Goal: Task Accomplishment & Management: Manage account settings

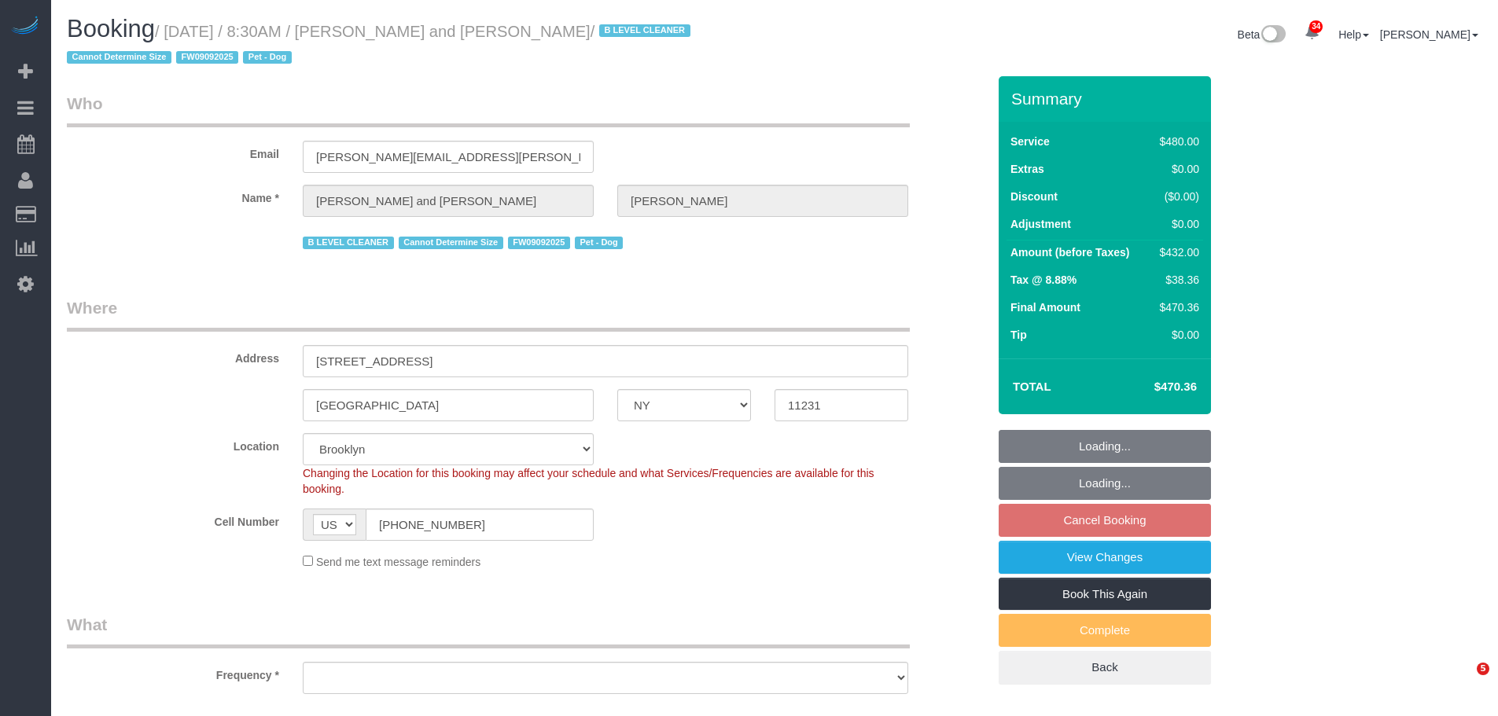
select select "NY"
select select "number:57"
select select "number:72"
select select "number:13"
select select "number:5"
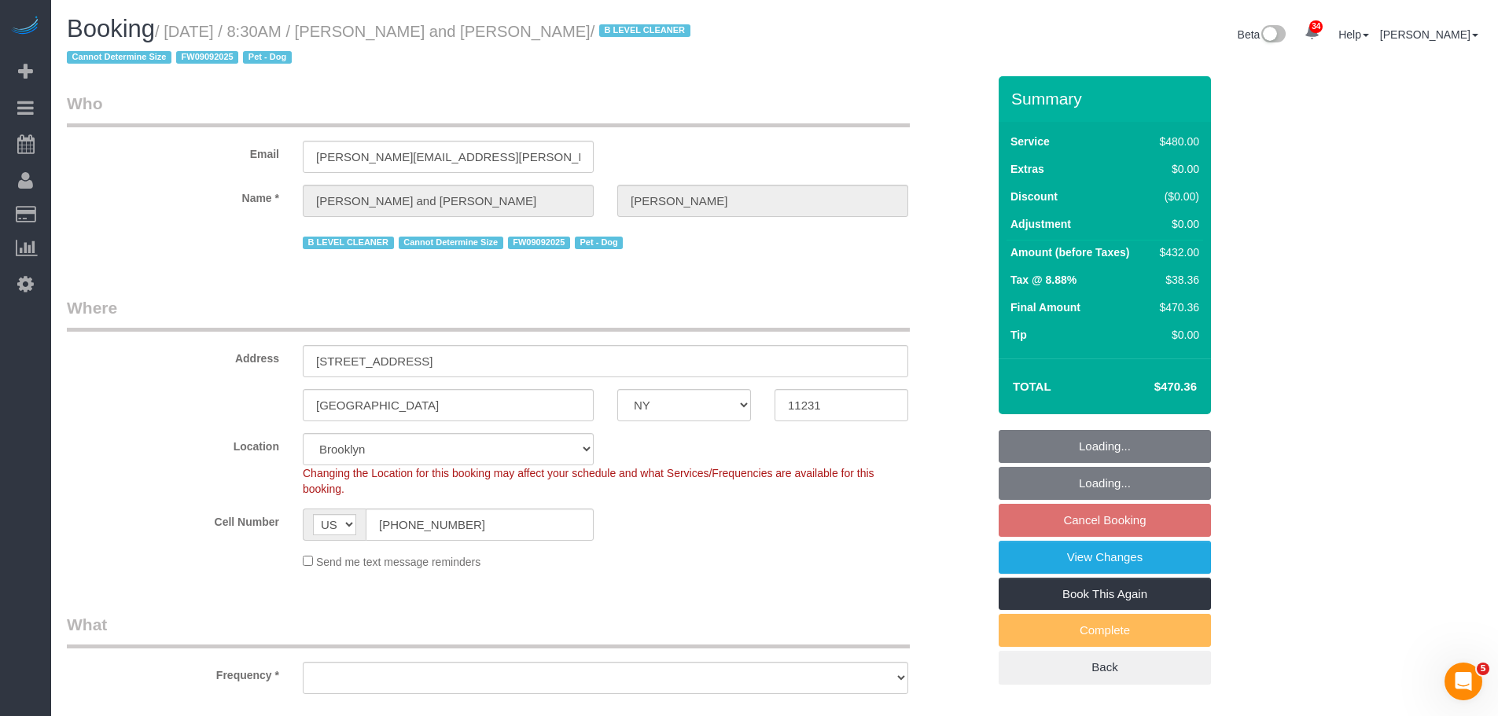
select select "object:995"
select select "string:stripe-pm_1Fy8G54VGloSiKo73PStrBvB"
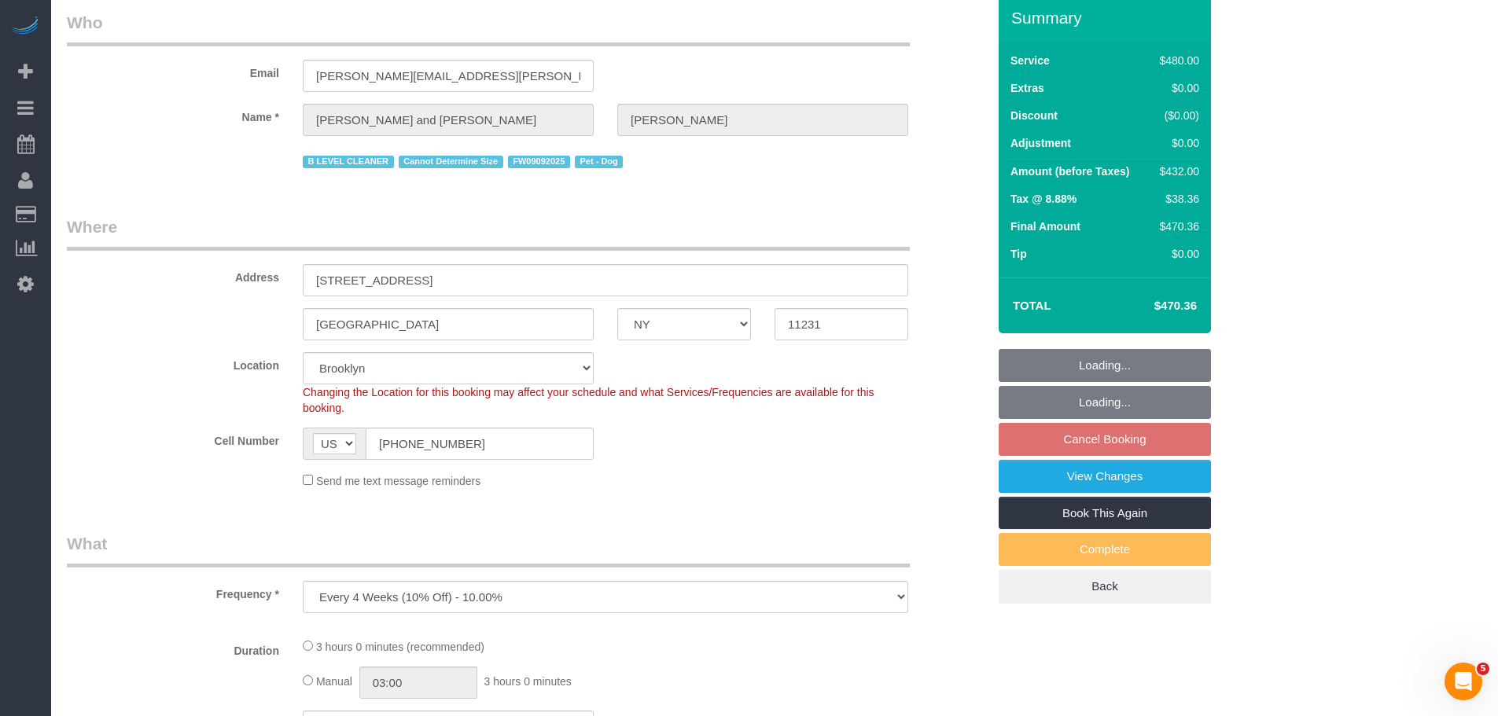
select select "object:1430"
select select "2"
select select "180"
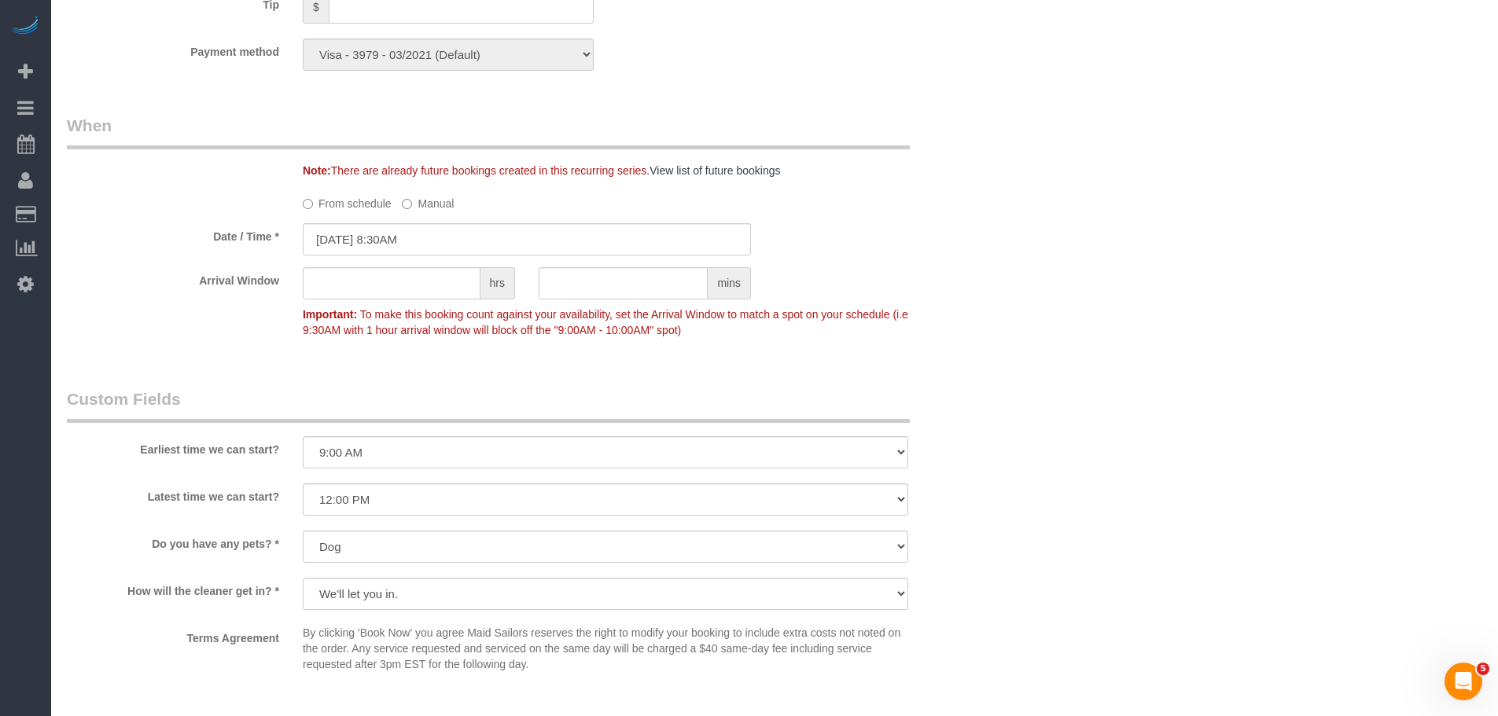
scroll to position [1651, 0]
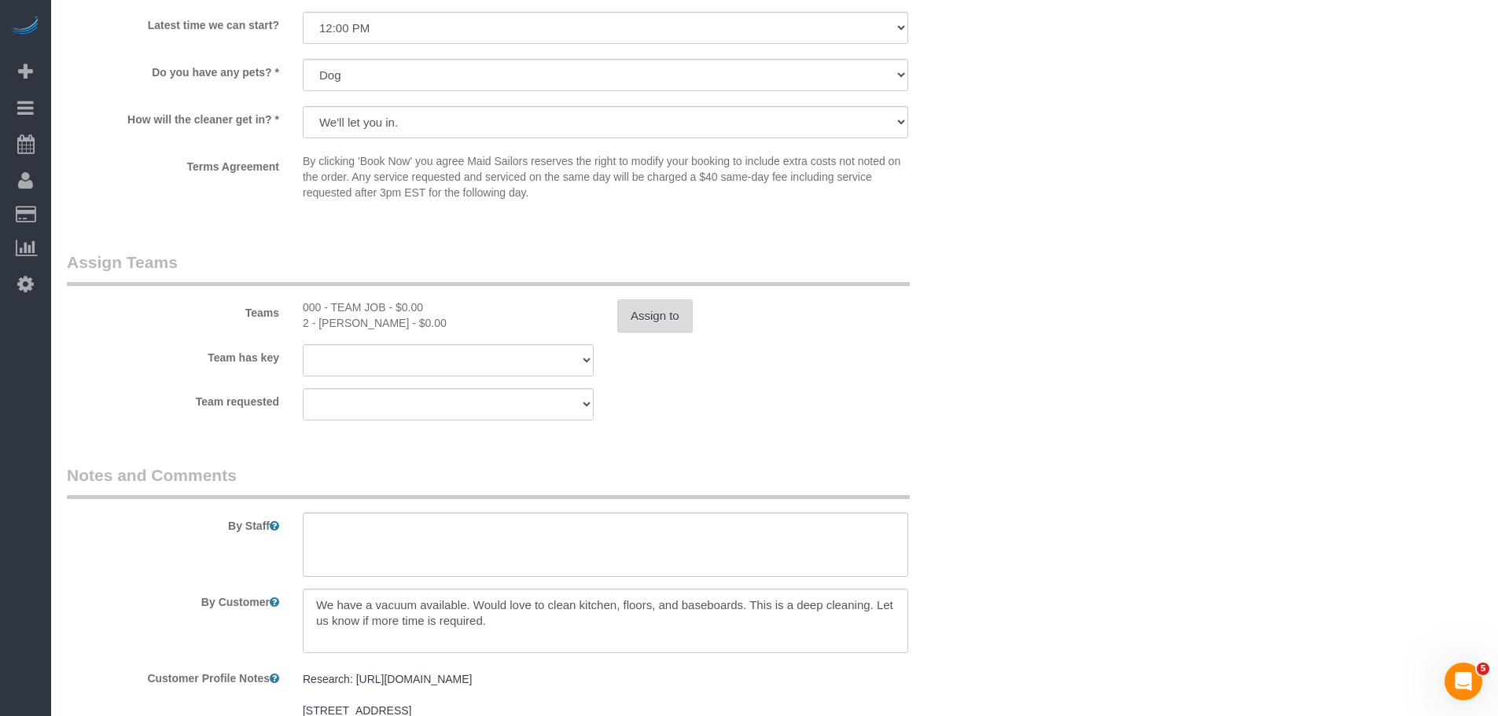
click at [646, 326] on button "Assign to" at bounding box center [654, 316] width 75 height 33
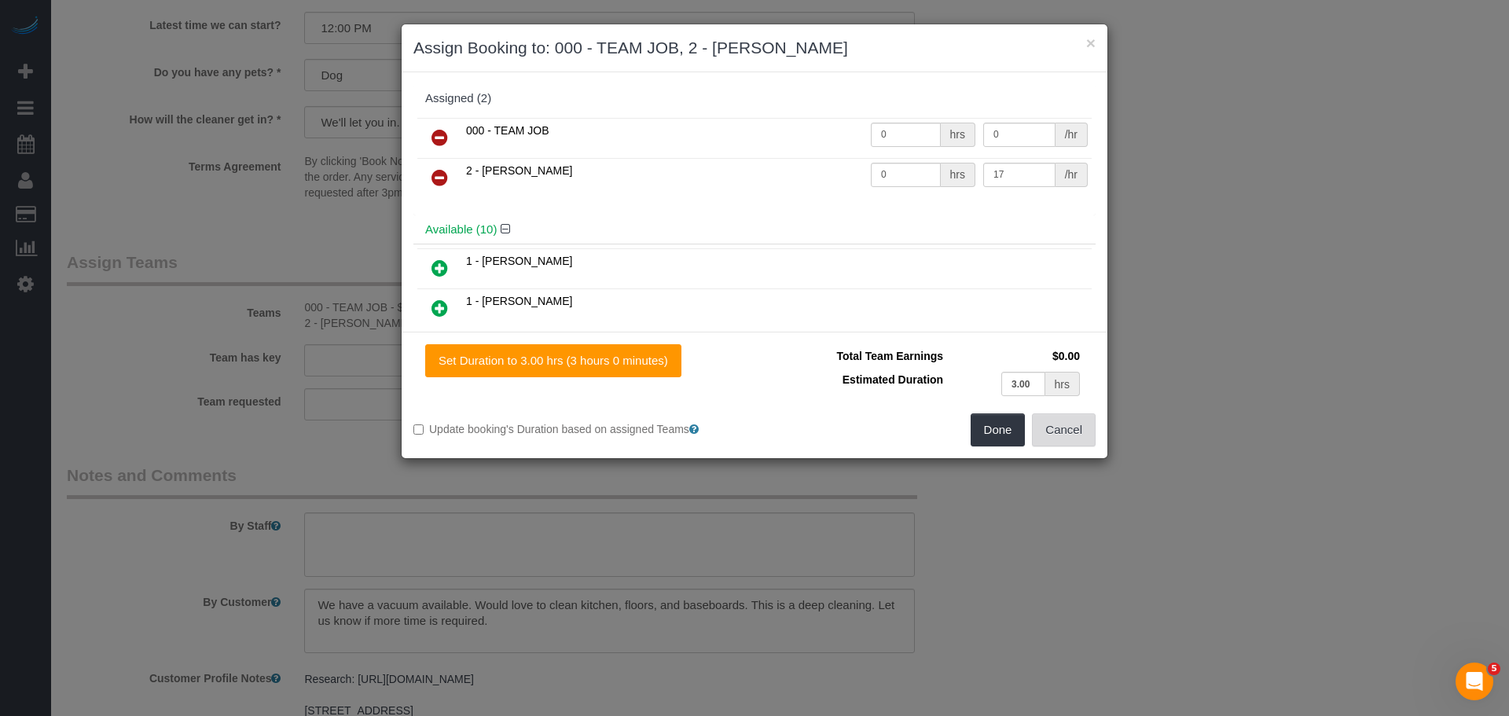
click at [1068, 439] on button "Cancel" at bounding box center [1064, 429] width 64 height 33
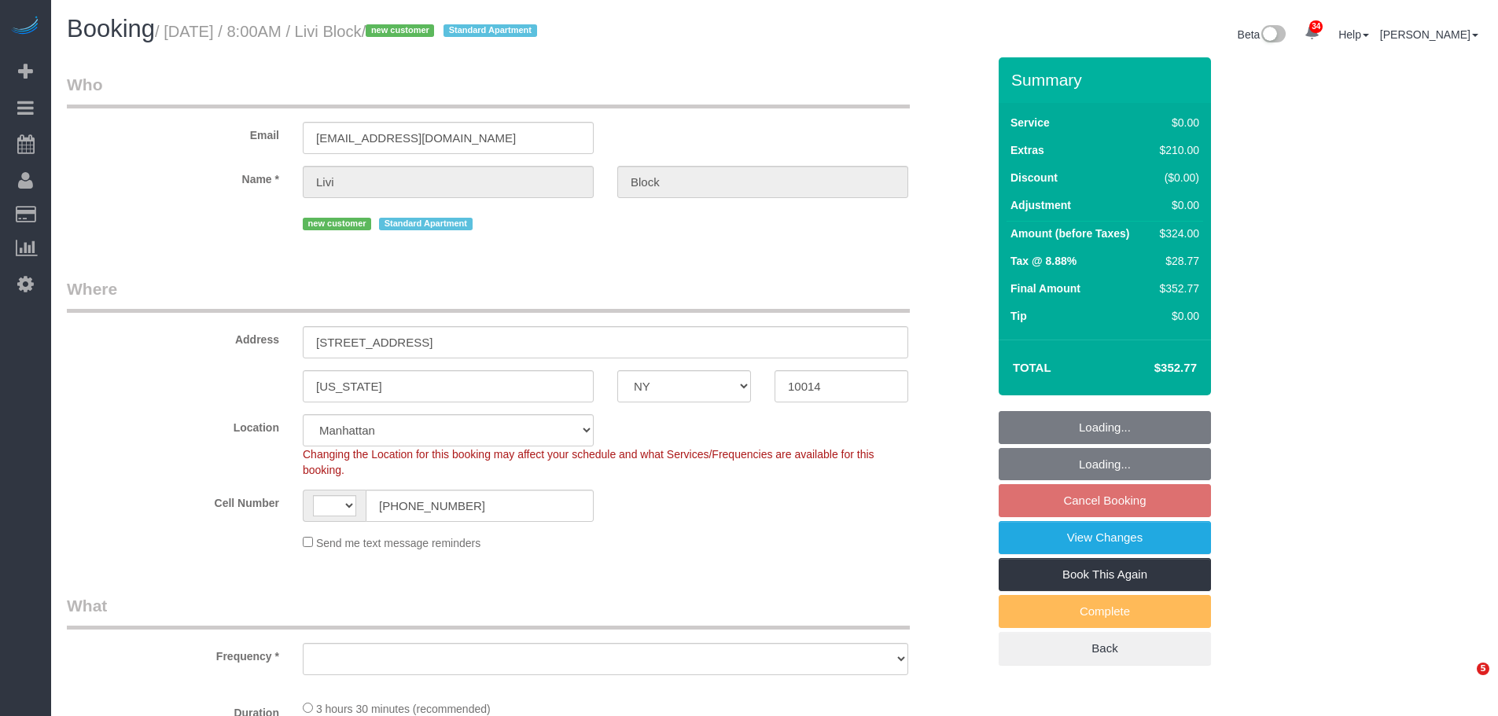
select select "NY"
select select "string:US"
select select "object:924"
select select "number:56"
select select "number:69"
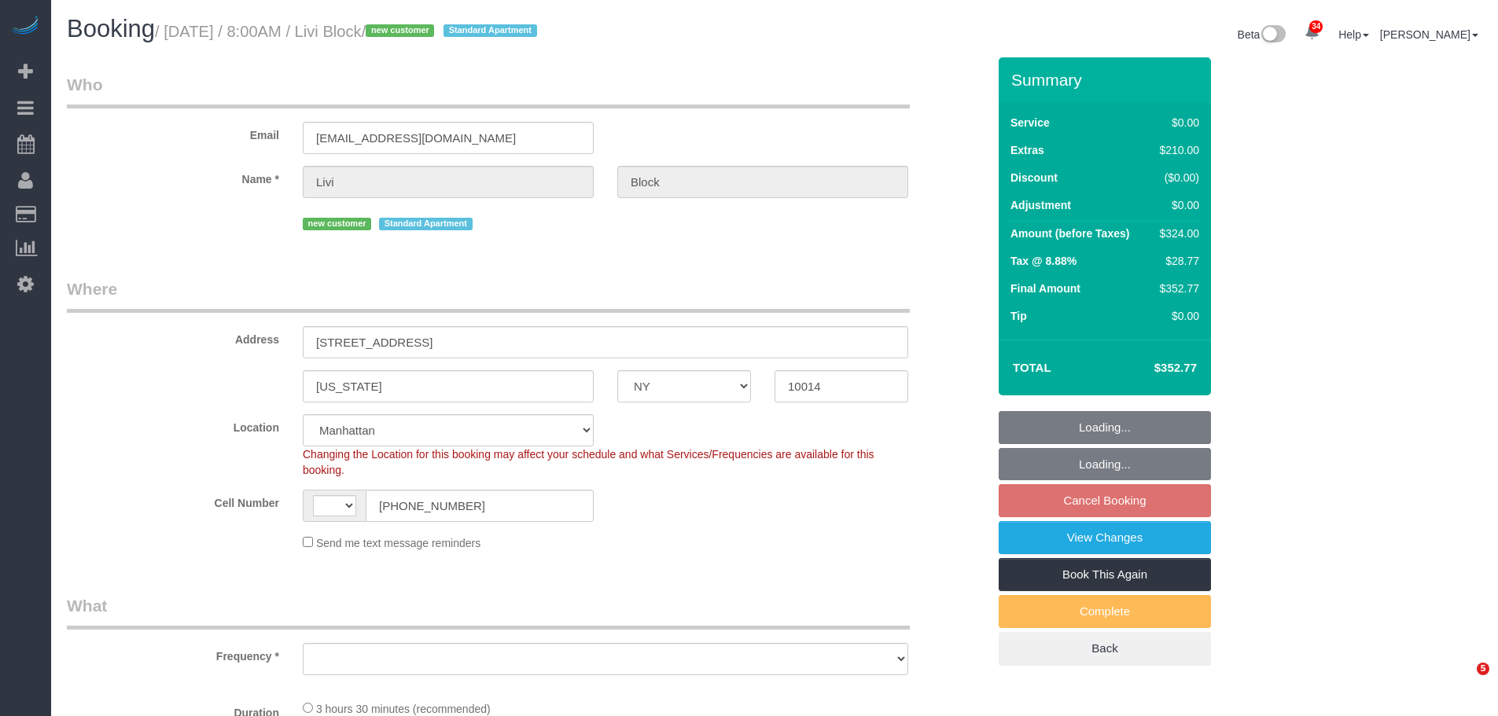
select select "number:15"
select select "number:5"
select select "spot1"
select select "object:1497"
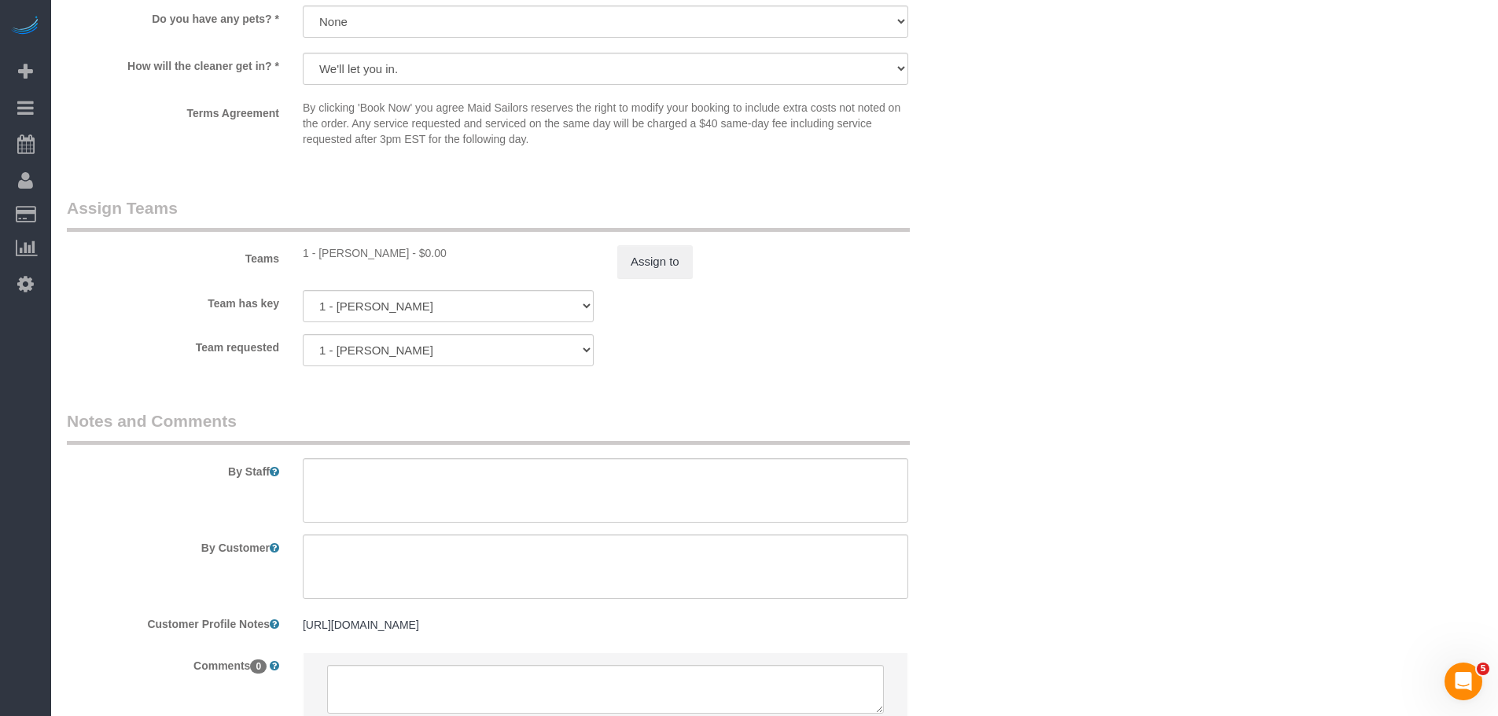
scroll to position [1415, 0]
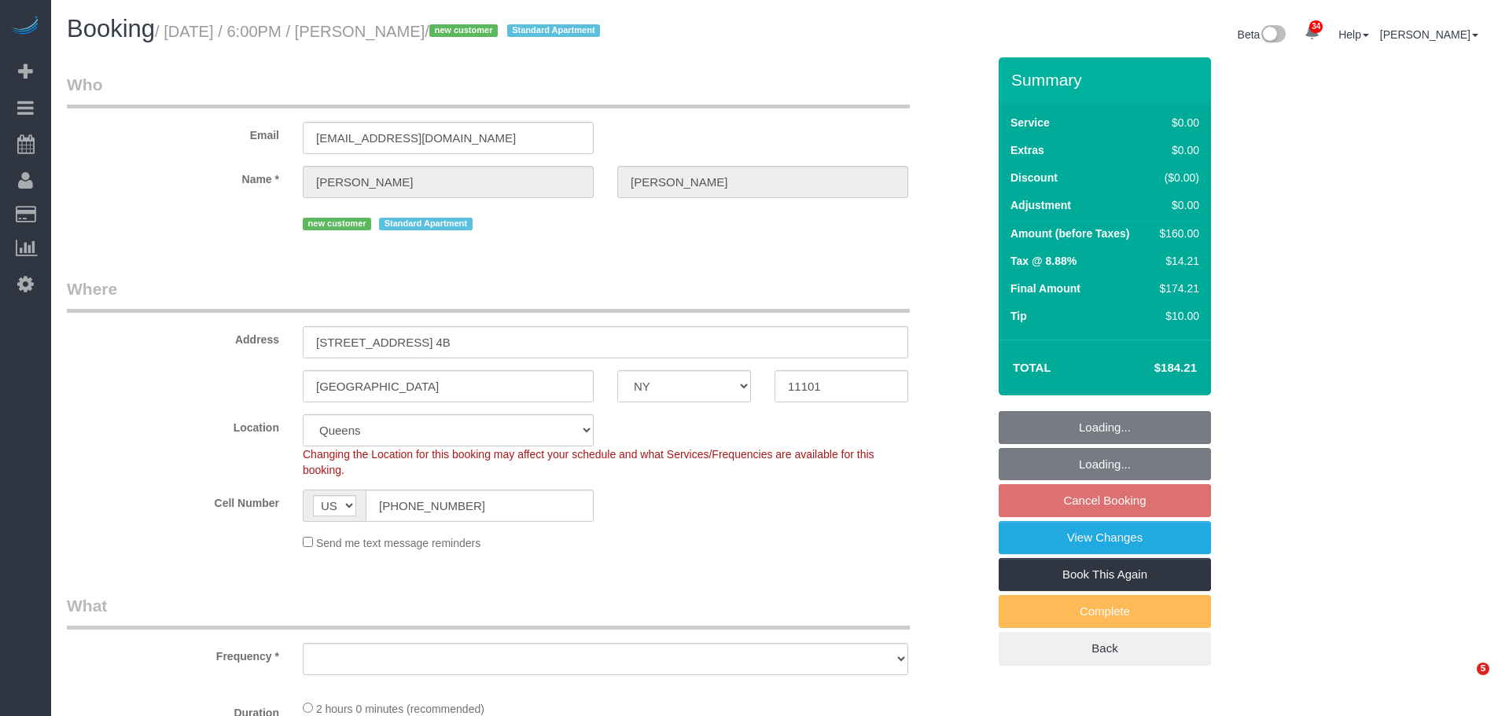
select select "NY"
select select "number:89"
select select "number:90"
select select "number:15"
select select "number:7"
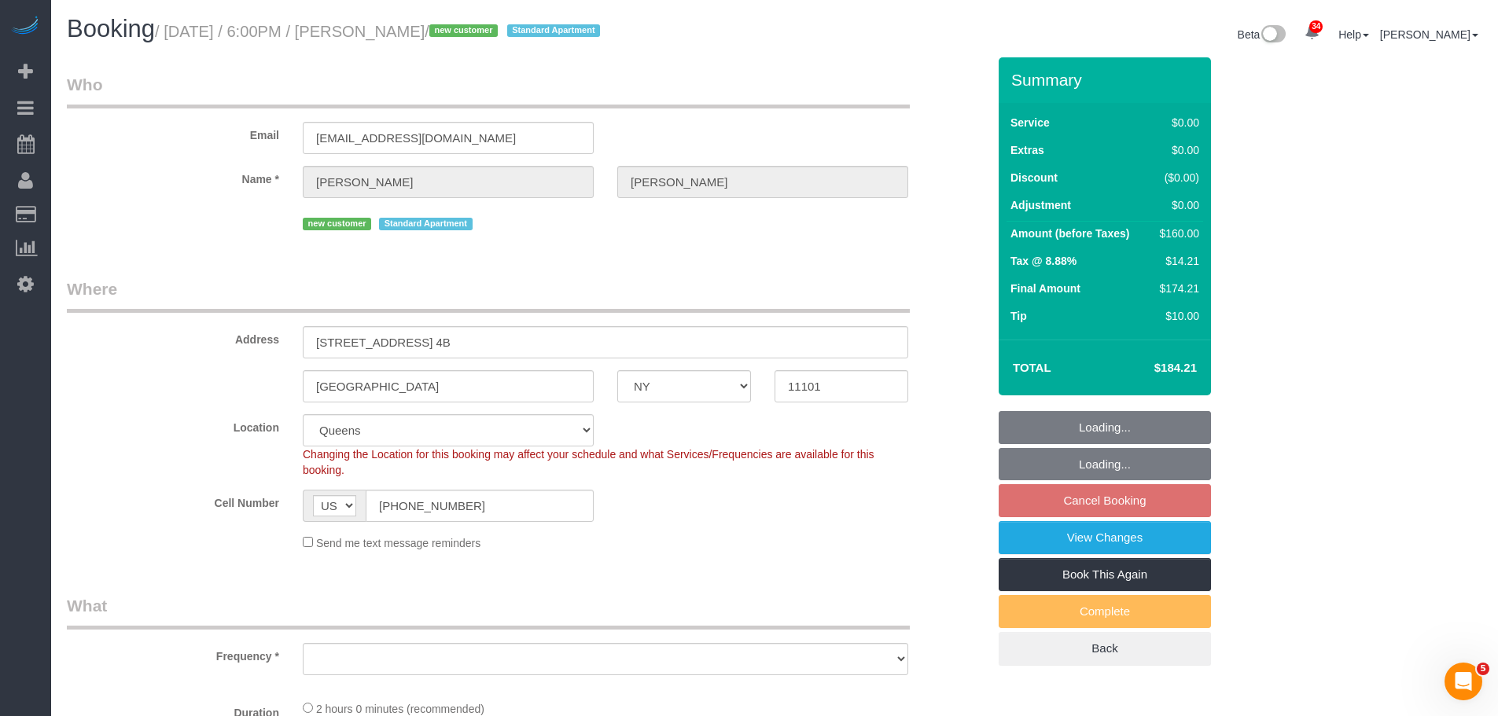
select select "object:971"
select select "spot11"
select select "object:1426"
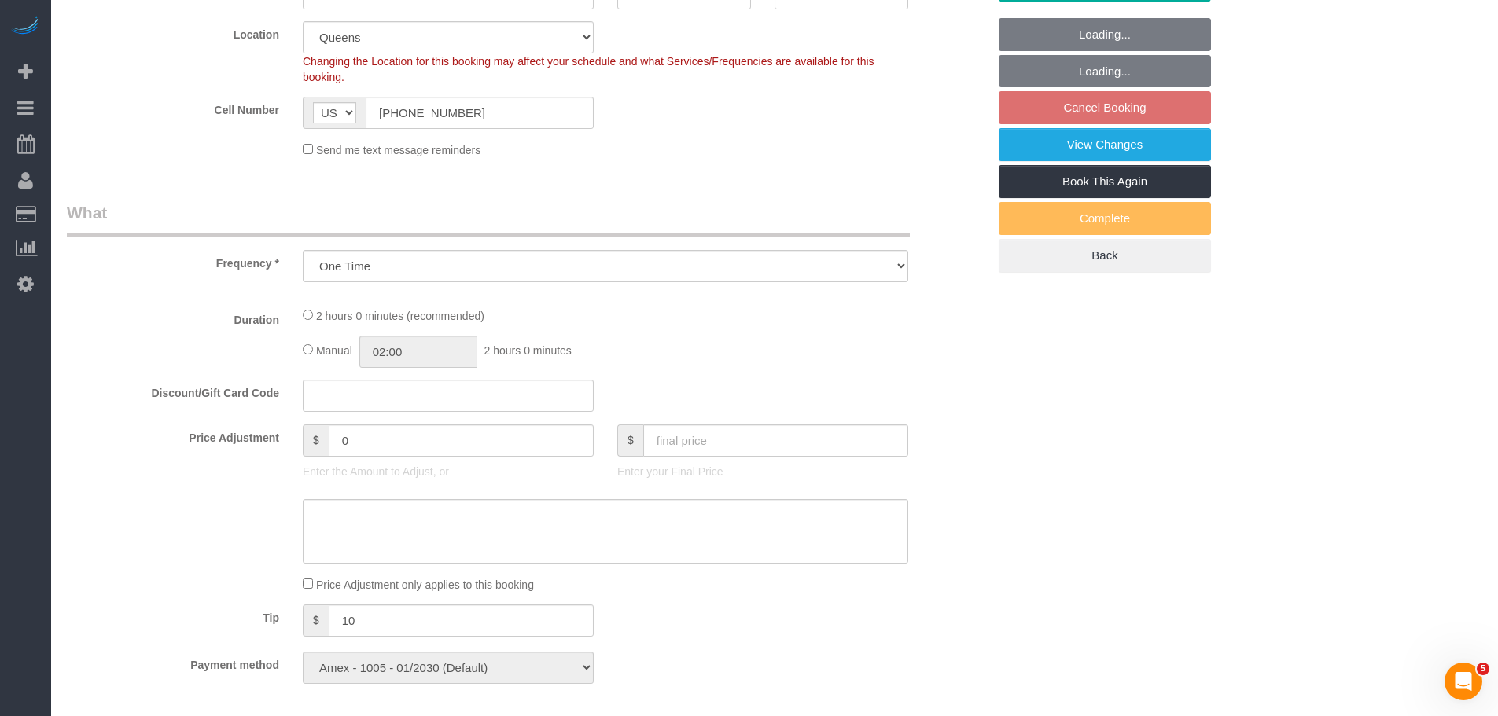
select select "1"
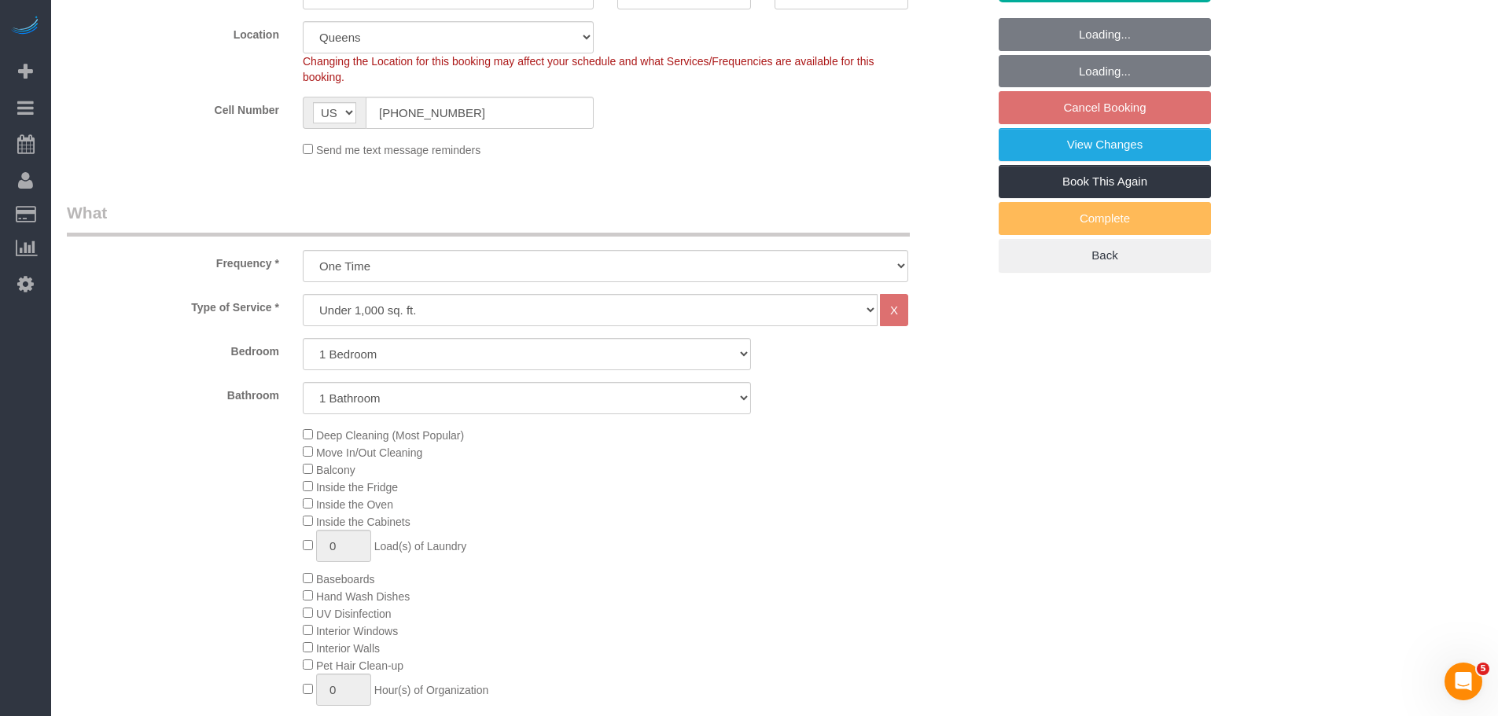
select select "1"
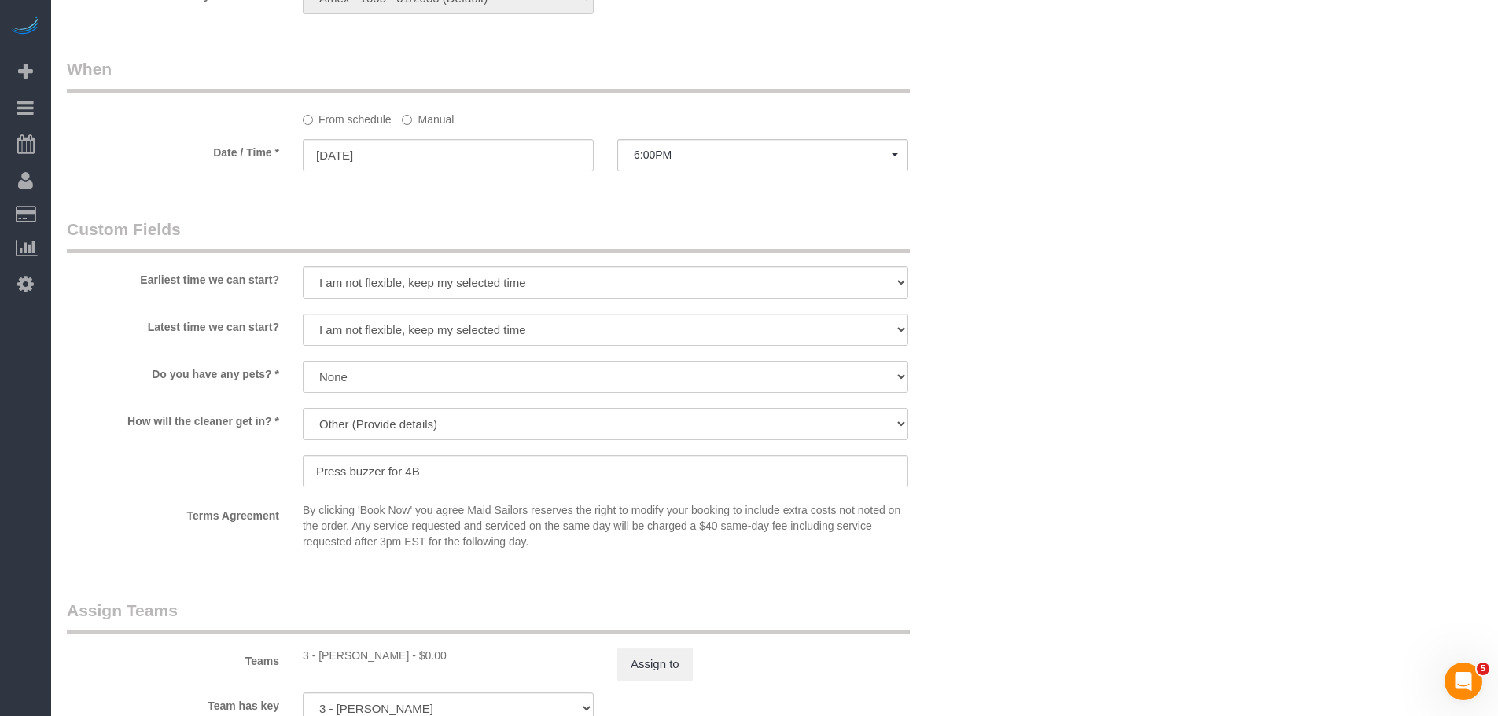
scroll to position [1494, 0]
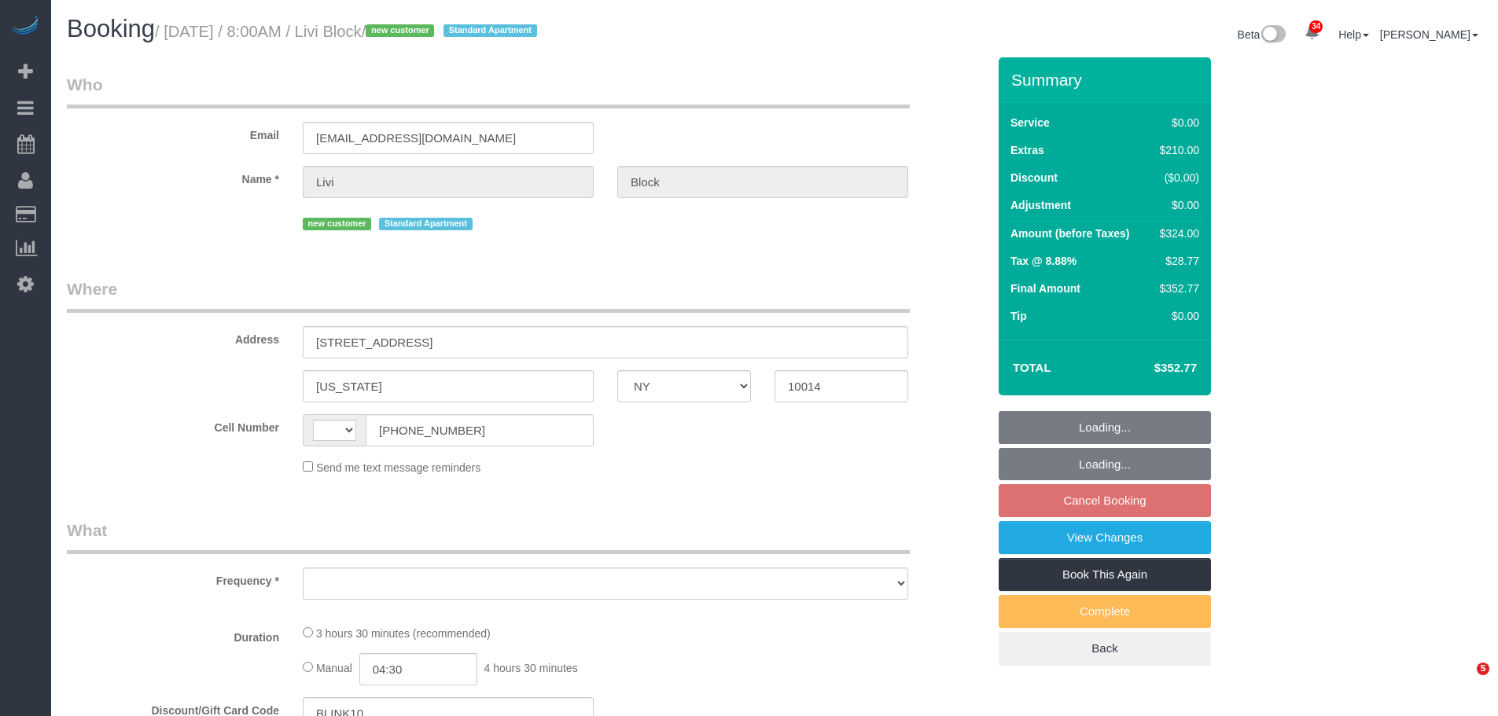
select select "NY"
select select "string:stripe-pm_1SE8fz4VGloSiKo738vzySbL"
select select "spot1"
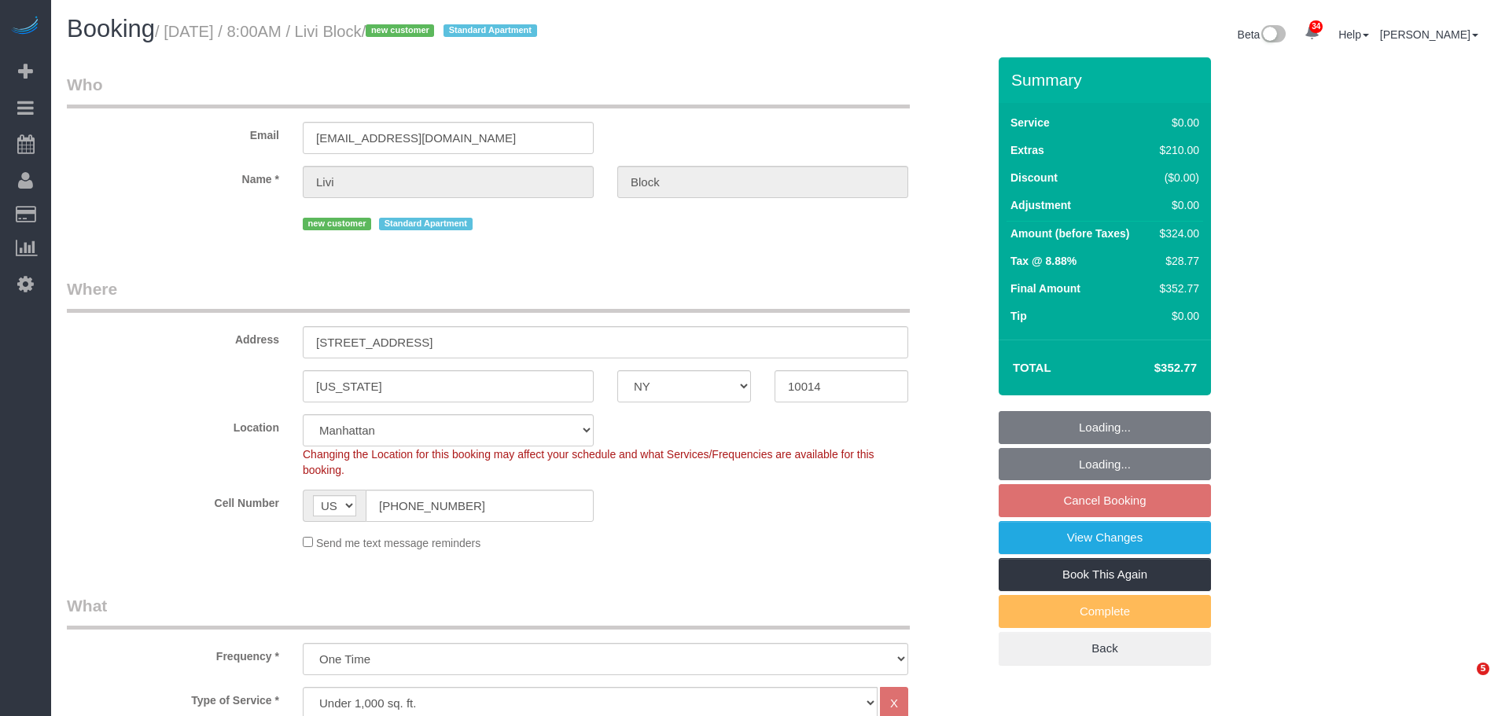
select select "string:US"
select select "object:929"
select select "number:56"
select select "number:69"
select select "number:15"
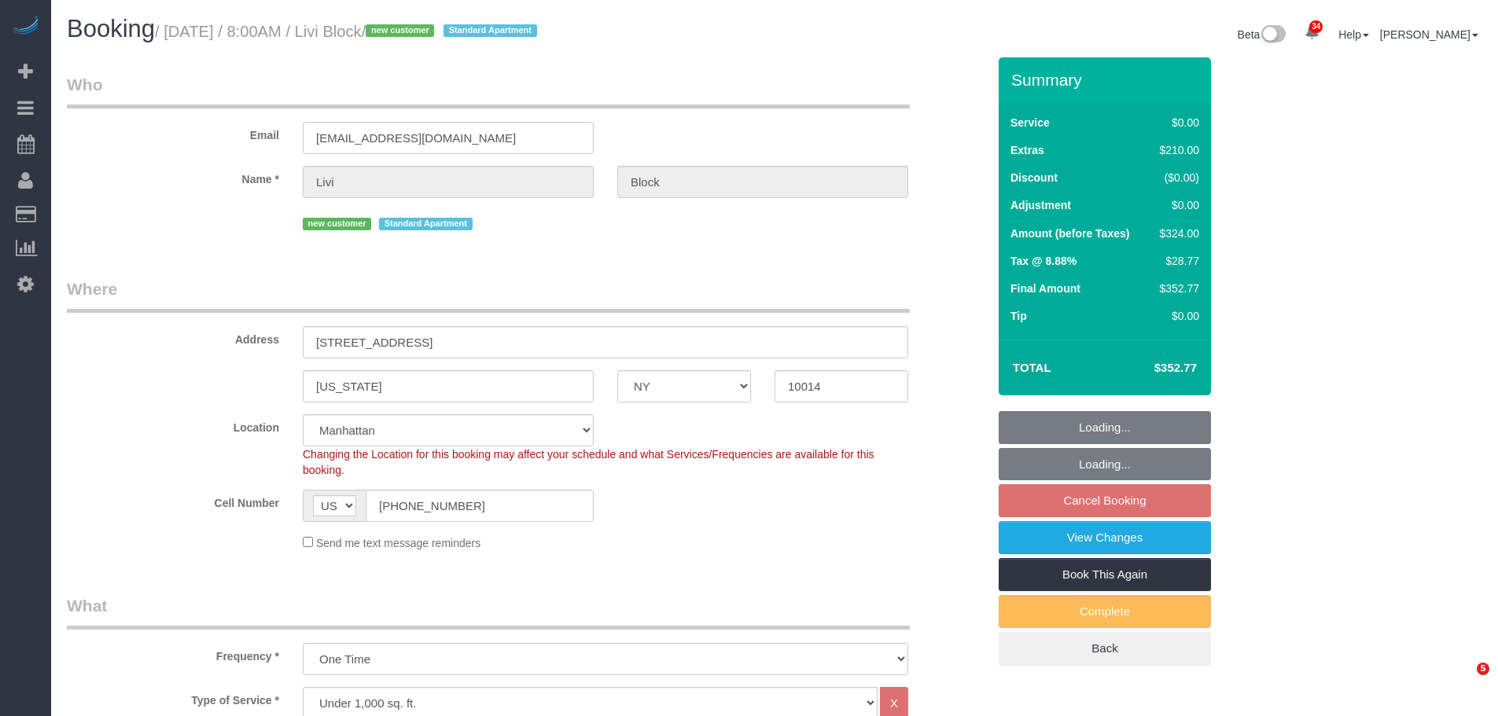
select select "number:5"
select select "object:1461"
select select "spot61"
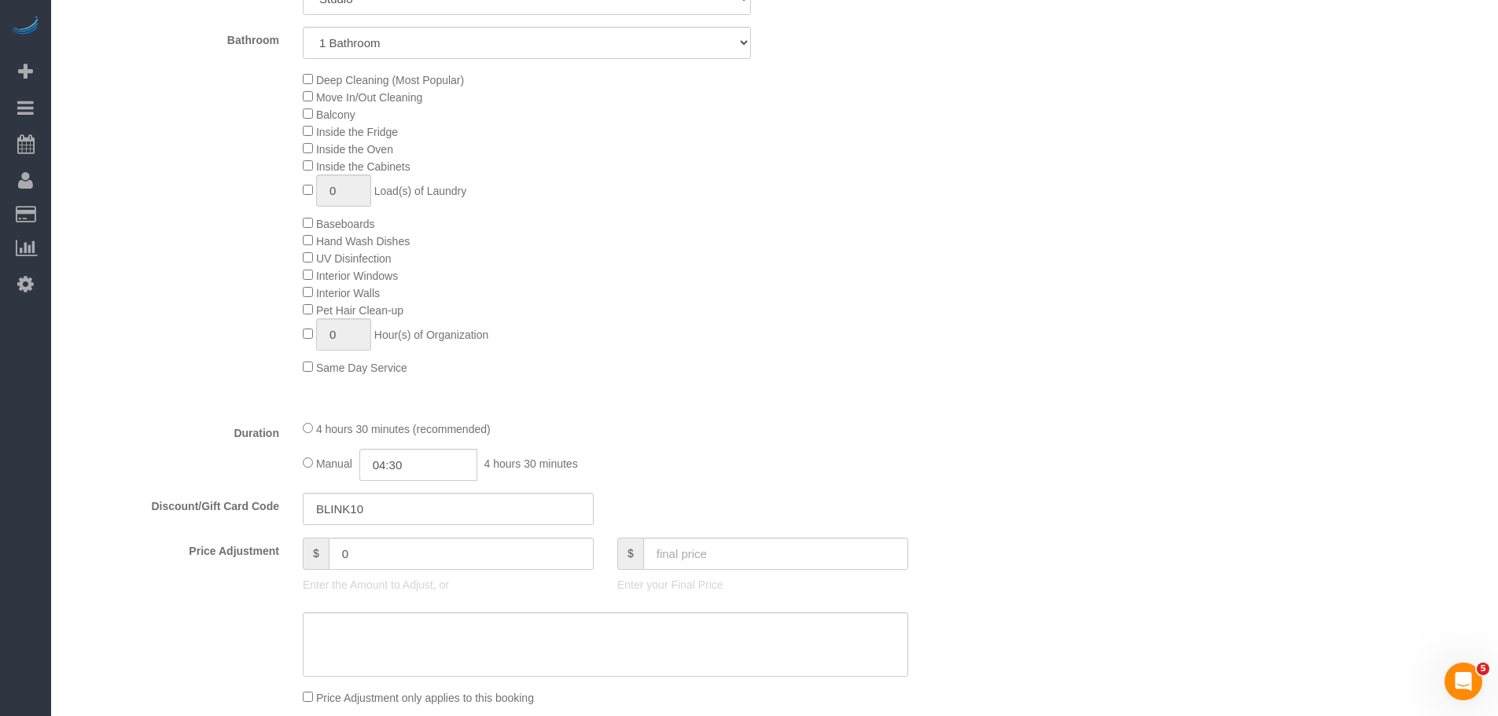
scroll to position [786, 0]
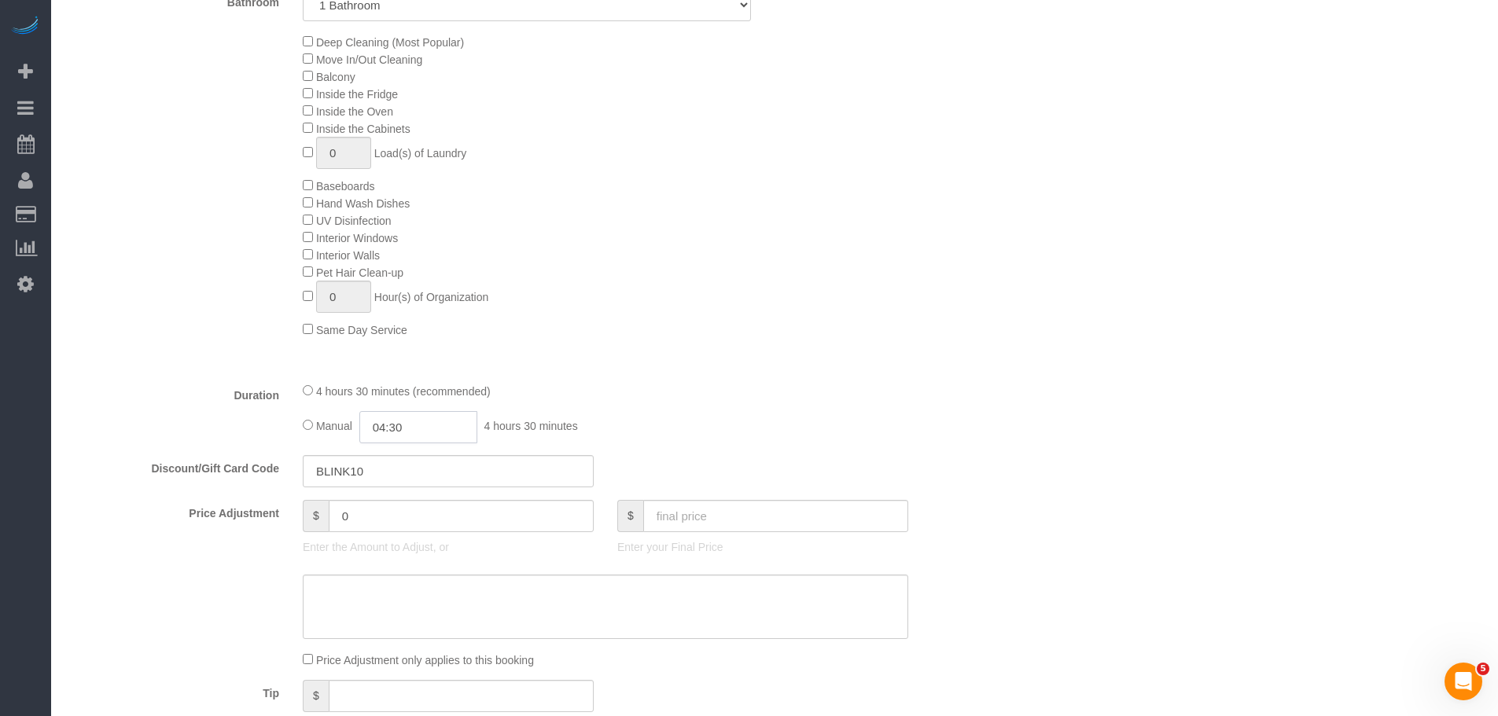
click at [425, 428] on input "04:30" at bounding box center [418, 427] width 118 height 32
type input "02:00"
click at [399, 457] on li "02:00" at bounding box center [401, 451] width 70 height 20
click at [810, 409] on div "4 hours 30 minutes (recommended) Manual 02:00 2 hours 0 minutes" at bounding box center [605, 412] width 629 height 61
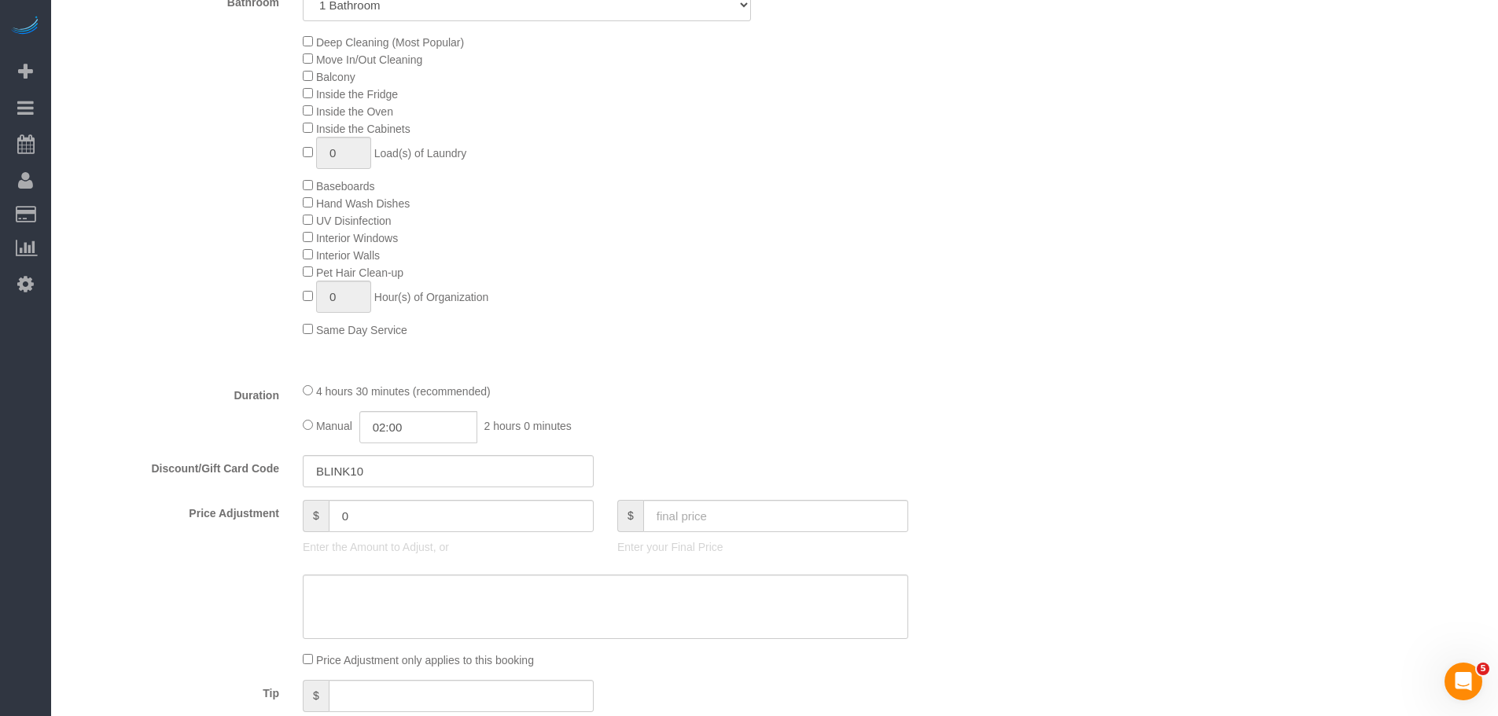
select select "spot121"
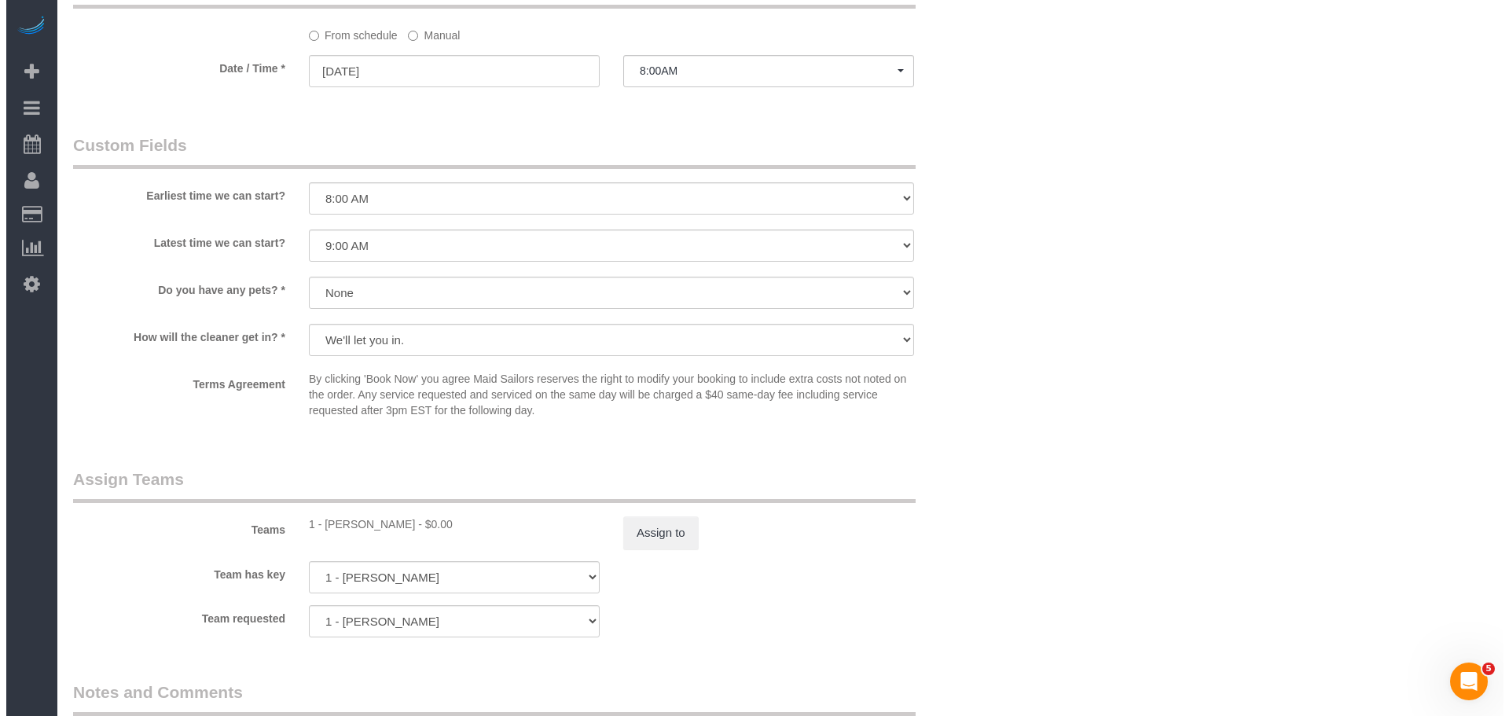
scroll to position [1729, 0]
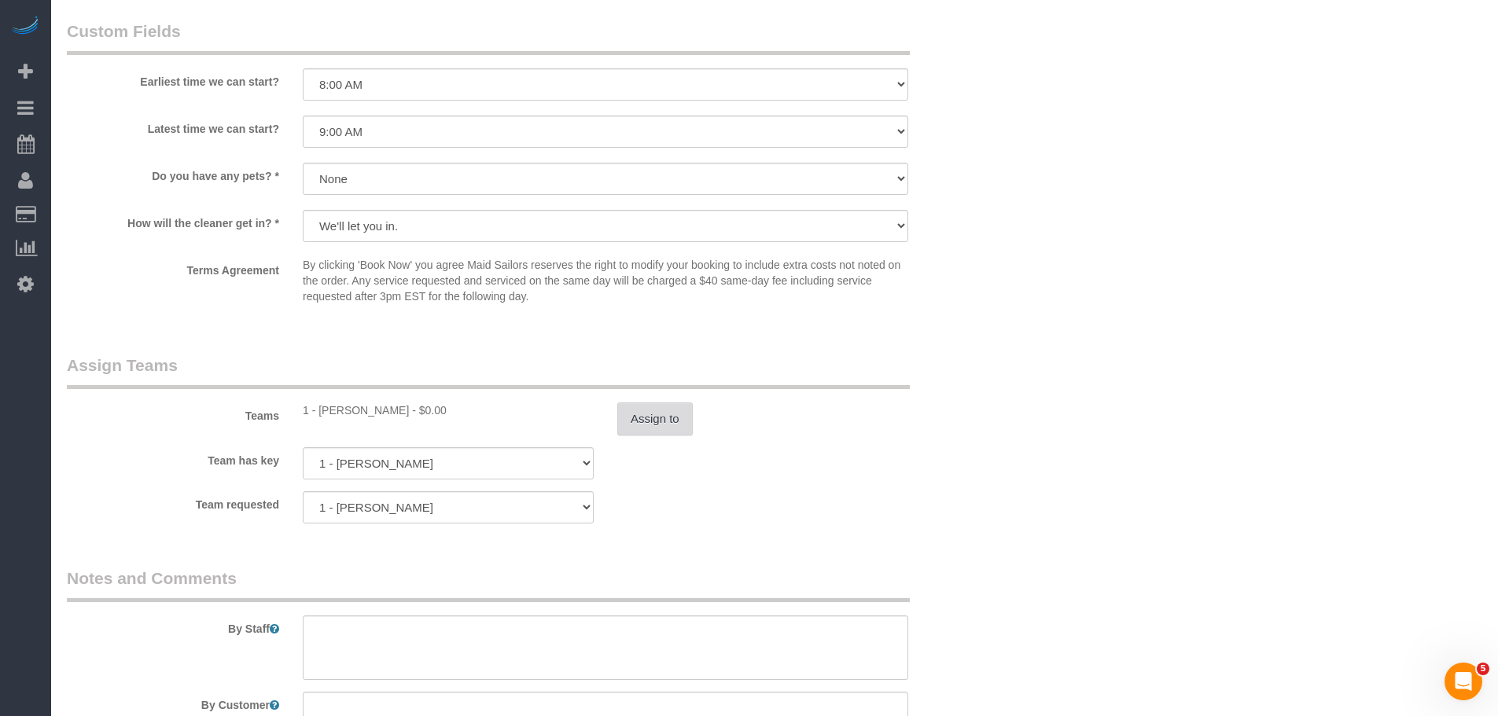
click at [665, 426] on button "Assign to" at bounding box center [654, 418] width 75 height 33
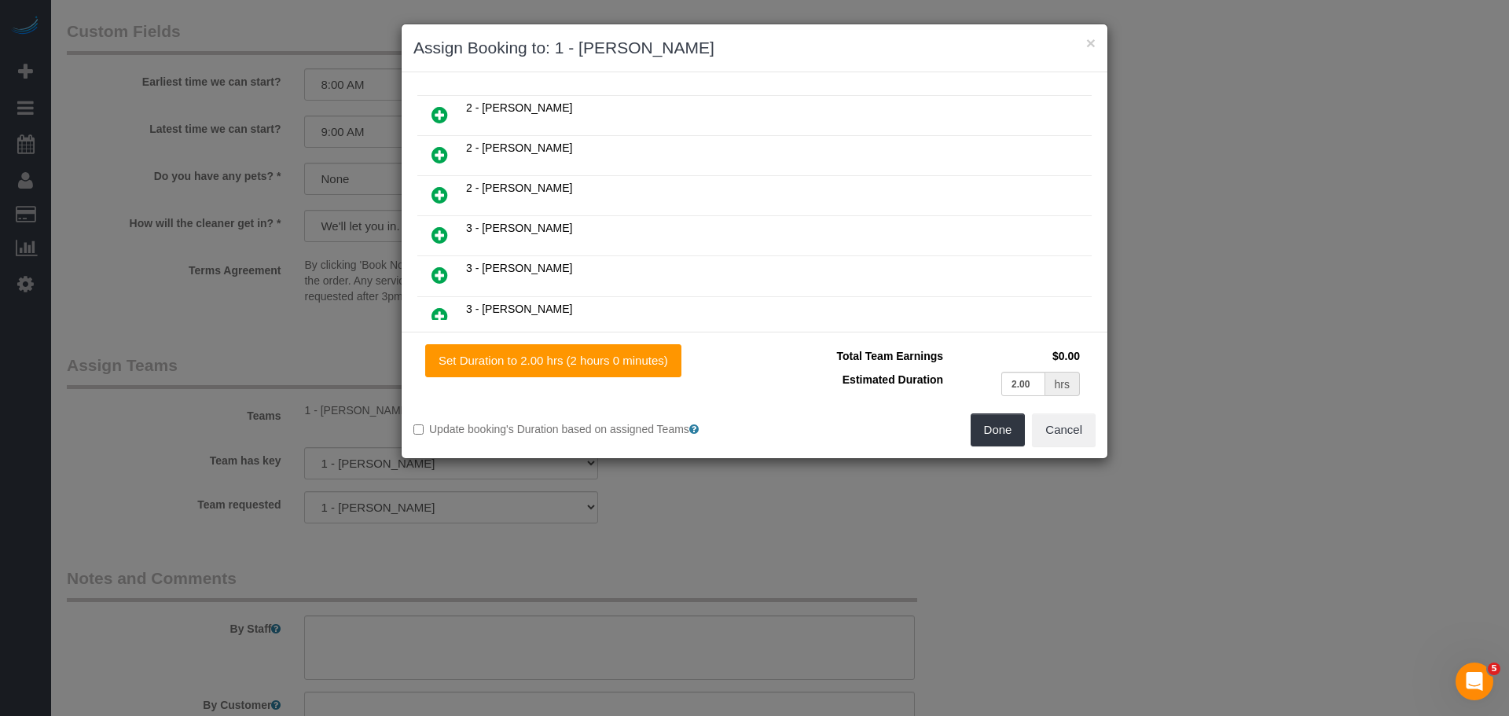
scroll to position [157, 0]
click at [439, 186] on icon at bounding box center [440, 191] width 17 height 19
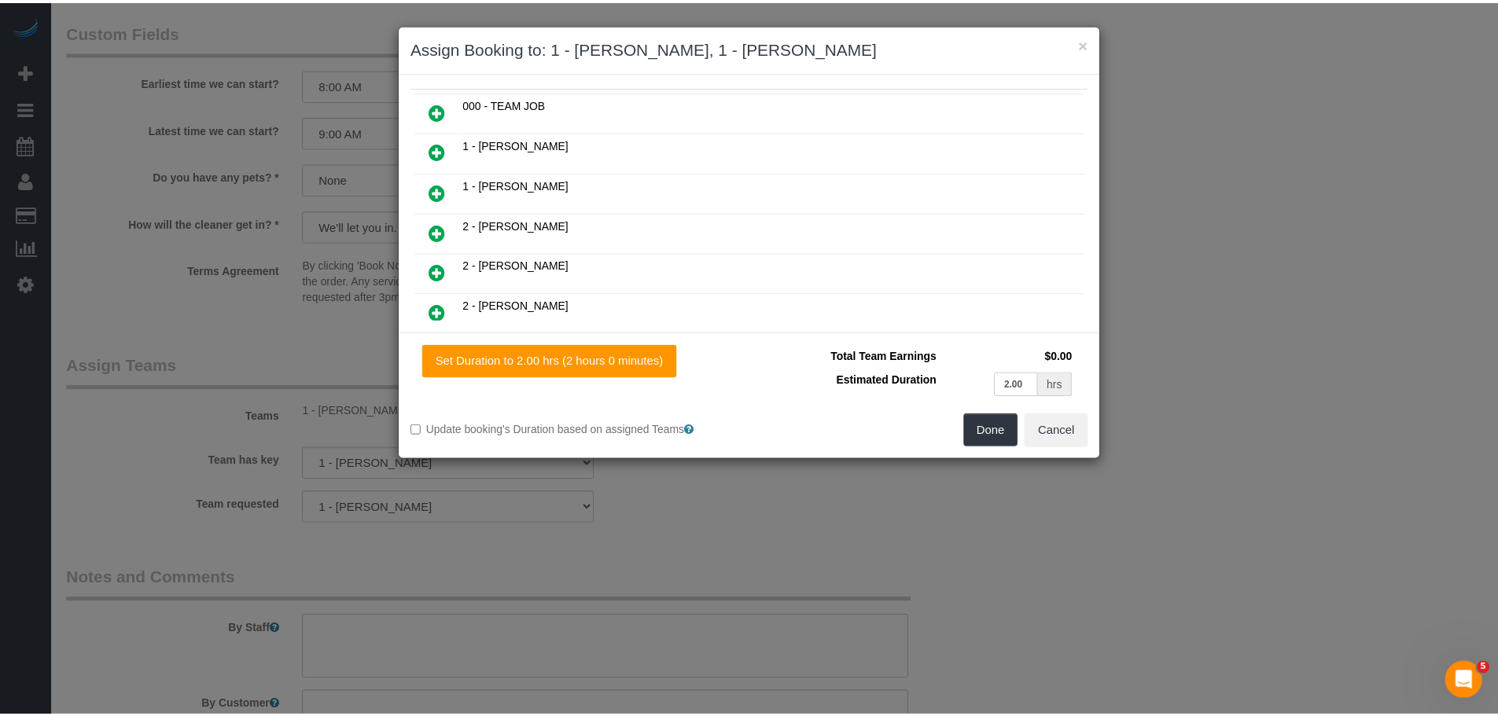
scroll to position [197, 0]
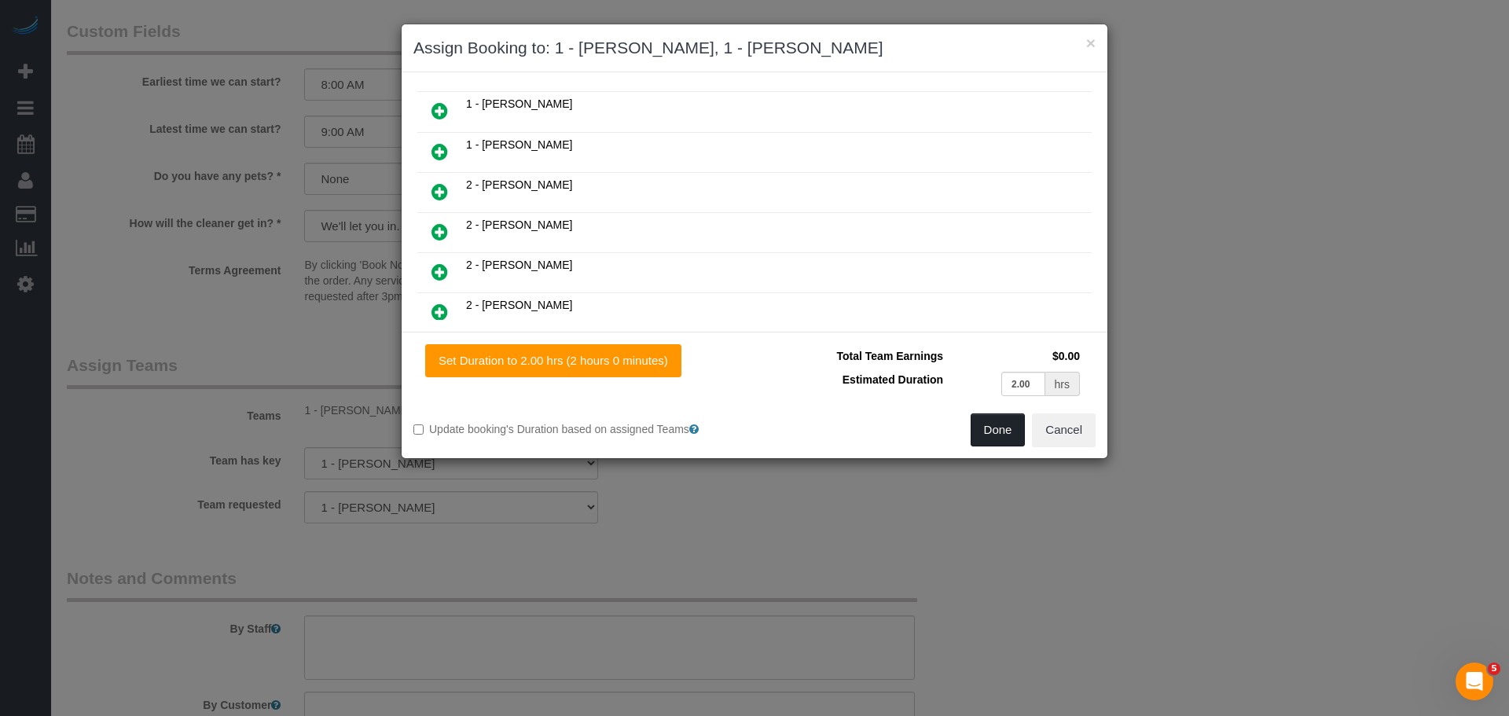
click at [1001, 443] on button "Done" at bounding box center [998, 429] width 55 height 33
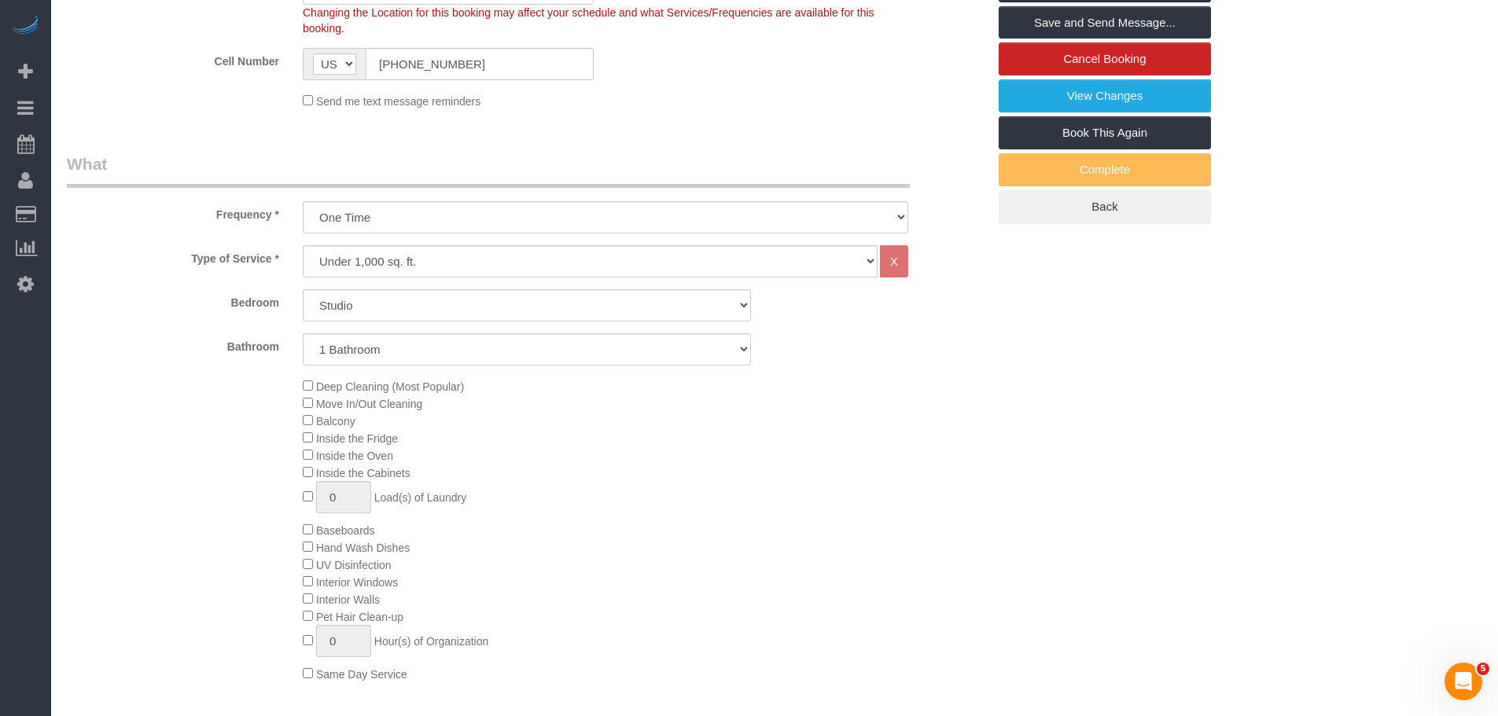
scroll to position [79, 0]
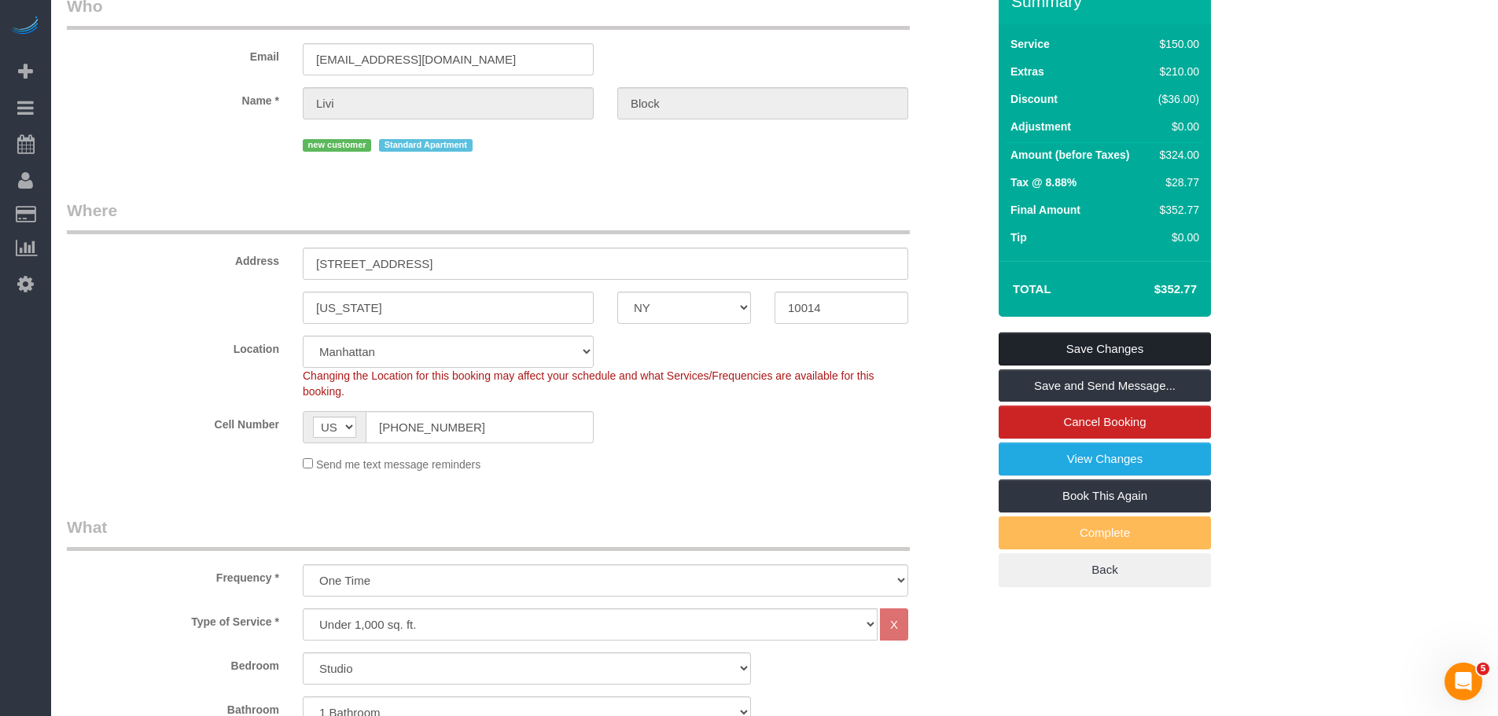
drag, startPoint x: 1159, startPoint y: 333, endPoint x: 1012, endPoint y: 345, distance: 147.5
click at [1159, 333] on link "Save Changes" at bounding box center [1104, 349] width 212 height 33
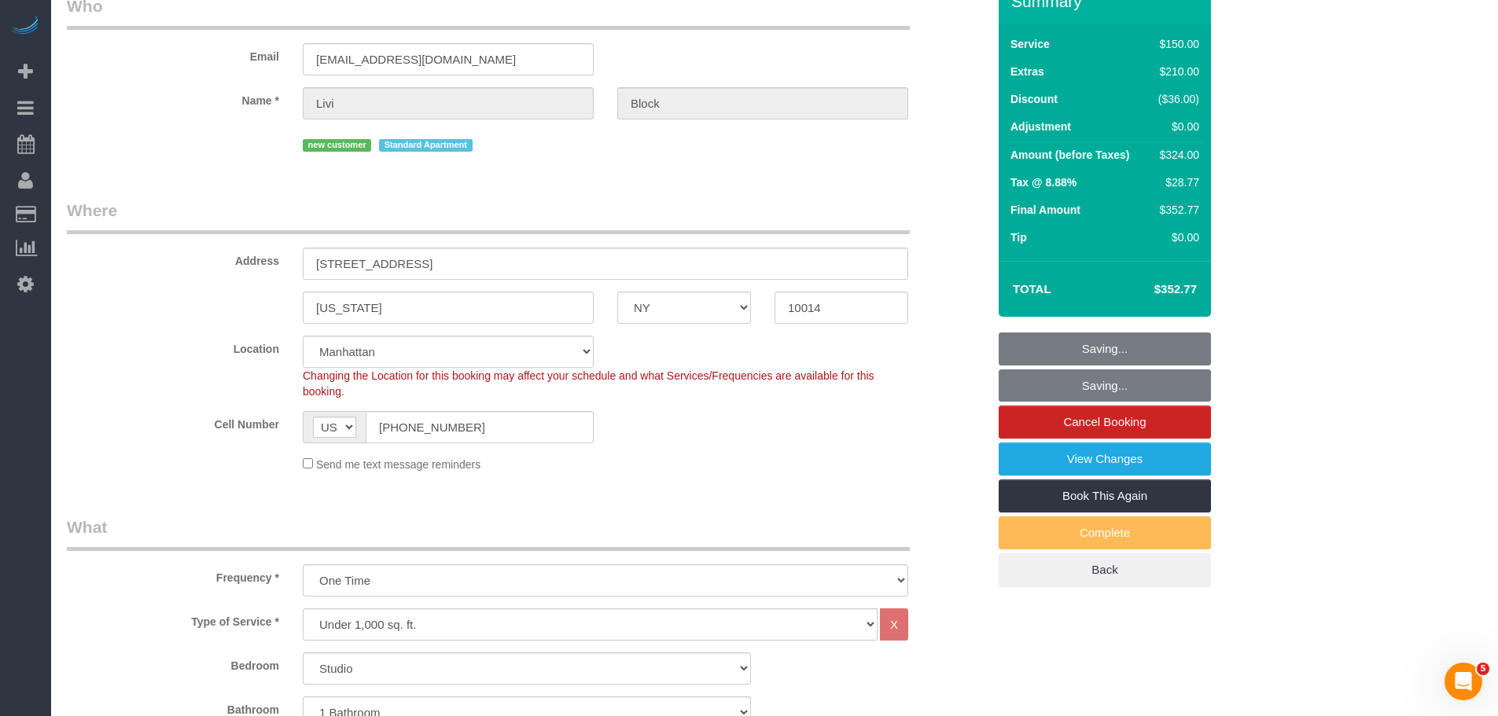
scroll to position [0, 0]
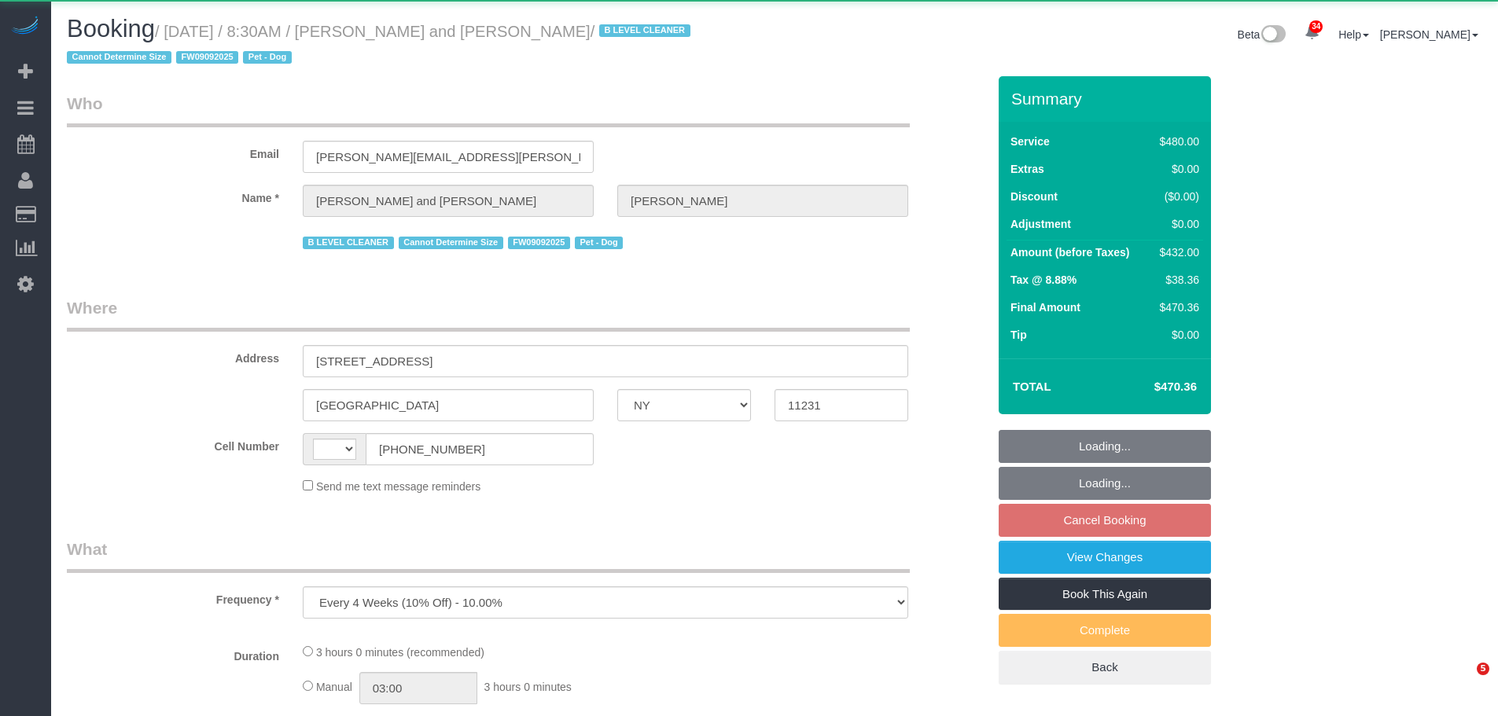
select select "NY"
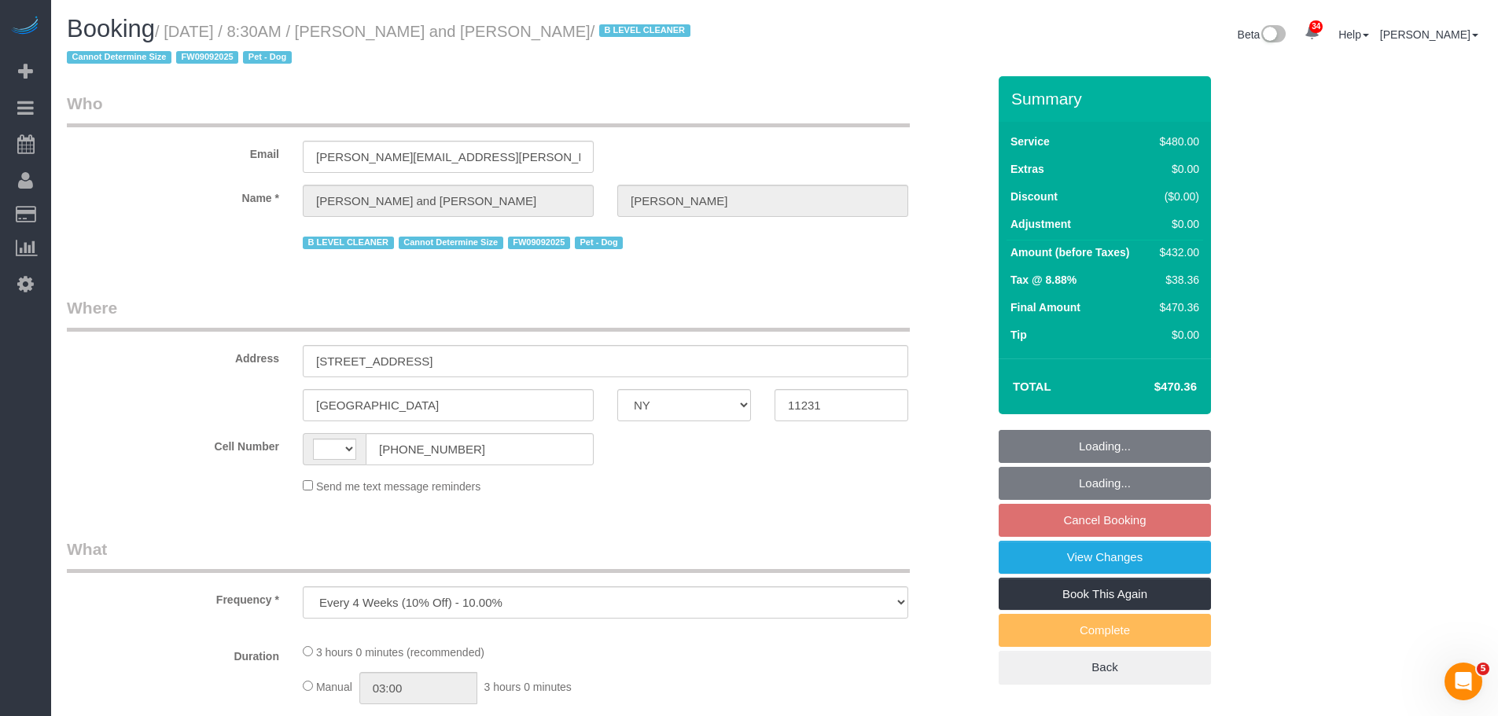
select select "string:[GEOGRAPHIC_DATA]"
select select "string:stripe-pm_1Fy8G54VGloSiKo73PStrBvB"
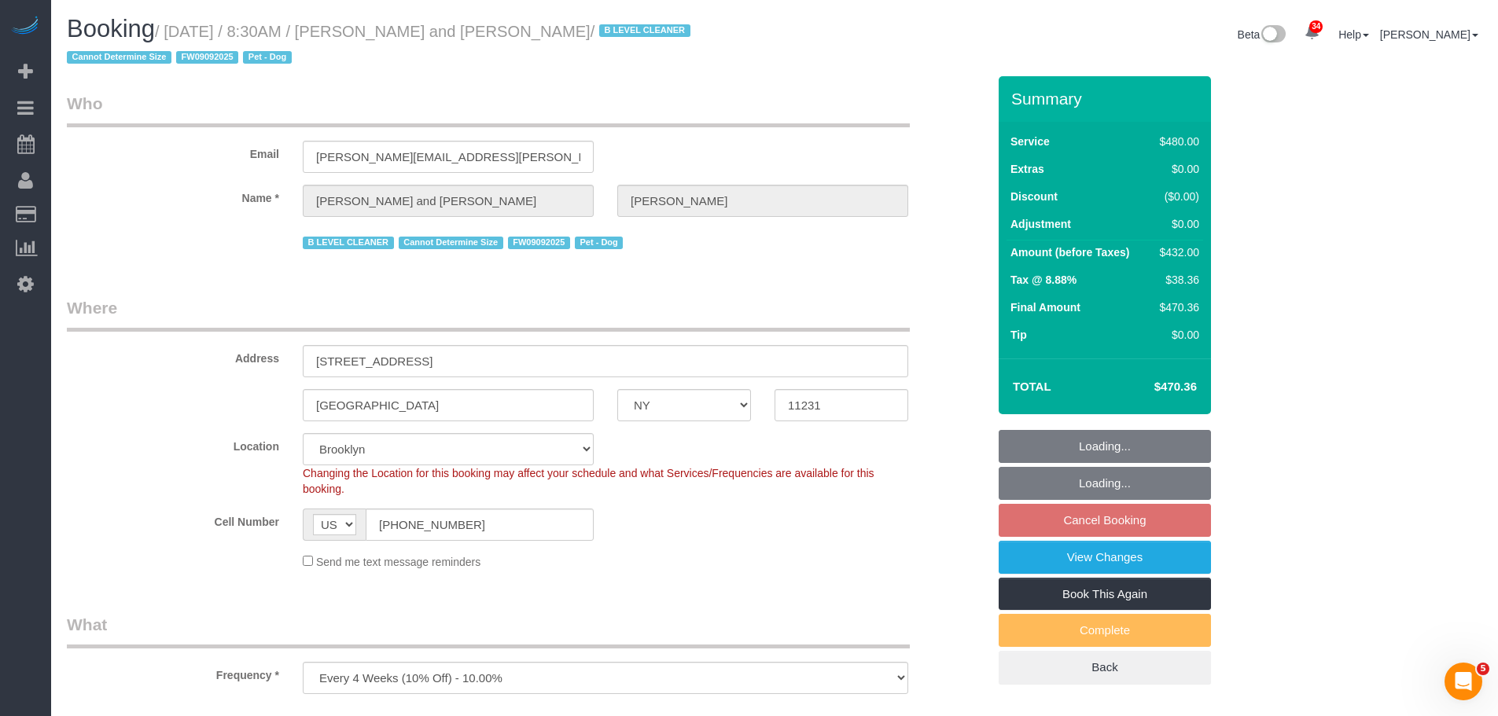
select select "2"
select select "180"
select select "number:57"
select select "number:72"
select select "number:13"
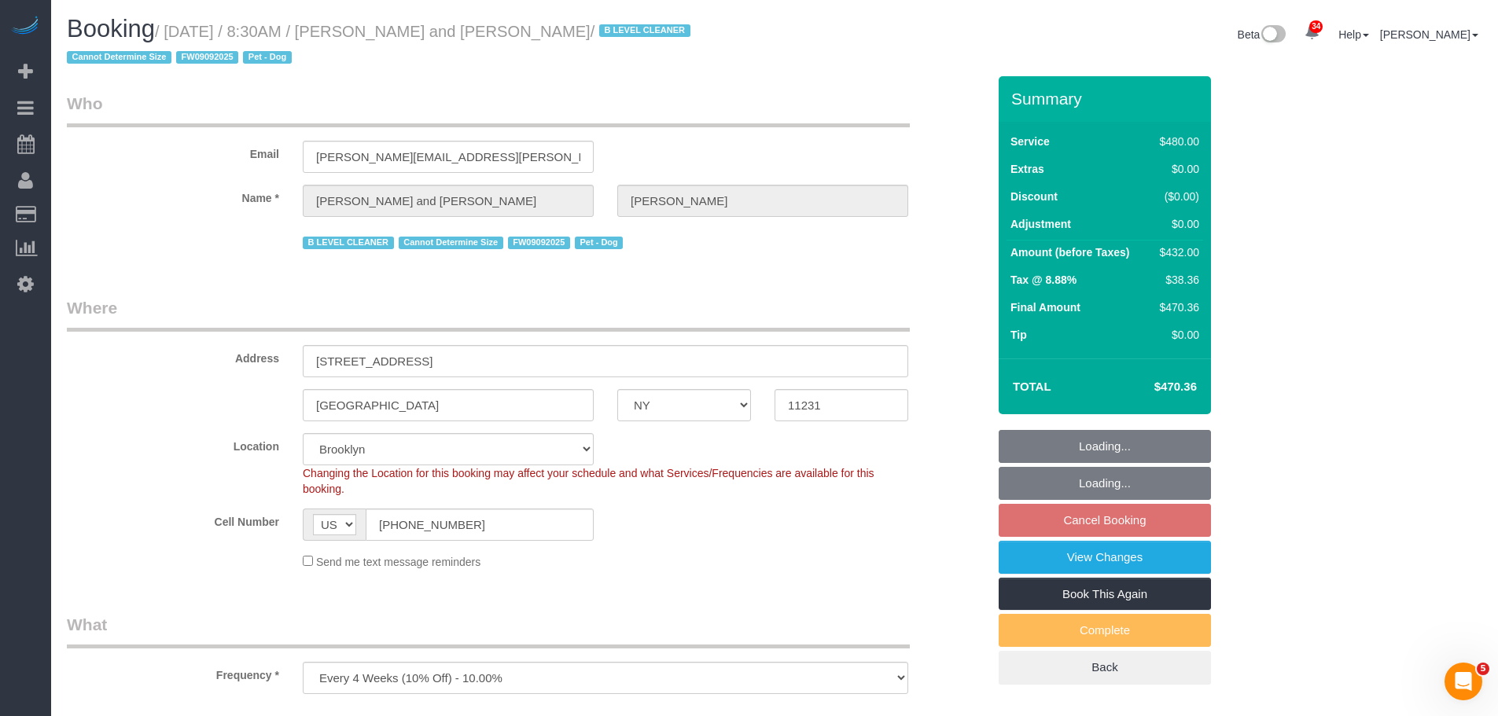
select select "number:5"
select select "object:1430"
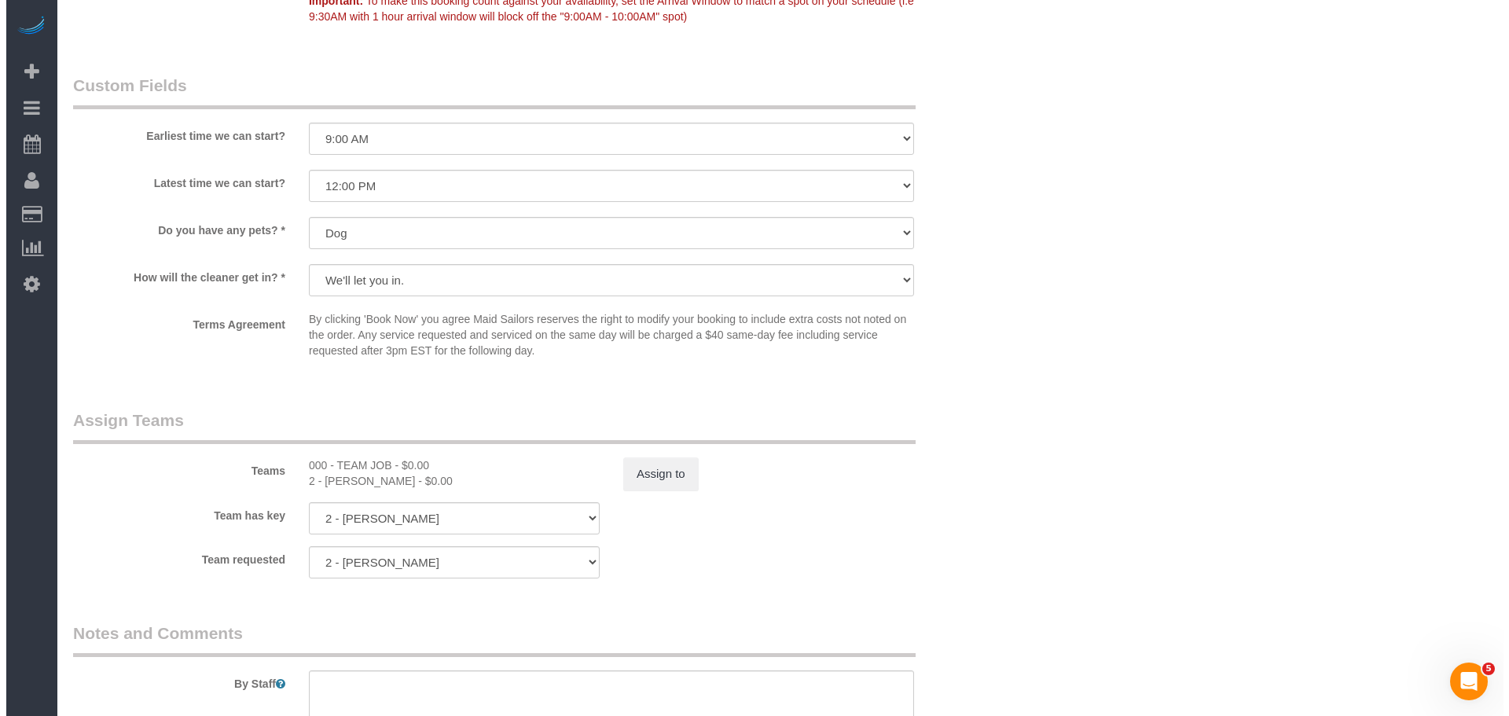
scroll to position [1494, 0]
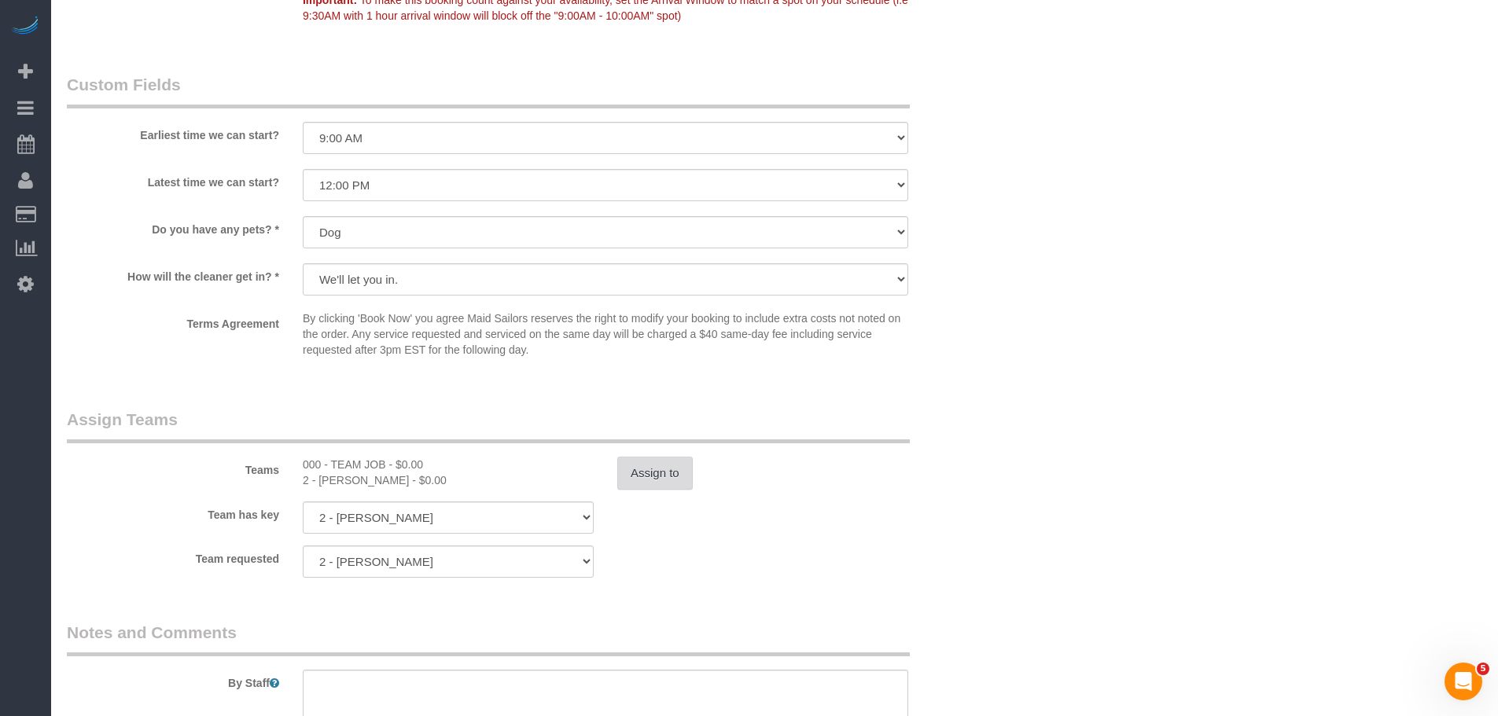
click at [639, 481] on button "Assign to" at bounding box center [654, 473] width 75 height 33
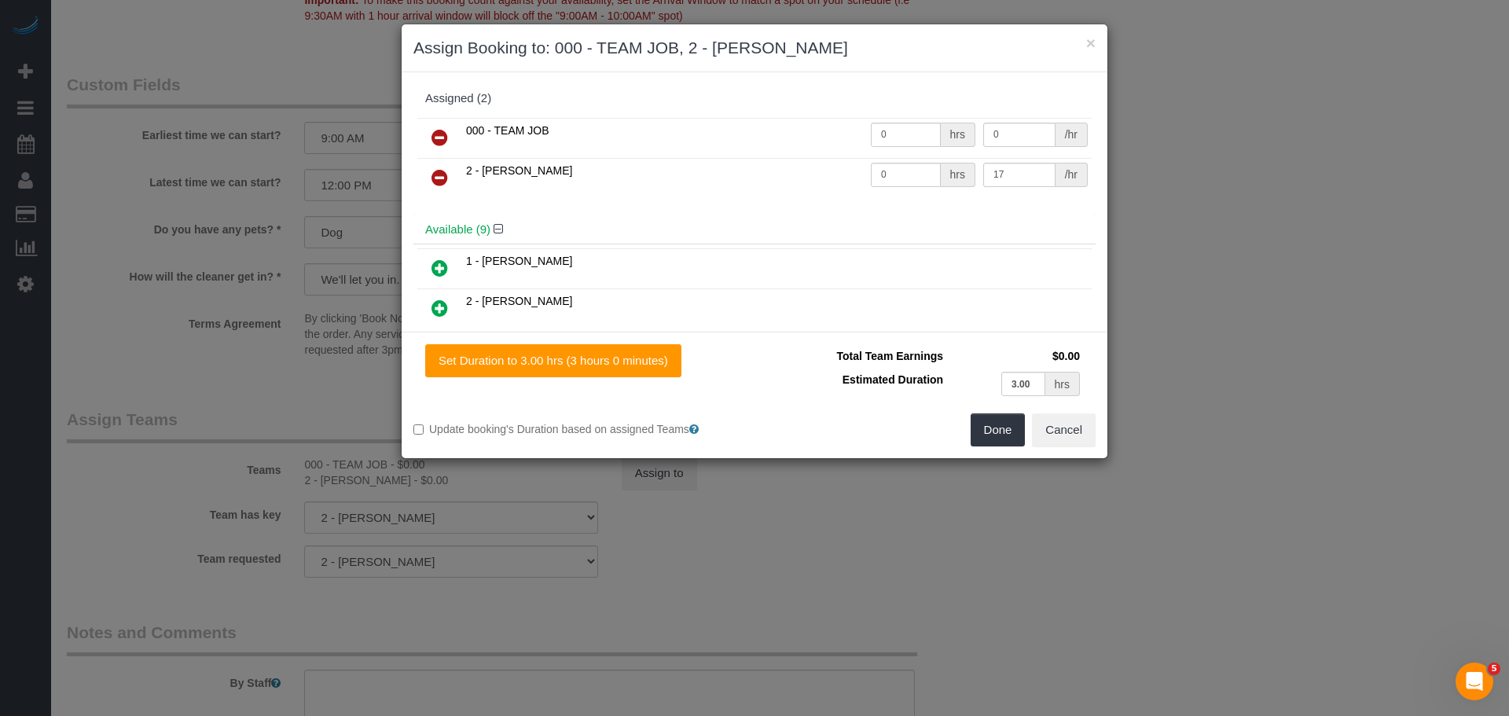
click at [439, 129] on icon at bounding box center [440, 137] width 17 height 19
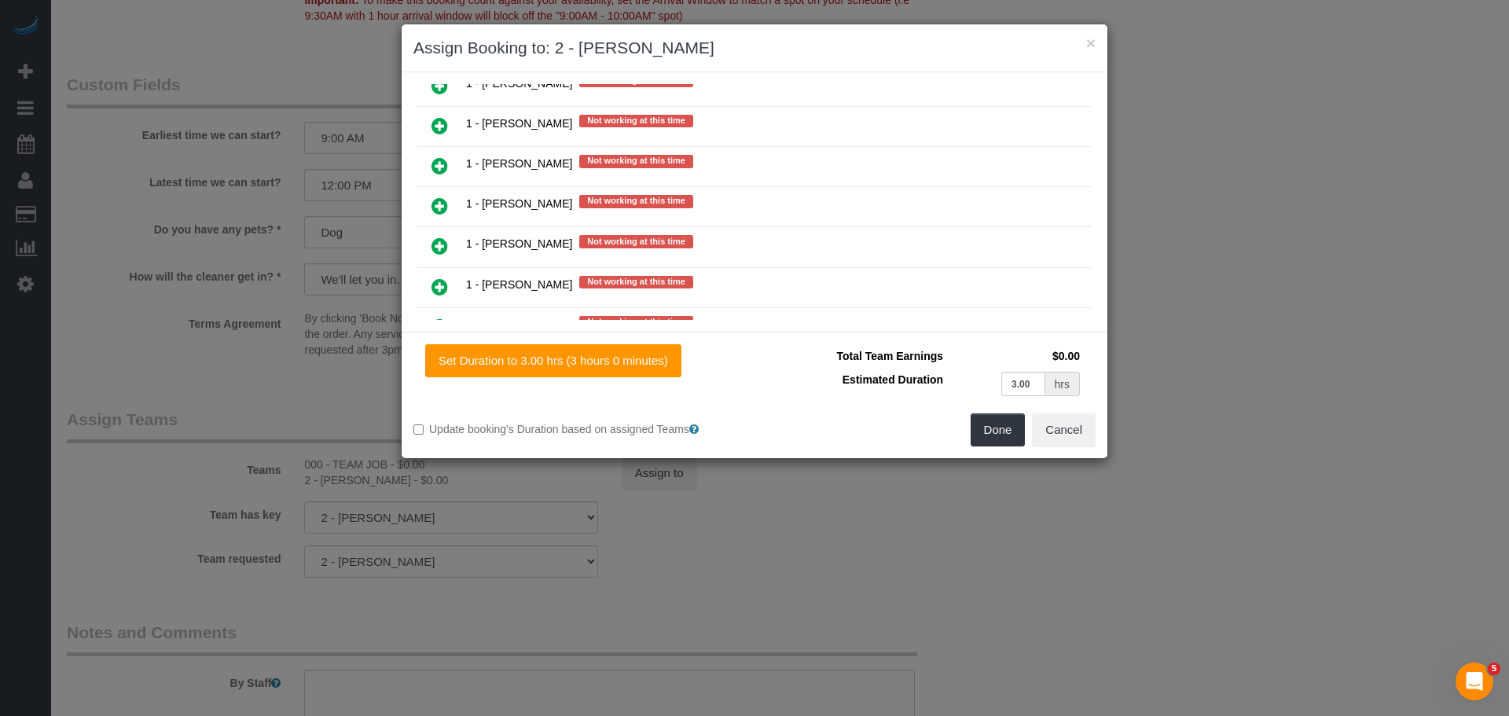
click at [435, 172] on icon at bounding box center [440, 165] width 17 height 19
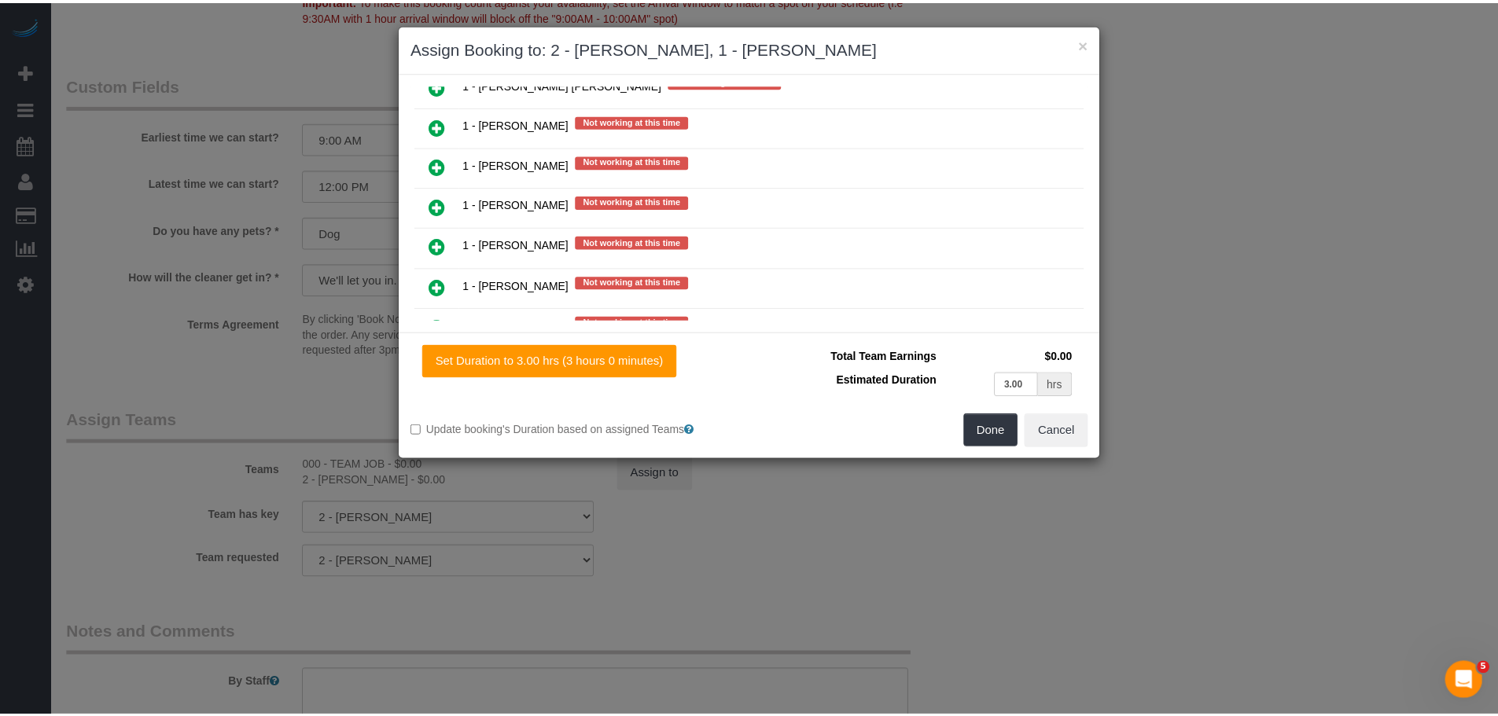
scroll to position [1298, 0]
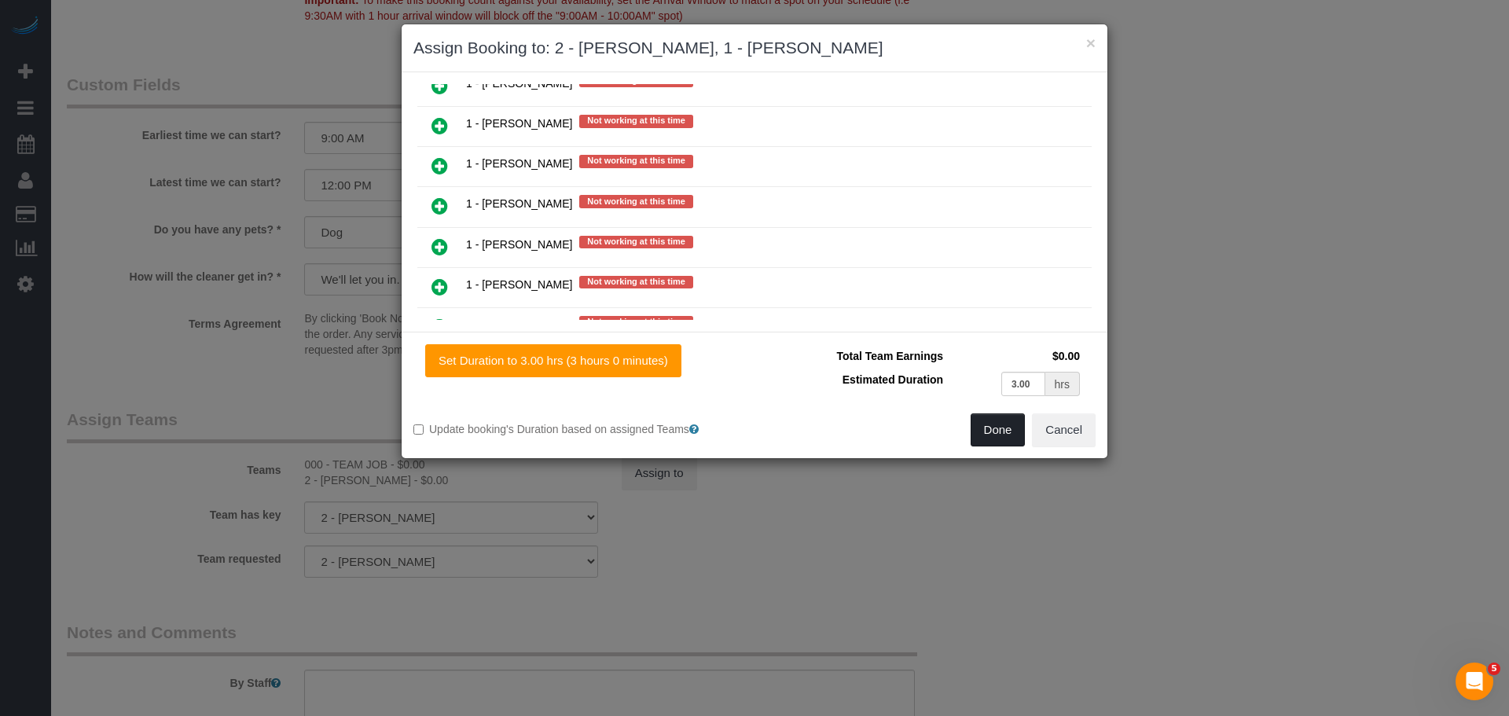
click at [1002, 433] on button "Done" at bounding box center [998, 429] width 55 height 33
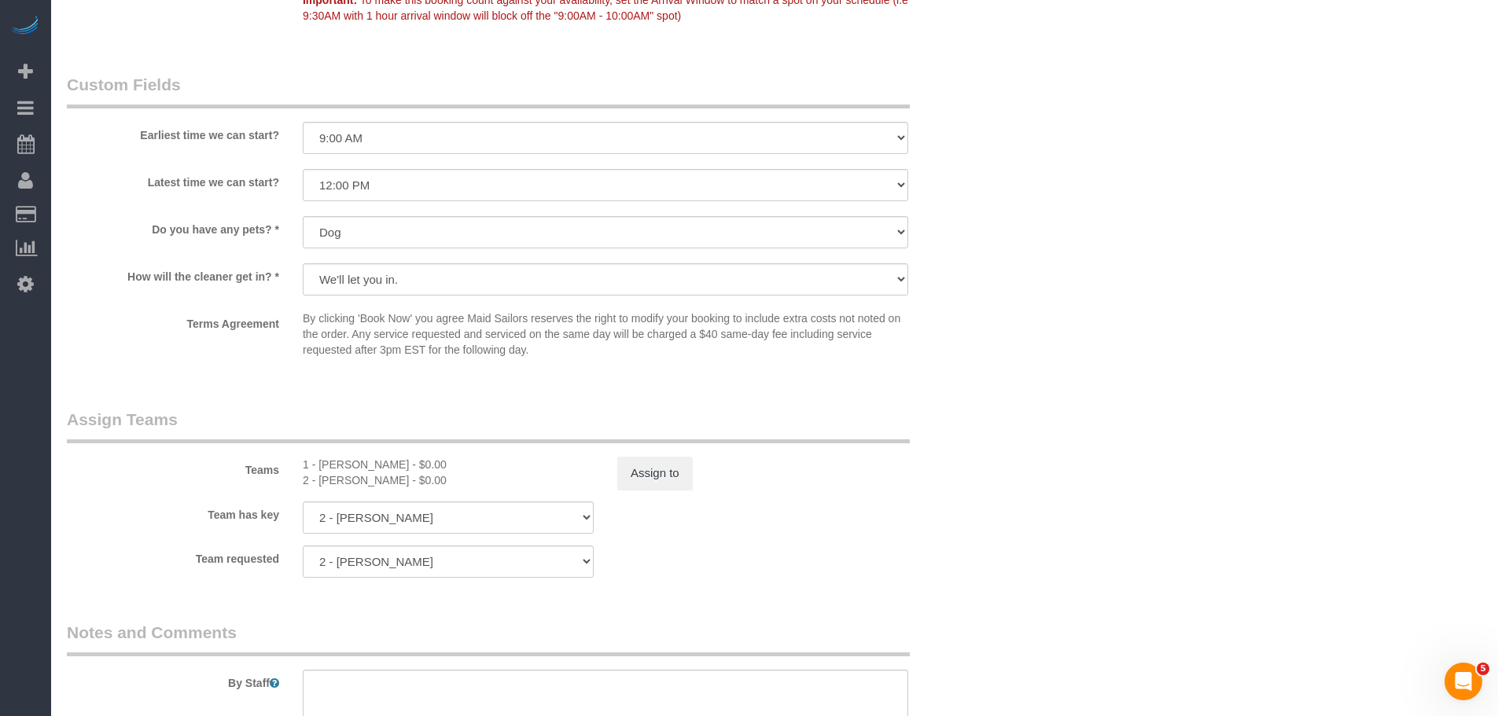
click at [1014, 352] on div "× Assign Booking to: 2 - Maria Puetate, 1 - Fatoumata Barry Assigned (2) 1 - Fa…" at bounding box center [749, 358] width 1498 height 716
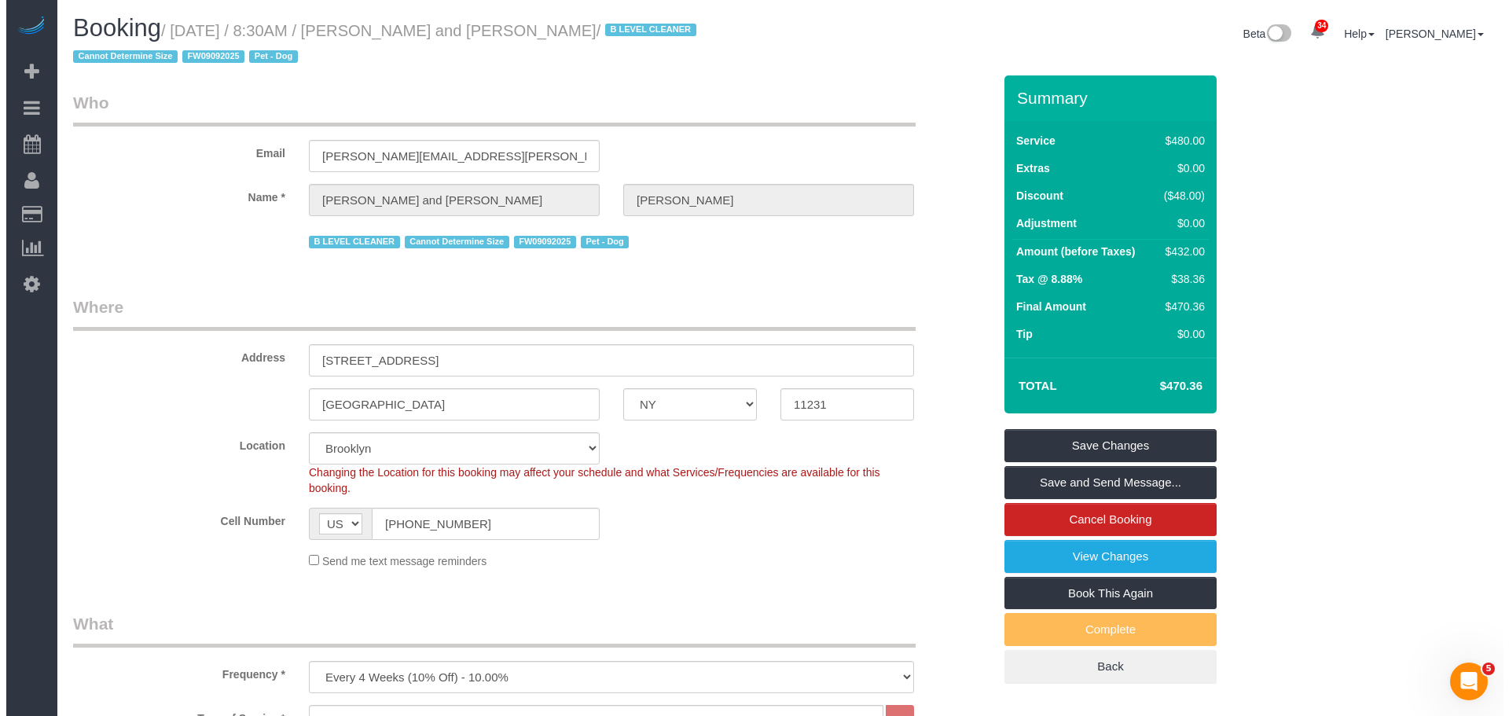
scroll to position [0, 0]
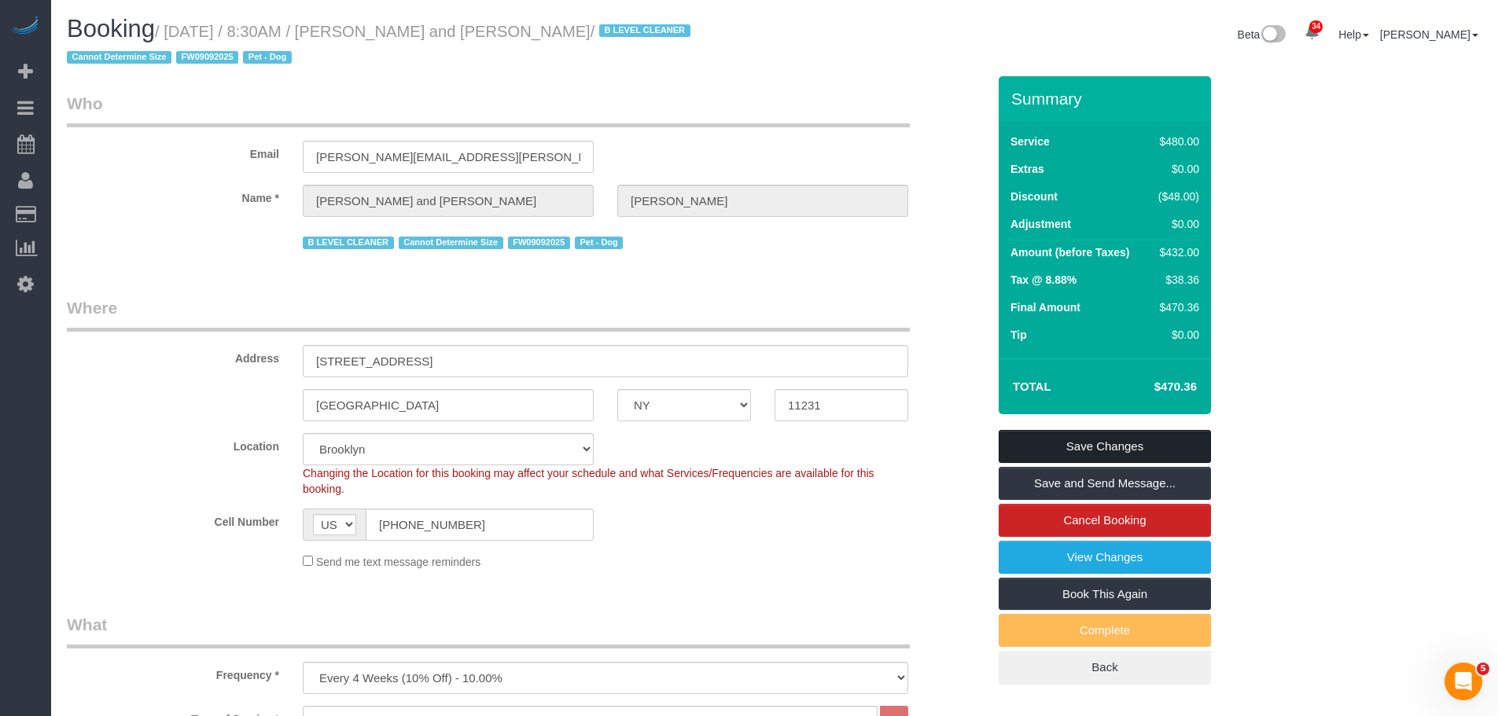
drag, startPoint x: 1136, startPoint y: 442, endPoint x: 857, endPoint y: 419, distance: 280.0
click at [1137, 442] on link "Save Changes" at bounding box center [1104, 446] width 212 height 33
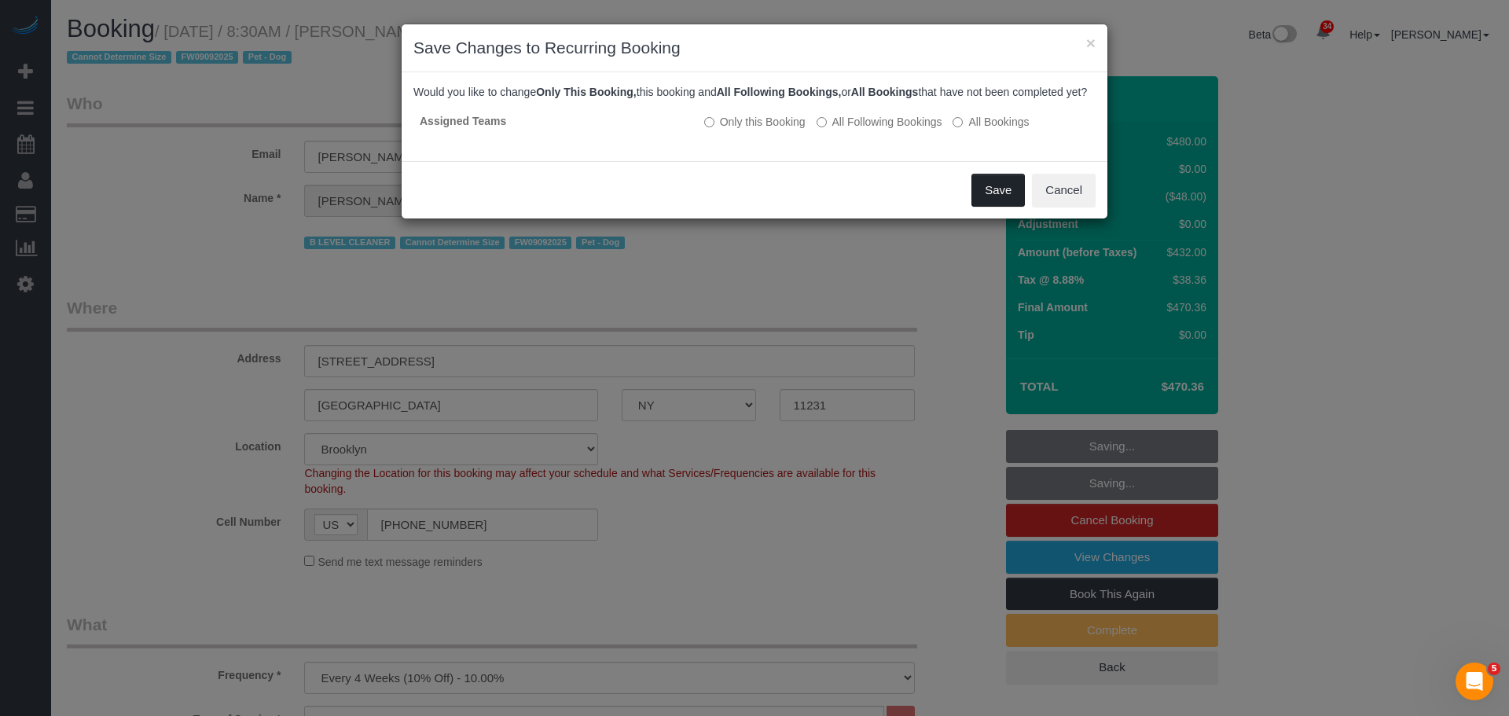
drag, startPoint x: 992, startPoint y: 204, endPoint x: 983, endPoint y: 197, distance: 11.2
click at [993, 204] on button "Save" at bounding box center [998, 190] width 53 height 33
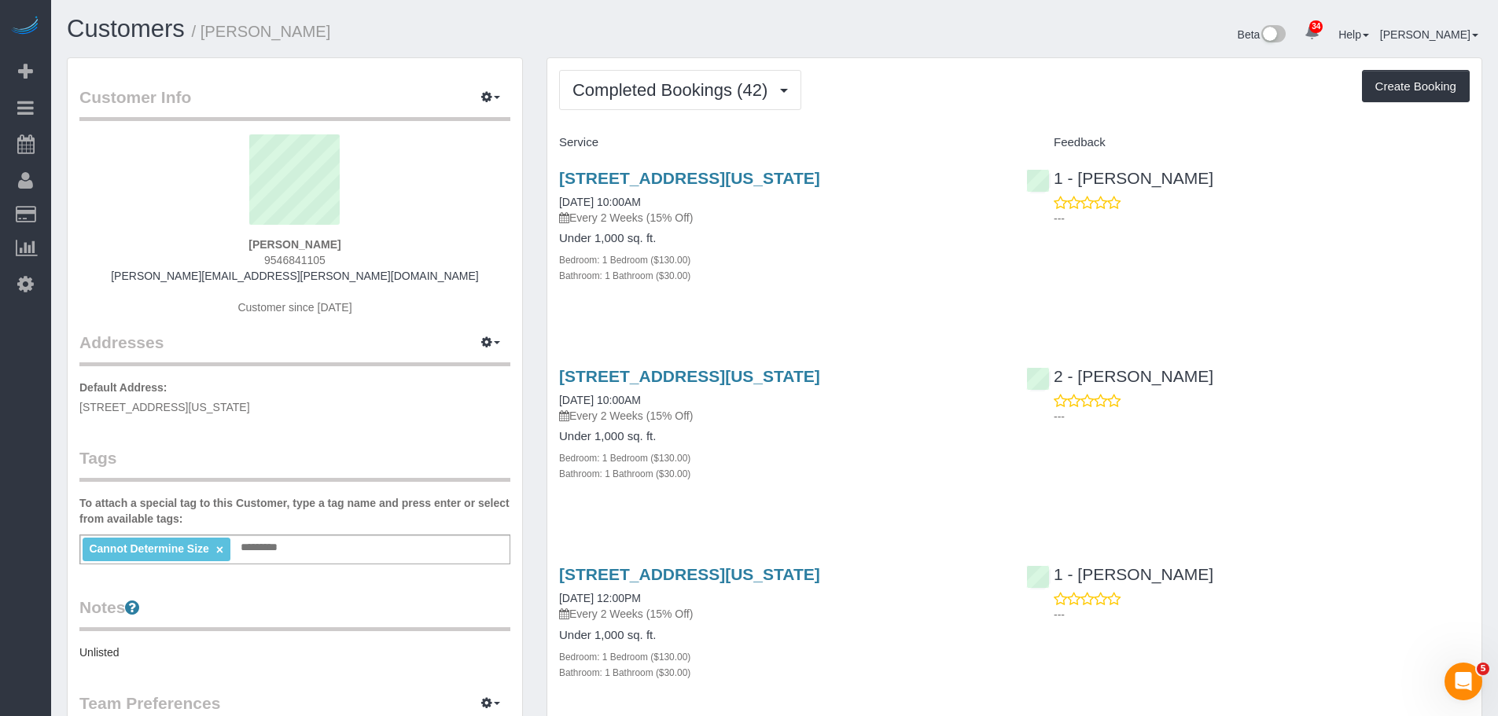
click at [895, 85] on div "Completed Bookings (42) Completed Bookings (42) Upcoming Bookings (6) Cancelled…" at bounding box center [1014, 90] width 910 height 40
click at [658, 89] on span "Completed Bookings (42)" at bounding box center [673, 90] width 203 height 20
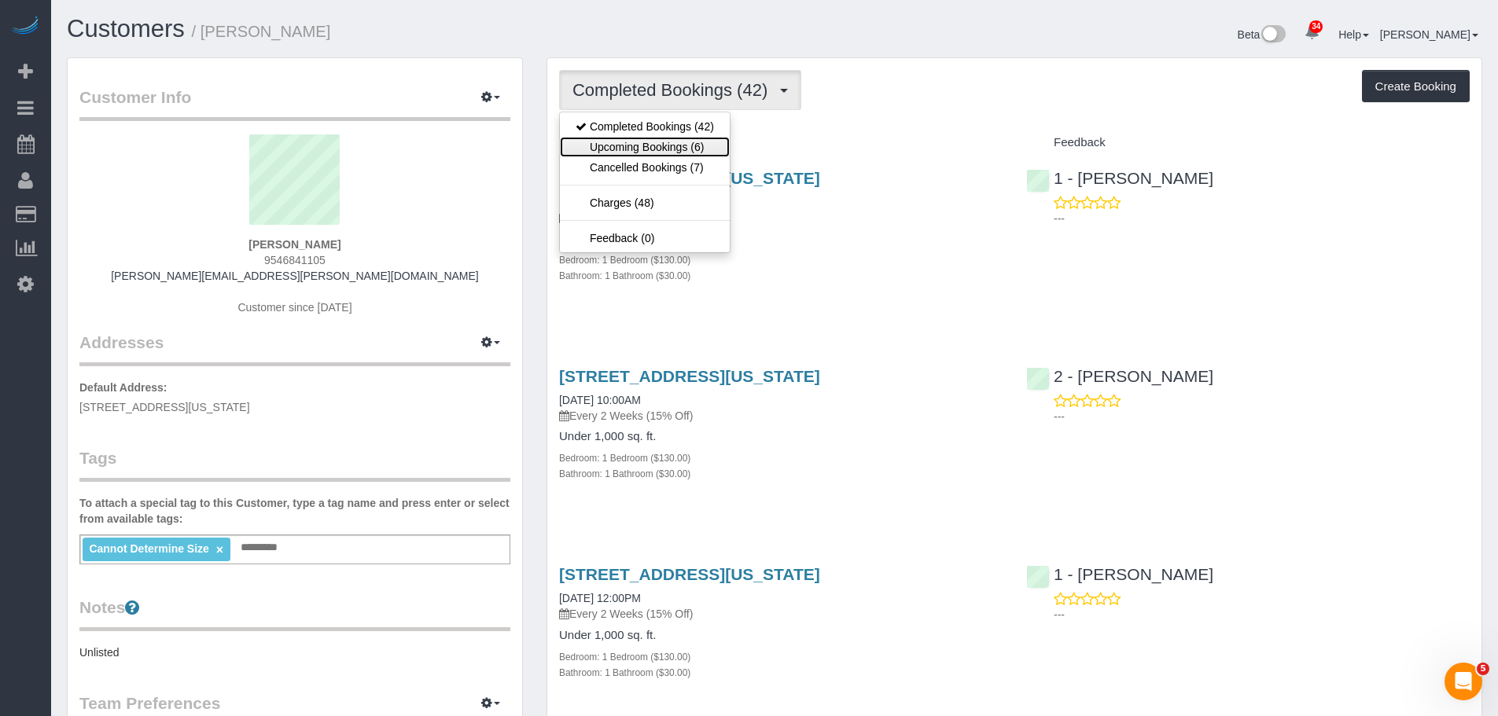
click at [677, 148] on link "Upcoming Bookings (6)" at bounding box center [645, 147] width 170 height 20
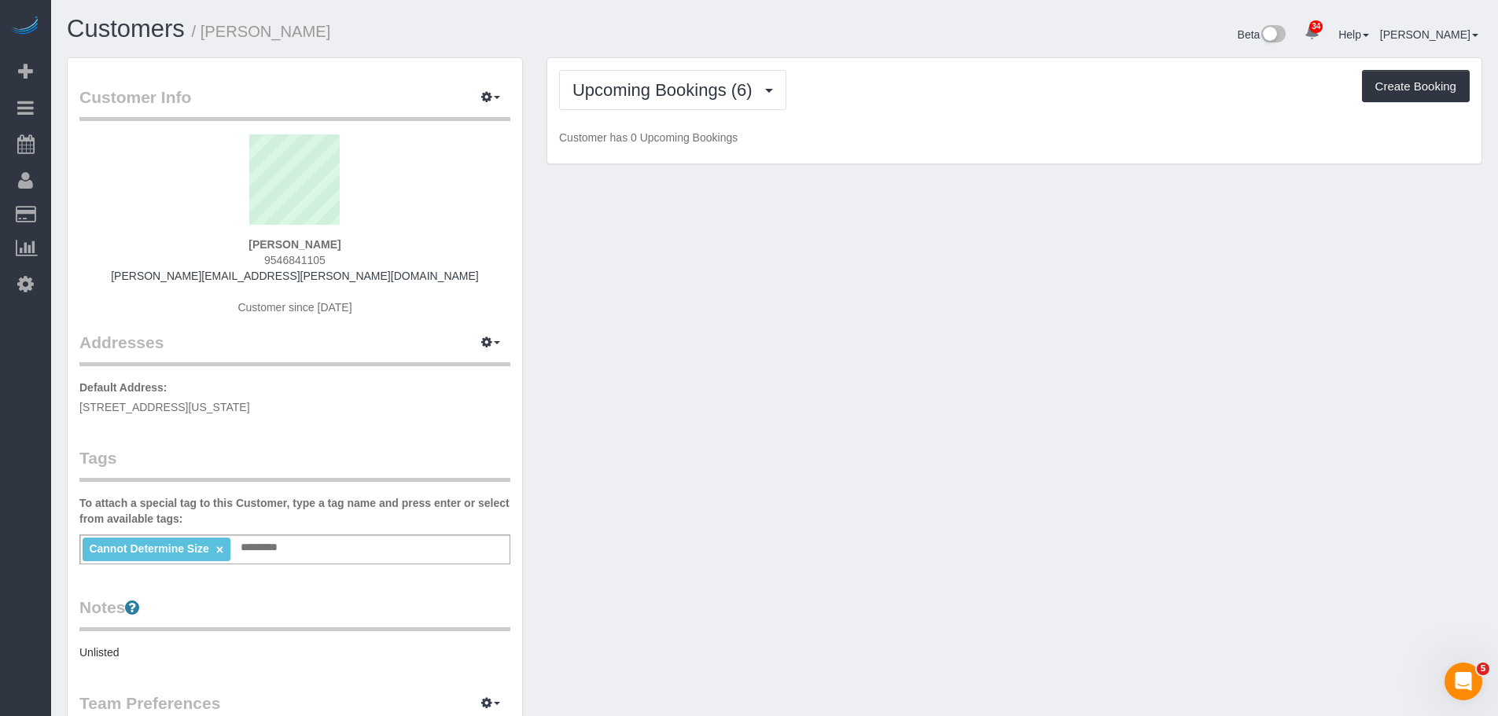
click at [862, 122] on div "Upcoming Bookings (6) Completed Bookings (42) Upcoming Bookings (6) Cancelled B…" at bounding box center [1014, 111] width 934 height 106
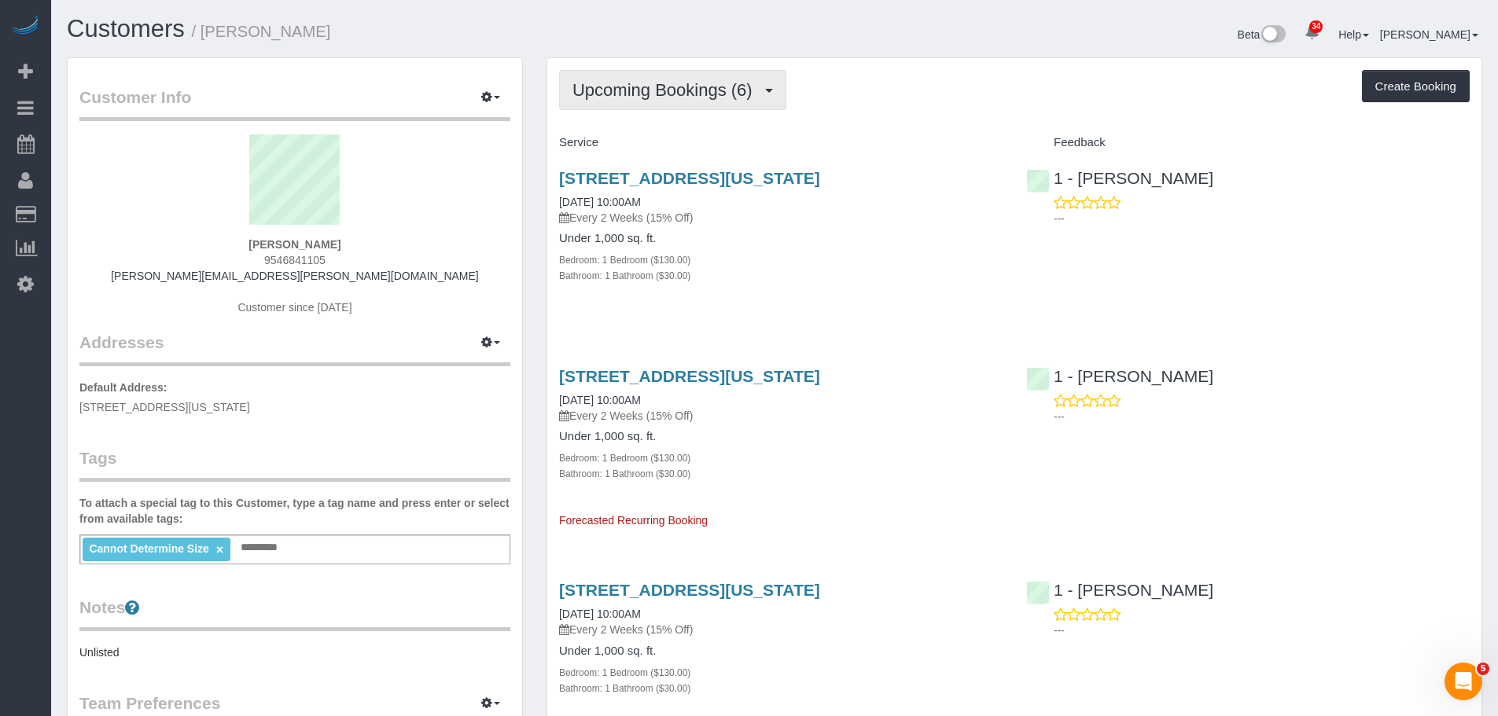
click at [663, 84] on span "Upcoming Bookings (6)" at bounding box center [666, 90] width 188 height 20
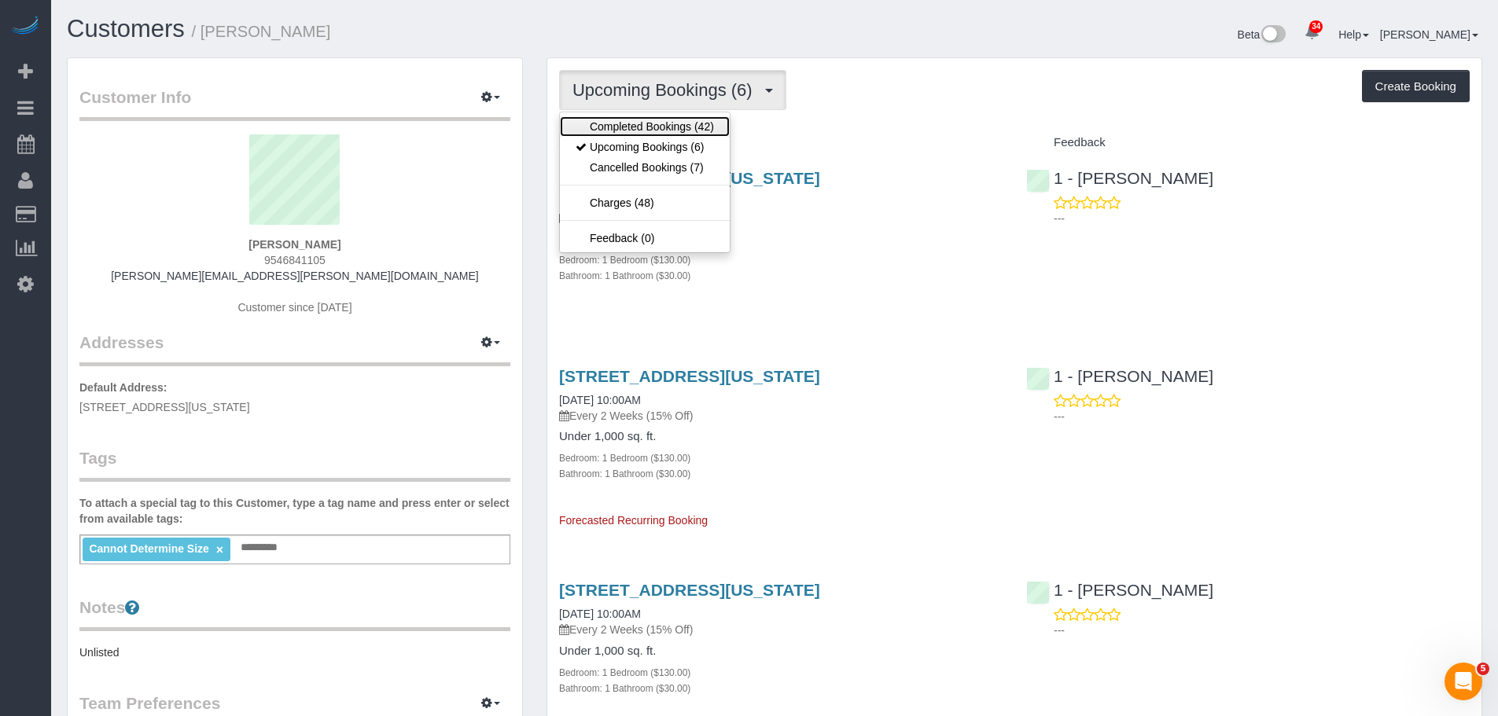
click at [655, 130] on link "Completed Bookings (42)" at bounding box center [645, 126] width 170 height 20
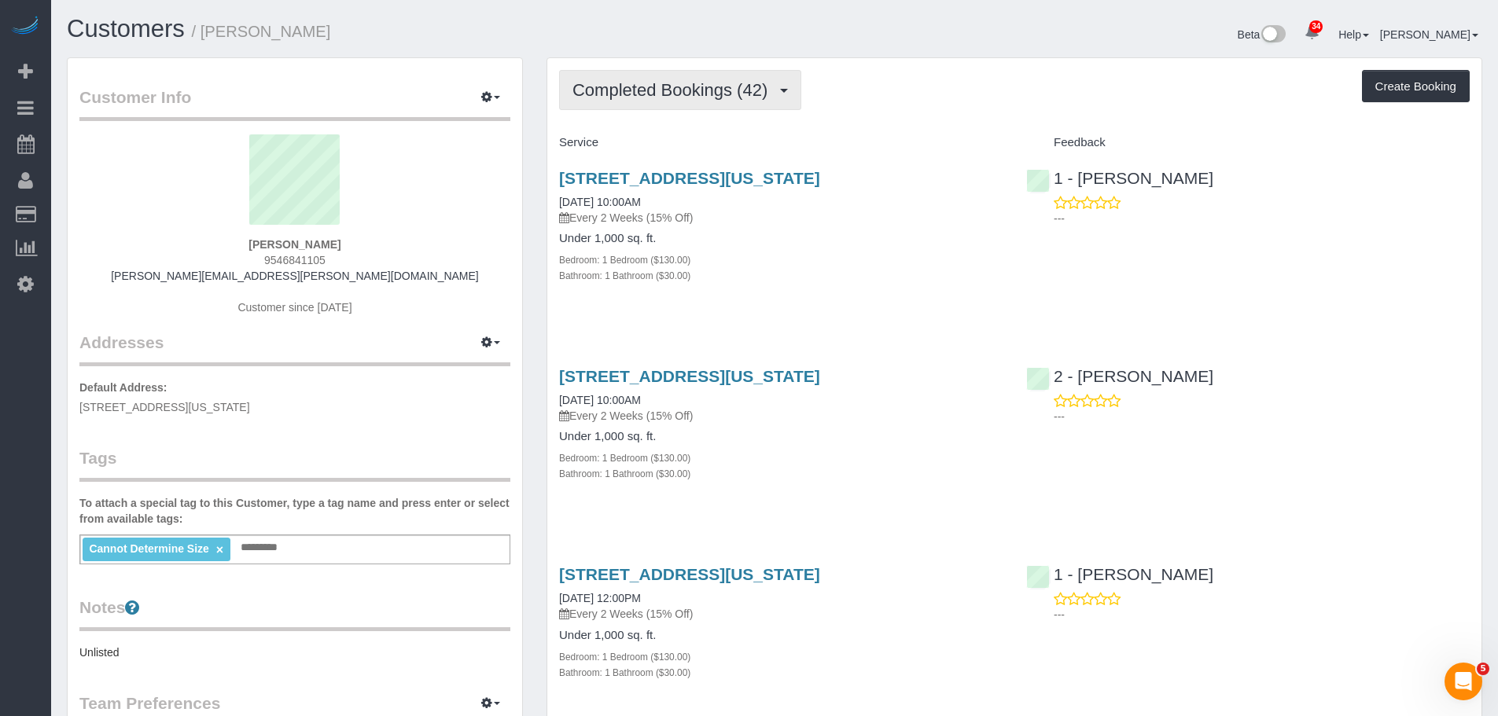
click at [693, 83] on span "Completed Bookings (42)" at bounding box center [673, 90] width 203 height 20
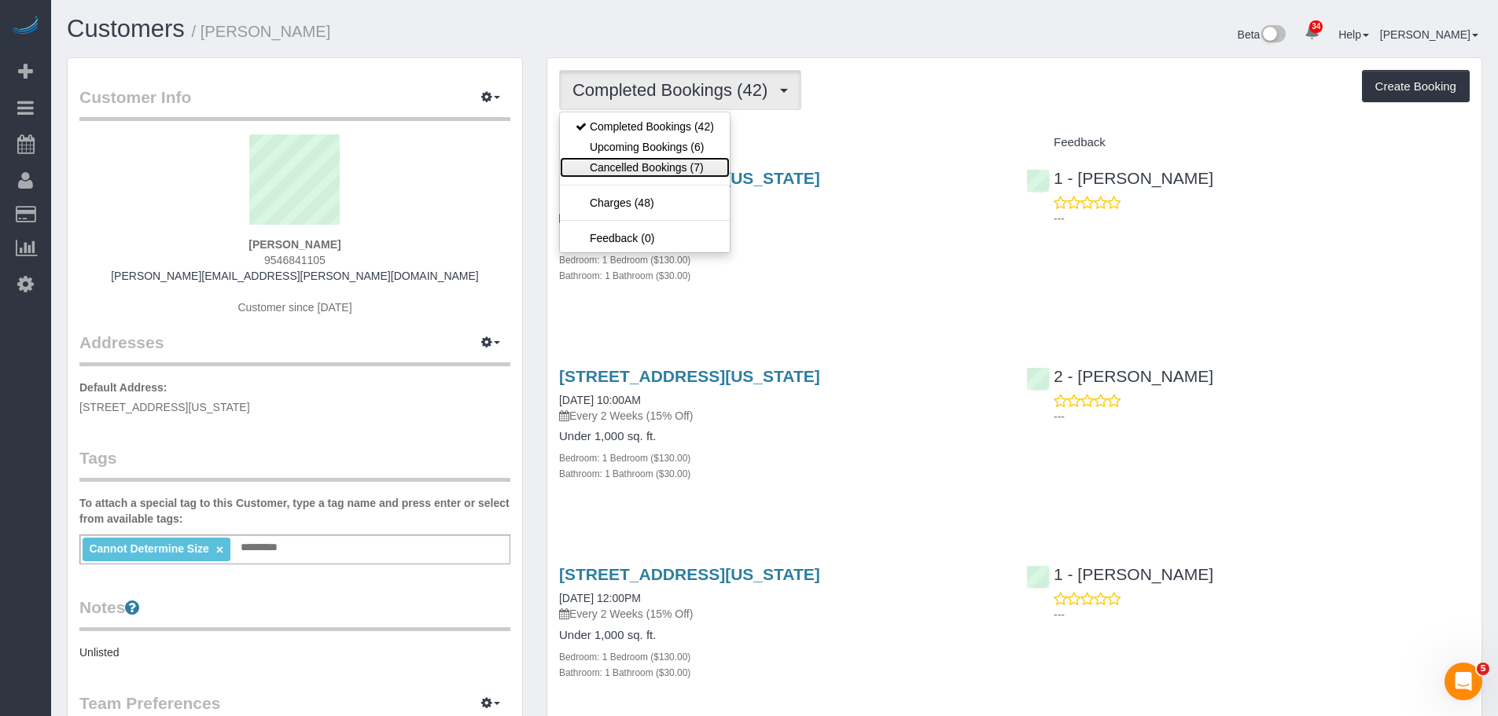
click at [670, 157] on link "Cancelled Bookings (7)" at bounding box center [645, 167] width 170 height 20
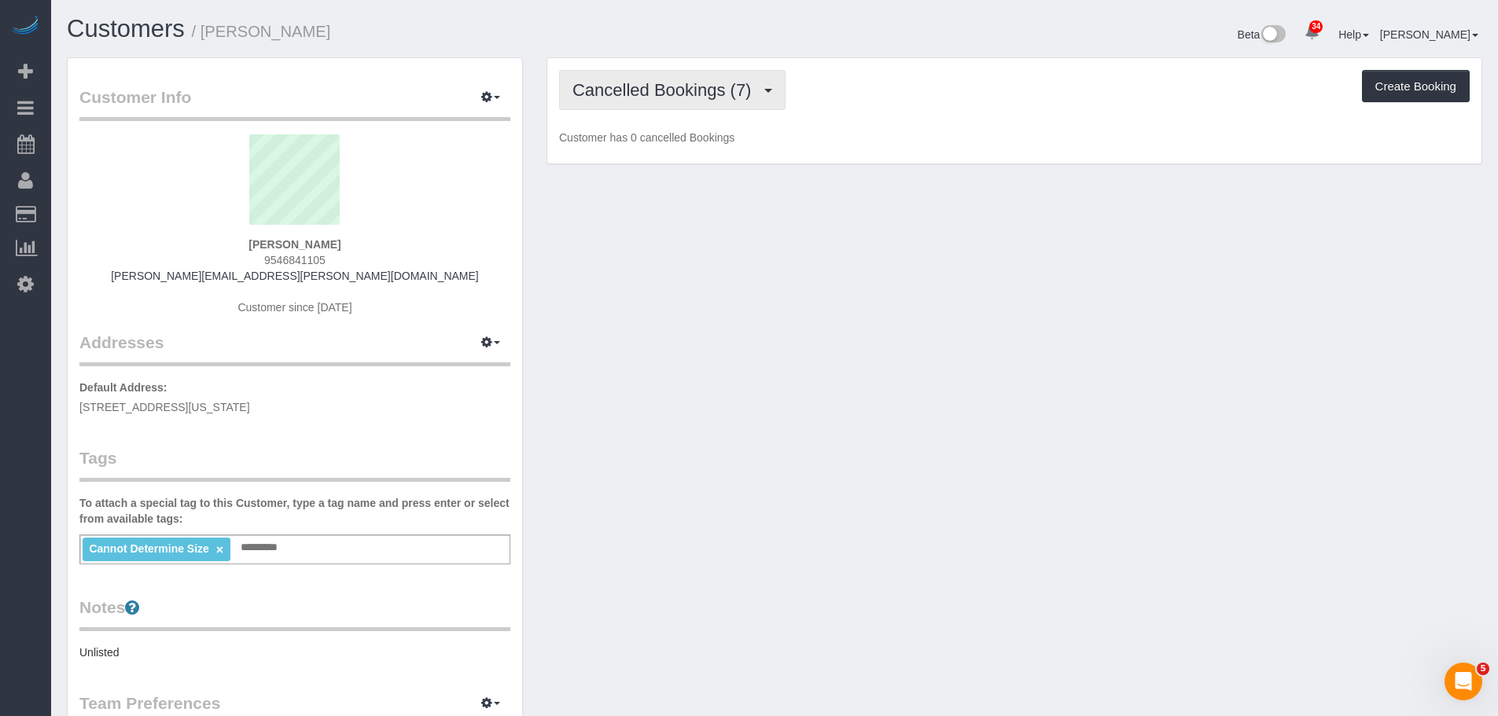
click at [688, 97] on span "Cancelled Bookings (7)" at bounding box center [665, 90] width 186 height 20
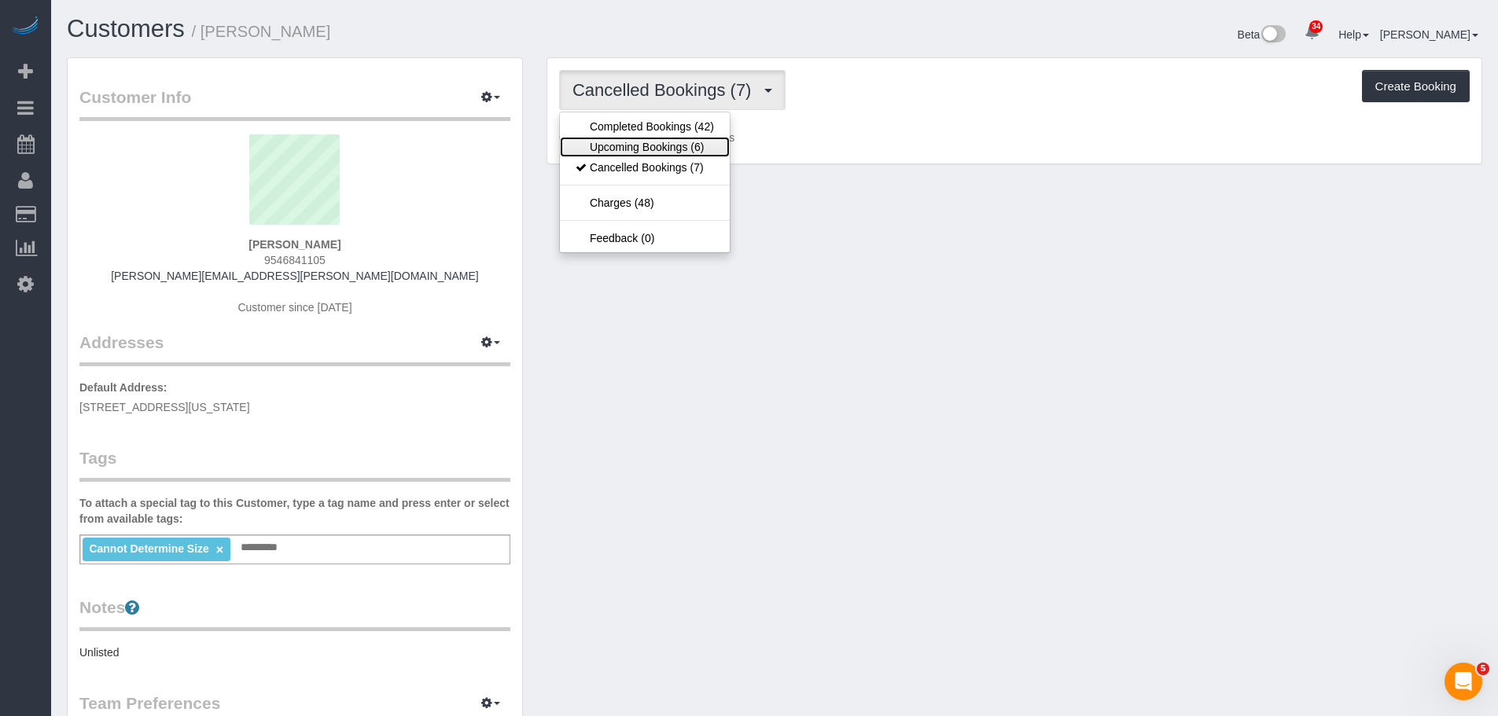
click at [679, 148] on link "Upcoming Bookings (6)" at bounding box center [645, 147] width 170 height 20
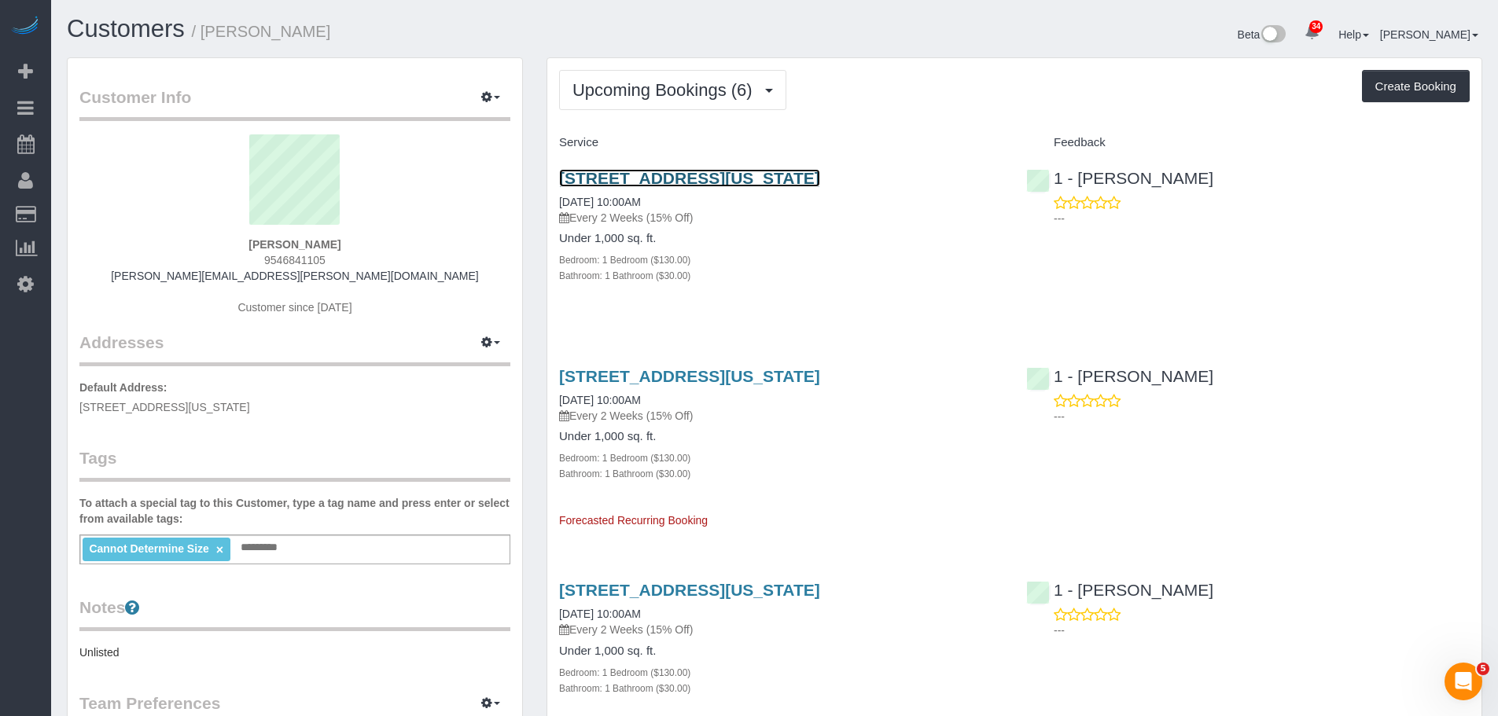
click at [820, 175] on link "45 Wall Street, Apt. 303, New York, NY 10005" at bounding box center [689, 178] width 261 height 18
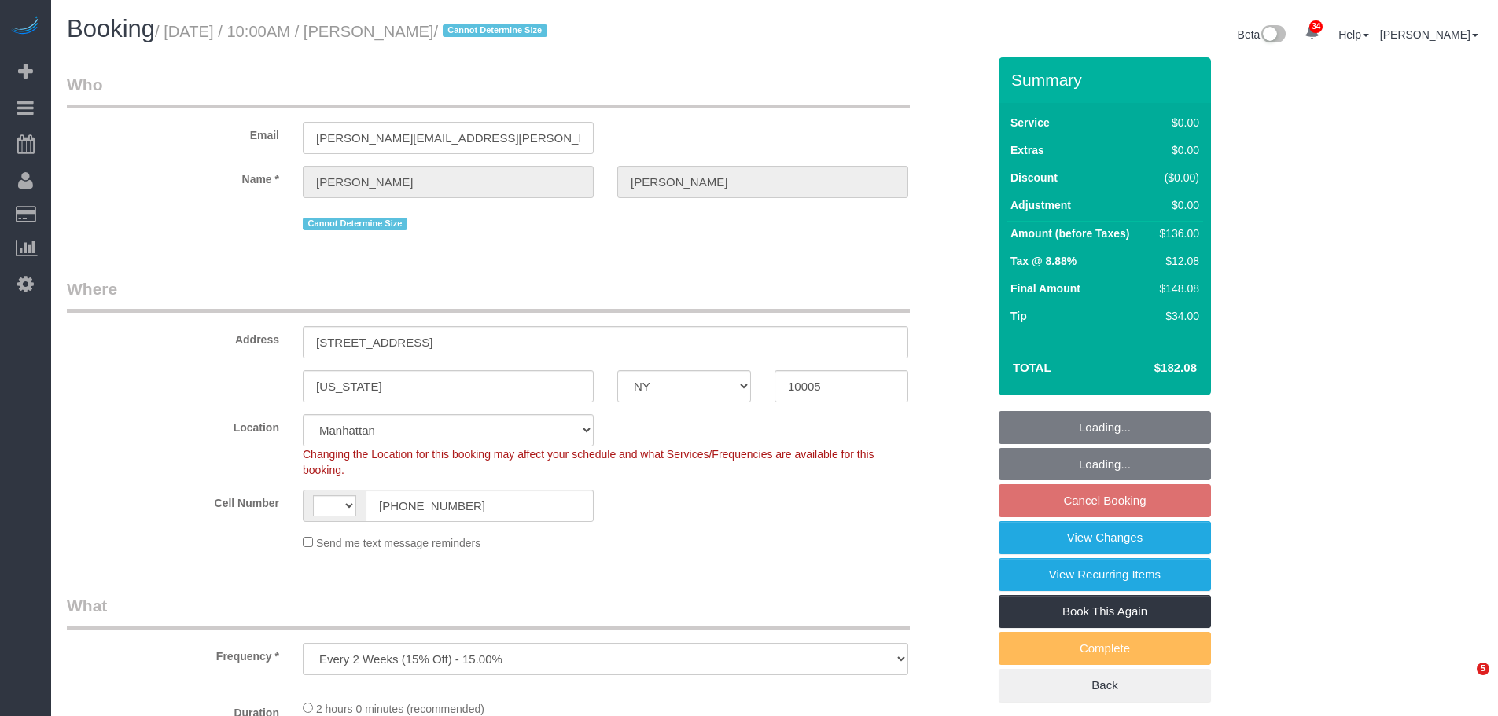
select select "NY"
select select "string:[GEOGRAPHIC_DATA]"
select select "1"
select select "object:926"
select select "spot3"
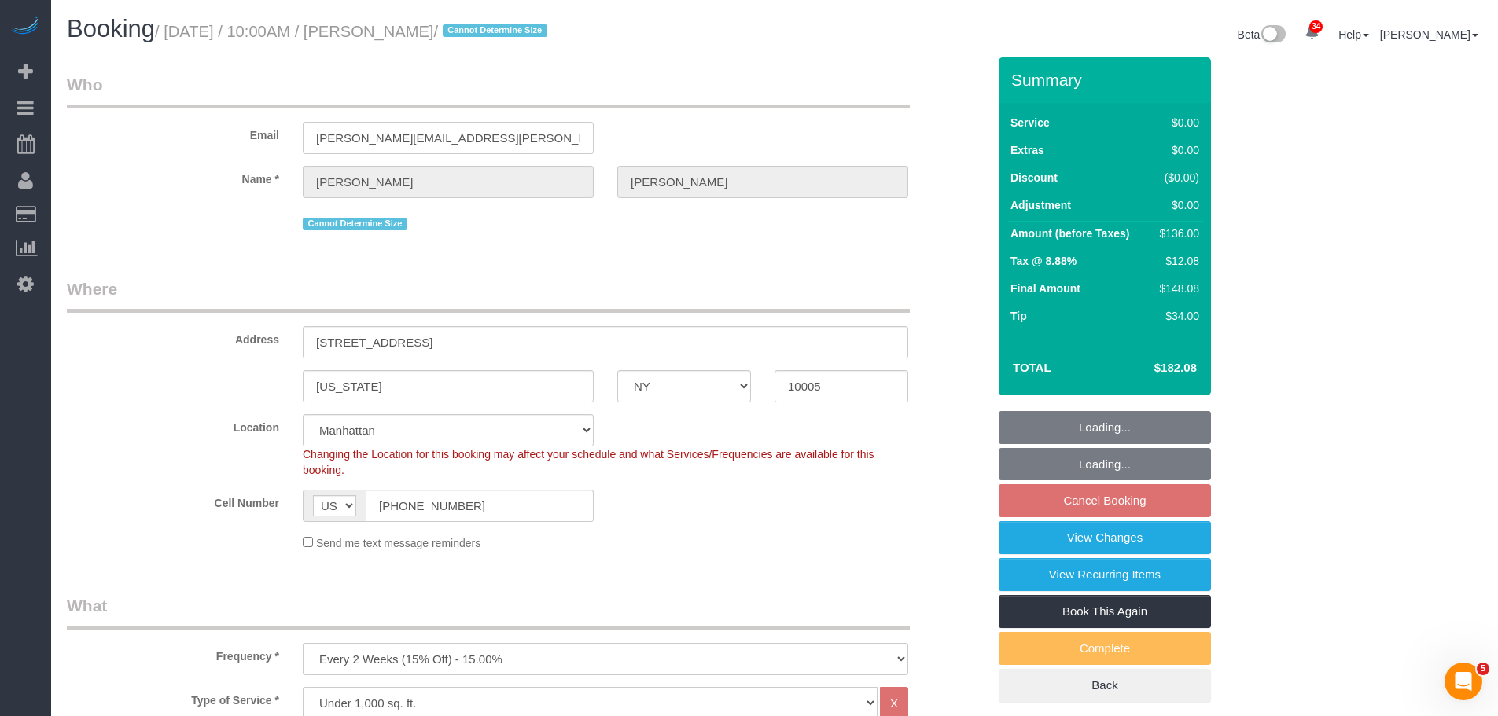
select select "number:58"
select select "number:76"
select select "number:15"
select select "number:6"
select select "1"
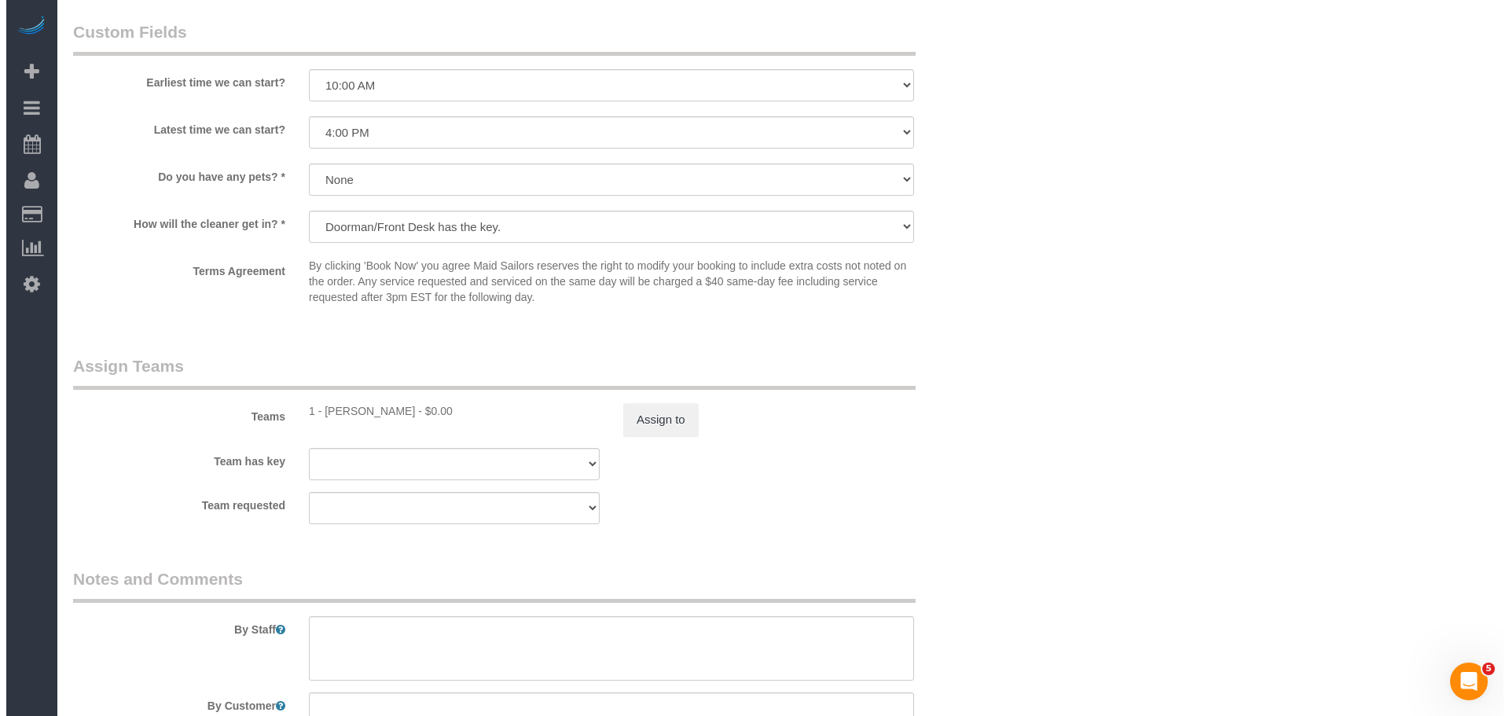
scroll to position [1729, 0]
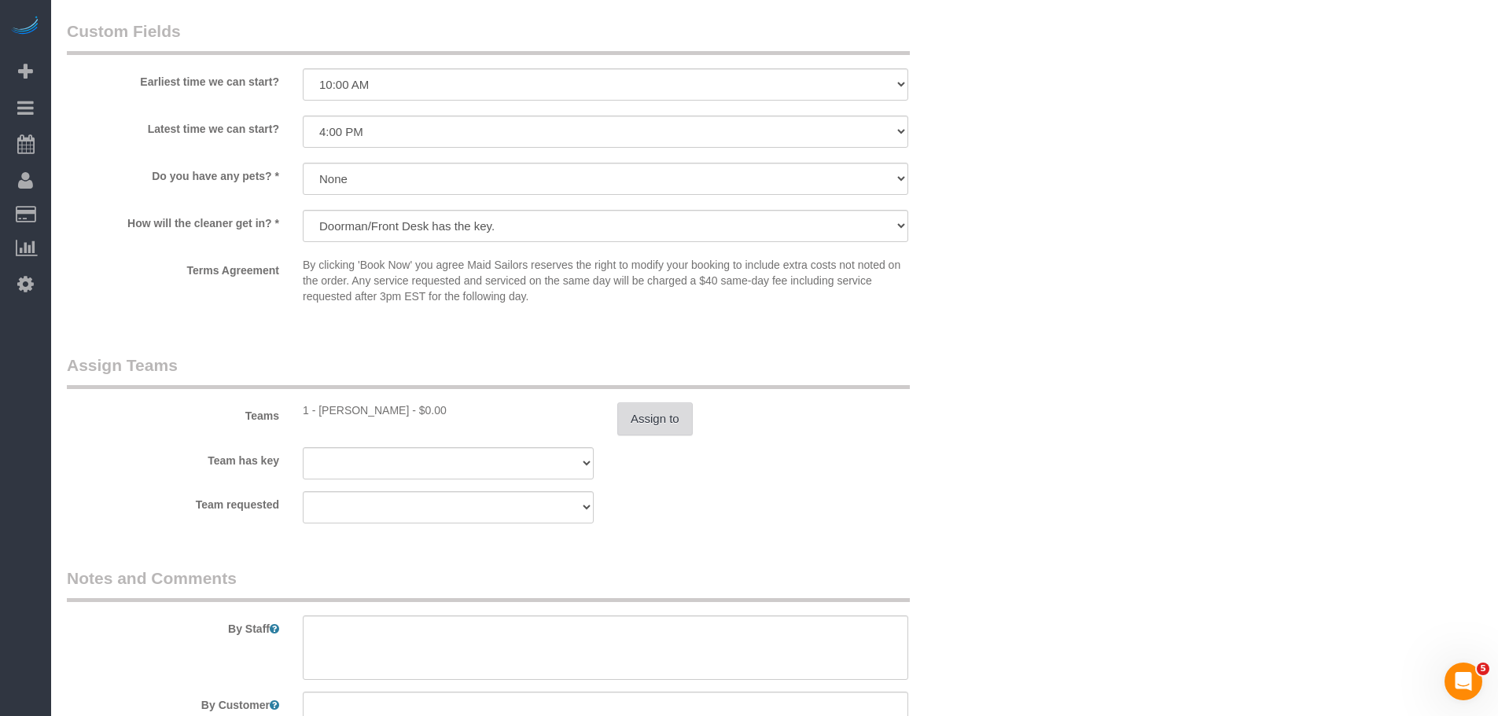
click at [660, 419] on button "Assign to" at bounding box center [654, 418] width 75 height 33
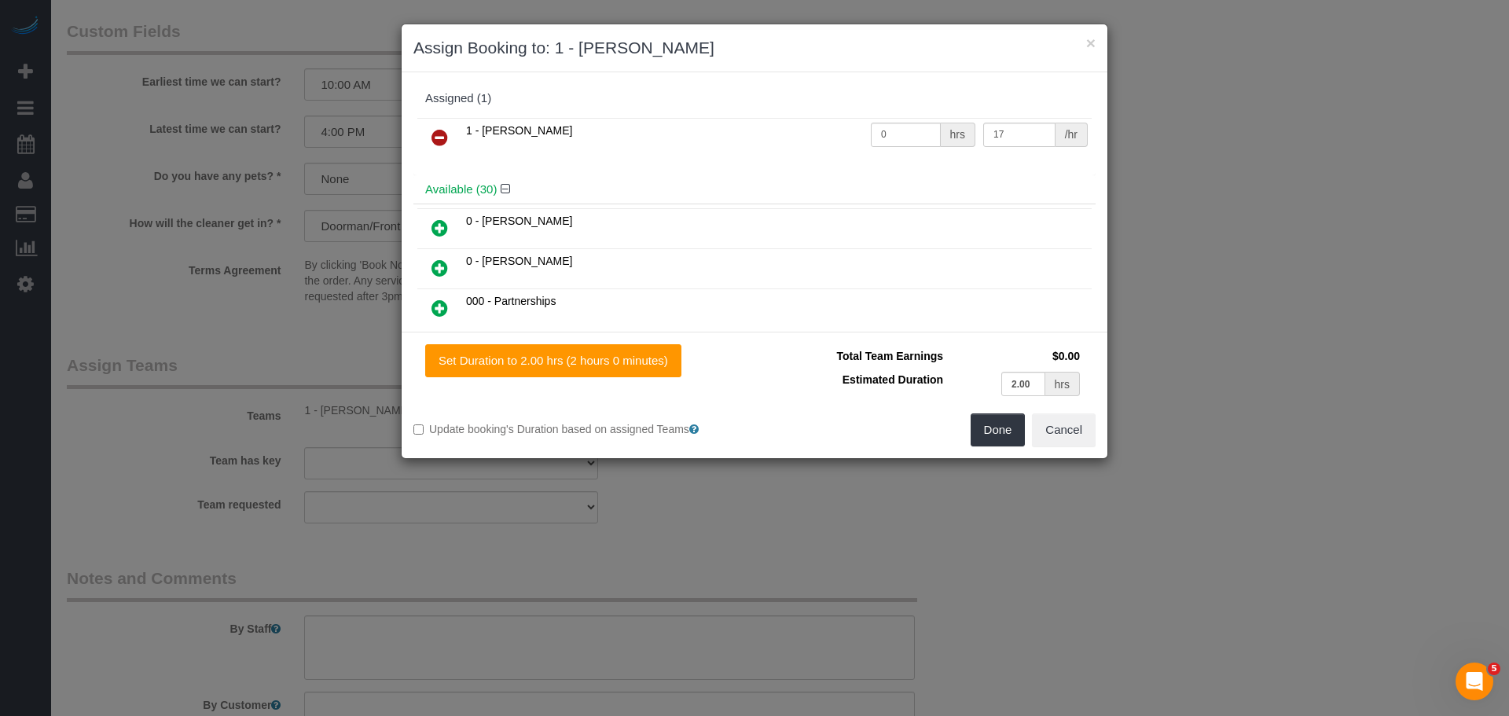
drag, startPoint x: 451, startPoint y: 135, endPoint x: 463, endPoint y: 138, distance: 12.2
click at [451, 135] on link at bounding box center [439, 138] width 37 height 31
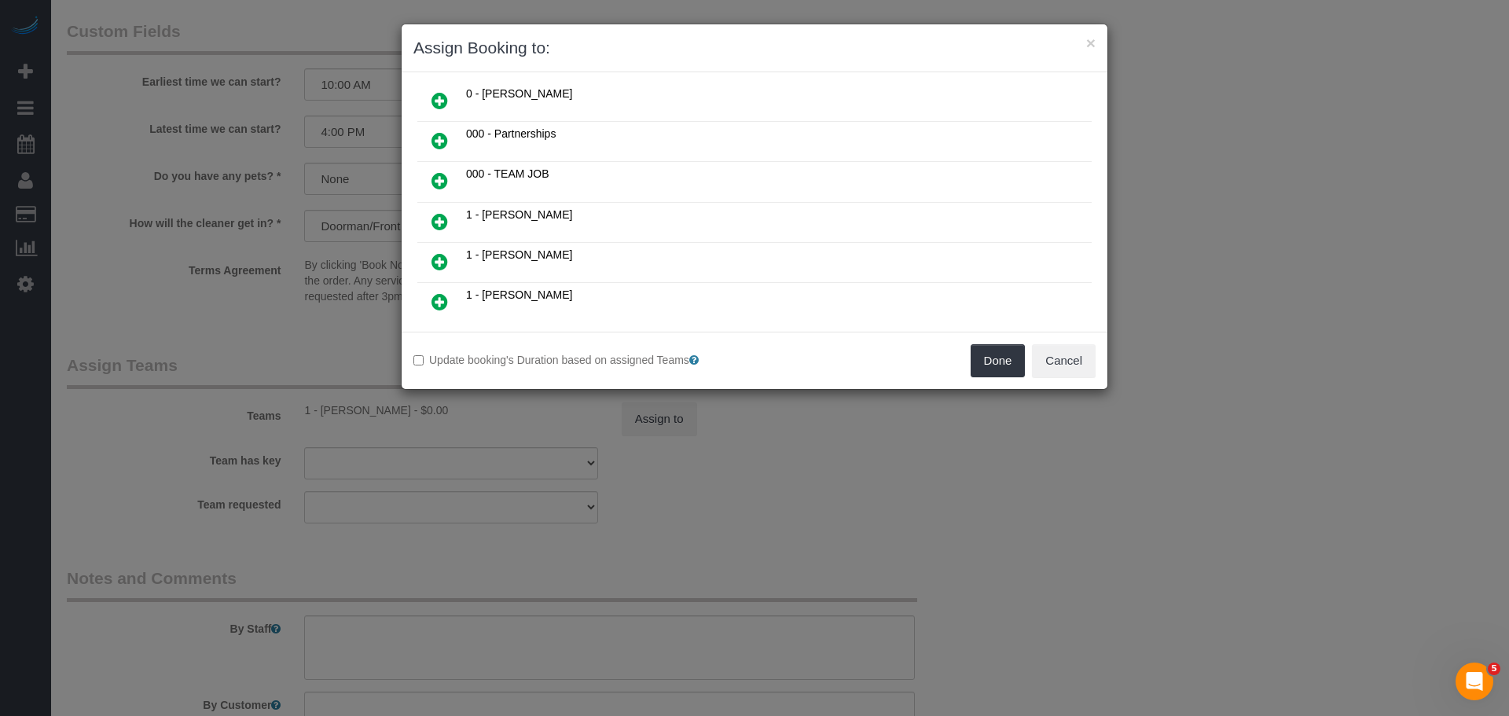
scroll to position [157, 0]
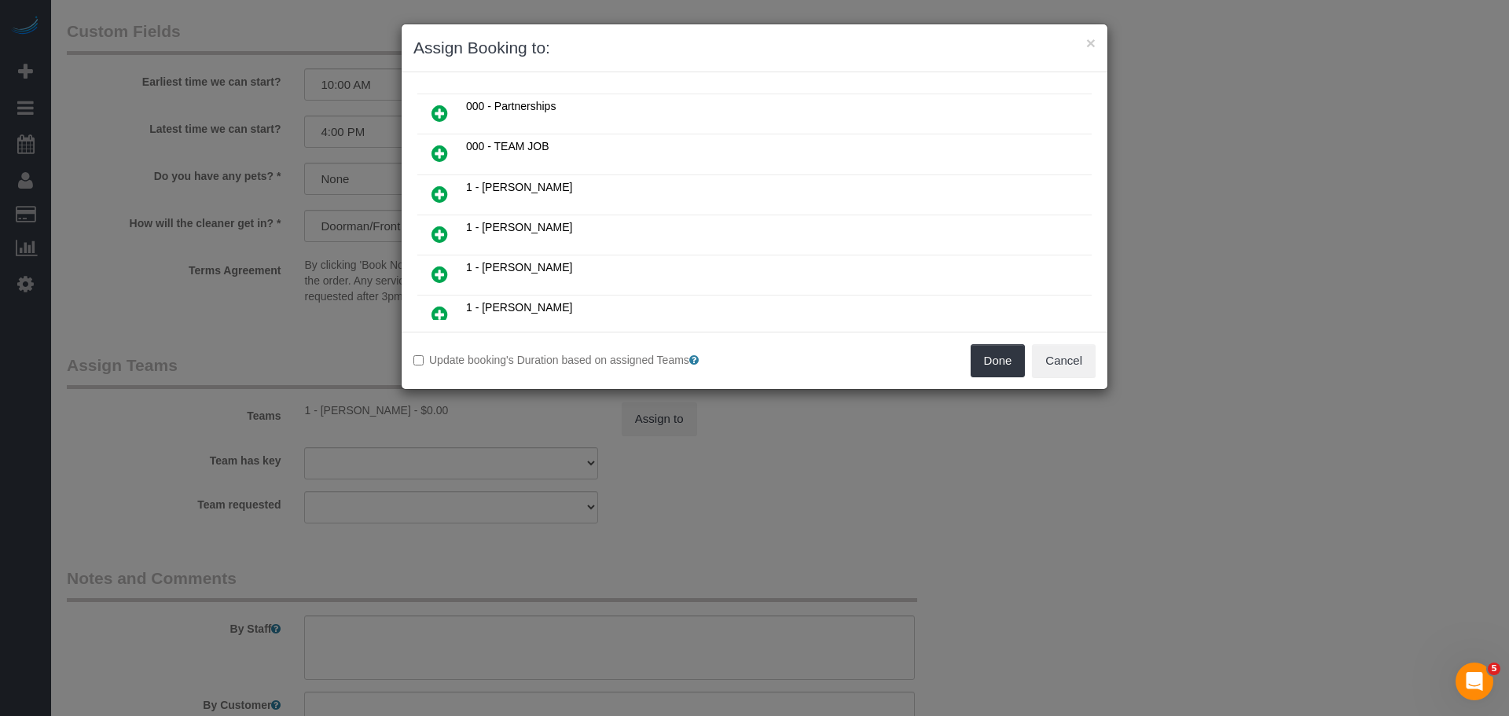
click at [435, 231] on icon at bounding box center [440, 234] width 17 height 19
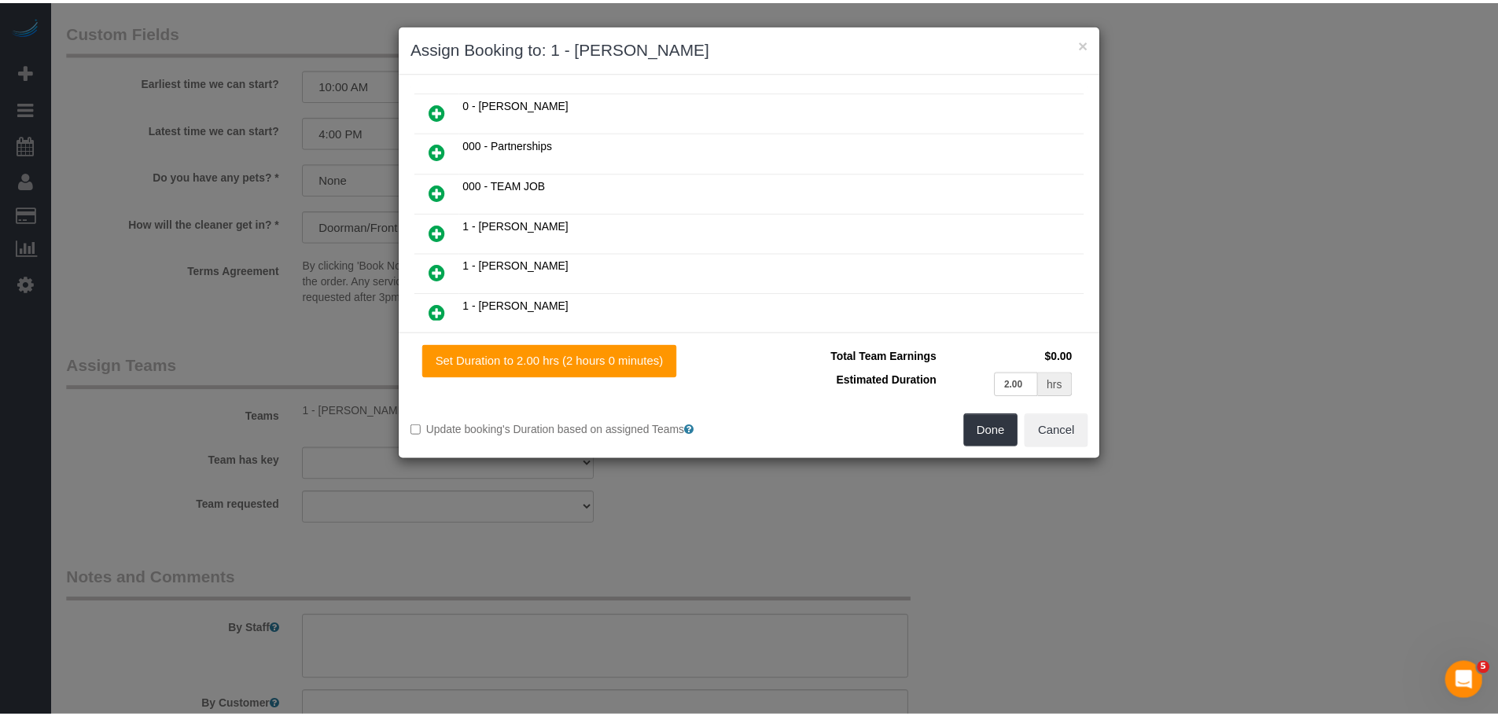
scroll to position [195, 0]
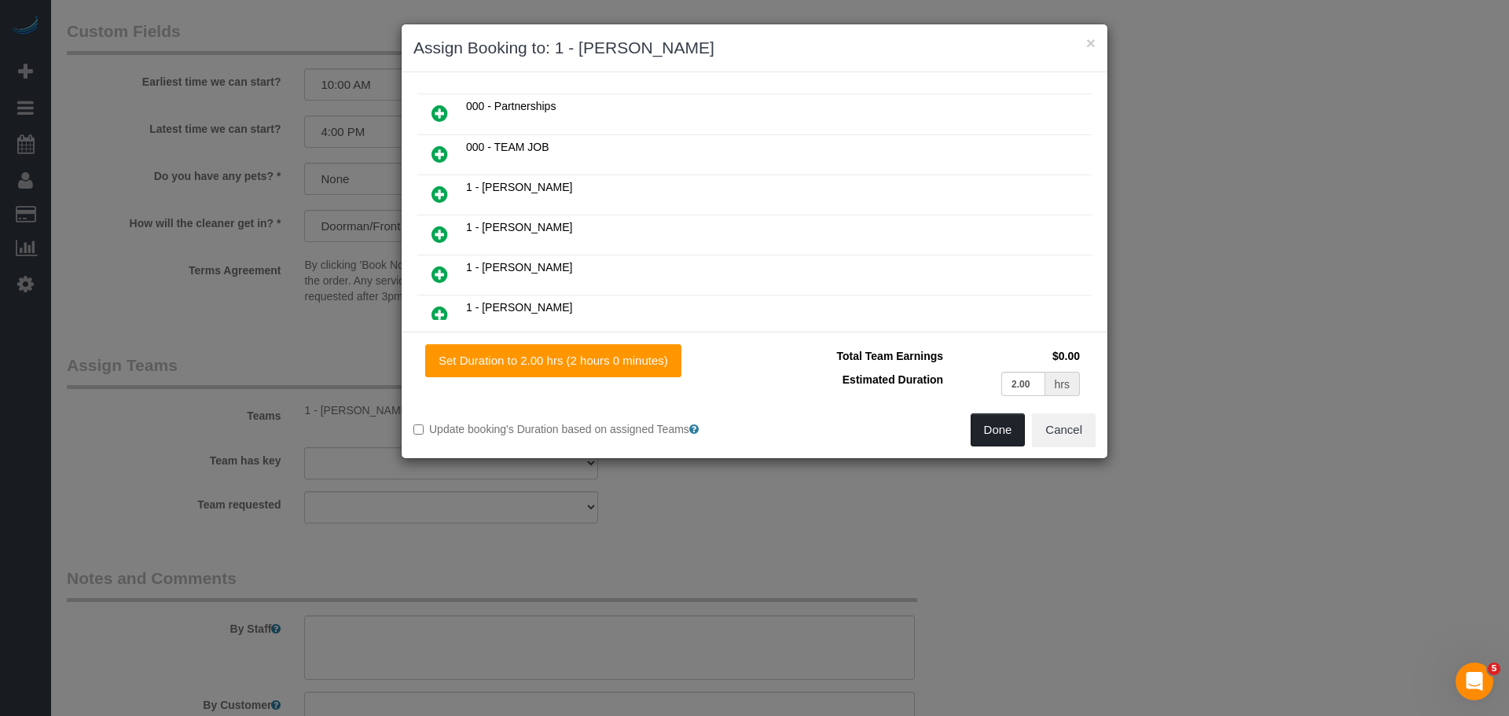
click at [983, 438] on button "Done" at bounding box center [998, 429] width 55 height 33
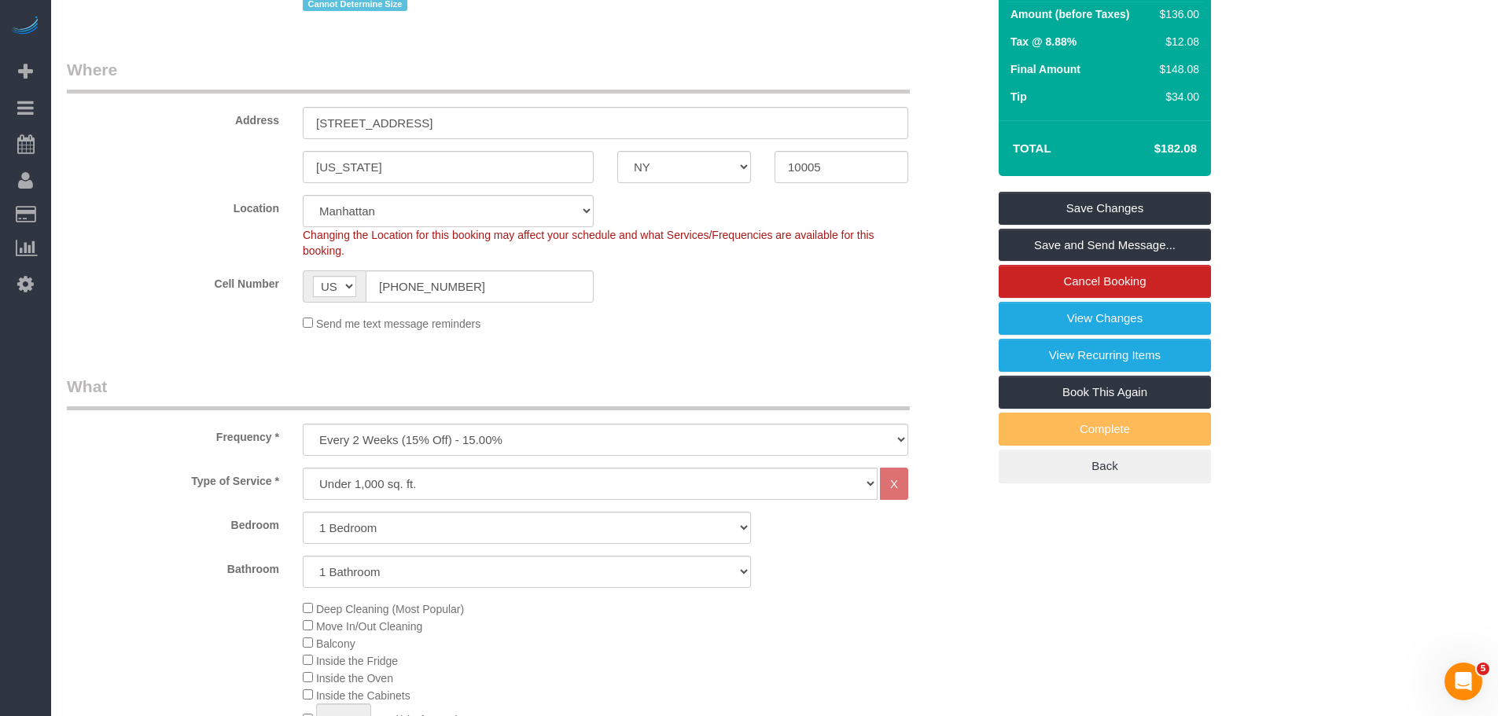
scroll to position [0, 0]
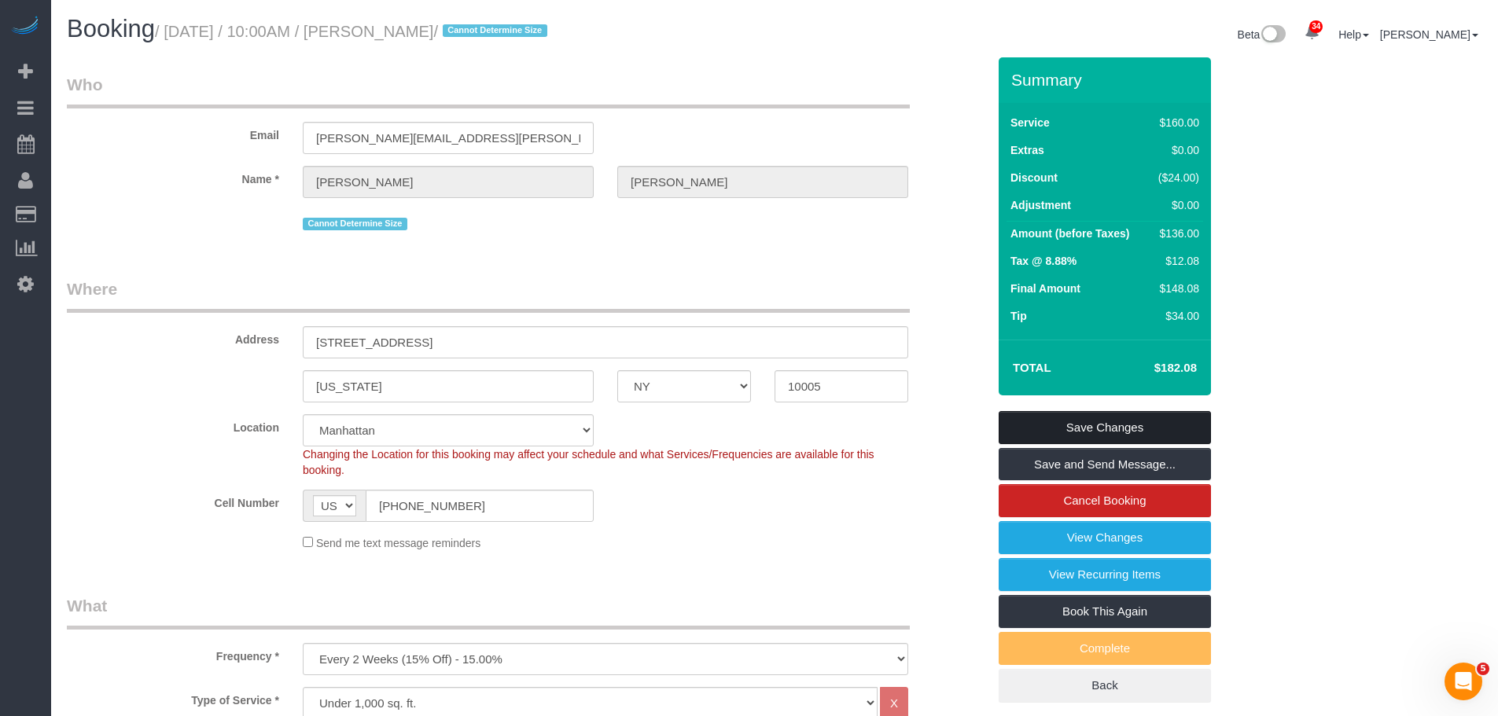
click at [1085, 432] on link "Save Changes" at bounding box center [1104, 427] width 212 height 33
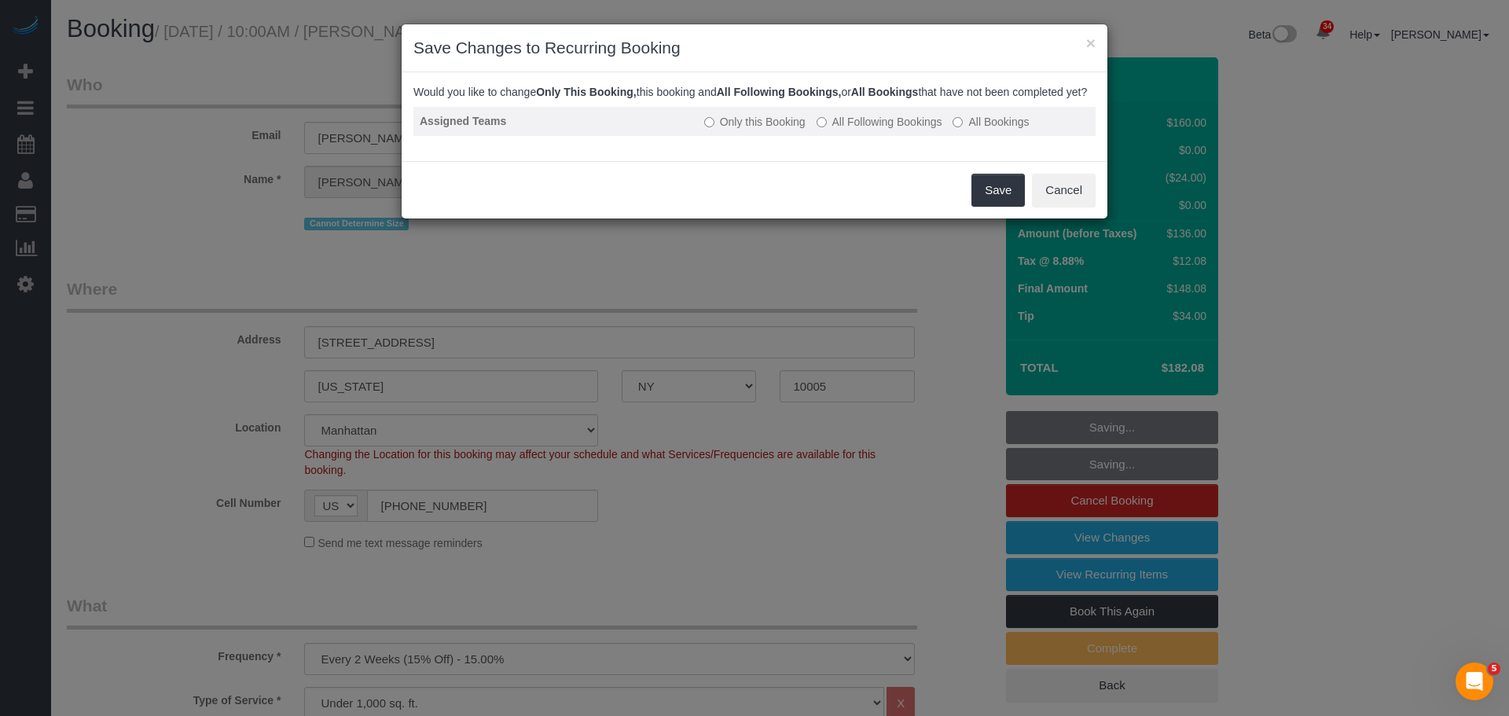
click at [843, 130] on label "All Following Bookings" at bounding box center [880, 122] width 126 height 16
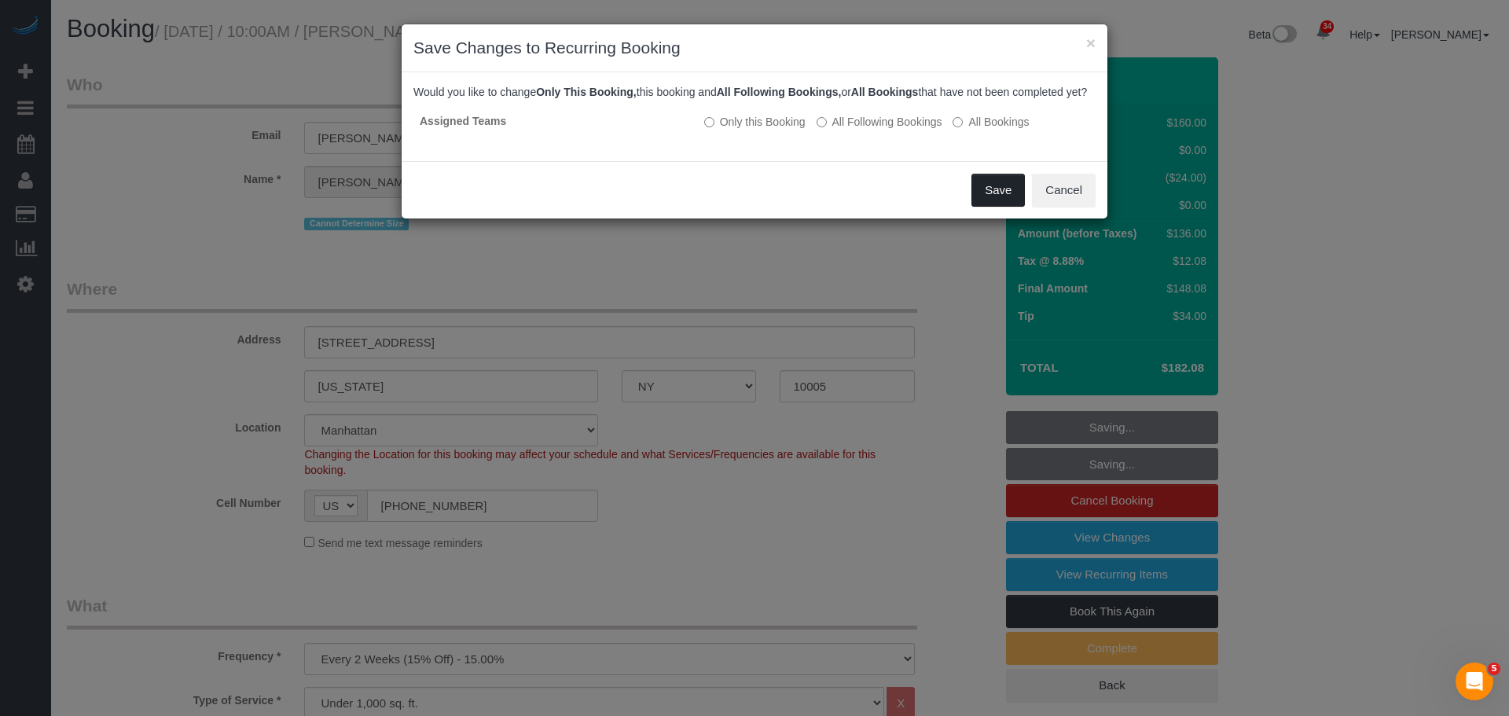
click at [1006, 207] on button "Save" at bounding box center [998, 190] width 53 height 33
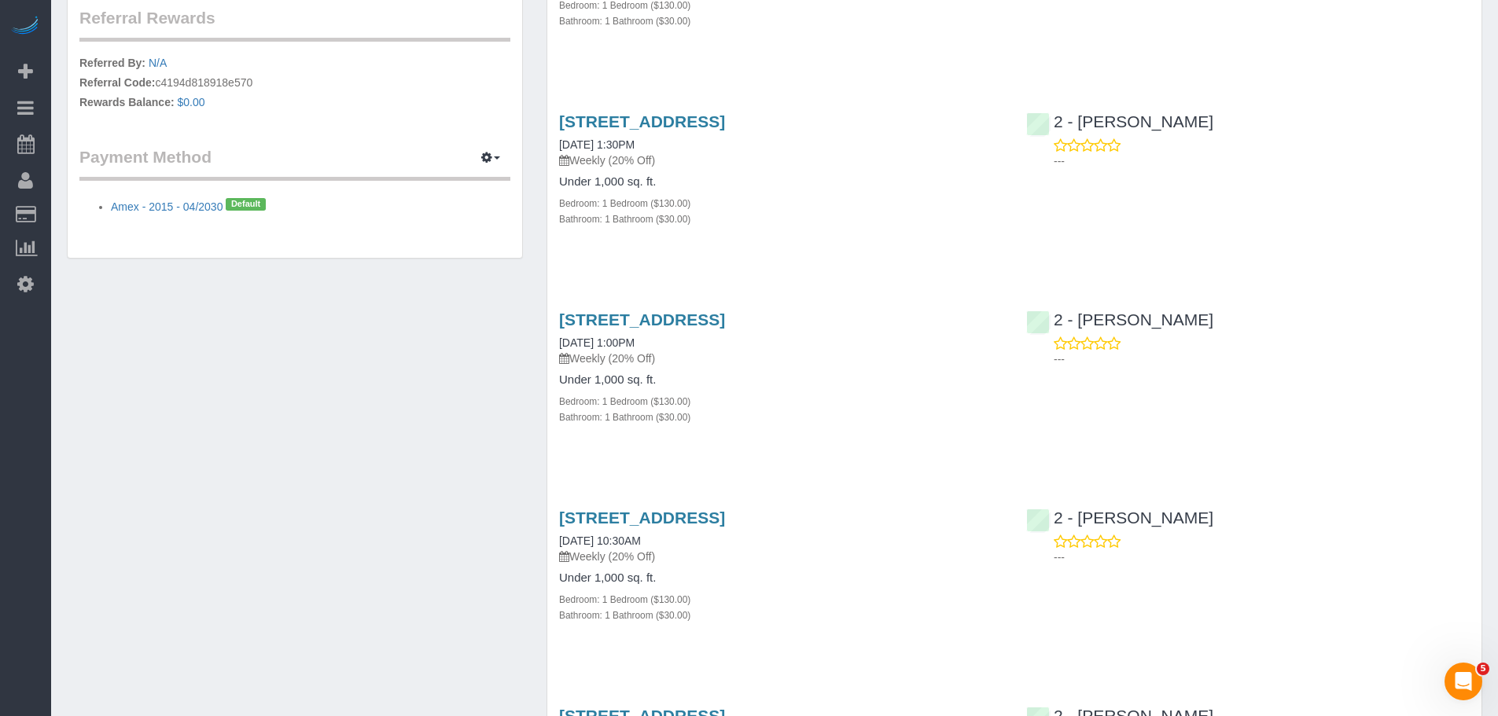
scroll to position [707, 0]
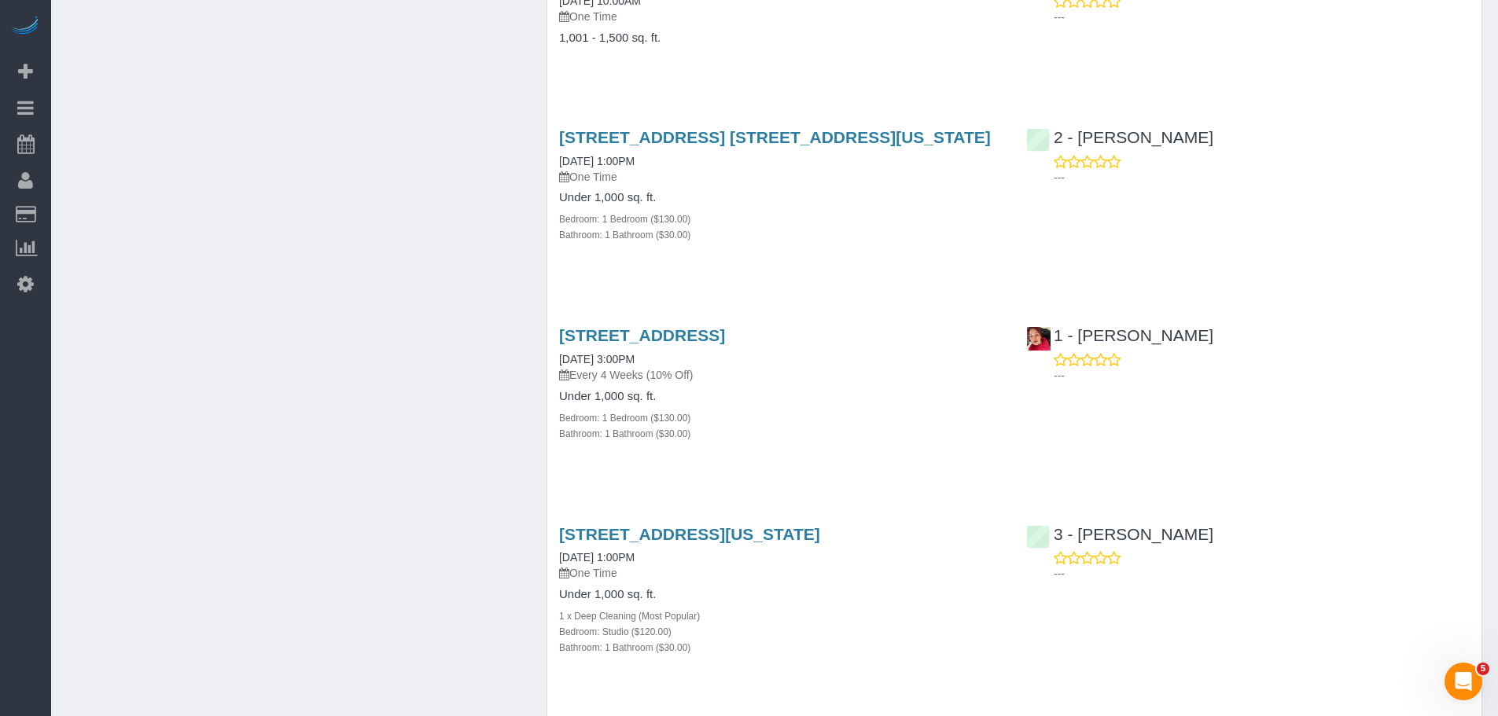
scroll to position [2673, 0]
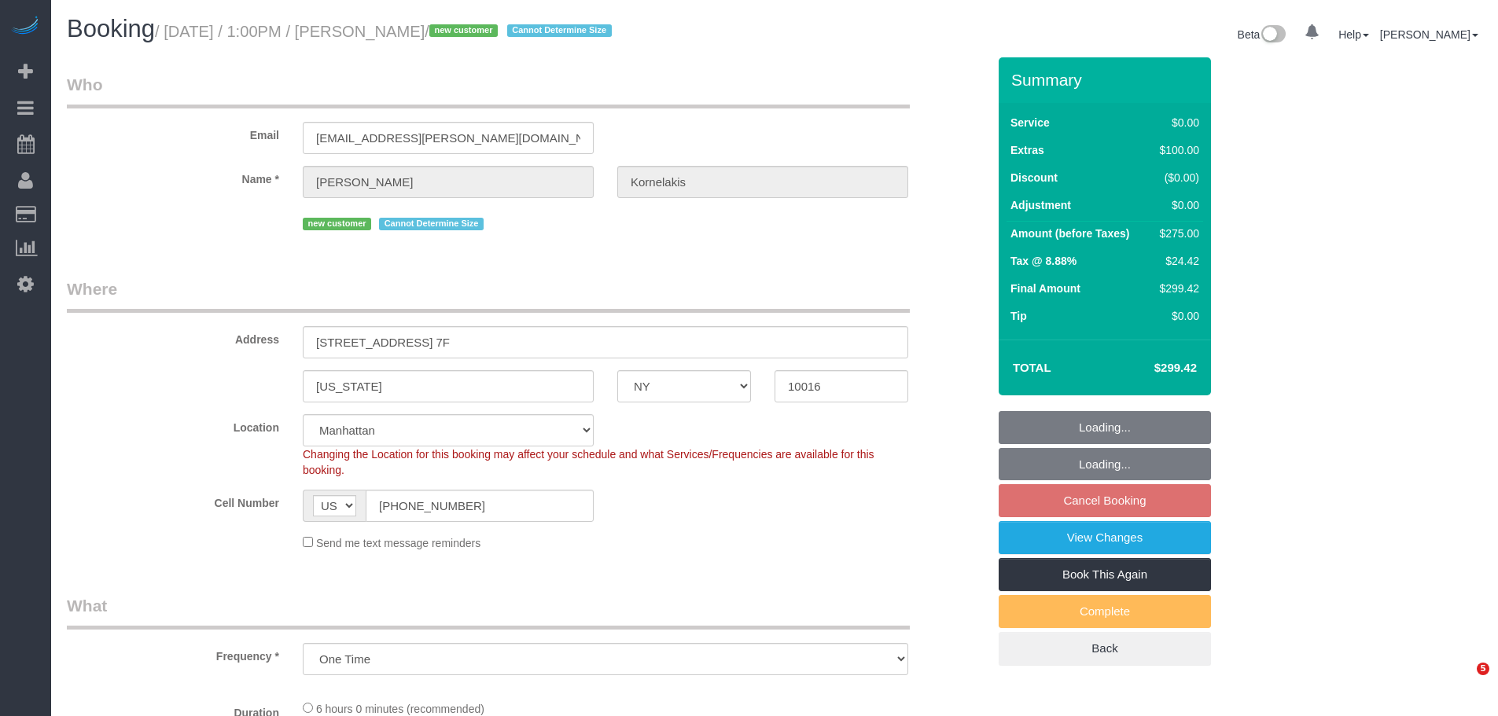
select select "NY"
select select "number:61"
select select "number:77"
select select "number:15"
select select "number:5"
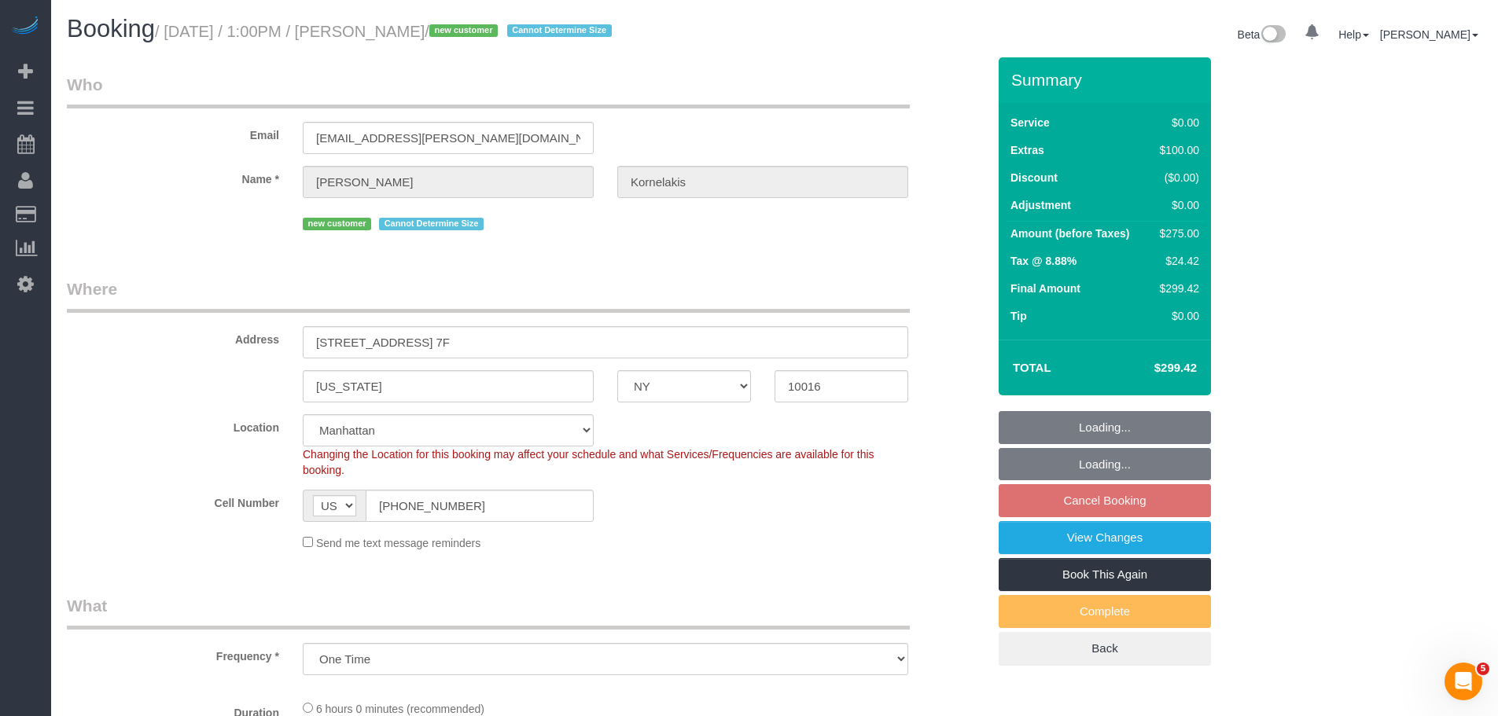
select select "object:974"
select select "string:stripe-pm_1SFG0D4VGloSiKo72ND7UiOM"
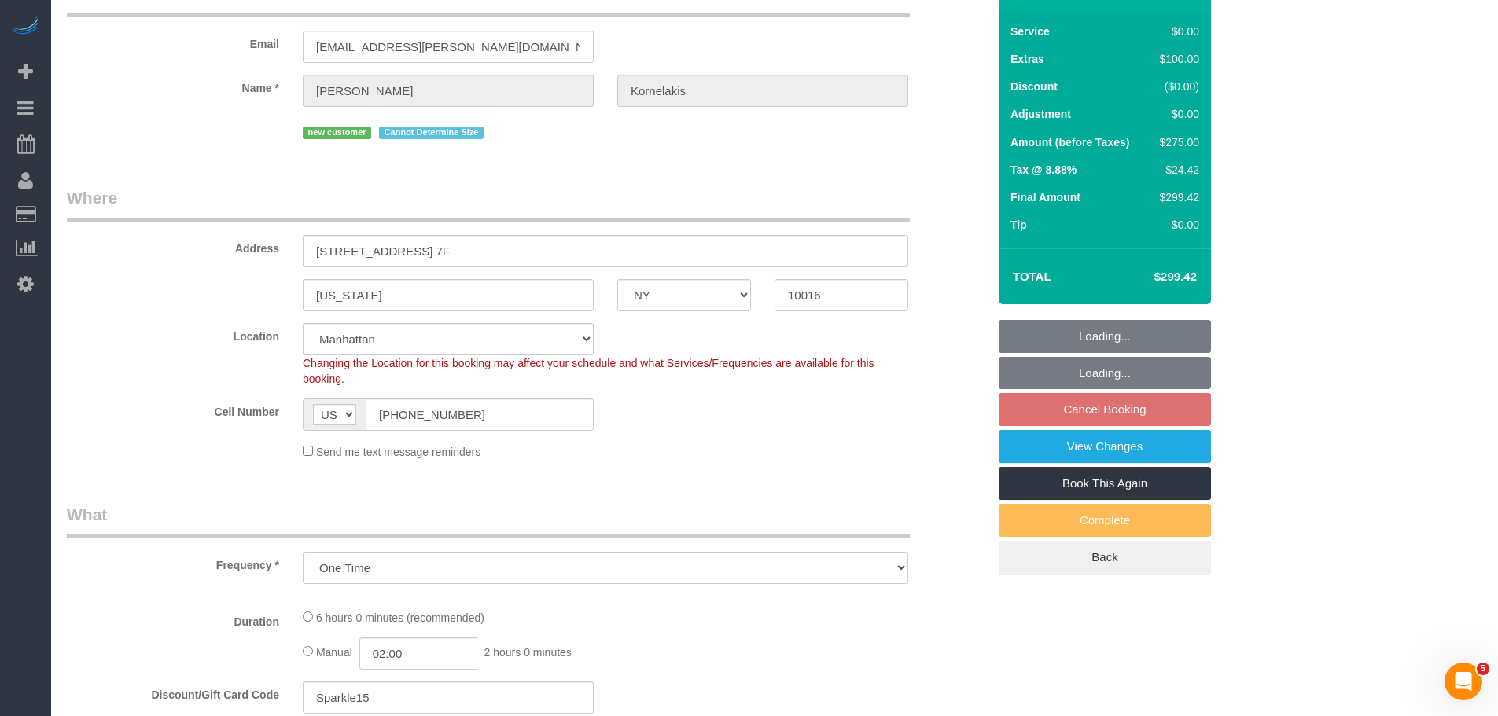
scroll to position [314, 0]
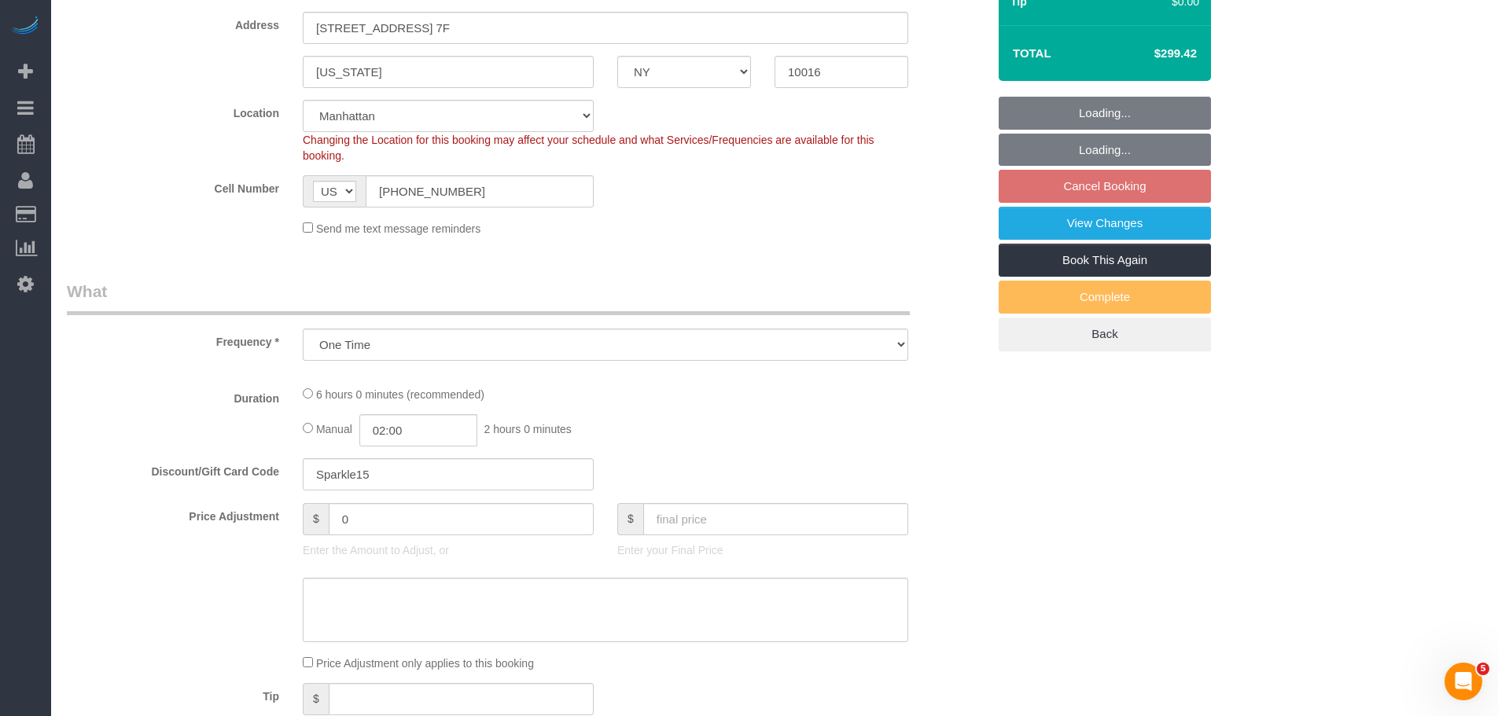
select select "spot6"
select select "2"
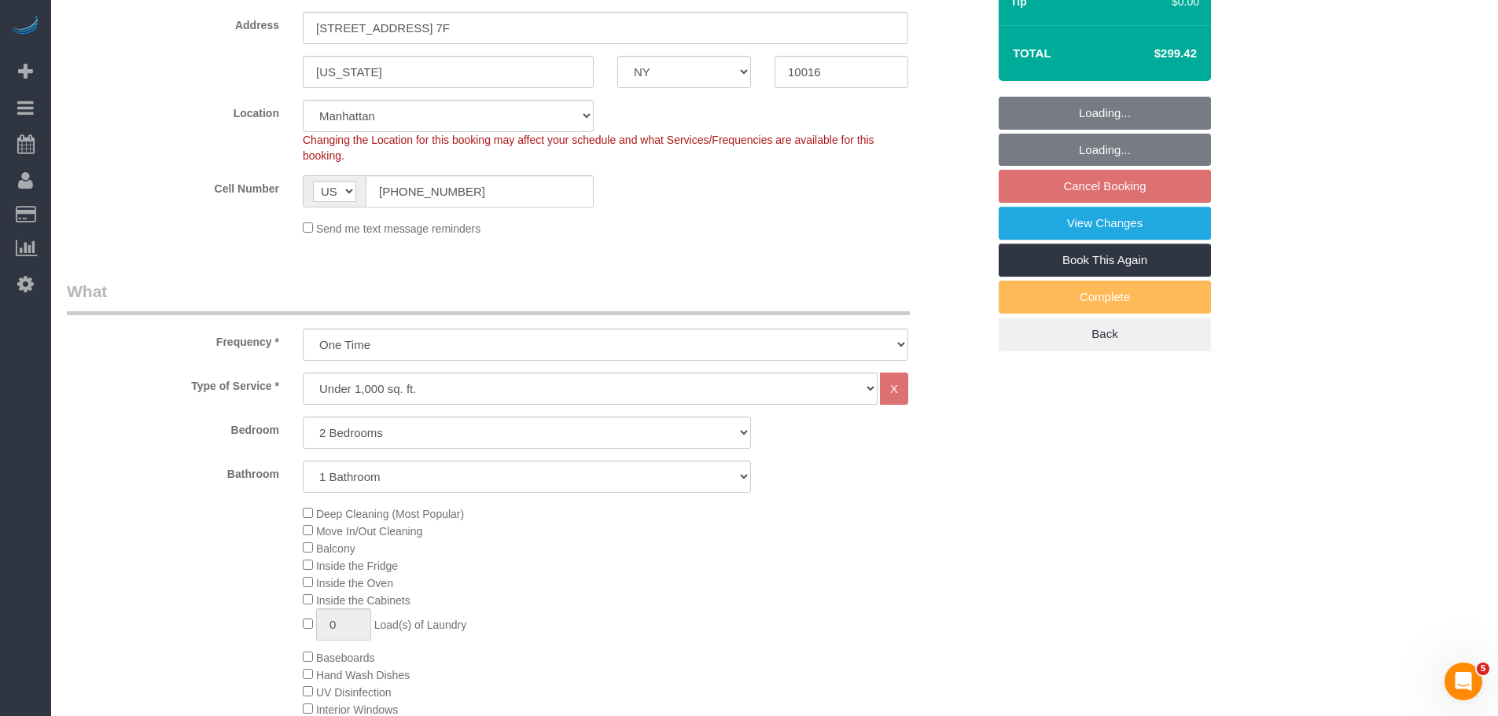
select select "2"
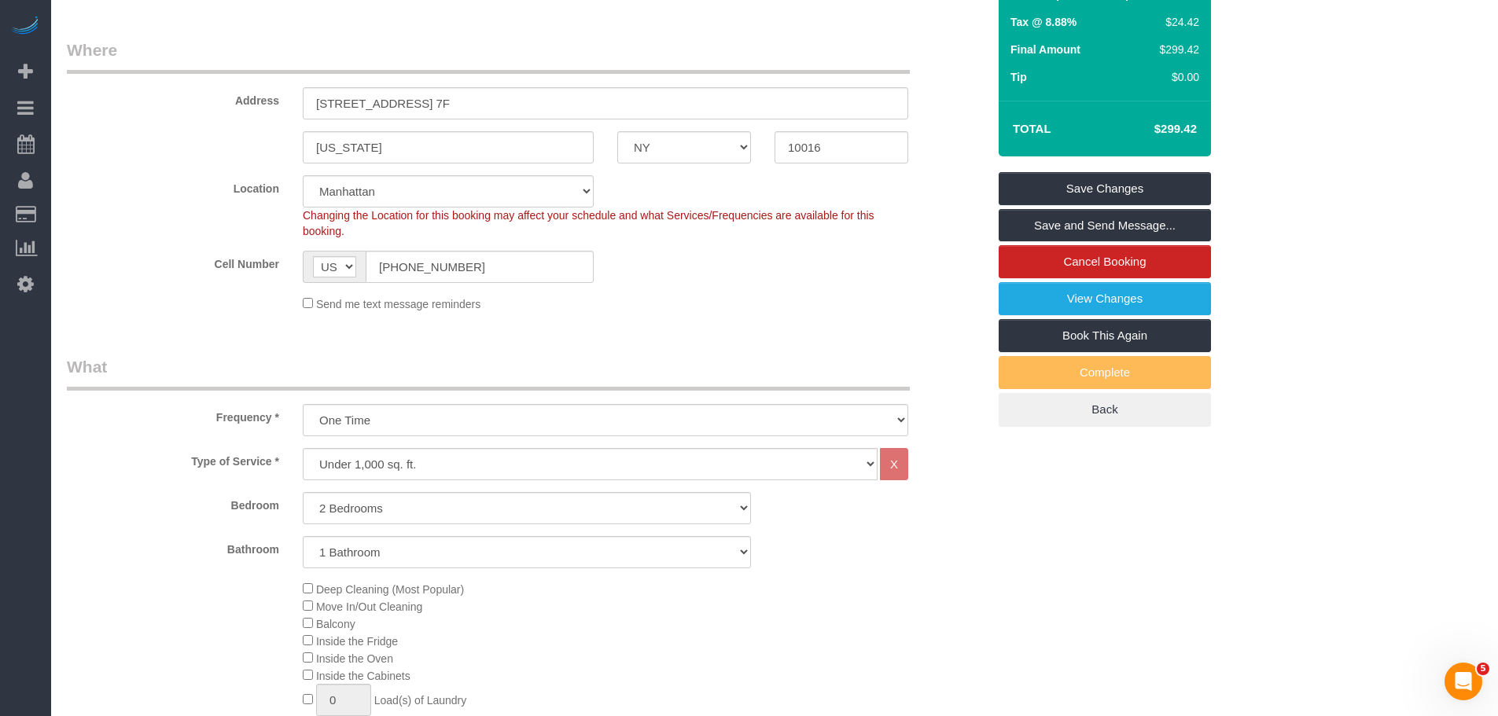
scroll to position [236, 0]
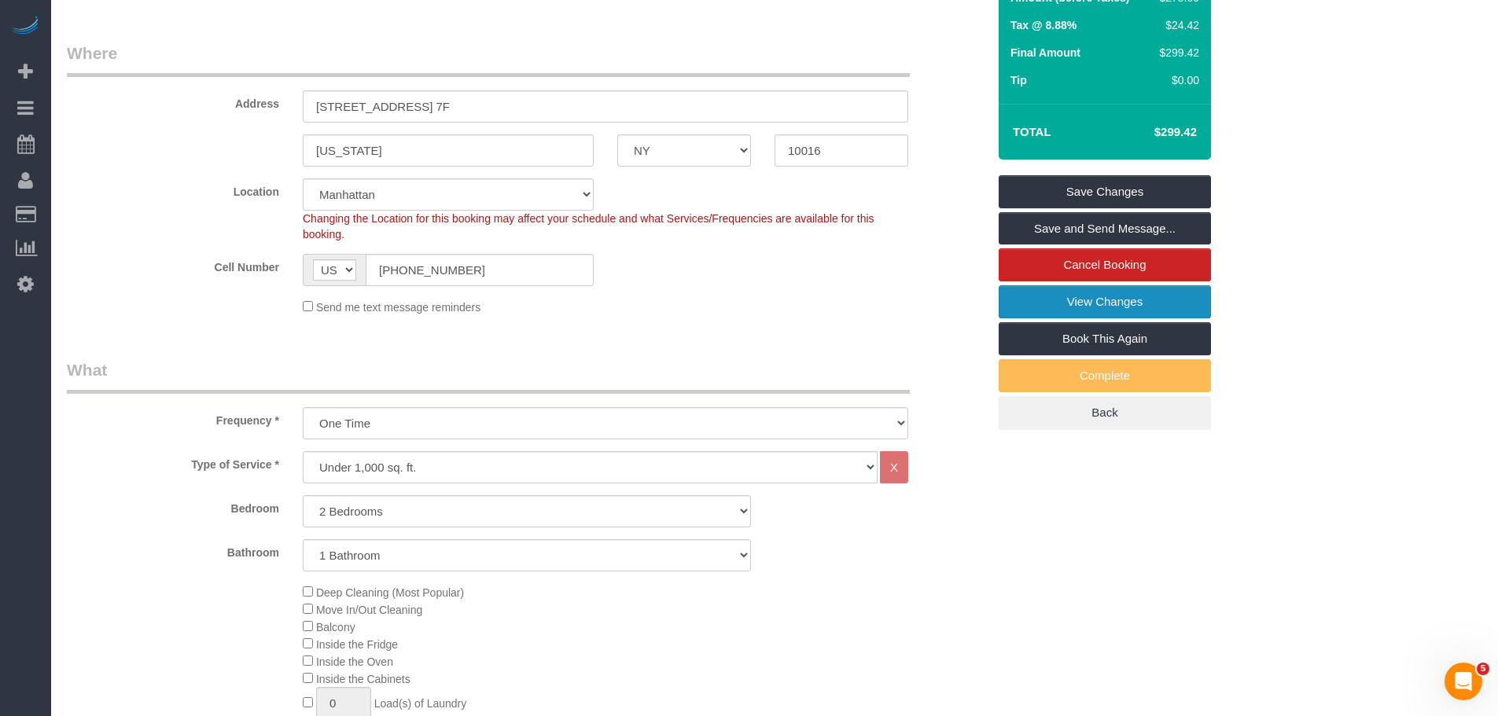
click at [1025, 288] on link "View Changes" at bounding box center [1104, 301] width 212 height 33
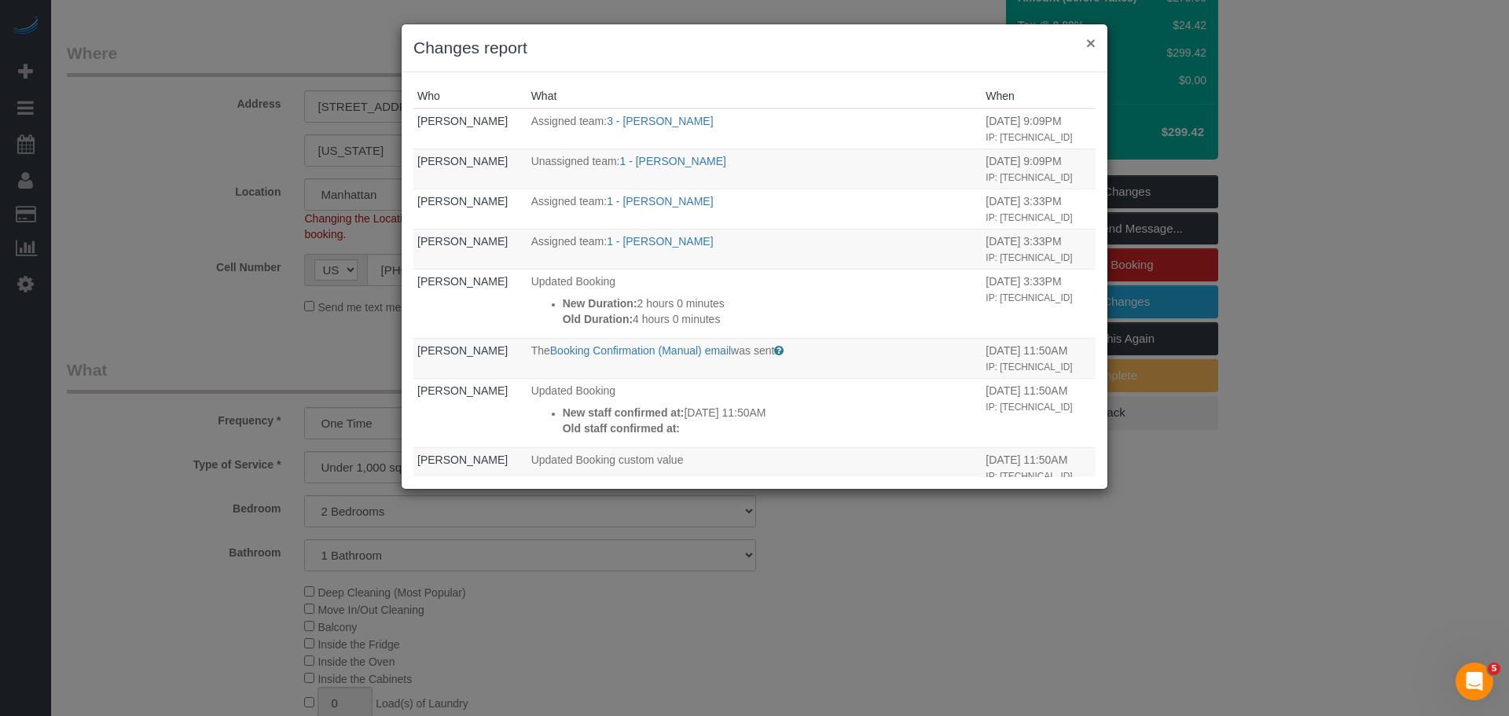
click at [1086, 47] on button "×" at bounding box center [1090, 43] width 9 height 17
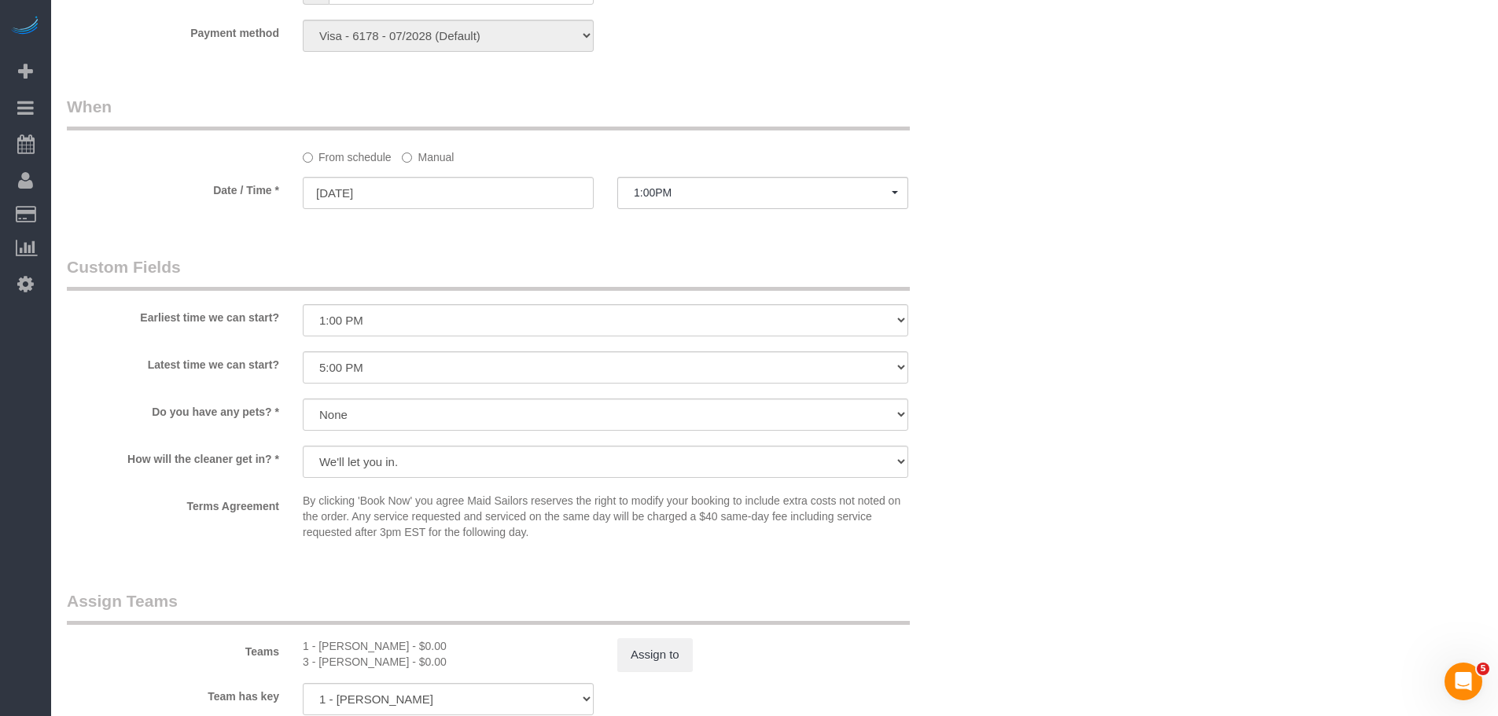
scroll to position [1651, 0]
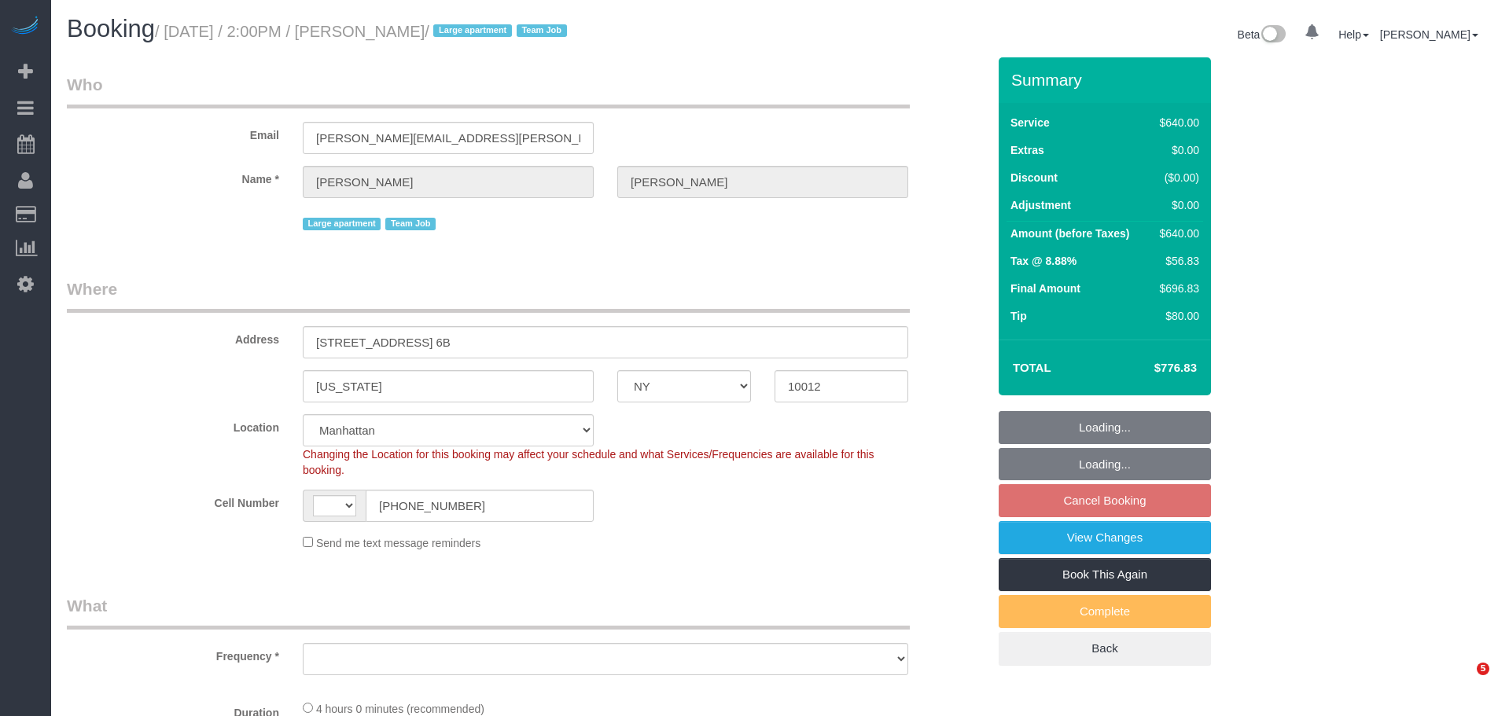
select select "NY"
select select "spot7"
select select "string:US"
select select "string:stripe-pm_1S6Gzo4VGloSiKo7bUrrxfkt"
select select "240"
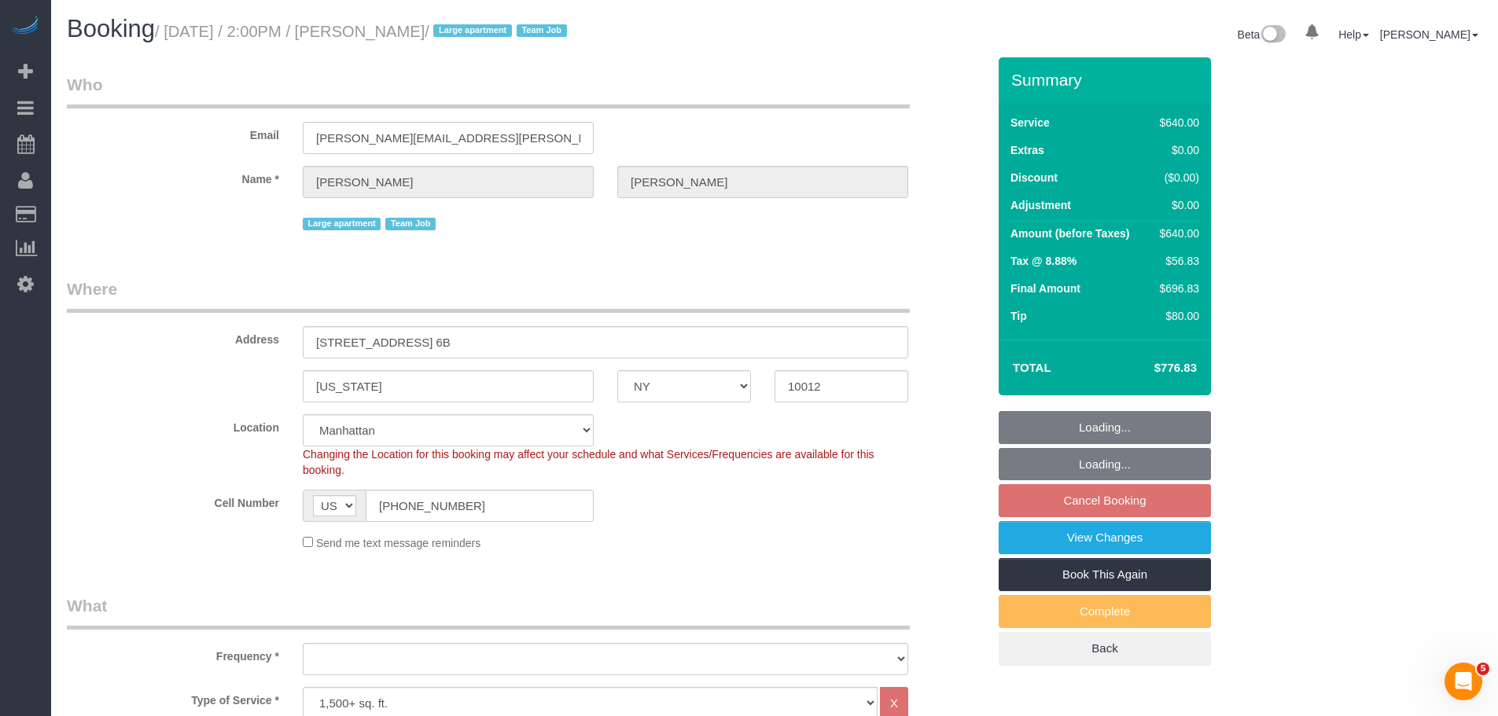
select select "object:921"
select select "number:62"
select select "number:75"
select select "number:15"
select select "number:6"
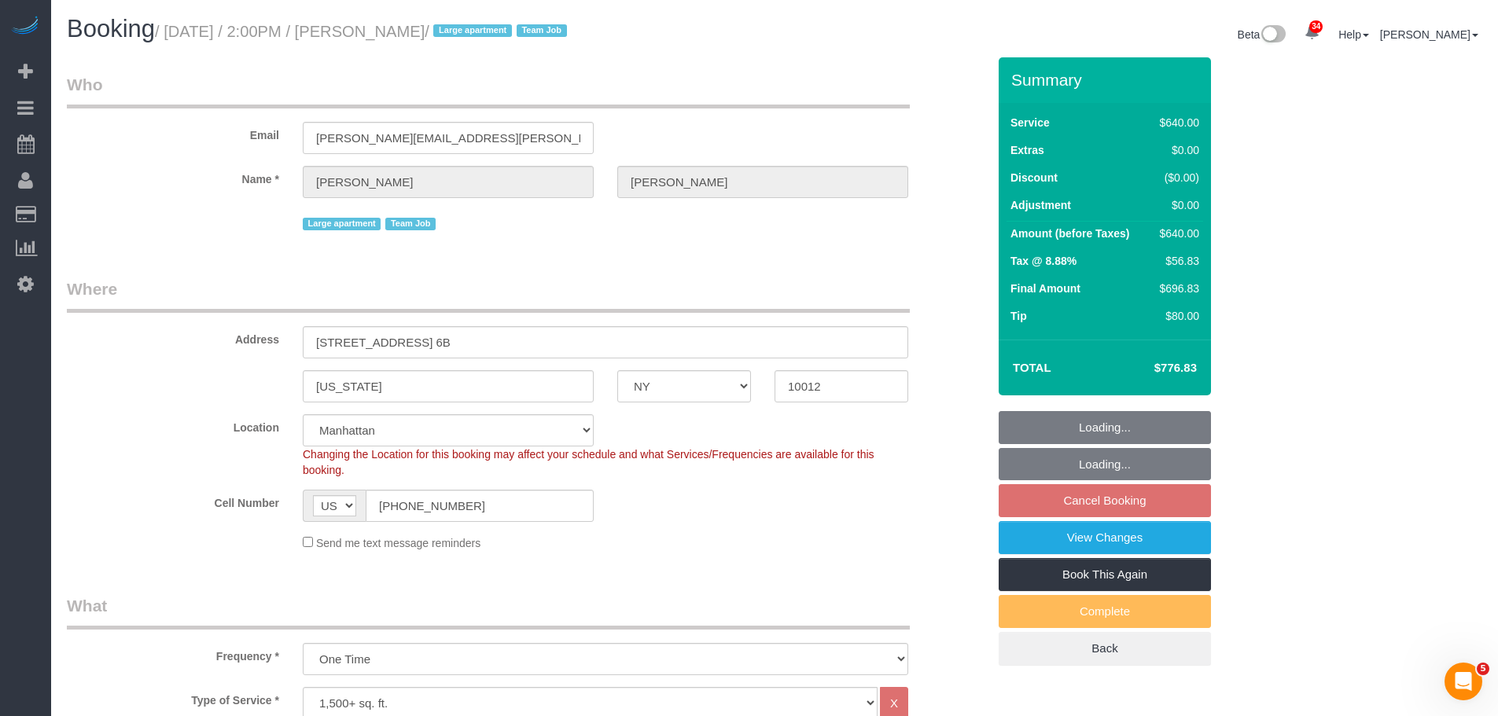
select select "object:1455"
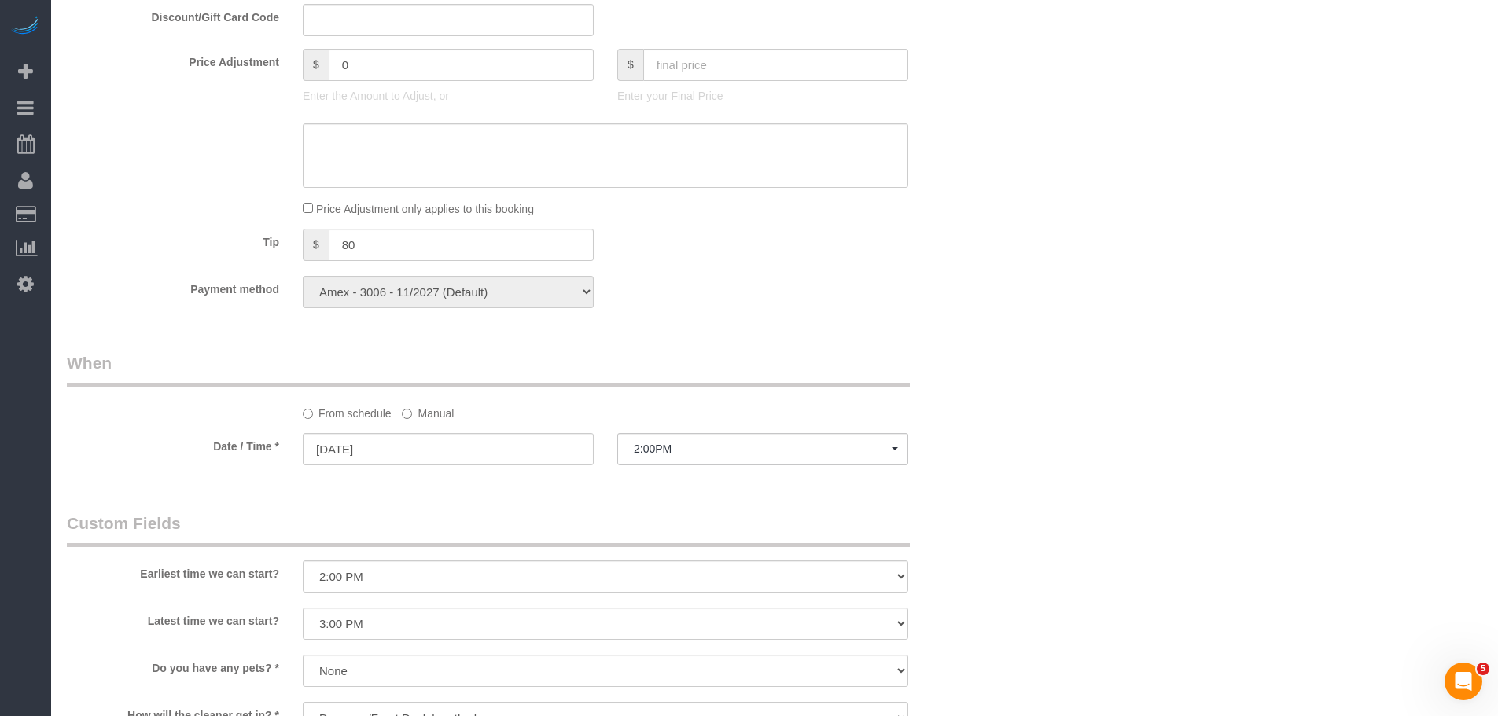
scroll to position [1101, 0]
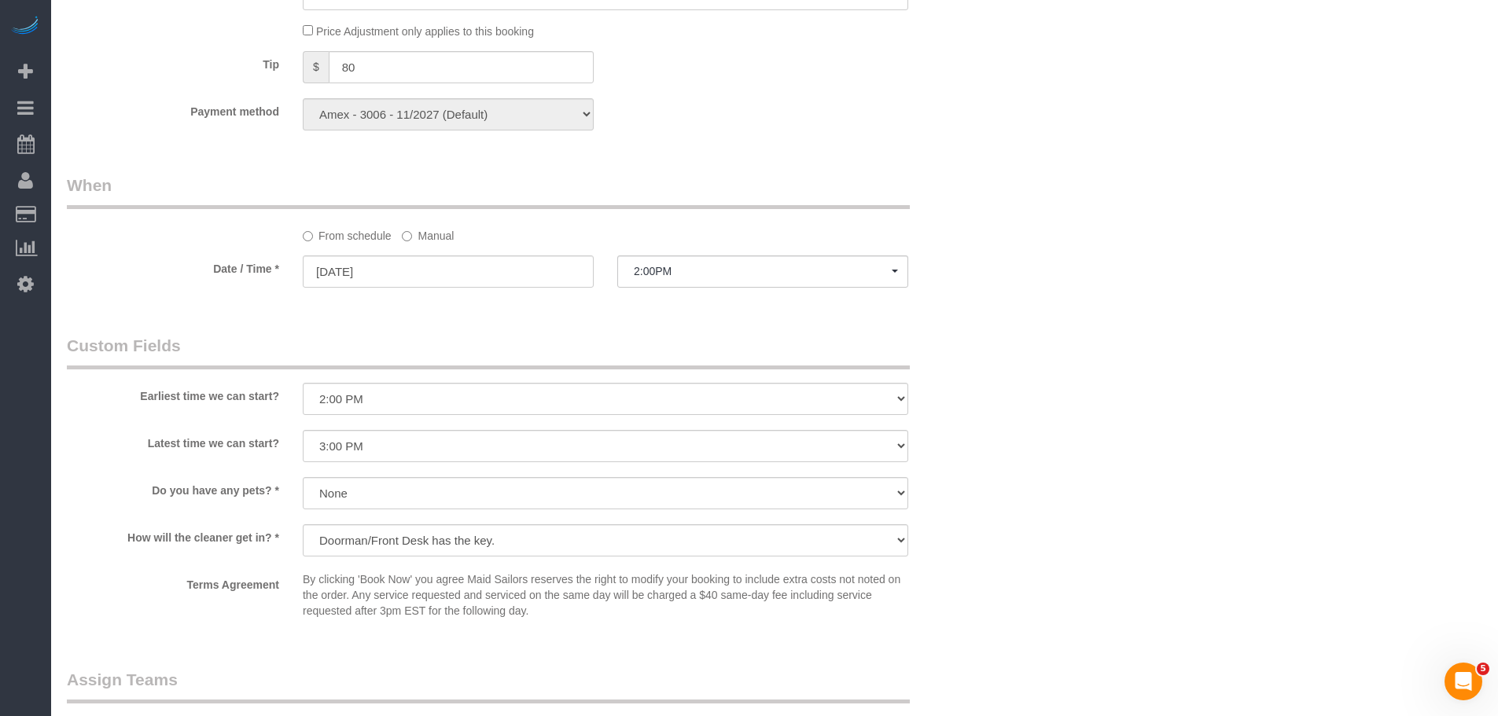
click at [413, 241] on label "Manual" at bounding box center [428, 232] width 52 height 21
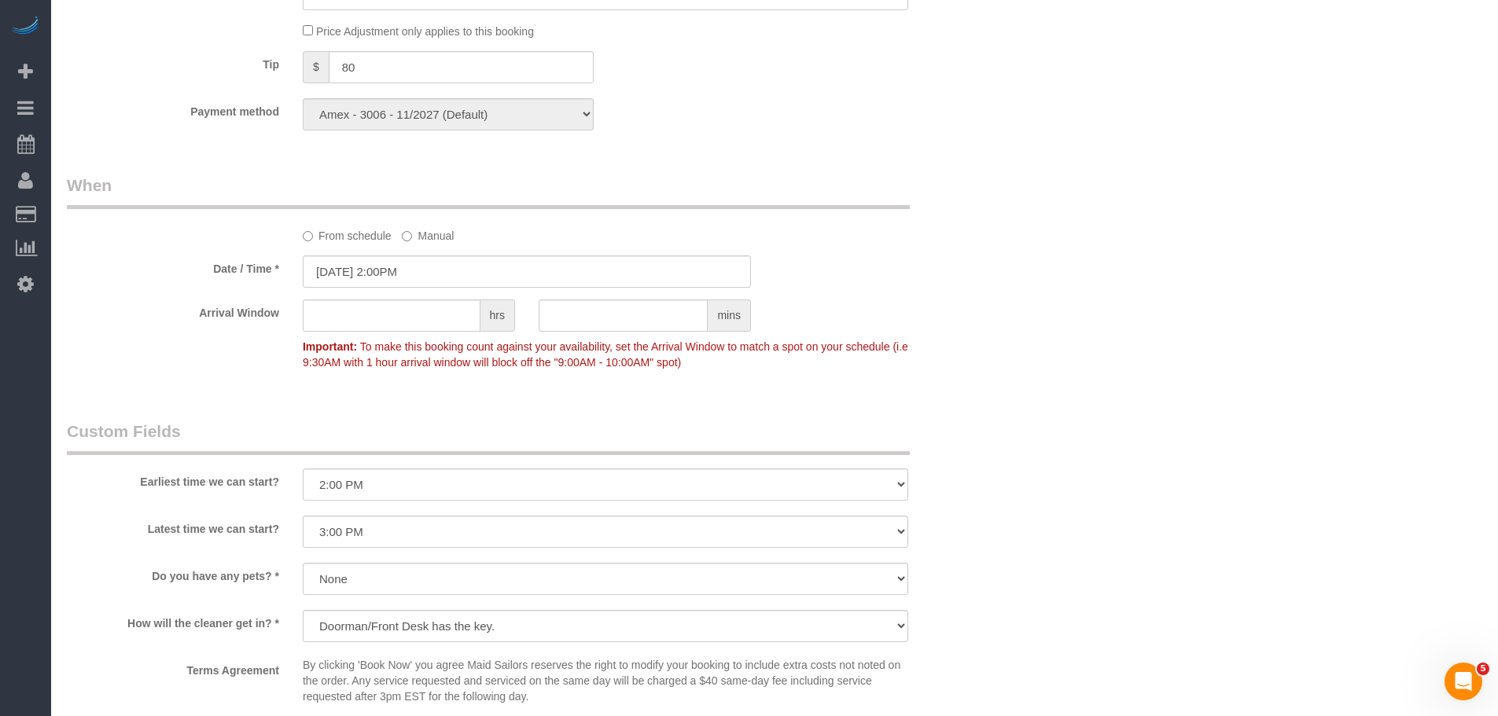
drag, startPoint x: 768, startPoint y: 211, endPoint x: 777, endPoint y: 318, distance: 108.0
click at [769, 210] on div "From schedule Manual" at bounding box center [526, 209] width 943 height 70
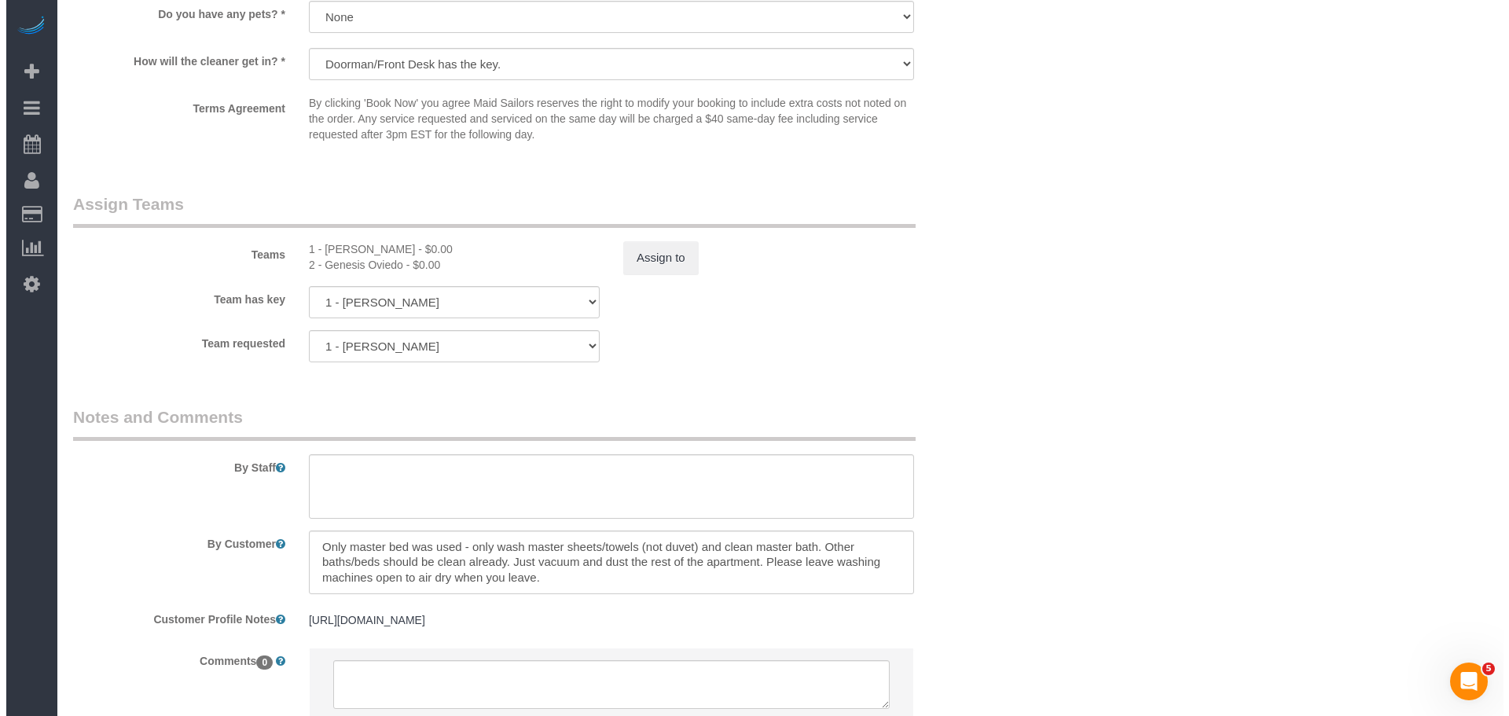
scroll to position [1782, 0]
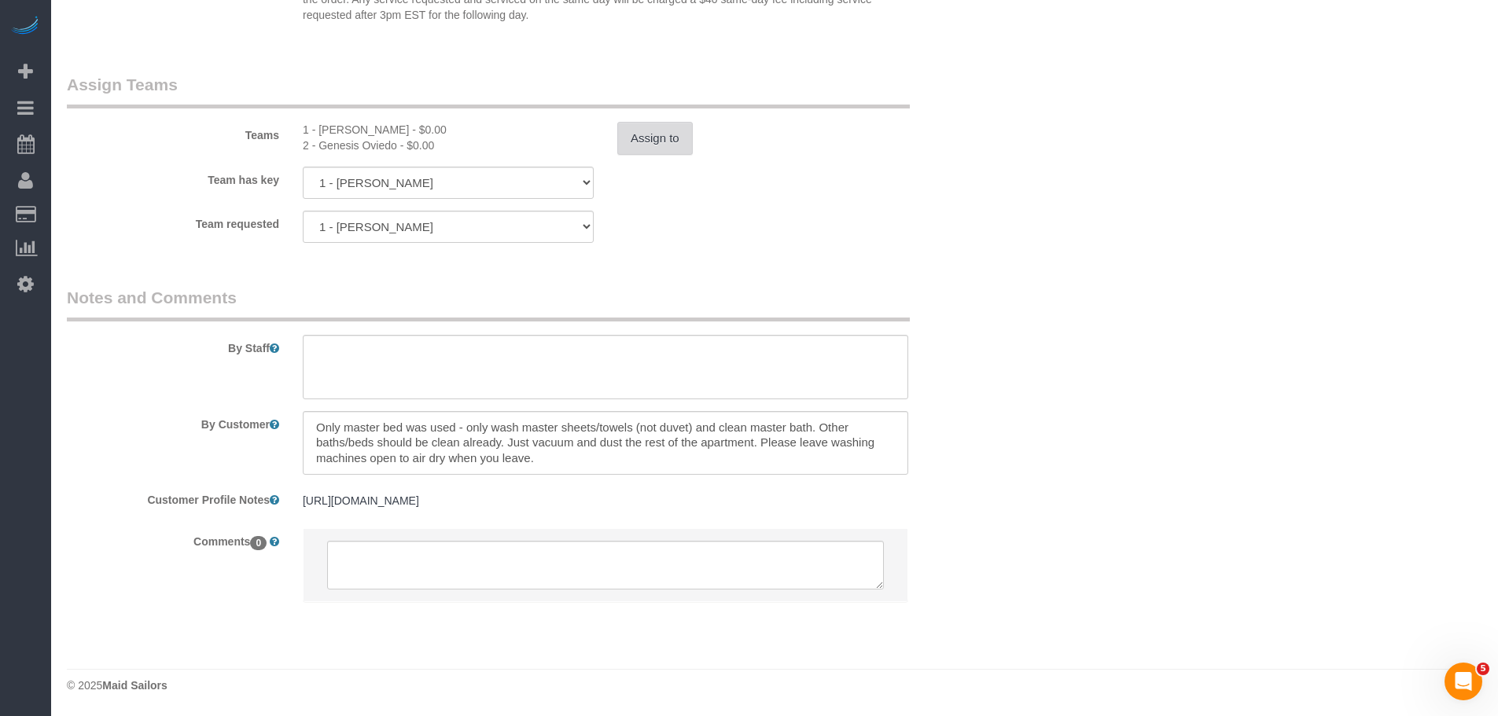
click at [638, 140] on button "Assign to" at bounding box center [654, 138] width 75 height 33
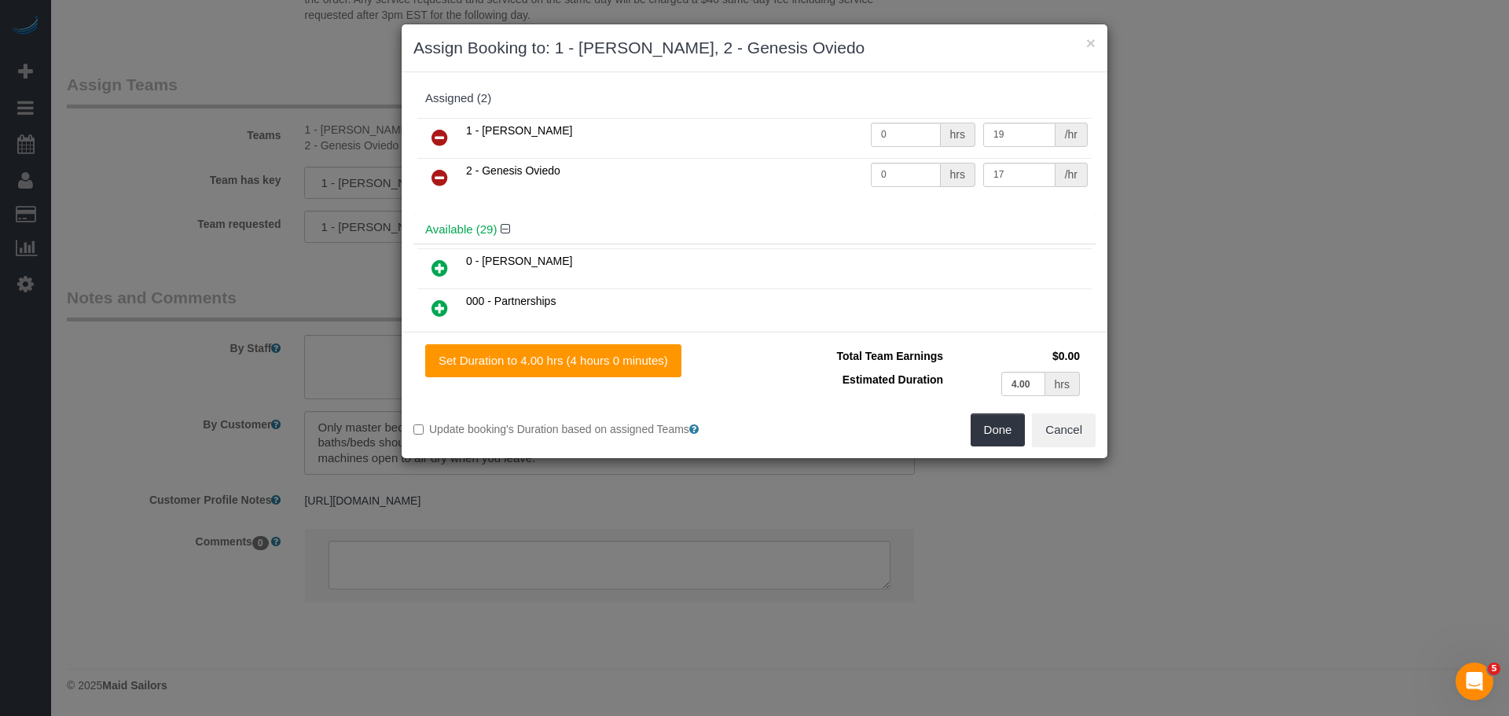
click at [435, 134] on icon at bounding box center [440, 137] width 17 height 19
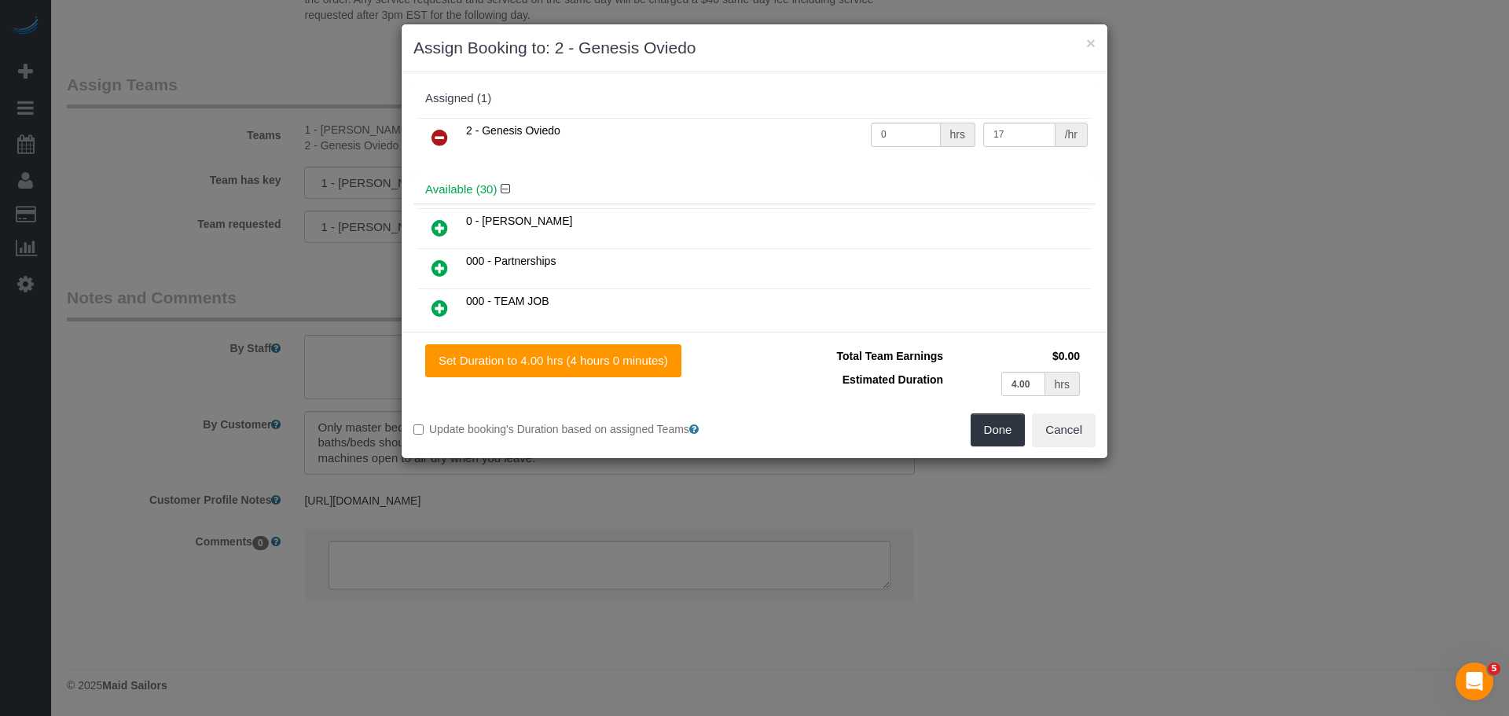
click at [435, 134] on icon at bounding box center [440, 137] width 17 height 19
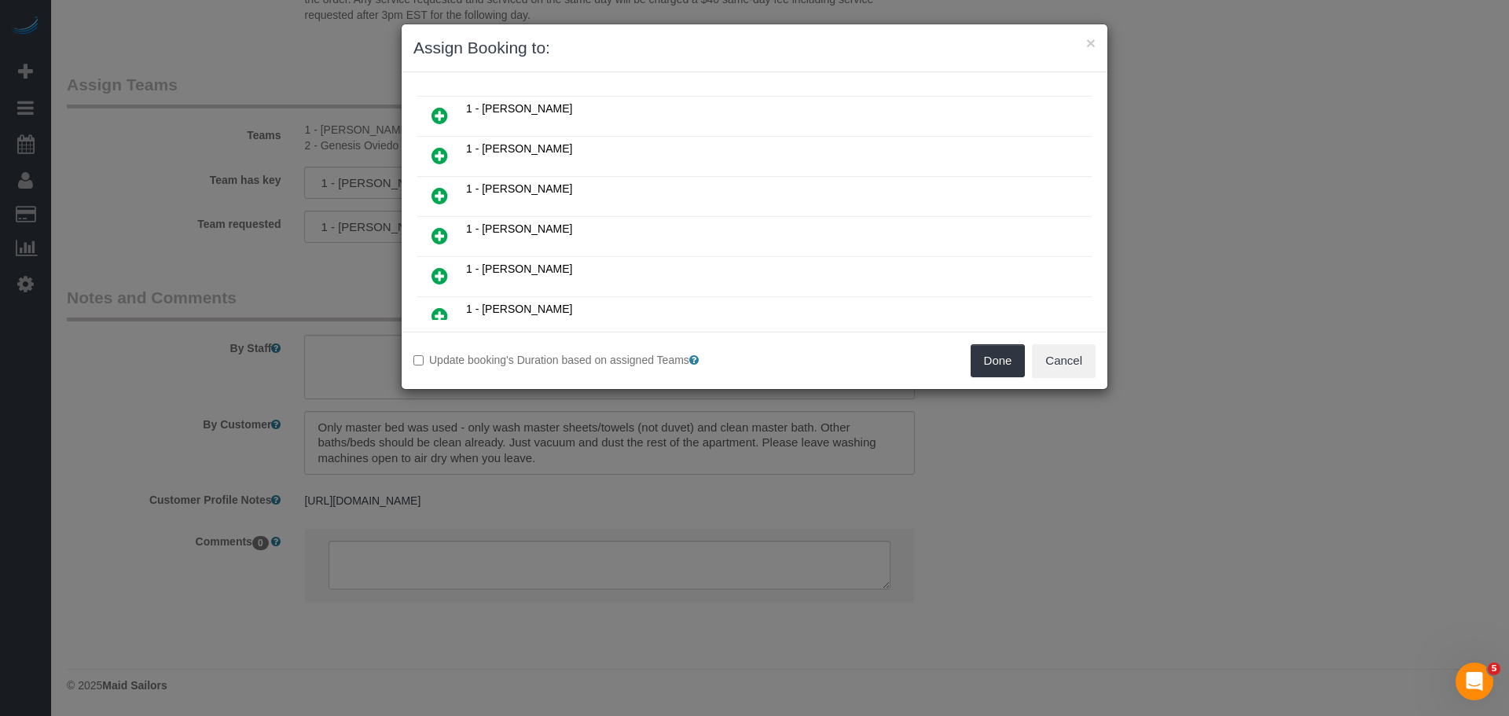
scroll to position [314, 0]
click at [442, 195] on icon at bounding box center [440, 197] width 17 height 19
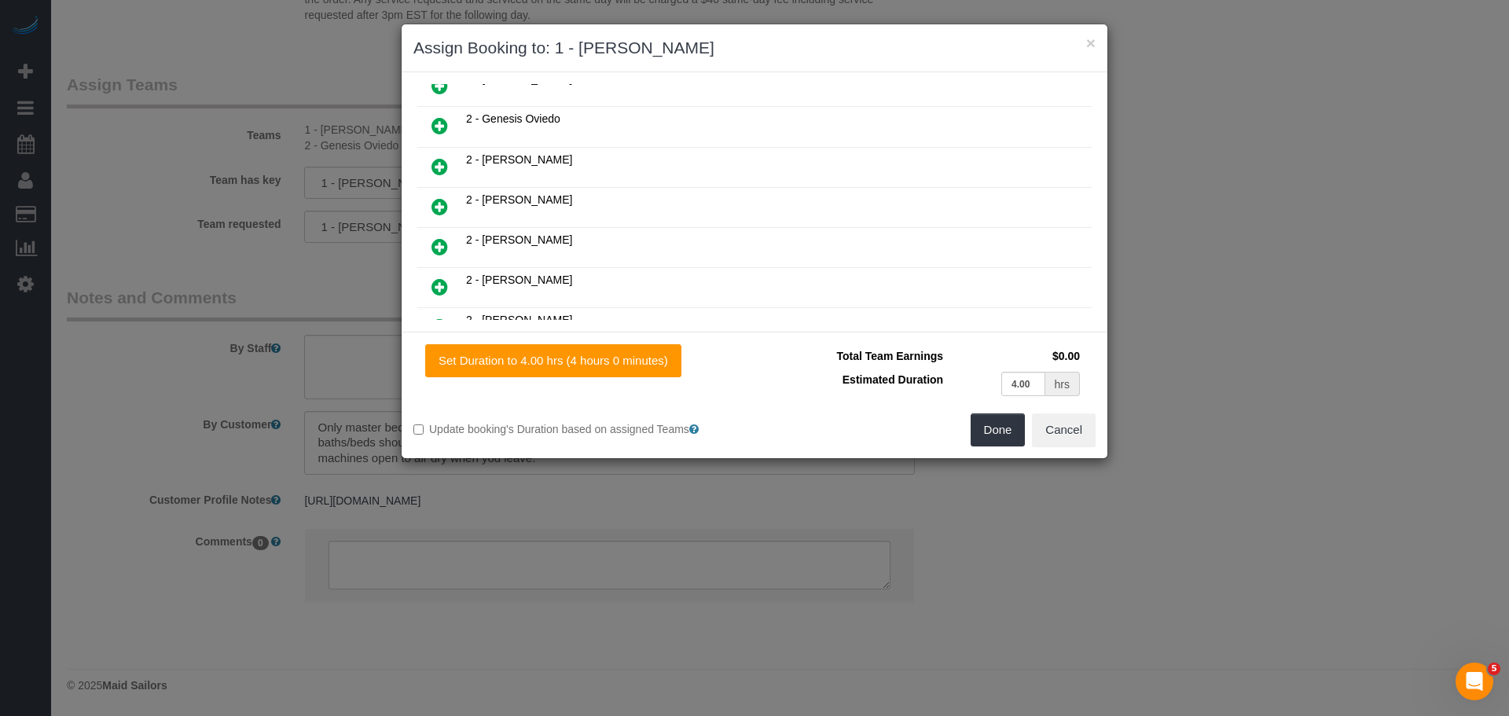
click at [435, 209] on icon at bounding box center [440, 206] width 17 height 19
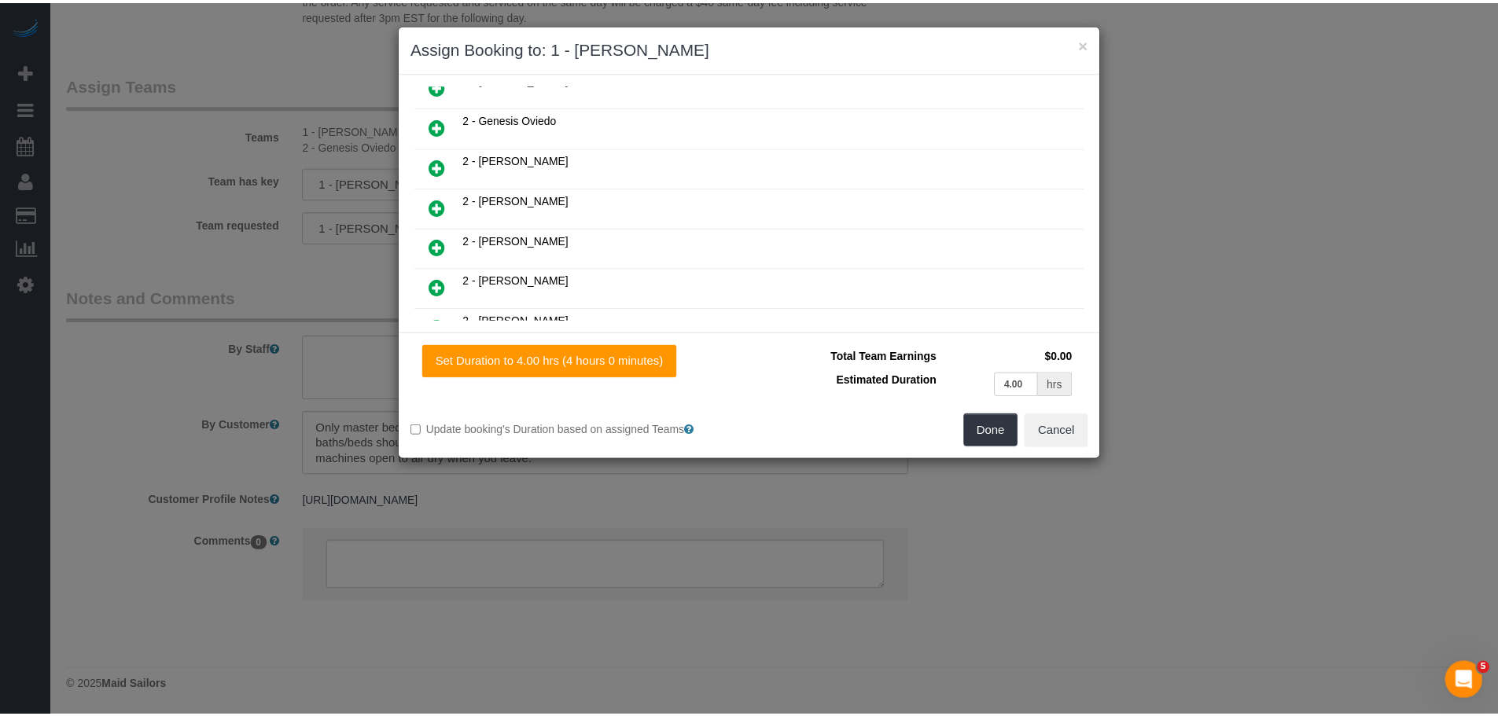
scroll to position [785, 0]
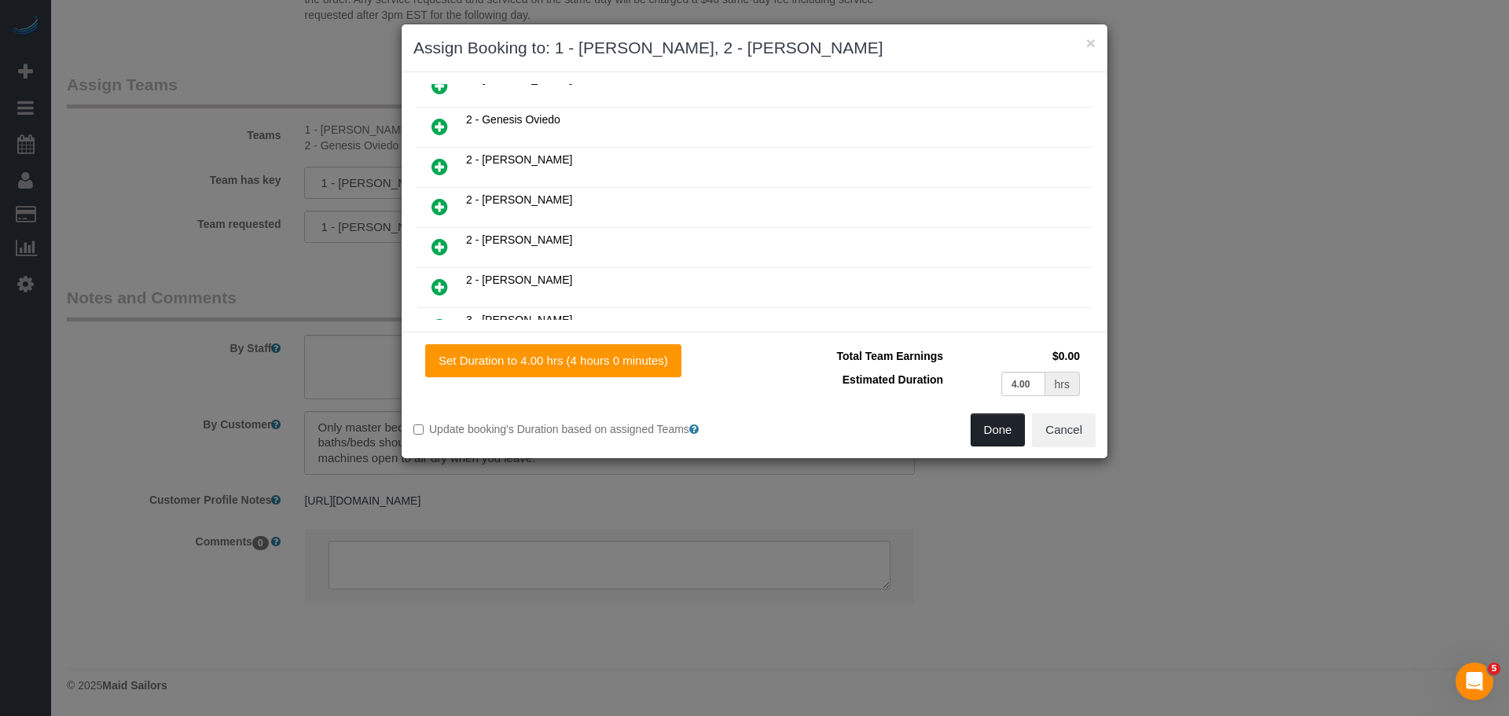
click at [1005, 417] on button "Done" at bounding box center [998, 429] width 55 height 33
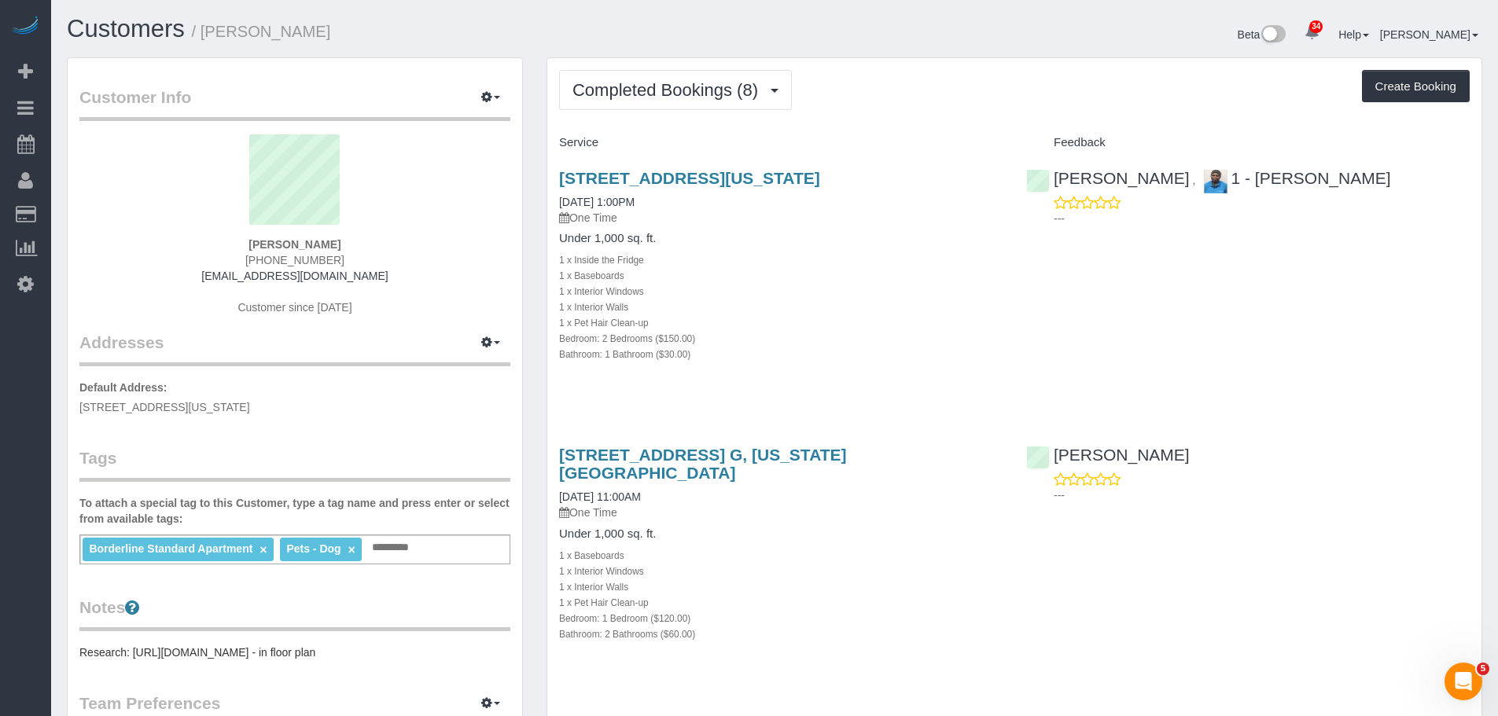
click at [1065, 317] on div "[STREET_ADDRESS][US_STATE] [DATE] 1:00PM One Time Under 1,000 sq. ft. 1 x Insid…" at bounding box center [1014, 274] width 934 height 237
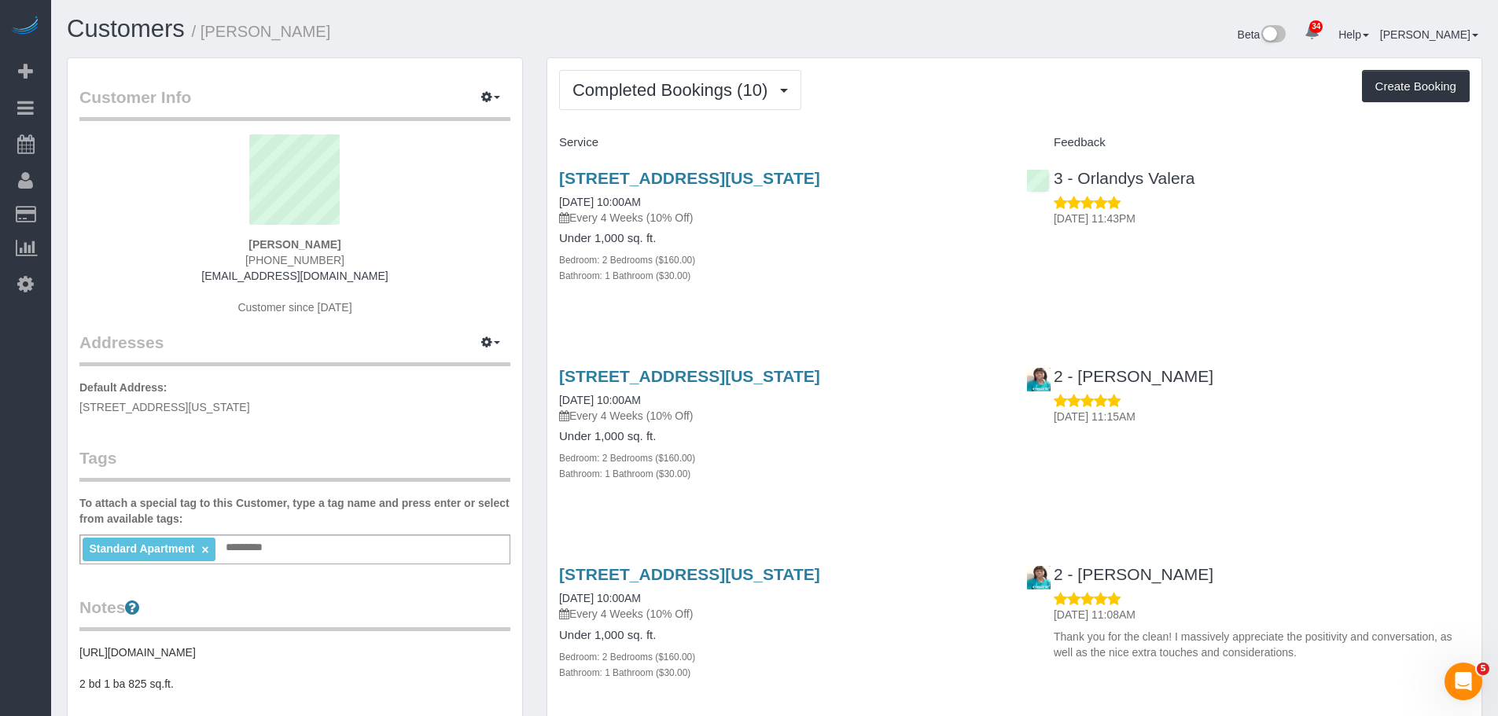
click at [943, 73] on div "Completed Bookings (10) Completed Bookings (10) Upcoming Bookings (6) Cancelled…" at bounding box center [1014, 90] width 910 height 40
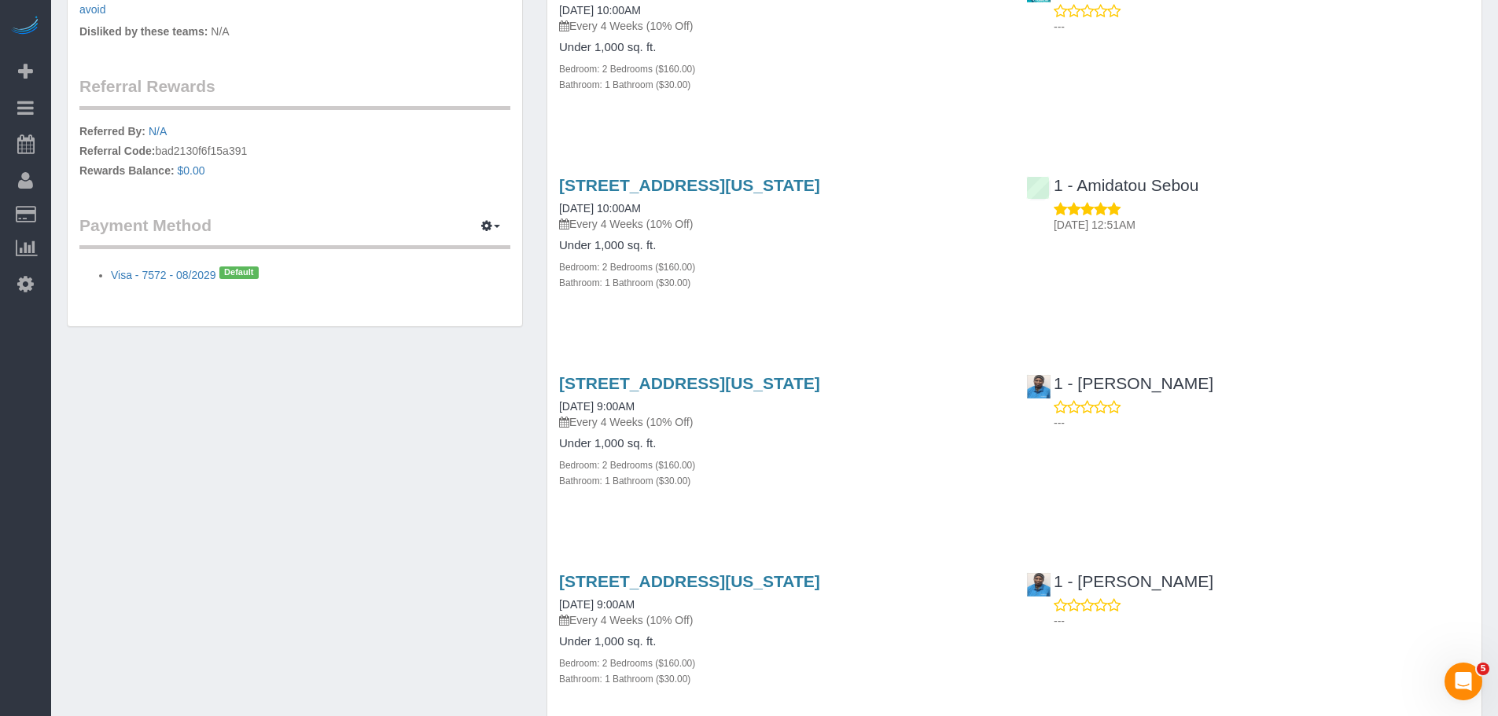
scroll to position [314, 0]
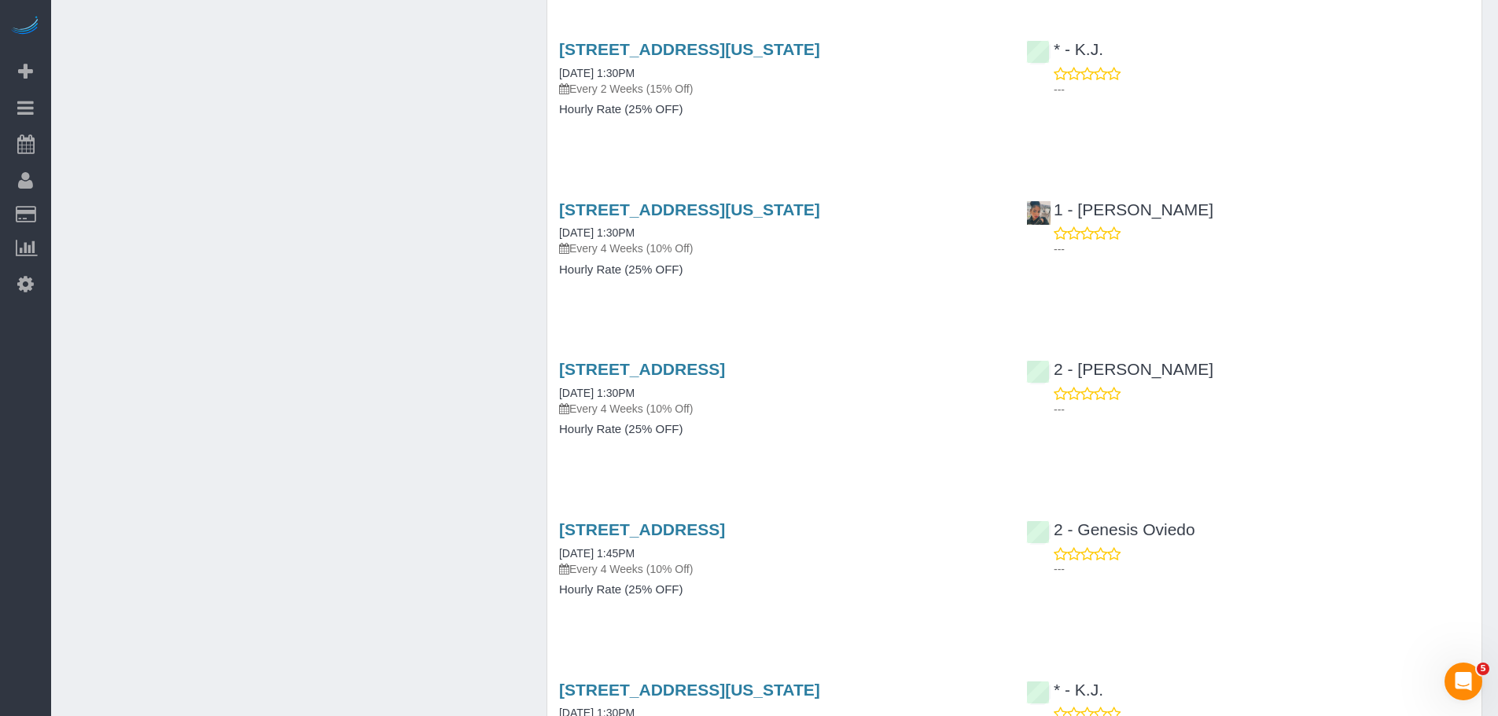
click at [883, 280] on div "[STREET_ADDRESS][US_STATE] [DATE] 1:30PM Every 4 Weeks (10% Off) Hourly Rate (2…" at bounding box center [780, 247] width 467 height 121
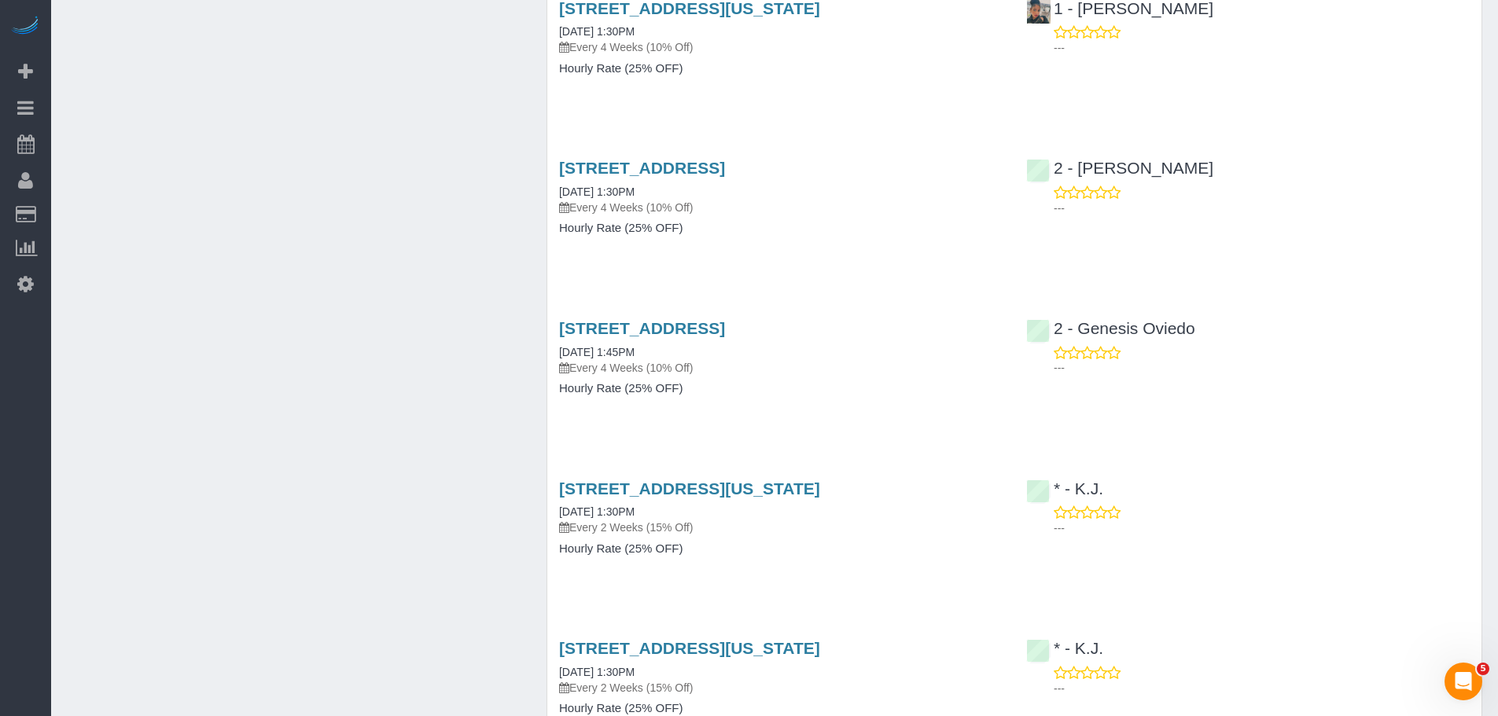
scroll to position [2044, 0]
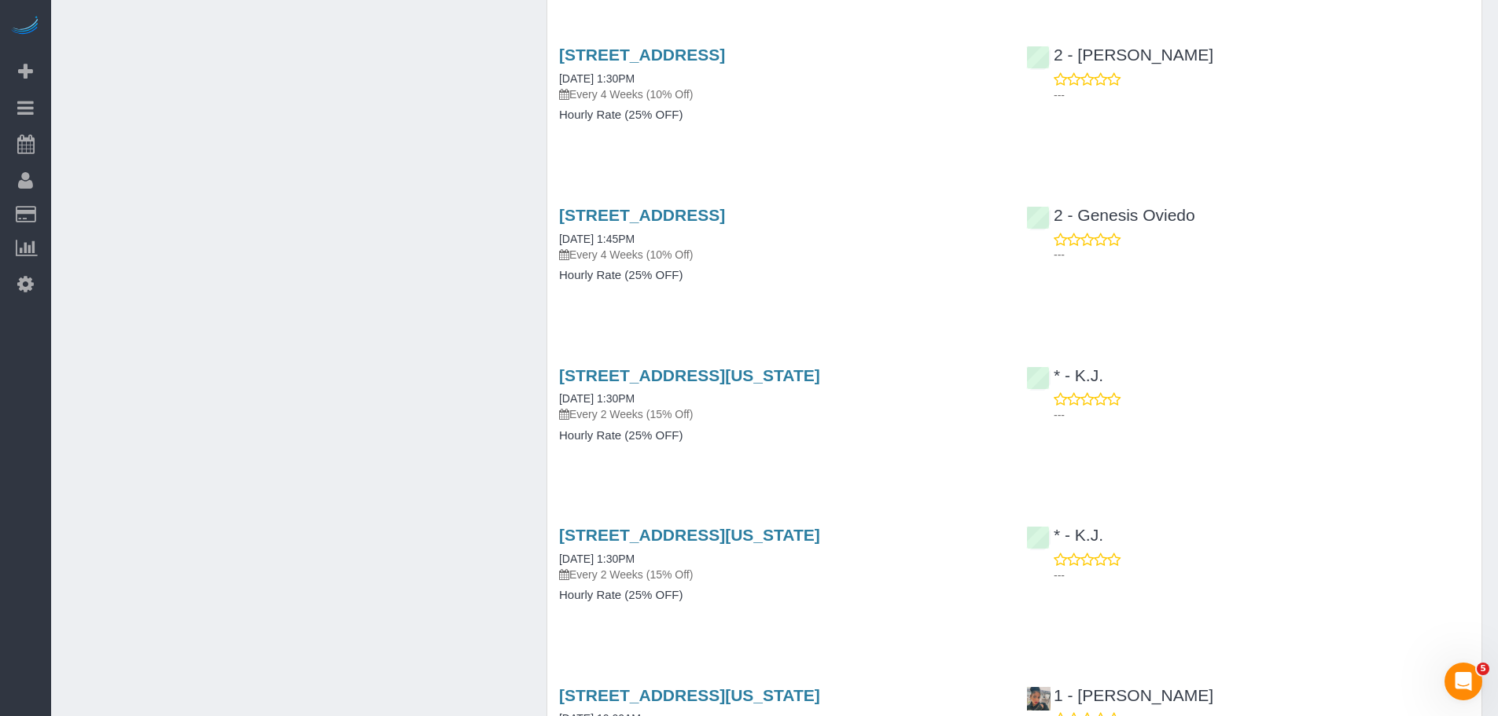
click at [936, 333] on div "Service Feedback [STREET_ADDRESS][US_STATE] [DATE] 1:30PM Every 2 Weeks (15% Of…" at bounding box center [1014, 80] width 910 height 3988
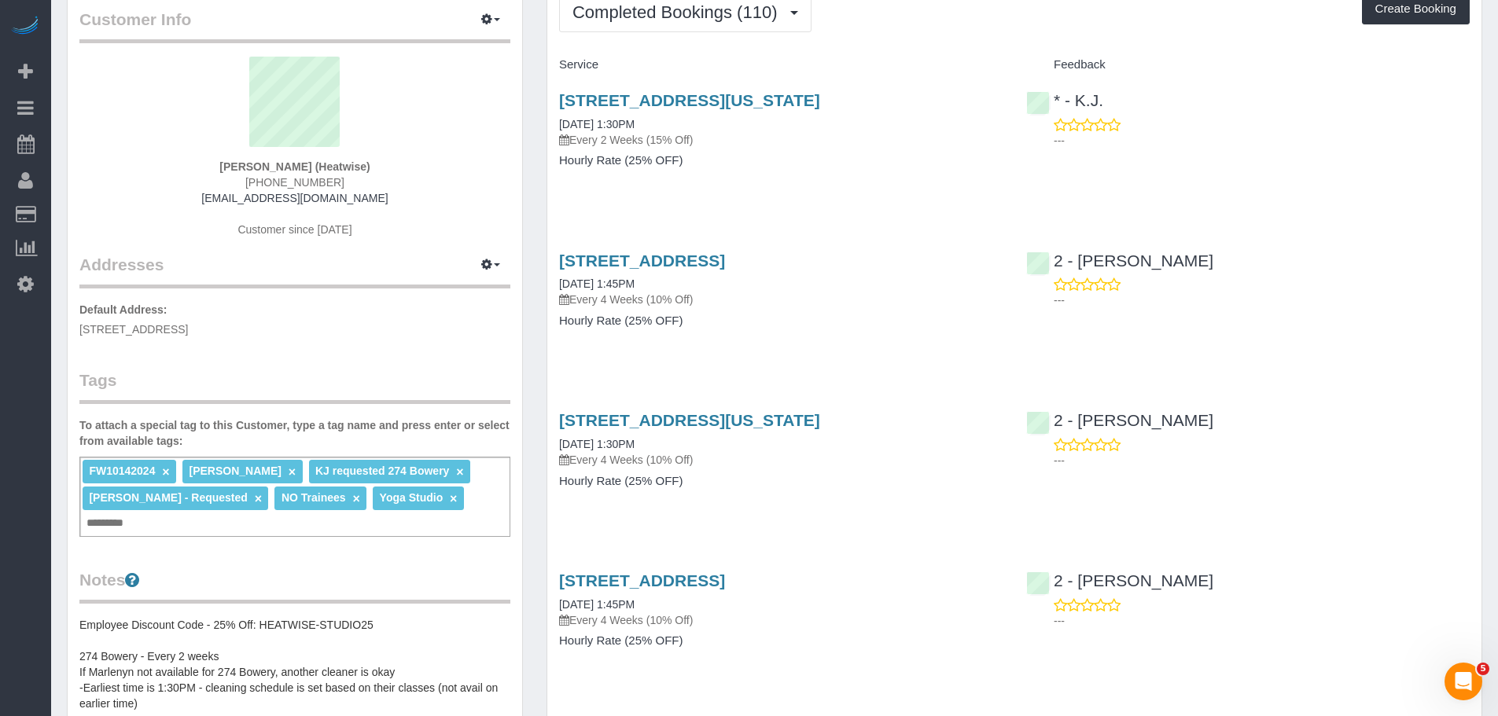
scroll to position [0, 0]
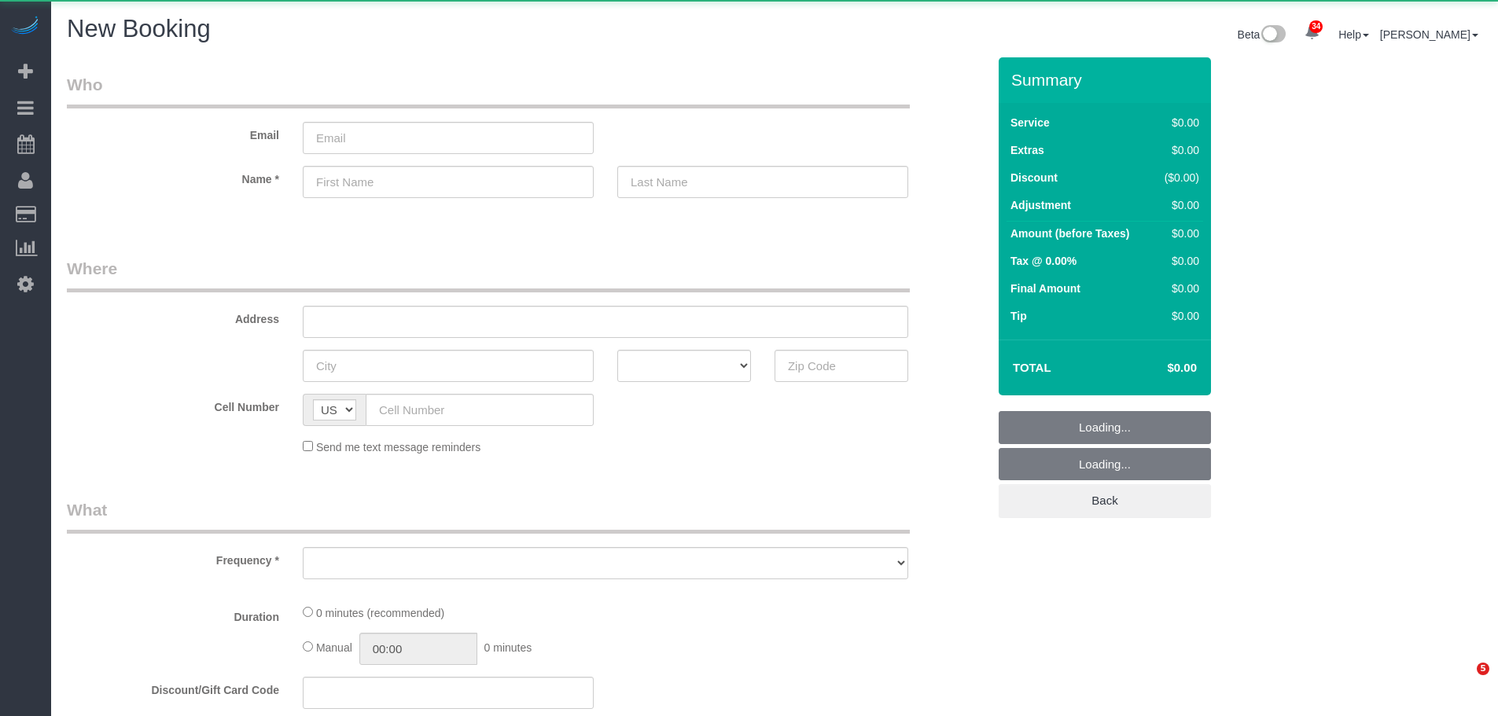
select select "number:89"
select select "number:90"
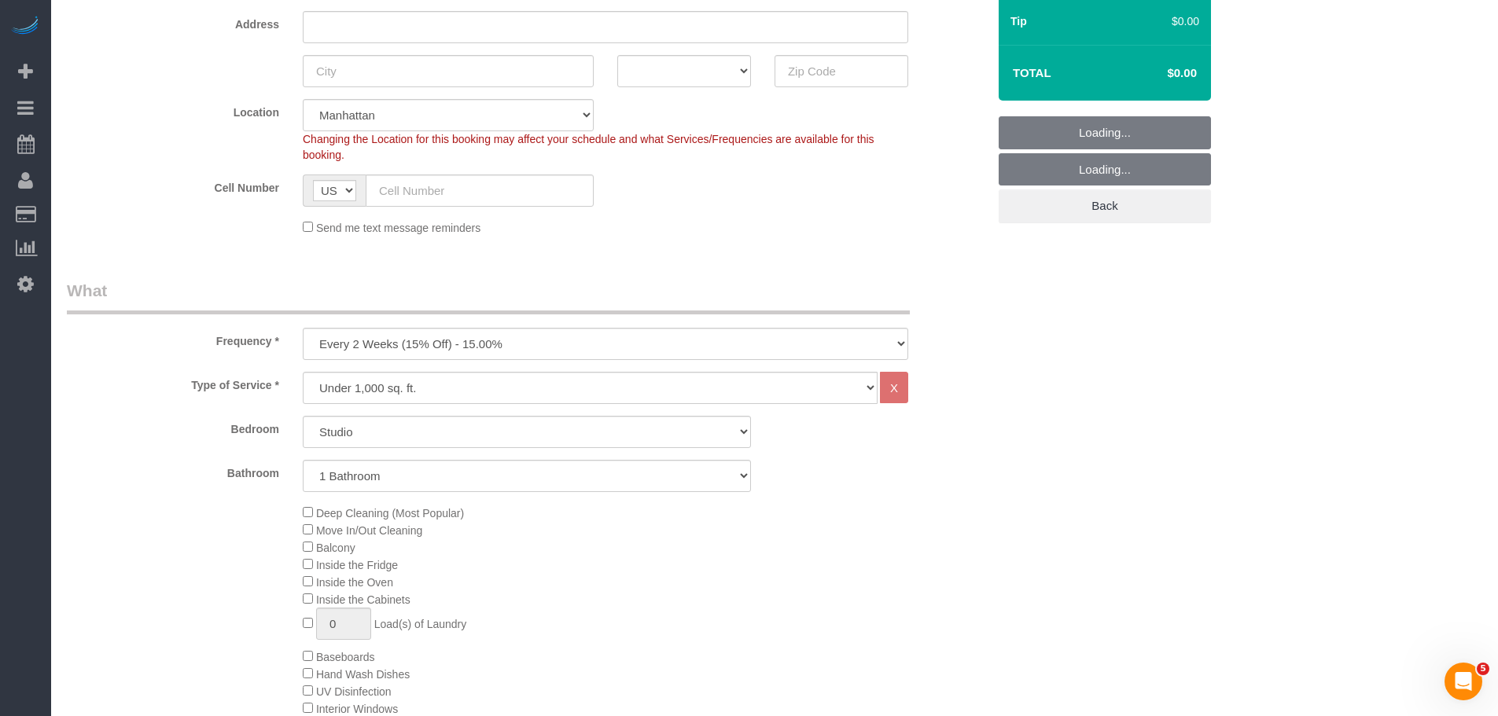
scroll to position [393, 0]
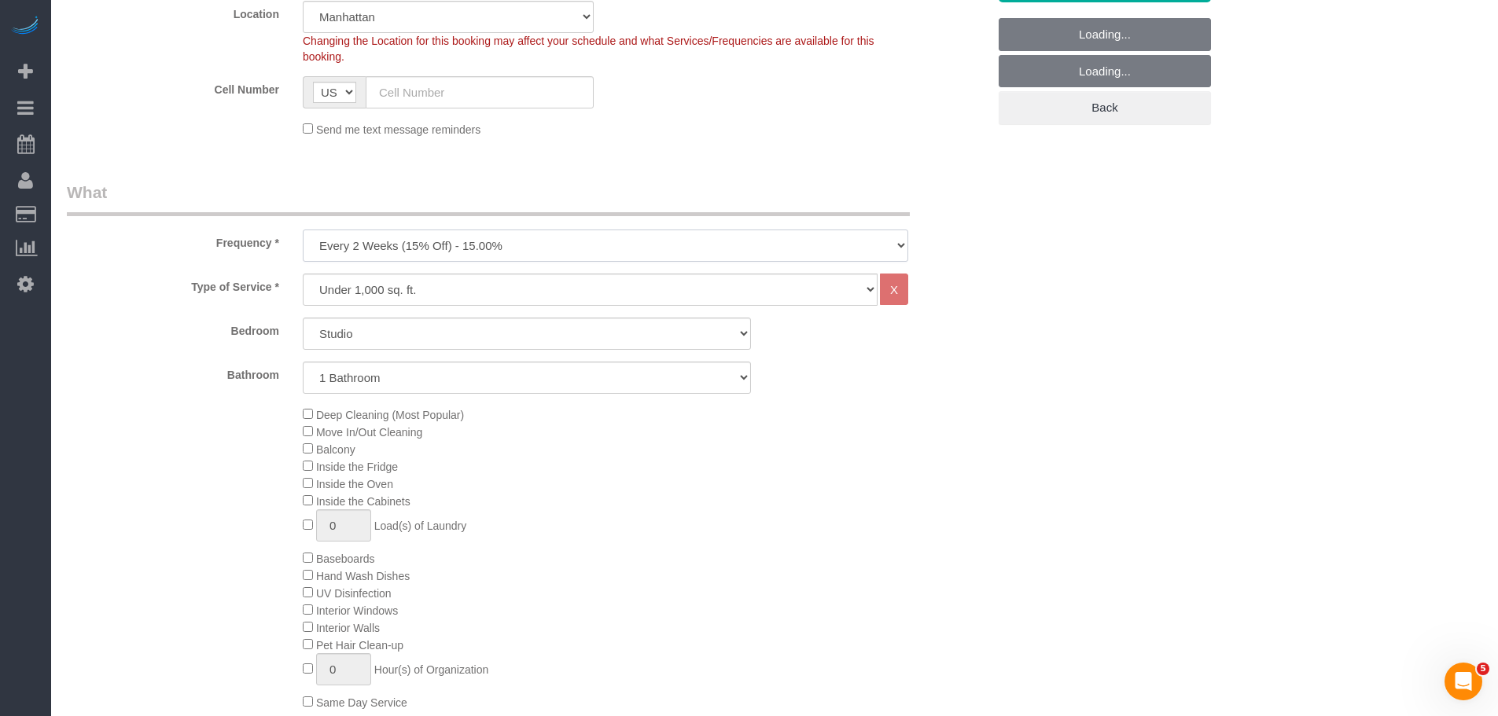
click at [617, 243] on select "One Time Weekly (20% Off) - 20.00% Every 2 Weeks (15% Off) - 15.00% Every 4 Wee…" at bounding box center [605, 246] width 605 height 32
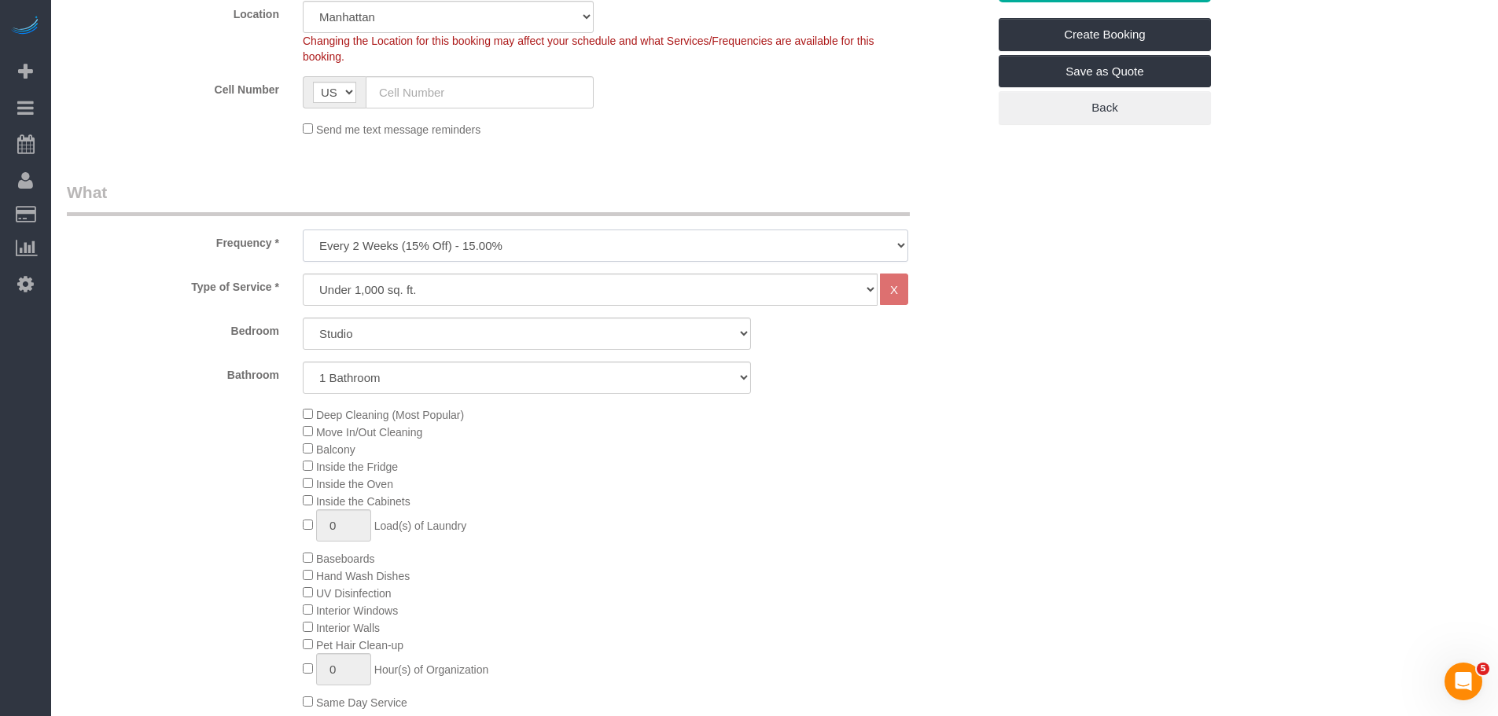
select select "object:2374"
click at [303, 230] on select "One Time Weekly (20% Off) - 20.00% Every 2 Weeks (15% Off) - 15.00% Every 4 Wee…" at bounding box center [605, 246] width 605 height 32
click at [542, 284] on select "Under 1,000 sq. ft. 1,001 - 1,500 sq. ft. 1,500+ sq. ft. Custom Cleaning Office…" at bounding box center [590, 290] width 575 height 32
select select "215"
click at [303, 274] on select "Under 1,000 sq. ft. 1,001 - 1,500 sq. ft. 1,500+ sq. ft. Custom Cleaning Office…" at bounding box center [590, 290] width 575 height 32
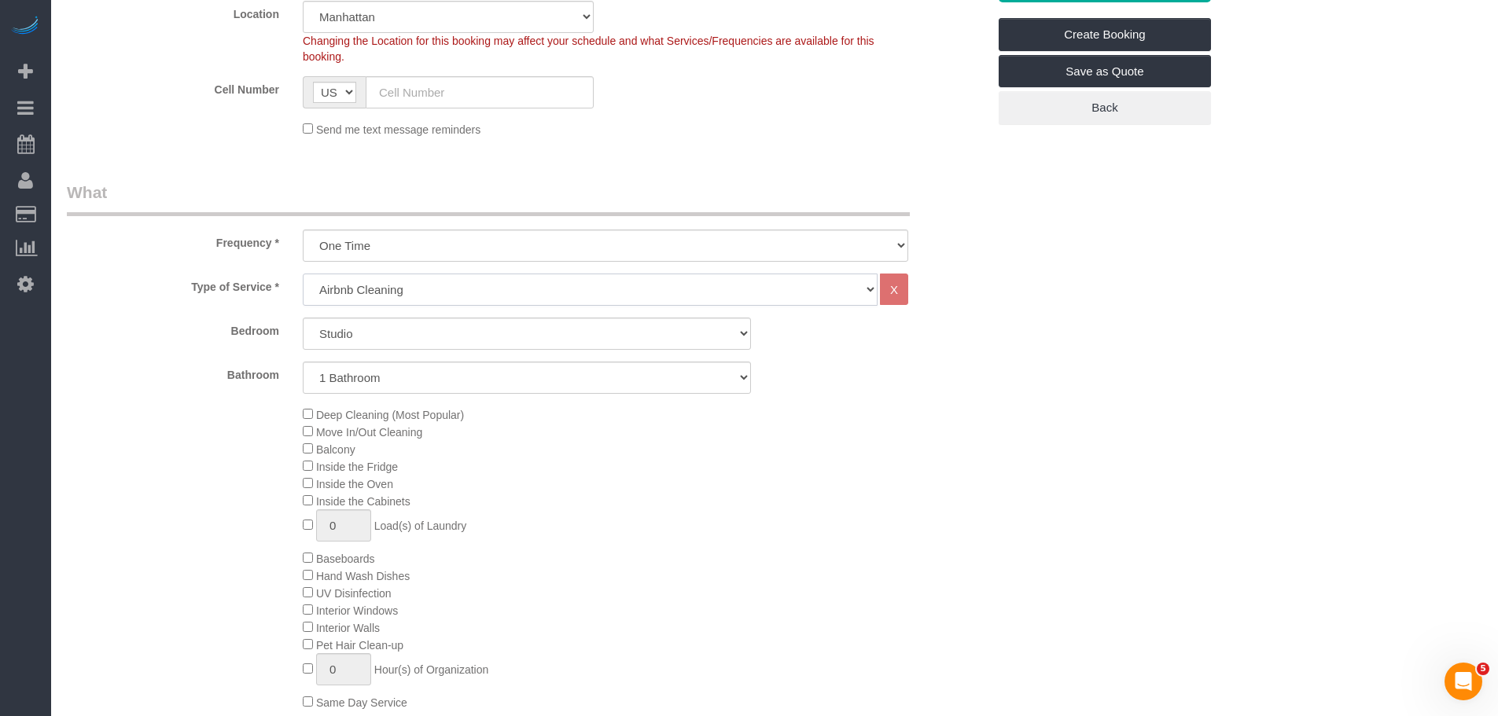
select select "1"
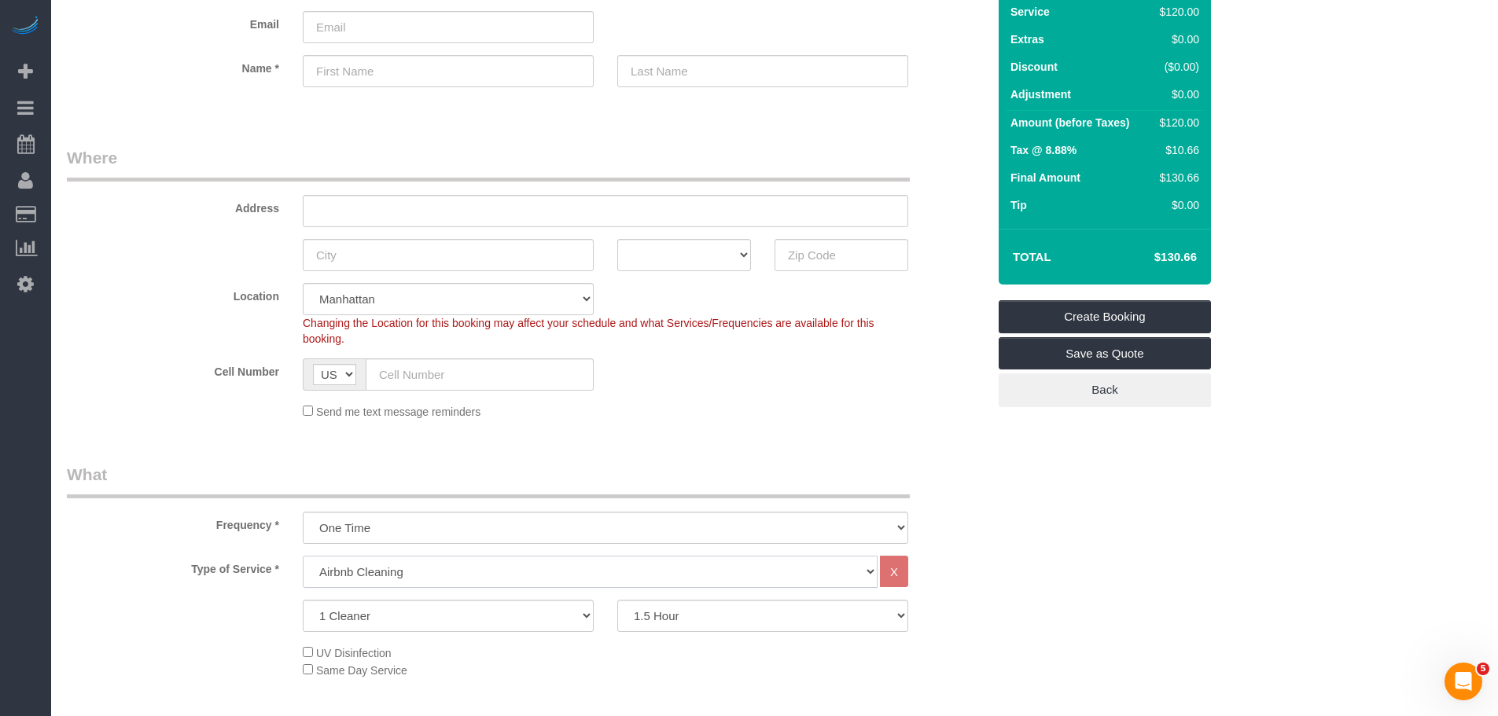
scroll to position [236, 0]
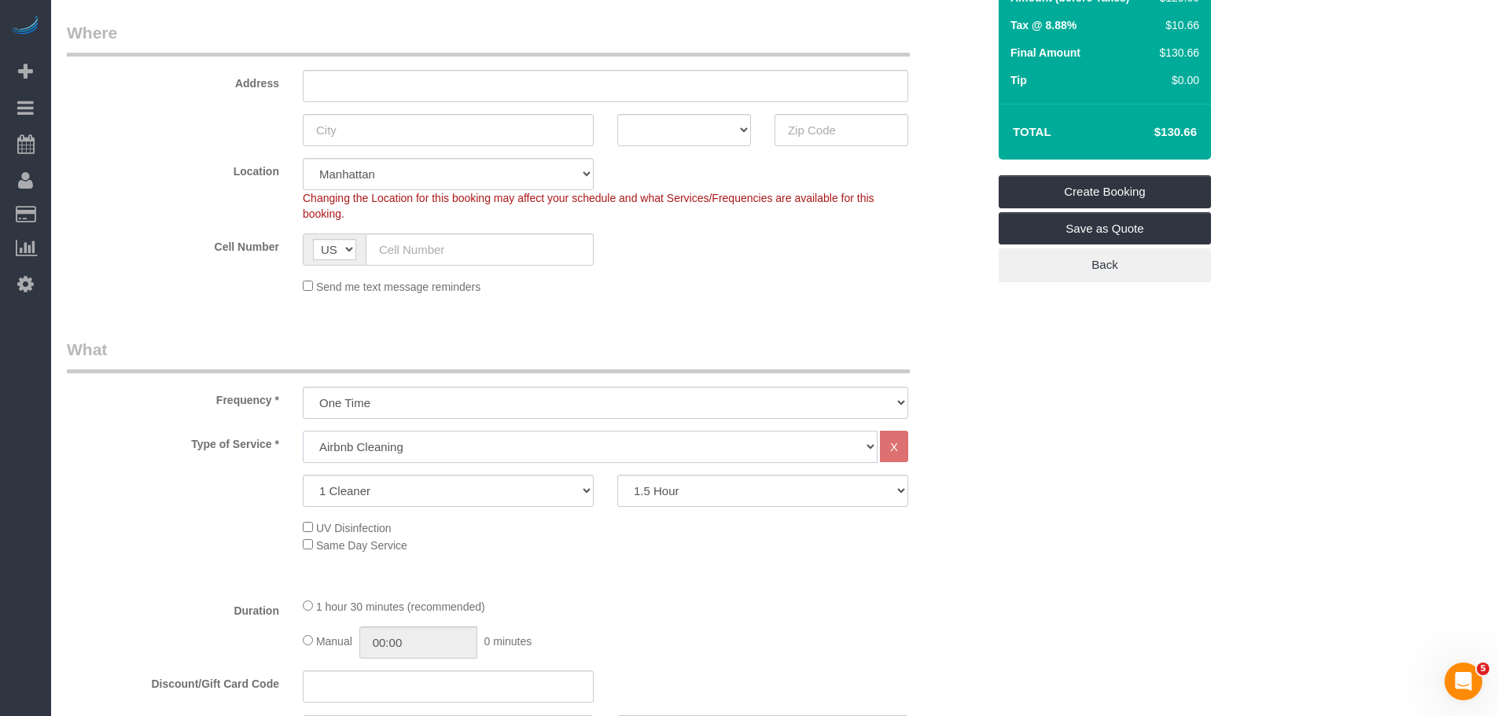
click at [595, 449] on select "Under 1,000 sq. ft. 1,001 - 1,500 sq. ft. 1,500+ sq. ft. Custom Cleaning Office…" at bounding box center [590, 447] width 575 height 32
drag, startPoint x: 1016, startPoint y: 361, endPoint x: 1021, endPoint y: 380, distance: 19.7
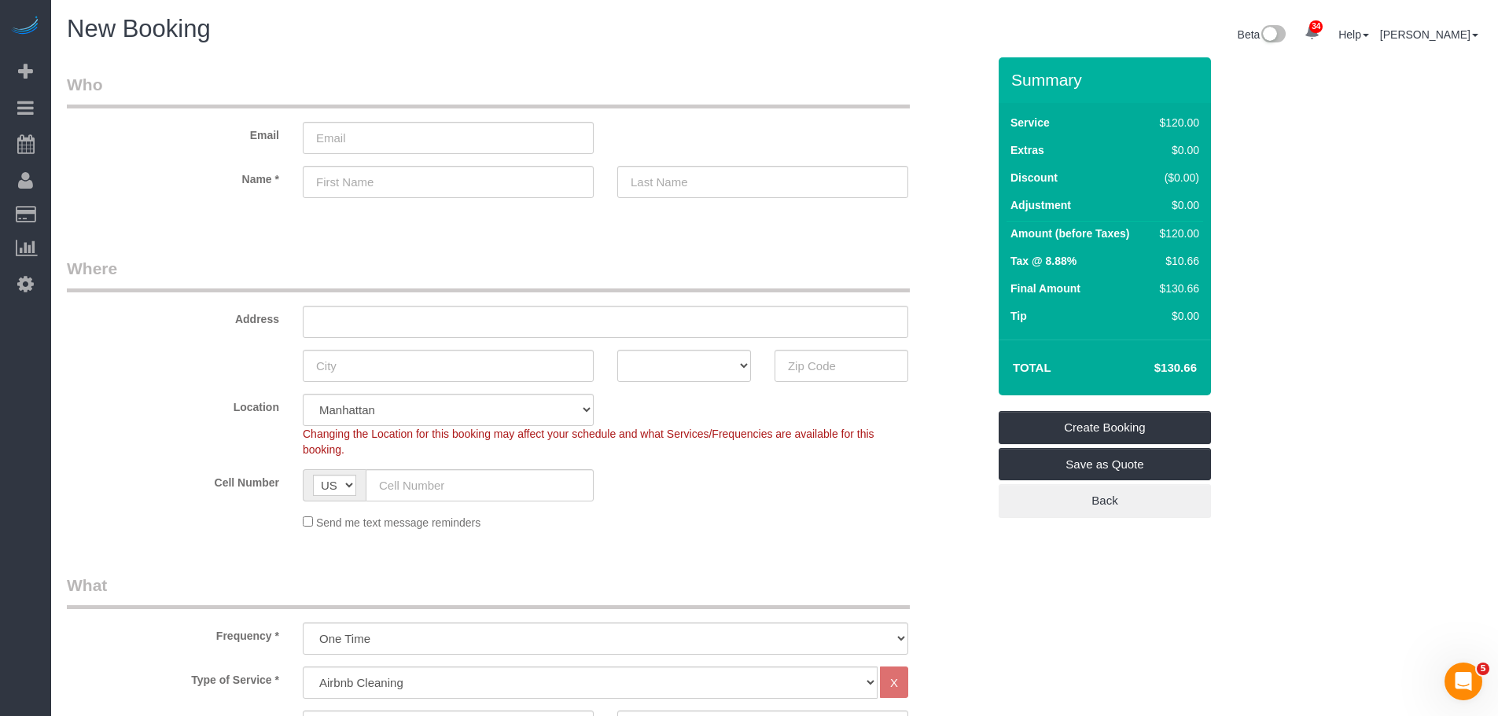
scroll to position [393, 0]
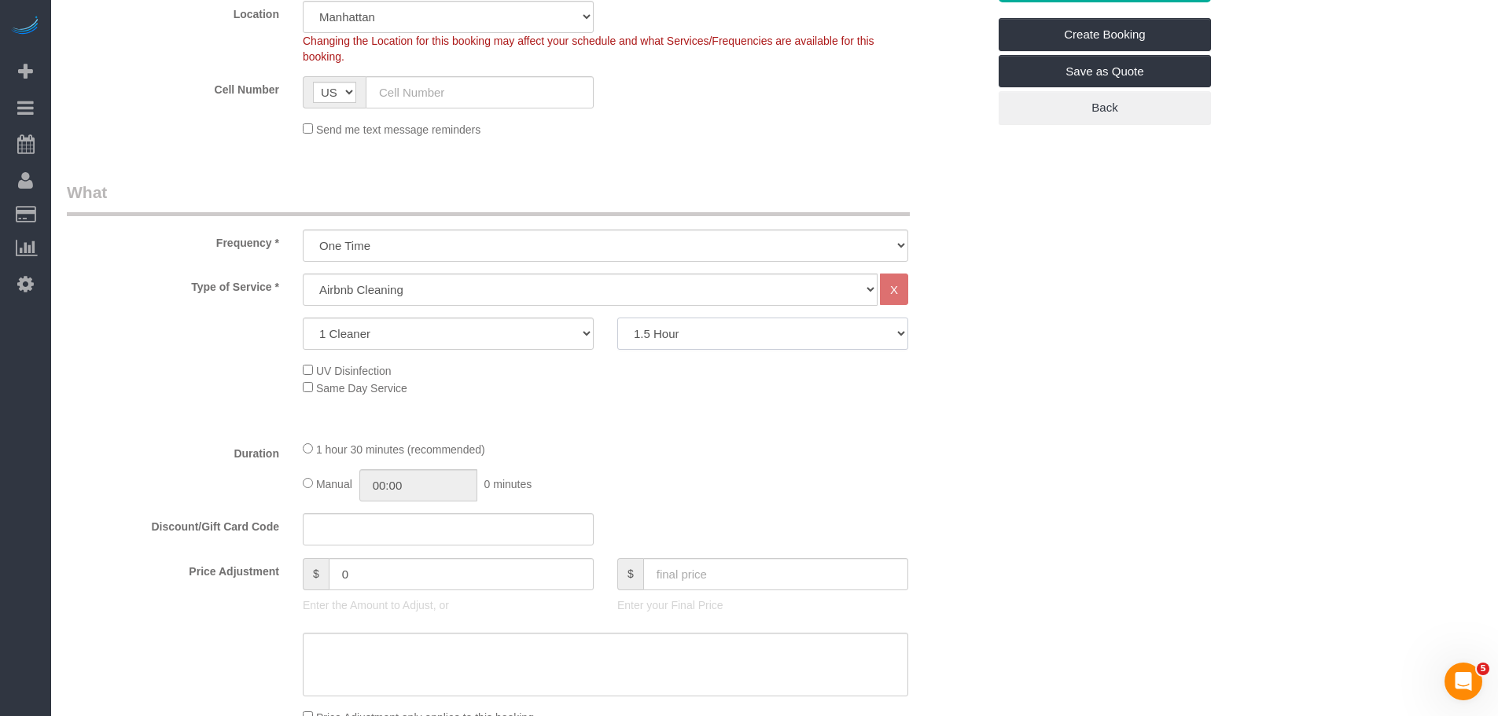
click at [775, 339] on select "1.5 Hour 2 Hours 2.5 Hours 3 Hours 3.5 Hours 4 Hours 4.5 Hours 5 Hours 5.5 Hour…" at bounding box center [762, 334] width 291 height 32
select select "120"
click at [617, 318] on select "1.5 Hour 2 Hours 2.5 Hours 3 Hours 3.5 Hours 4 Hours 4.5 Hours 5 Hours 5.5 Hour…" at bounding box center [762, 334] width 291 height 32
click at [583, 293] on select "Under 1,000 sq. ft. 1,001 - 1,500 sq. ft. 1,500+ sq. ft. Custom Cleaning Office…" at bounding box center [590, 290] width 575 height 32
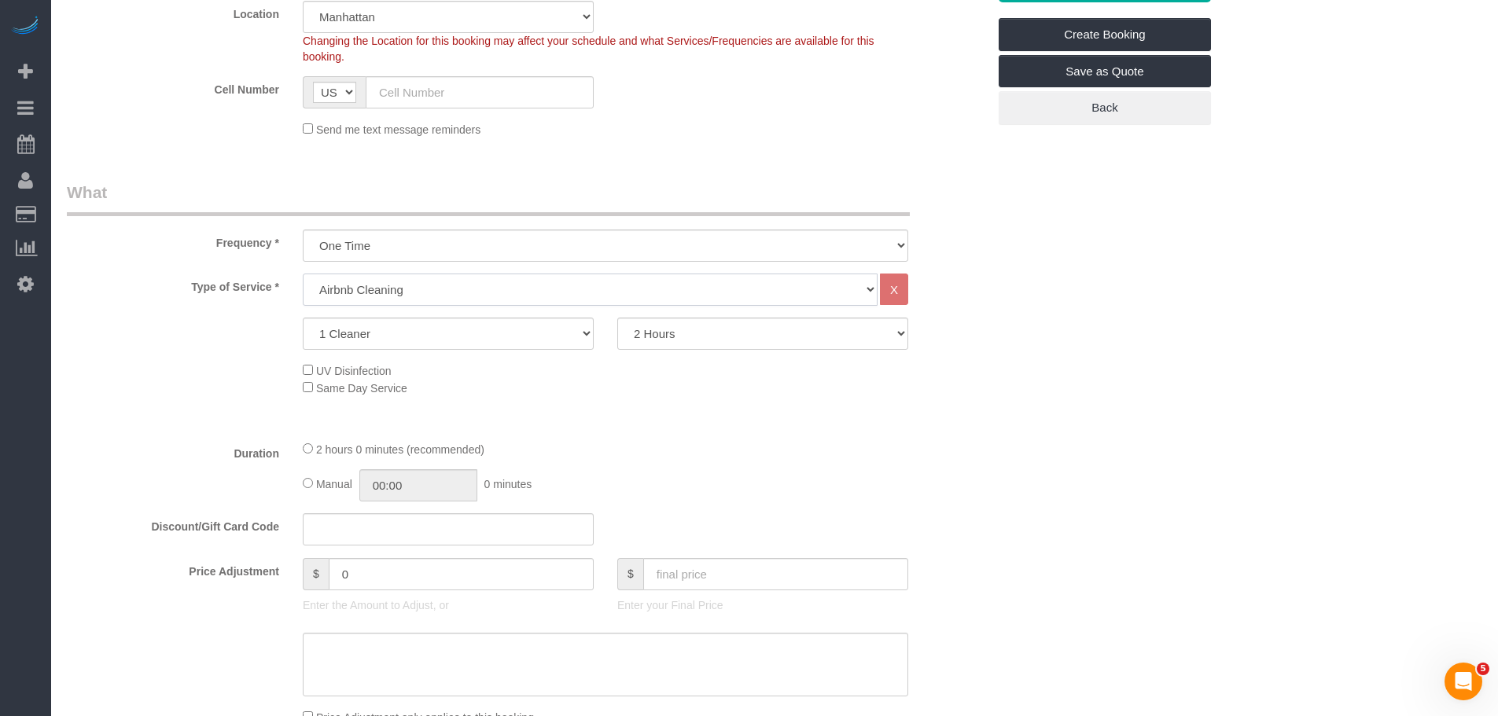
select select "216"
click at [303, 274] on select "Under 1,000 sq. ft. 1,001 - 1,500 sq. ft. 1,500+ sq. ft. Custom Cleaning Office…" at bounding box center [590, 290] width 575 height 32
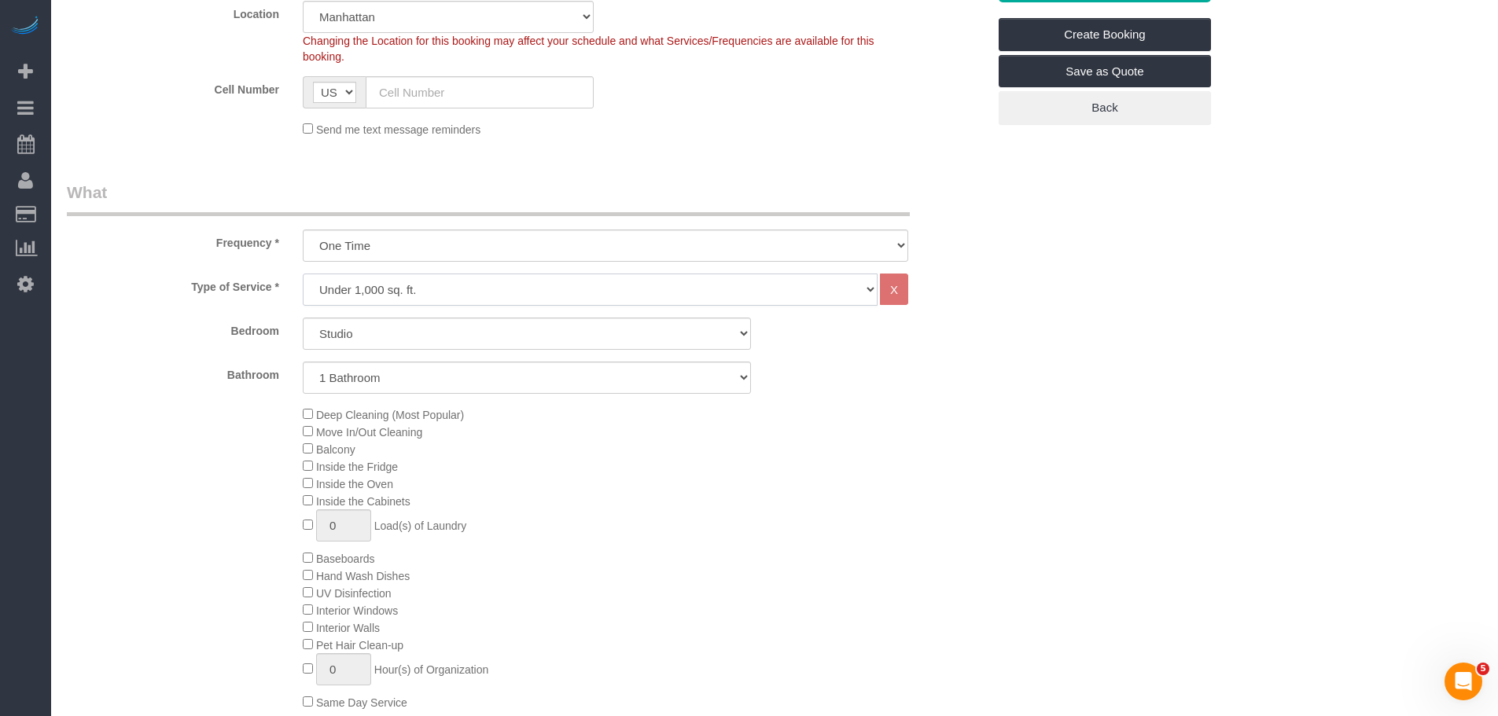
click at [549, 288] on select "Under 1,000 sq. ft. 1,001 - 1,500 sq. ft. 1,500+ sq. ft. Custom Cleaning Office…" at bounding box center [590, 290] width 575 height 32
click at [665, 181] on legend "What" at bounding box center [488, 198] width 843 height 35
drag, startPoint x: 445, startPoint y: 333, endPoint x: 443, endPoint y: 348, distance: 15.1
click at [445, 333] on select "Studio 1 Bedroom 2 Bedrooms 3 Bedrooms" at bounding box center [527, 334] width 448 height 32
click at [303, 318] on select "Studio 1 Bedroom 2 Bedrooms 3 Bedrooms" at bounding box center [527, 334] width 448 height 32
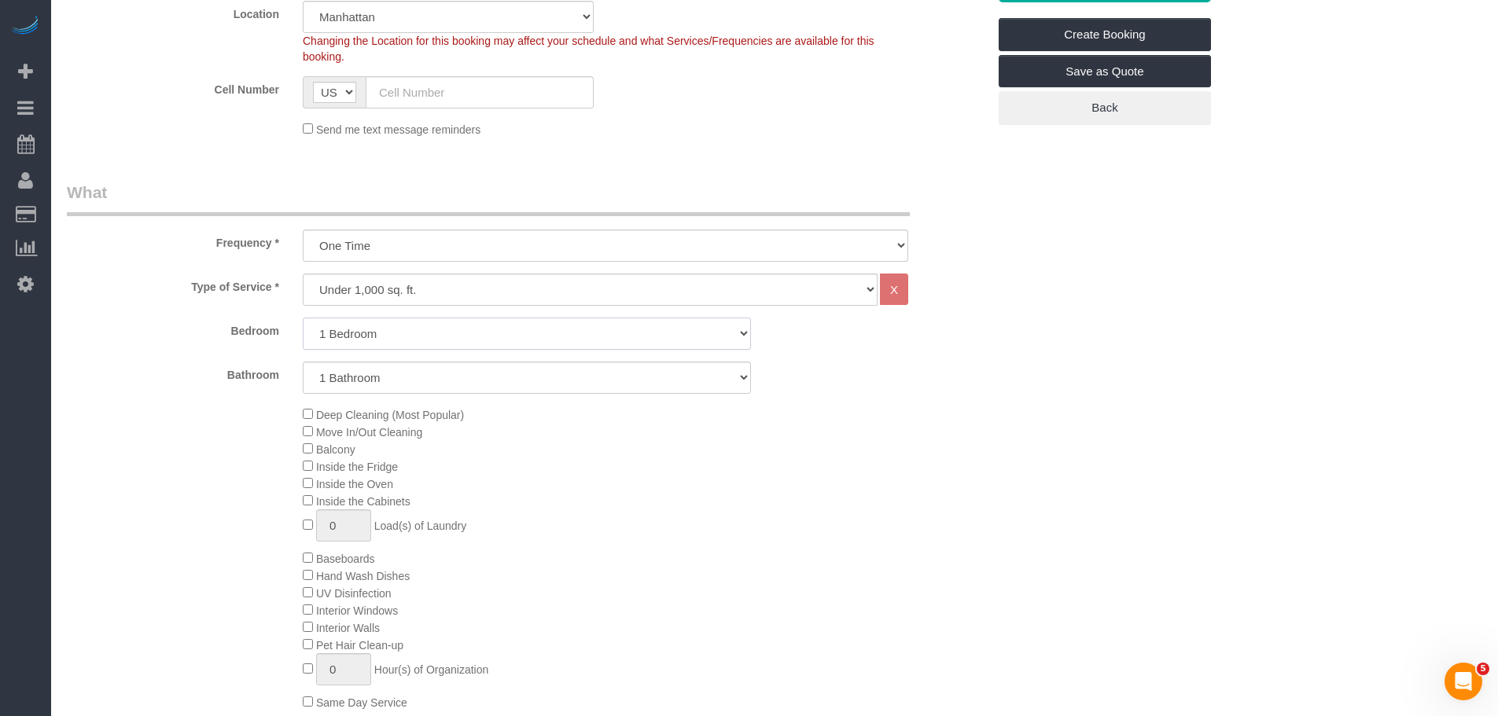
drag, startPoint x: 456, startPoint y: 334, endPoint x: 452, endPoint y: 348, distance: 14.7
click at [457, 334] on select "Studio 1 Bedroom 2 Bedrooms 3 Bedrooms" at bounding box center [527, 334] width 448 height 32
select select "2"
click at [303, 318] on select "Studio 1 Bedroom 2 Bedrooms 3 Bedrooms" at bounding box center [527, 334] width 448 height 32
click at [979, 402] on div "Type of Service * Under 1,000 sq. ft. 1,001 - 1,500 sq. ft. 1,500+ sq. ft. Cust…" at bounding box center [527, 508] width 920 height 469
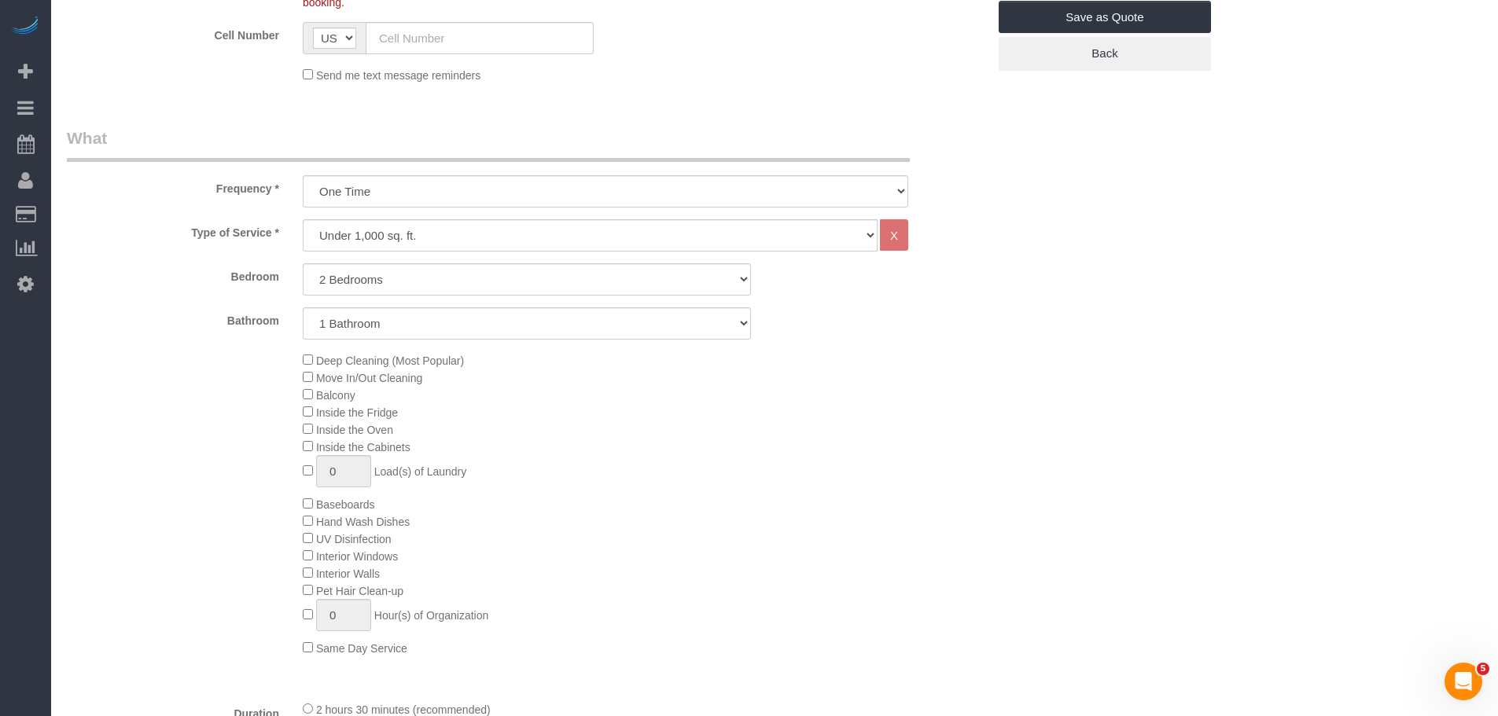
scroll to position [472, 0]
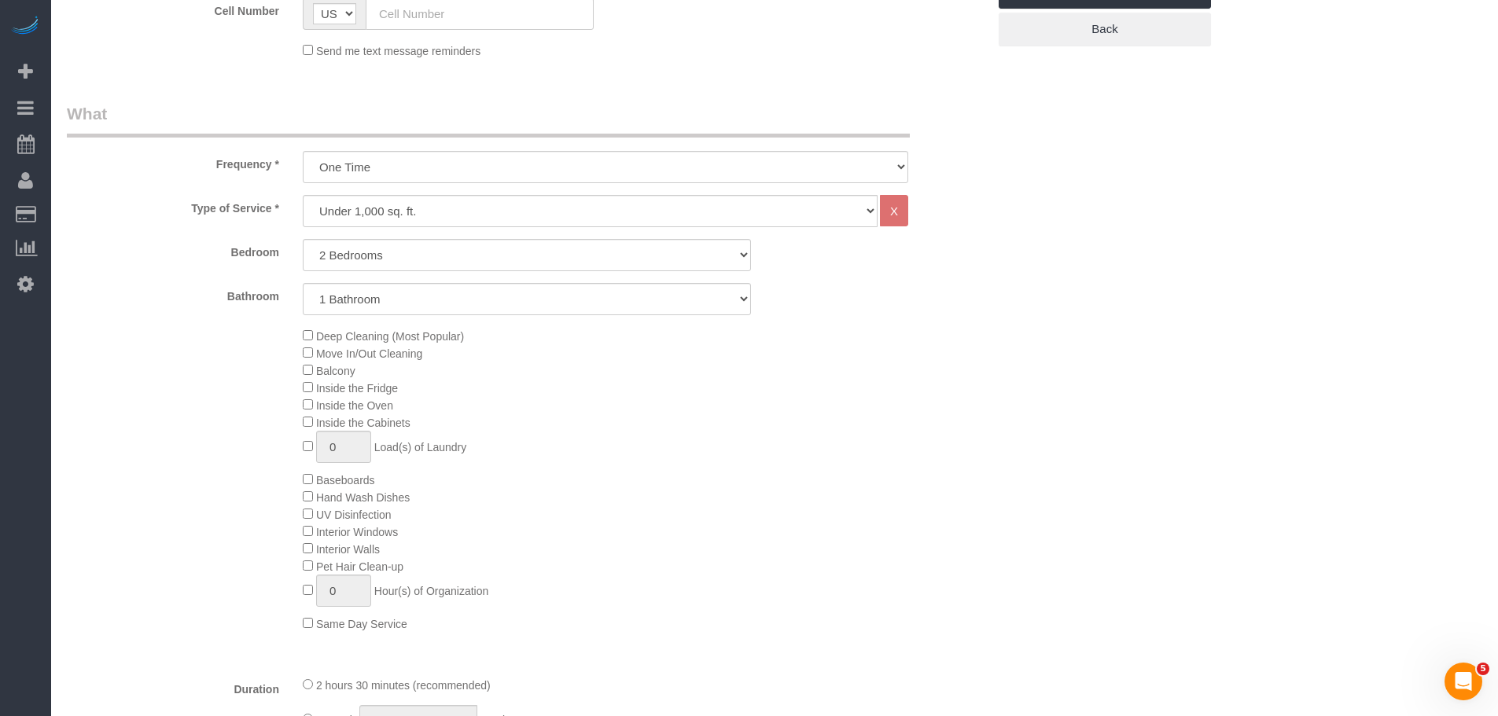
click at [778, 412] on div "Deep Cleaning (Most Popular) Move In/Out Cleaning Balcony Inside the Fridge Ins…" at bounding box center [644, 479] width 707 height 305
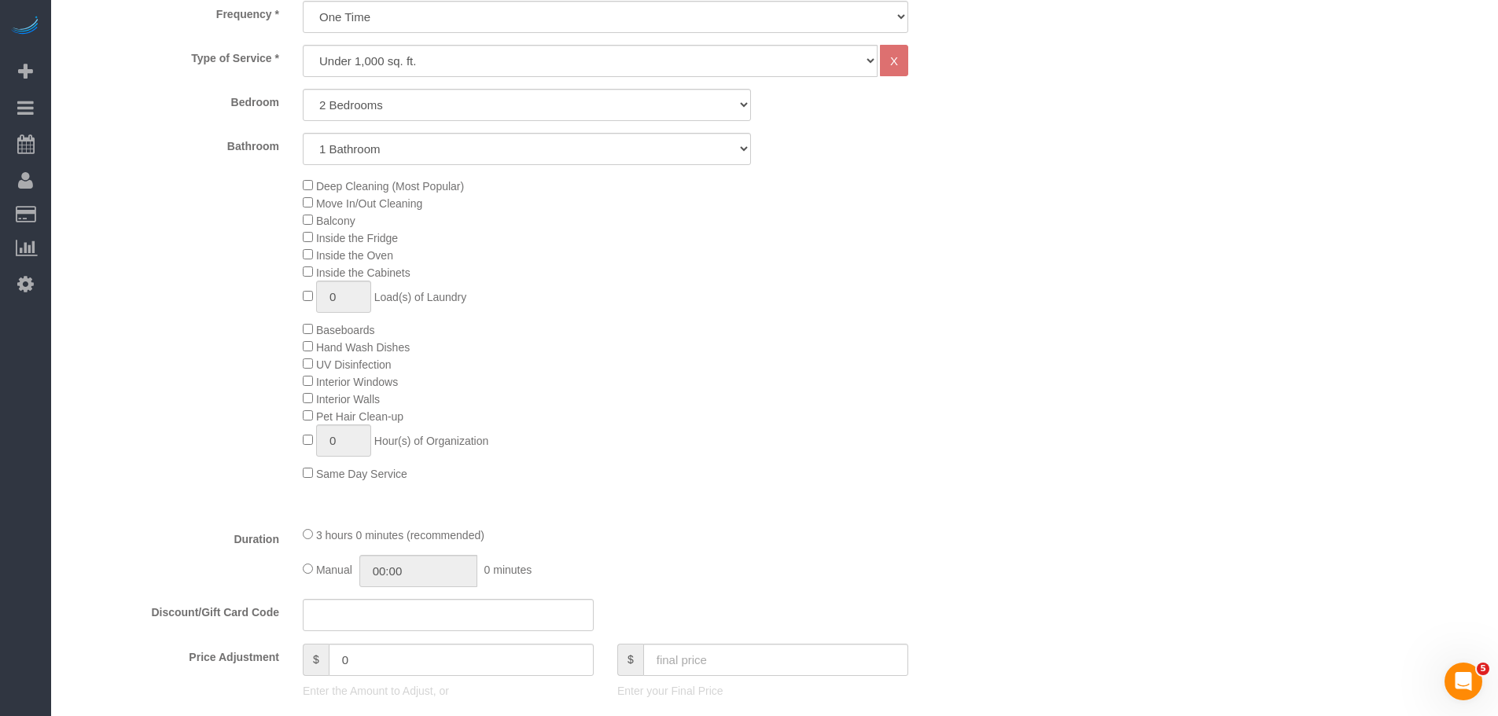
scroll to position [629, 0]
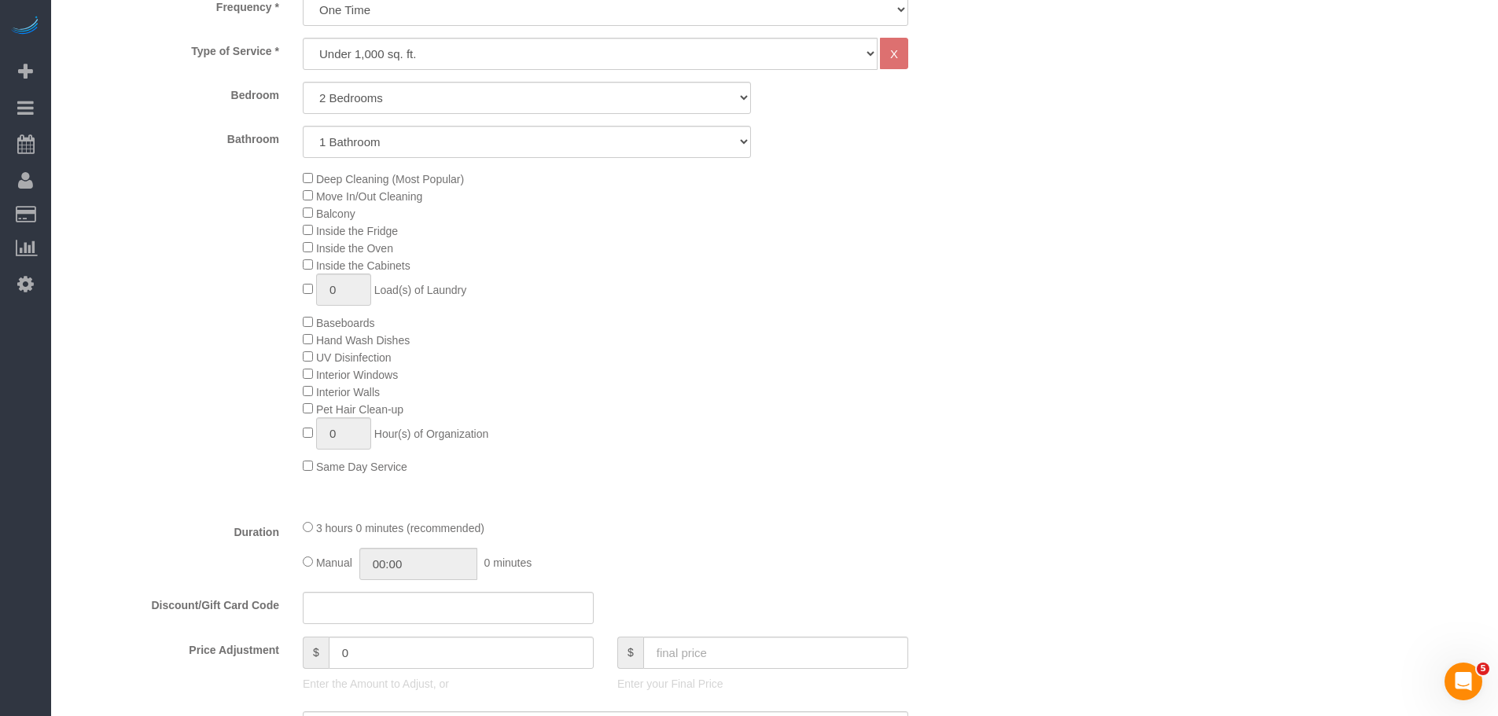
click at [798, 373] on div "Deep Cleaning (Most Popular) Move In/Out Cleaning Balcony Inside the Fridge Ins…" at bounding box center [644, 322] width 707 height 305
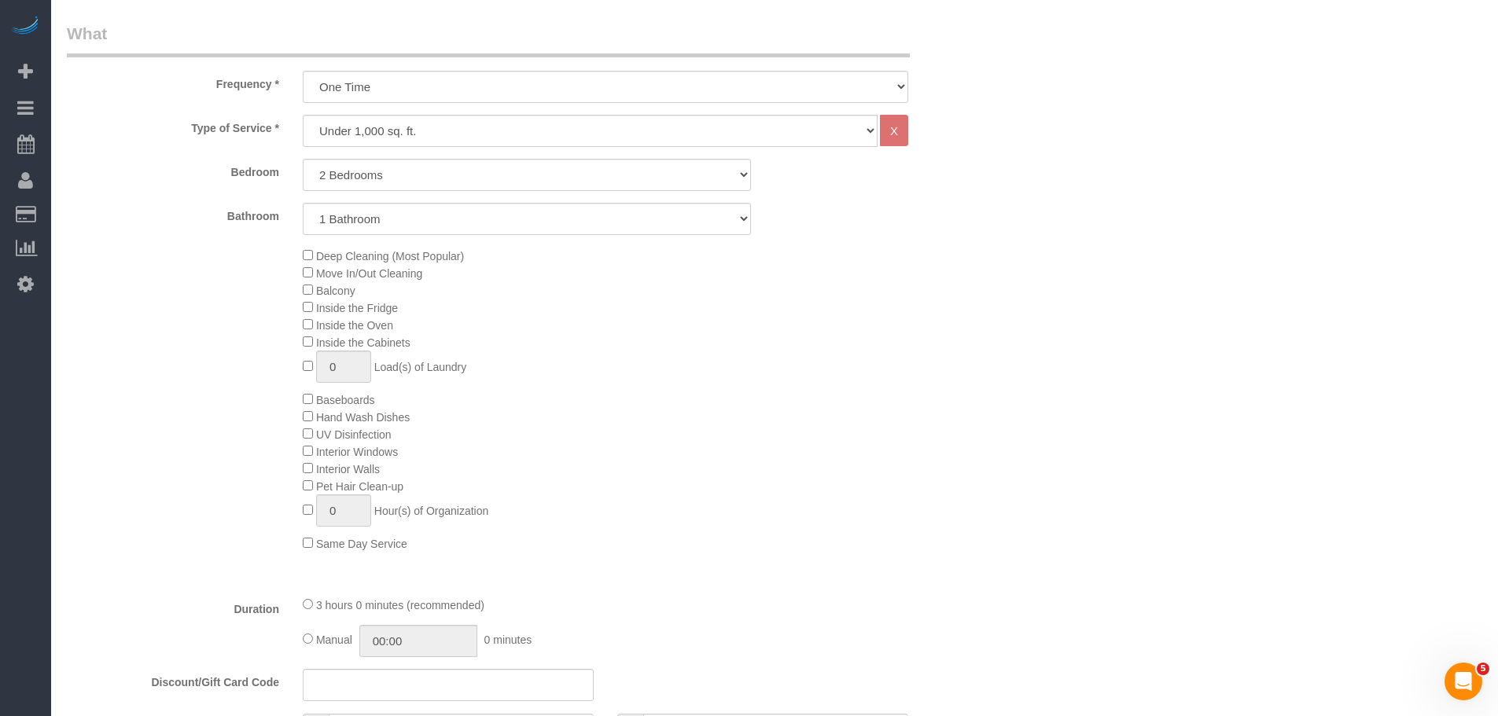
scroll to position [393, 0]
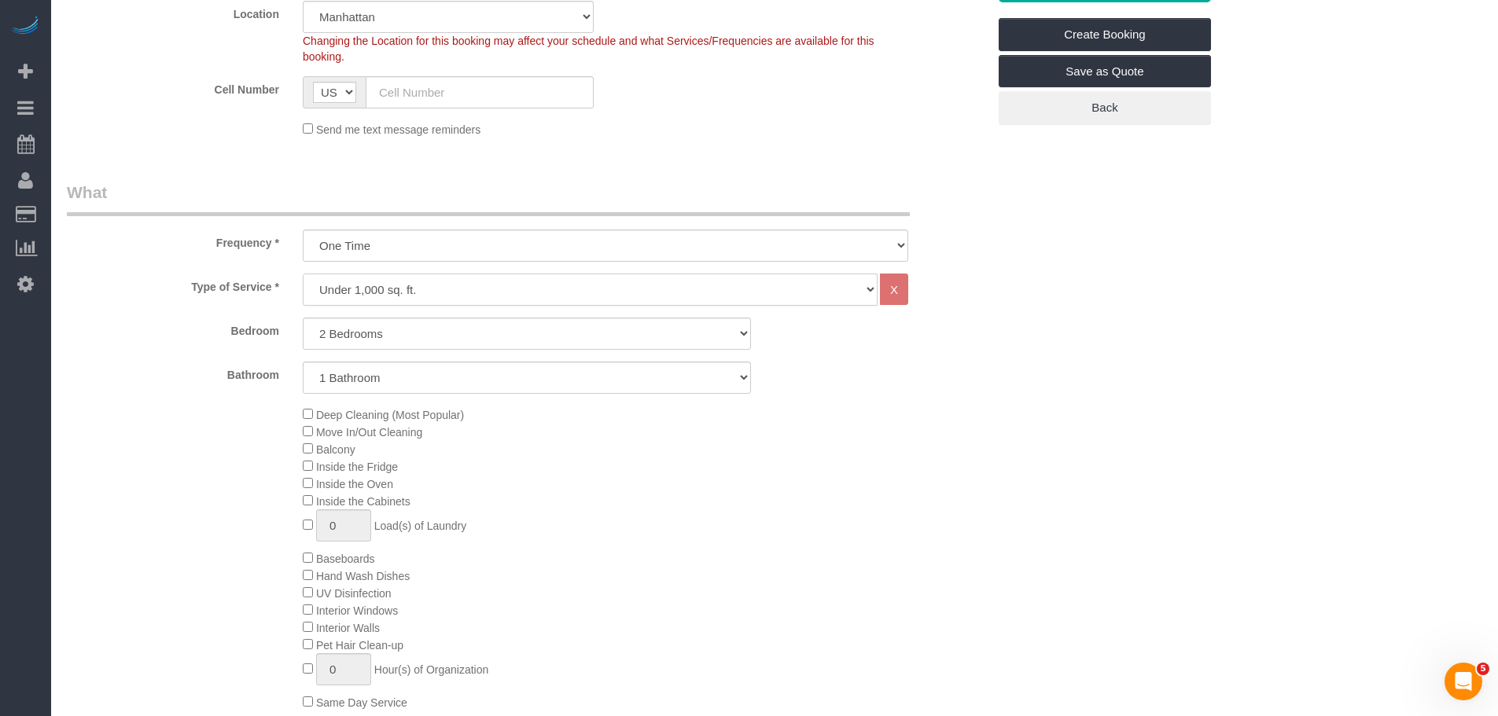
click at [641, 289] on select "Under 1,000 sq. ft. 1,001 - 1,500 sq. ft. 1,500+ sq. ft. Custom Cleaning Office…" at bounding box center [590, 290] width 575 height 32
select select "213"
click at [303, 274] on select "Under 1,000 sq. ft. 1,001 - 1,500 sq. ft. 1,500+ sq. ft. Custom Cleaning Office…" at bounding box center [590, 290] width 575 height 32
select select "1"
select select "120"
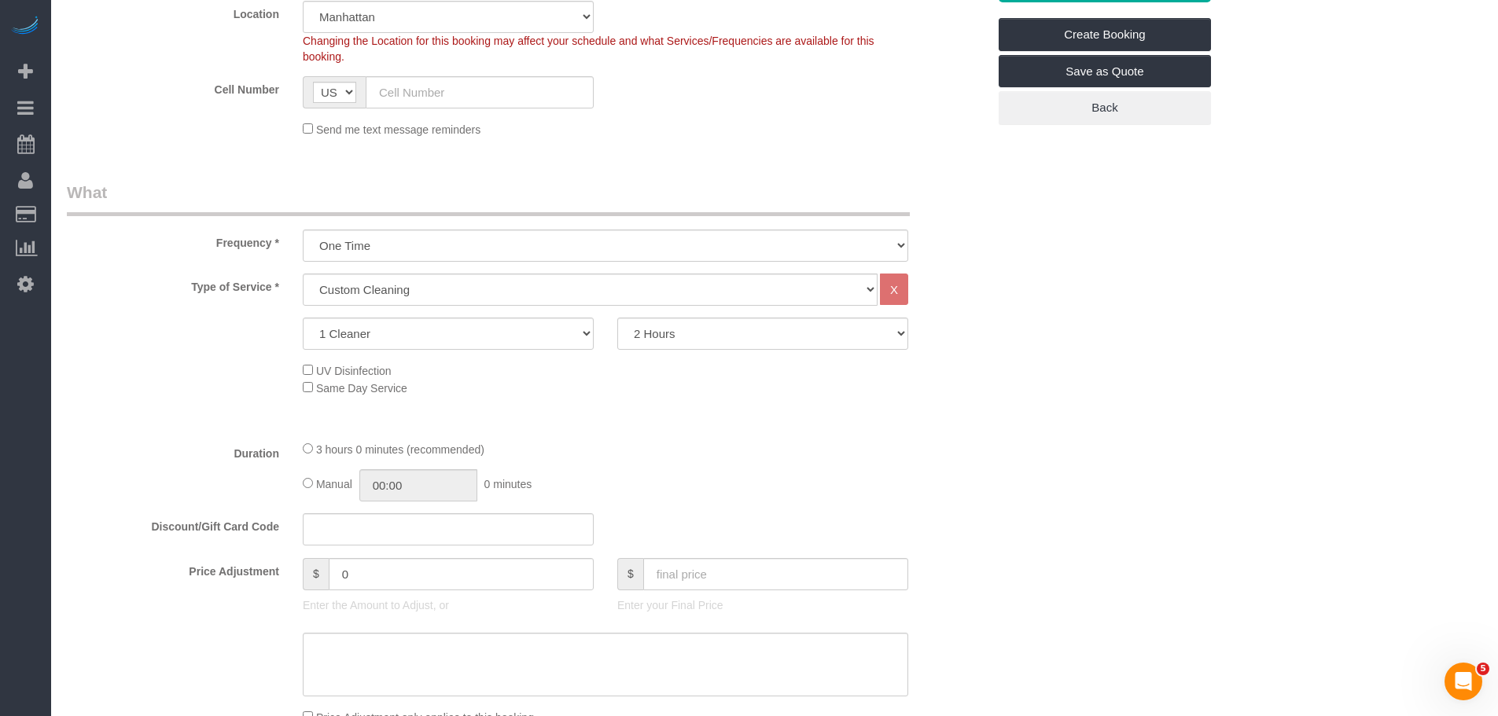
click at [497, 307] on div "Type of Service * Under 1,000 sq. ft. 1,001 - 1,500 sq. ft. 1,500+ sq. ft. Cust…" at bounding box center [527, 351] width 920 height 154
click at [507, 290] on select "Under 1,000 sq. ft. 1,001 - 1,500 sq. ft. 1,500+ sq. ft. Custom Cleaning Office…" at bounding box center [590, 290] width 575 height 32
select select "215"
click at [303, 274] on select "Under 1,000 sq. ft. 1,001 - 1,500 sq. ft. 1,500+ sq. ft. Custom Cleaning Office…" at bounding box center [590, 290] width 575 height 32
drag, startPoint x: 995, startPoint y: 371, endPoint x: 912, endPoint y: 373, distance: 83.3
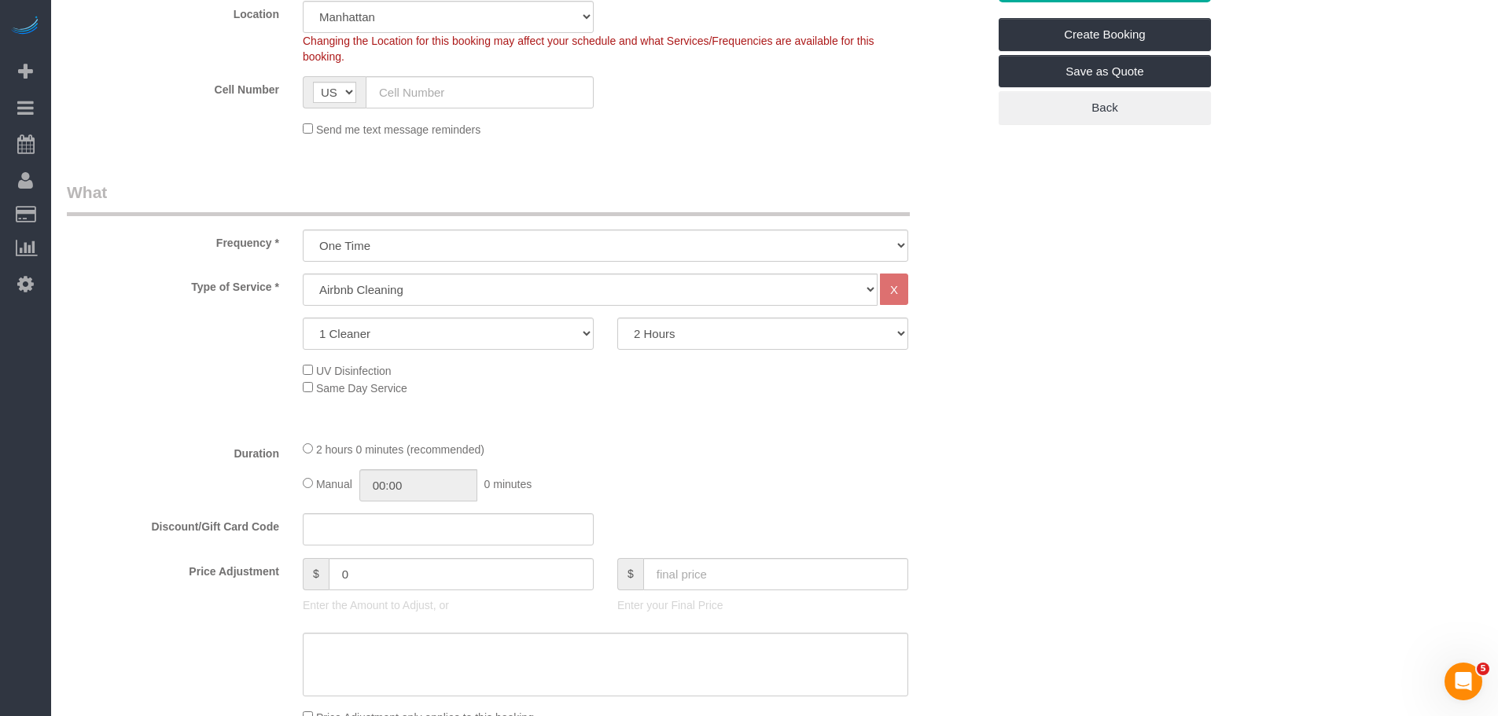
click at [997, 371] on div "UV Disinfection Same Day Service" at bounding box center [644, 379] width 707 height 35
click at [638, 331] on select "1.5 Hour 2 Hours 2.5 Hours 3 Hours 3.5 Hours 4 Hours 4.5 Hours 5 Hours 5.5 Hour…" at bounding box center [762, 334] width 291 height 32
click at [950, 366] on div "UV Disinfection Same Day Service" at bounding box center [644, 379] width 707 height 35
click at [779, 336] on select "1.5 Hour 2 Hours 2.5 Hours 3 Hours 3.5 Hours 4 Hours 4.5 Hours 5 Hours 5.5 Hour…" at bounding box center [762, 334] width 291 height 32
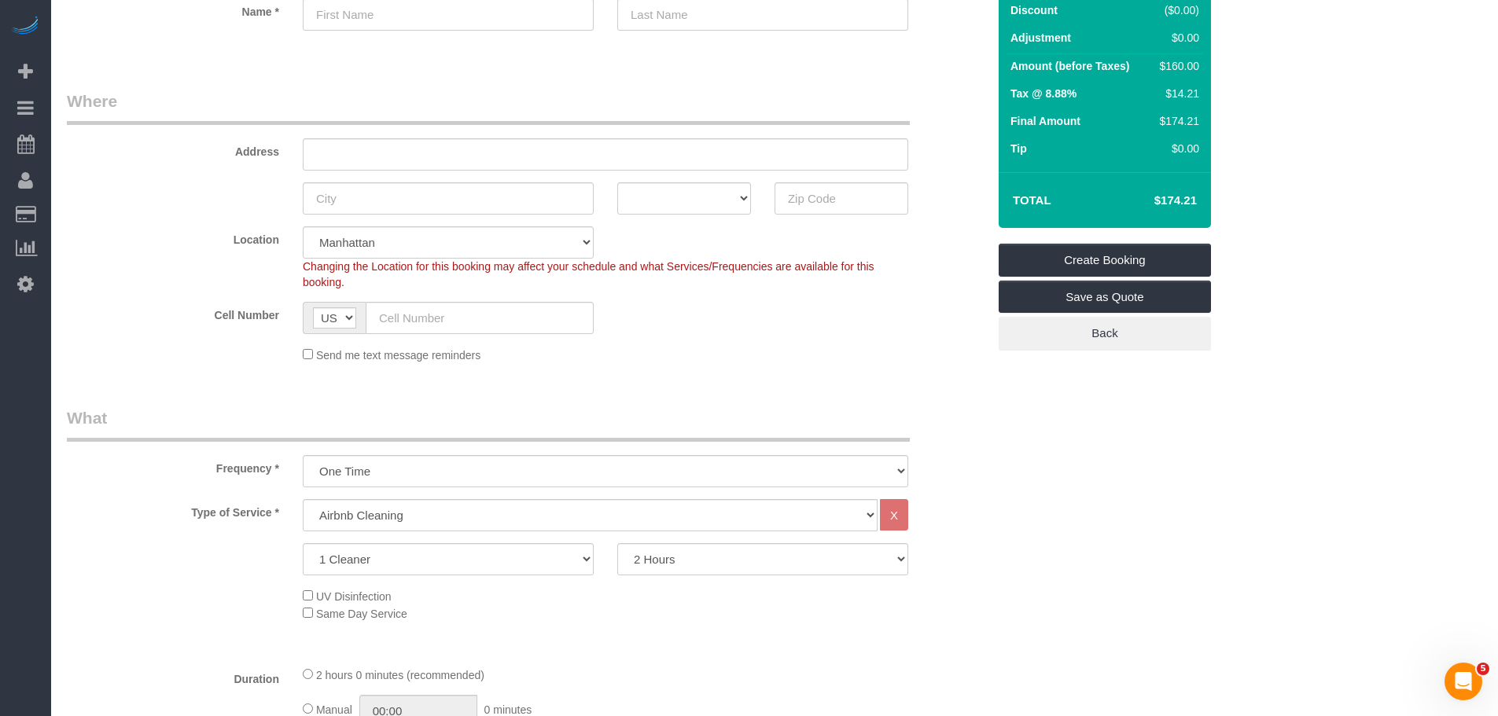
scroll to position [314, 0]
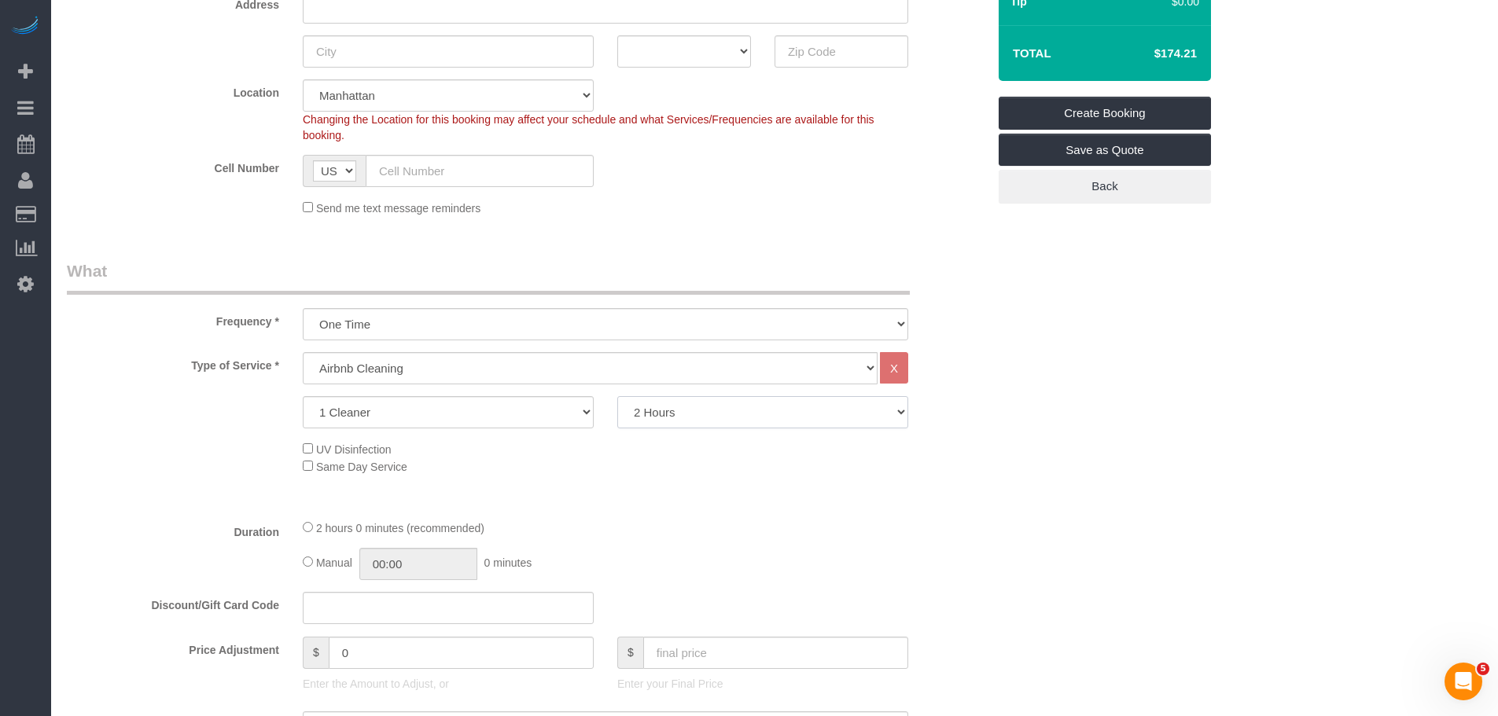
drag, startPoint x: 694, startPoint y: 424, endPoint x: 697, endPoint y: 410, distance: 14.5
click at [694, 424] on select "1.5 Hour 2 Hours 2.5 Hours 3 Hours 3.5 Hours 4 Hours 4.5 Hours 5 Hours 5.5 Hour…" at bounding box center [762, 412] width 291 height 32
select select "150"
click at [617, 396] on select "1.5 Hour 2 Hours 2.5 Hours 3 Hours 3.5 Hours 4 Hours 4.5 Hours 5 Hours 5.5 Hour…" at bounding box center [762, 412] width 291 height 32
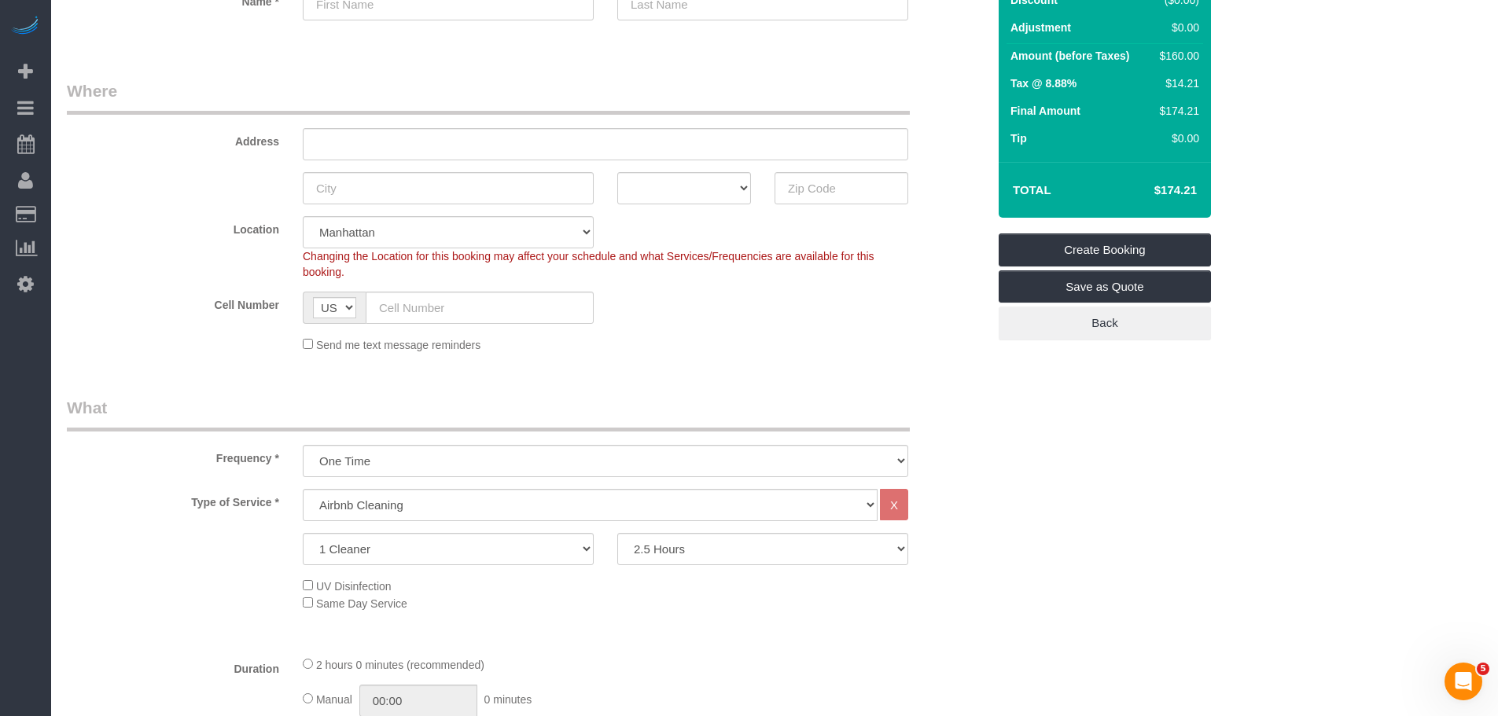
scroll to position [0, 0]
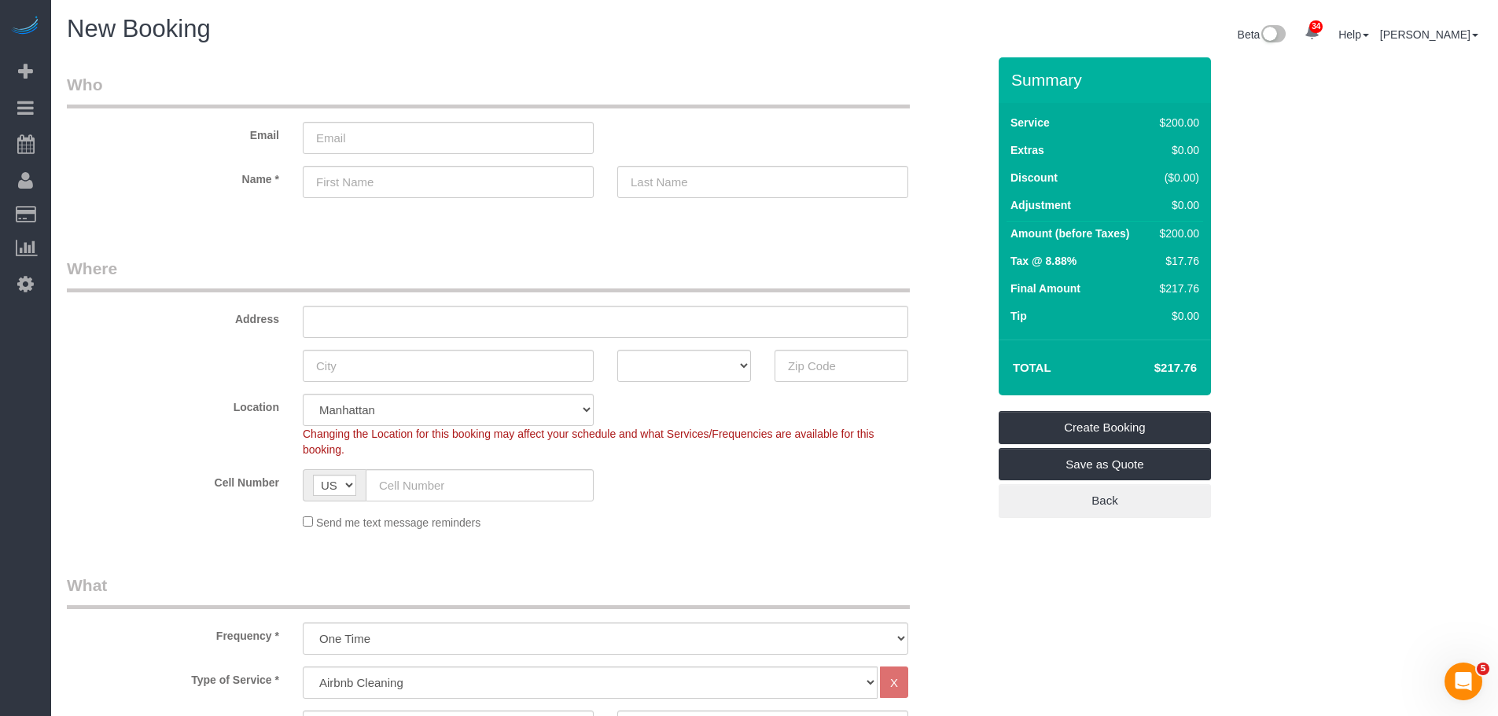
drag, startPoint x: 1148, startPoint y: 372, endPoint x: 1197, endPoint y: 369, distance: 48.8
click at [1197, 369] on td "$217.76" at bounding box center [1152, 367] width 102 height 39
copy h4 "$217.76"
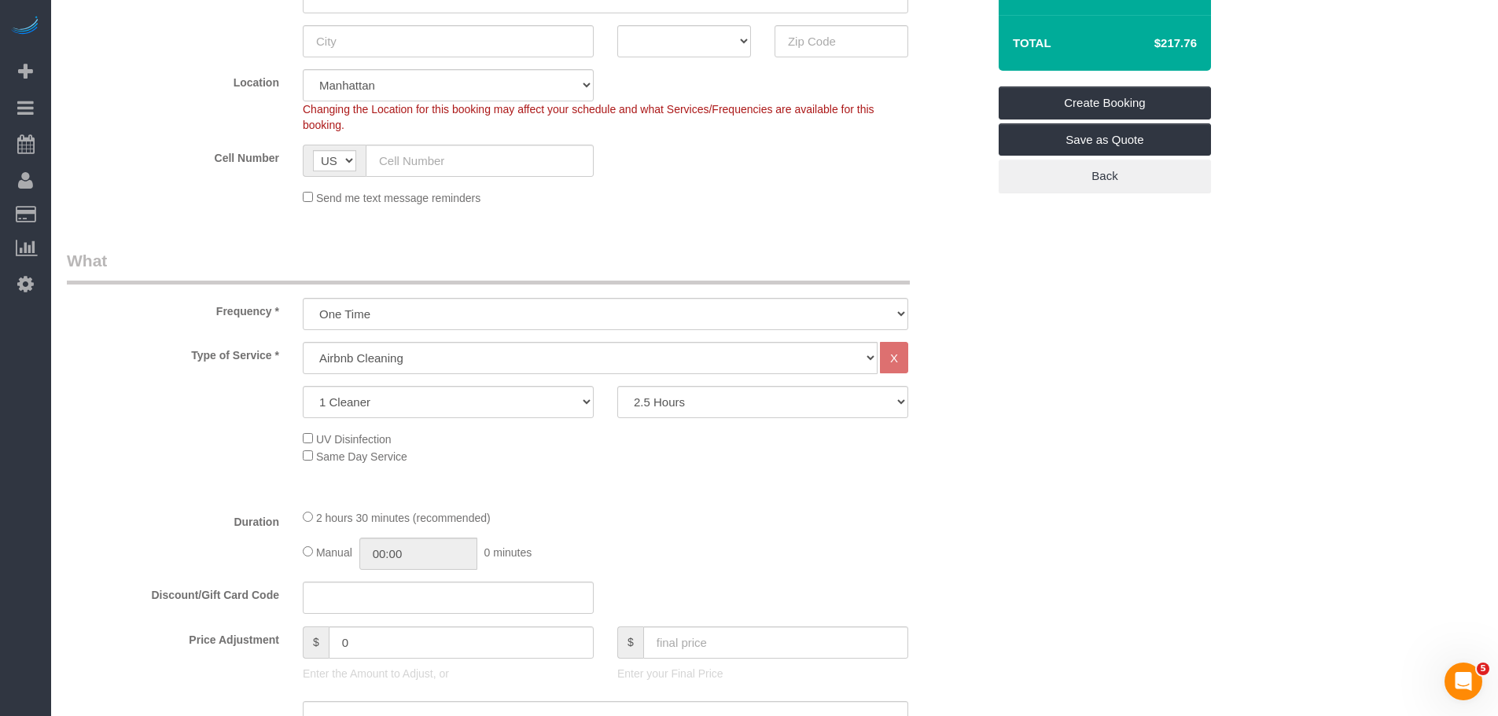
scroll to position [472, 0]
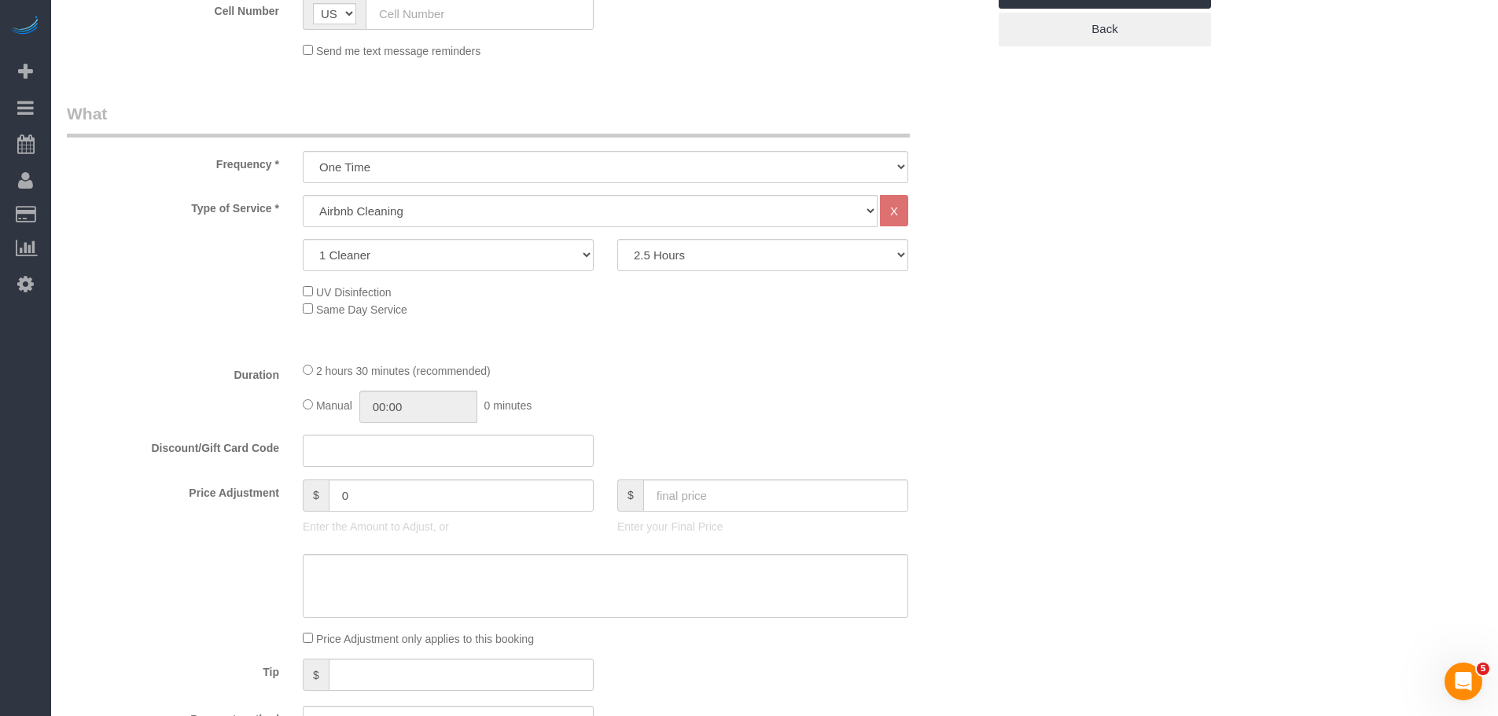
drag, startPoint x: 769, startPoint y: 327, endPoint x: 557, endPoint y: 204, distance: 245.1
click at [767, 325] on div "Type of Service * Under 1,000 sq. ft. 1,001 - 1,500 sq. ft. 1,500+ sq. ft. Cust…" at bounding box center [527, 272] width 920 height 154
click at [557, 204] on select "Under 1,000 sq. ft. 1,001 - 1,500 sq. ft. 1,500+ sq. ft. Custom Cleaning Office…" at bounding box center [590, 211] width 575 height 32
select select "216"
click at [303, 195] on select "Under 1,000 sq. ft. 1,001 - 1,500 sq. ft. 1,500+ sq. ft. Custom Cleaning Office…" at bounding box center [590, 211] width 575 height 32
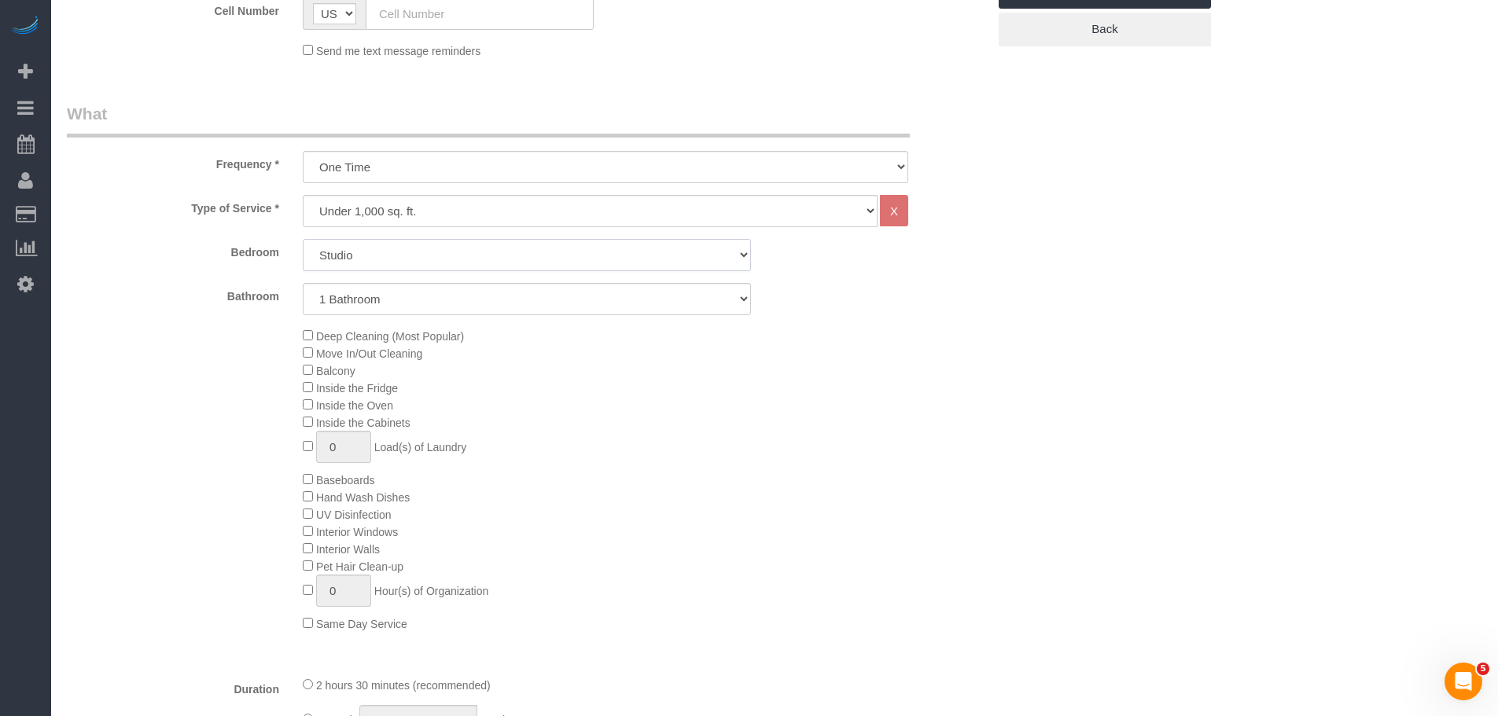
click at [508, 246] on select "Studio 1 Bedroom 2 Bedrooms 3 Bedrooms" at bounding box center [527, 255] width 448 height 32
select select "2"
click at [303, 239] on select "Studio 1 Bedroom 2 Bedrooms 3 Bedrooms" at bounding box center [527, 255] width 448 height 32
click at [941, 418] on div "Deep Cleaning (Most Popular) Move In/Out Cleaning Balcony Inside the Fridge Ins…" at bounding box center [644, 479] width 707 height 305
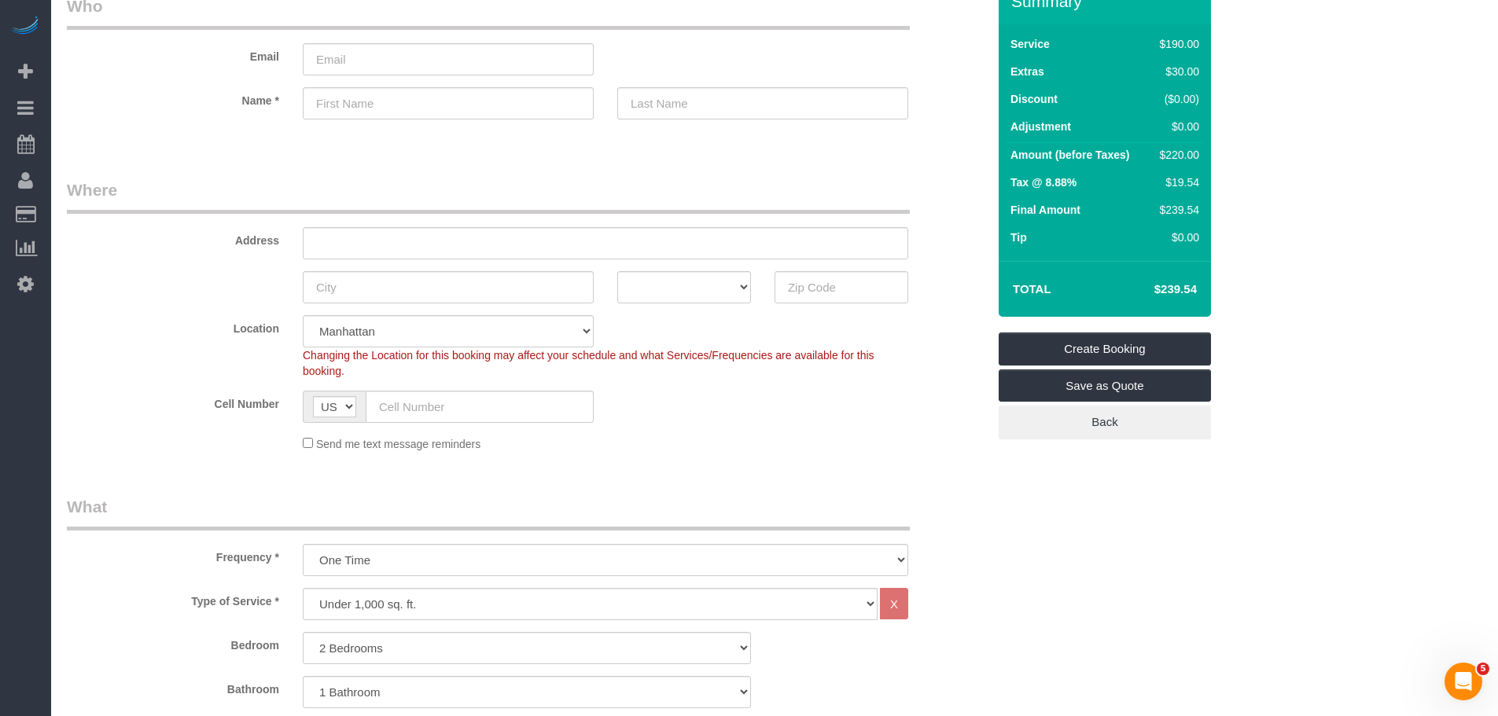
scroll to position [0, 0]
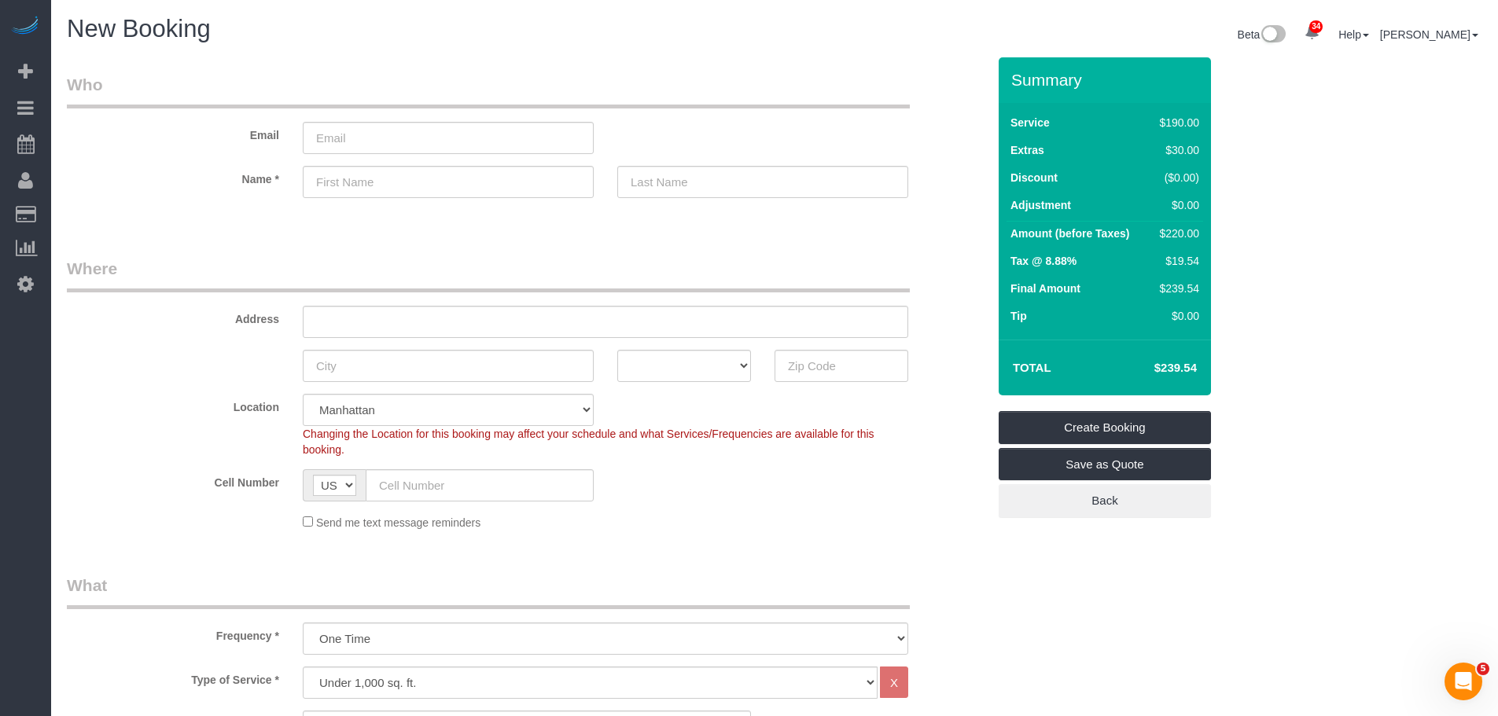
click at [671, 74] on legend "Who" at bounding box center [488, 90] width 843 height 35
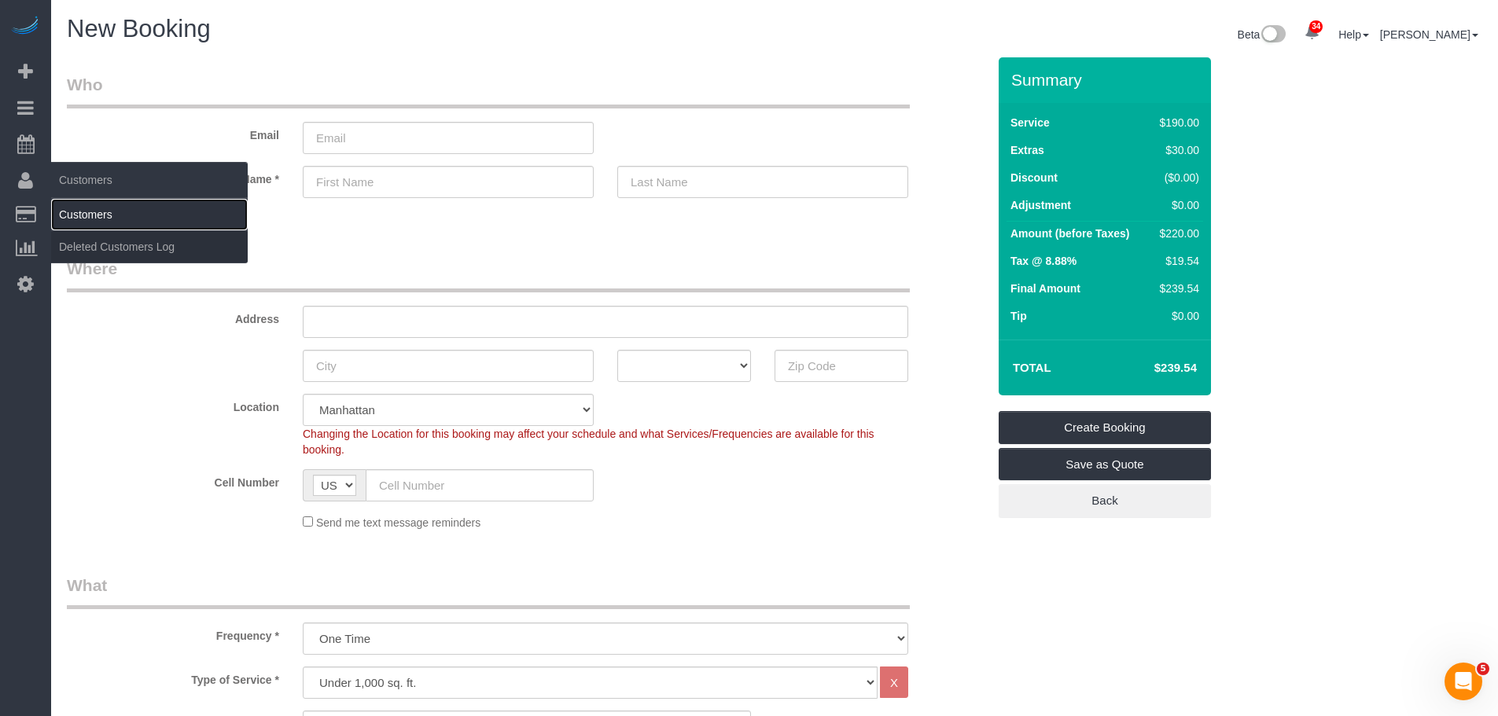
click at [96, 210] on link "Customers" at bounding box center [149, 214] width 197 height 31
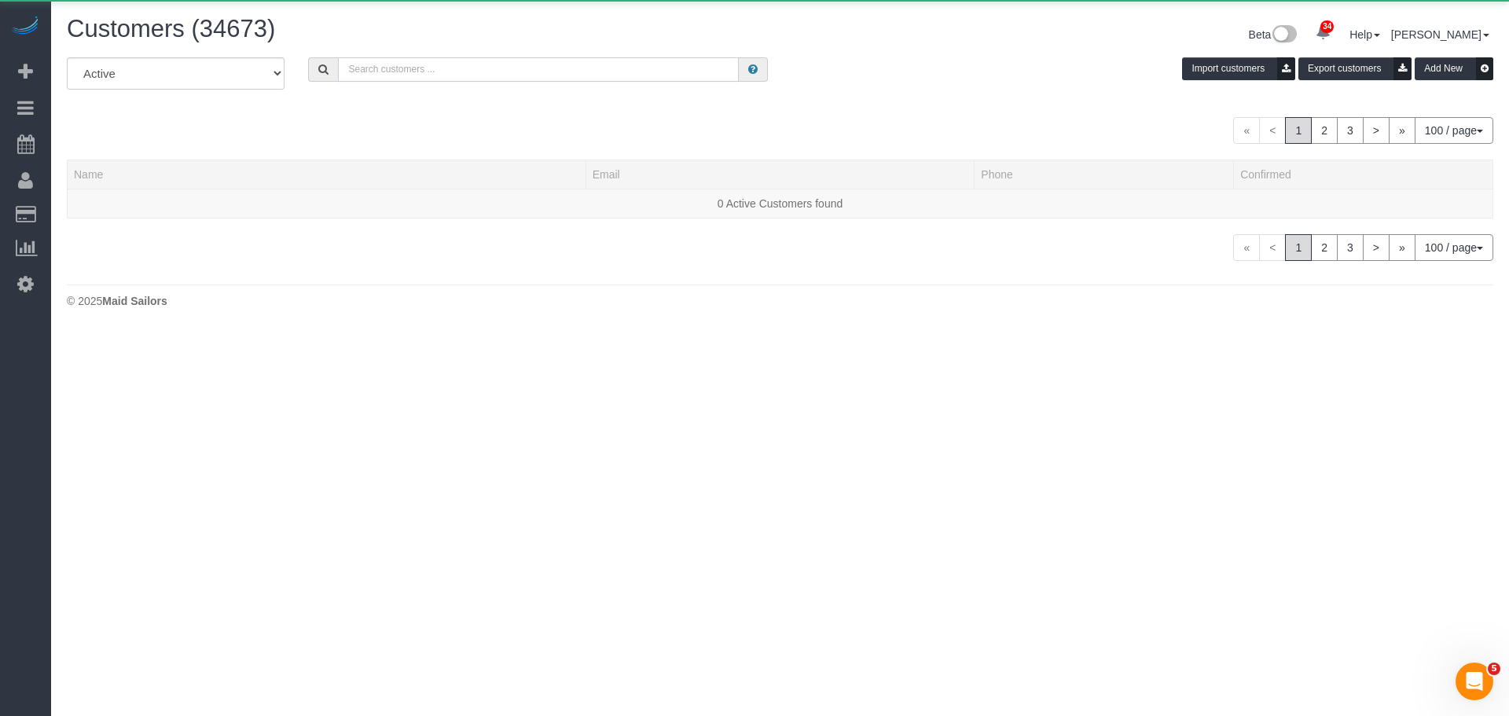
drag, startPoint x: 413, startPoint y: 68, endPoint x: 443, endPoint y: 69, distance: 29.1
click at [414, 68] on input "text" at bounding box center [538, 69] width 401 height 24
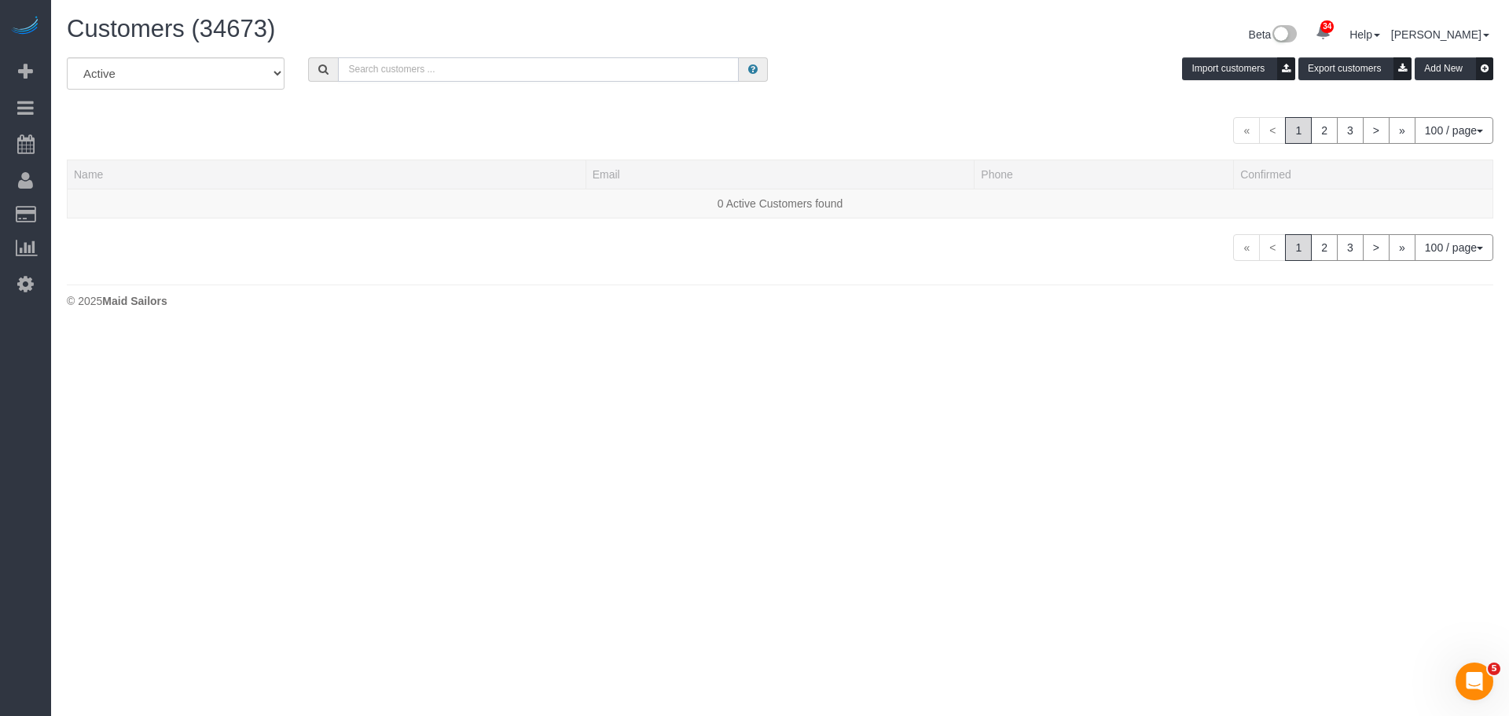
paste input "Patricia DeSiano"
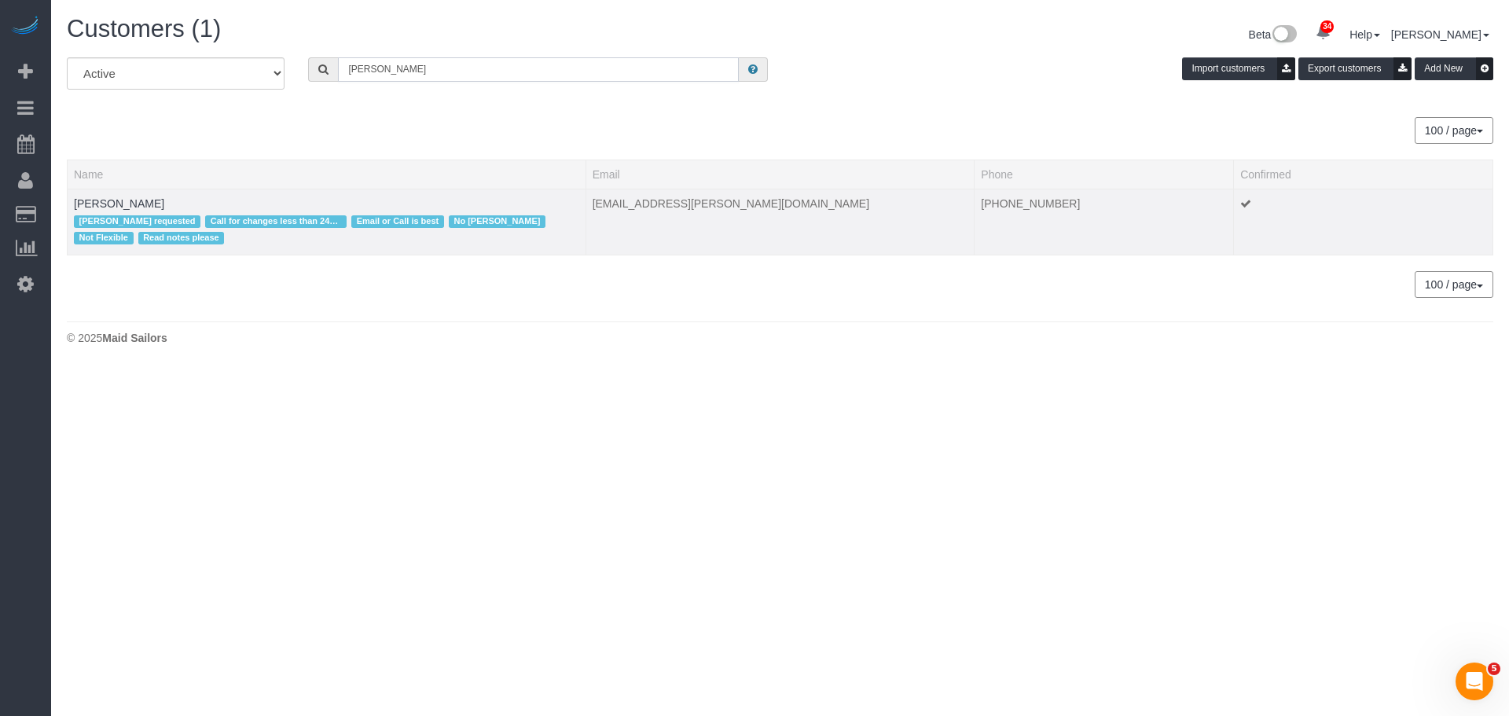
type input "Patricia DeSiano"
click at [122, 195] on td "Patricia DeSiano Ana Araujo requested Call for changes less than 24hours Email …" at bounding box center [327, 222] width 519 height 67
click at [113, 204] on link "Patricia DeSiano" at bounding box center [119, 203] width 90 height 13
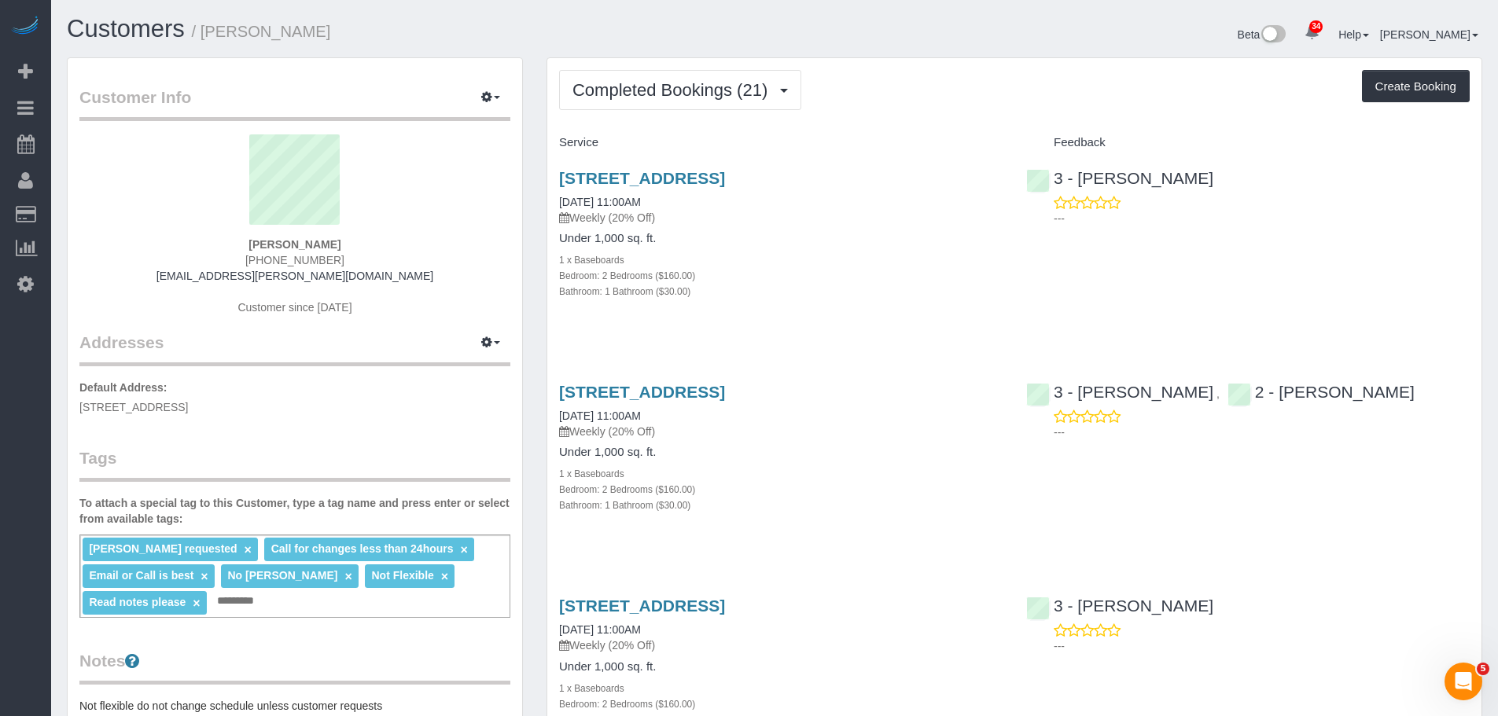
click at [927, 91] on div "Completed Bookings (21) Completed Bookings (21) Upcoming Bookings (6) Cancelled…" at bounding box center [1014, 90] width 910 height 40
click at [689, 92] on span "Completed Bookings (21)" at bounding box center [673, 90] width 203 height 20
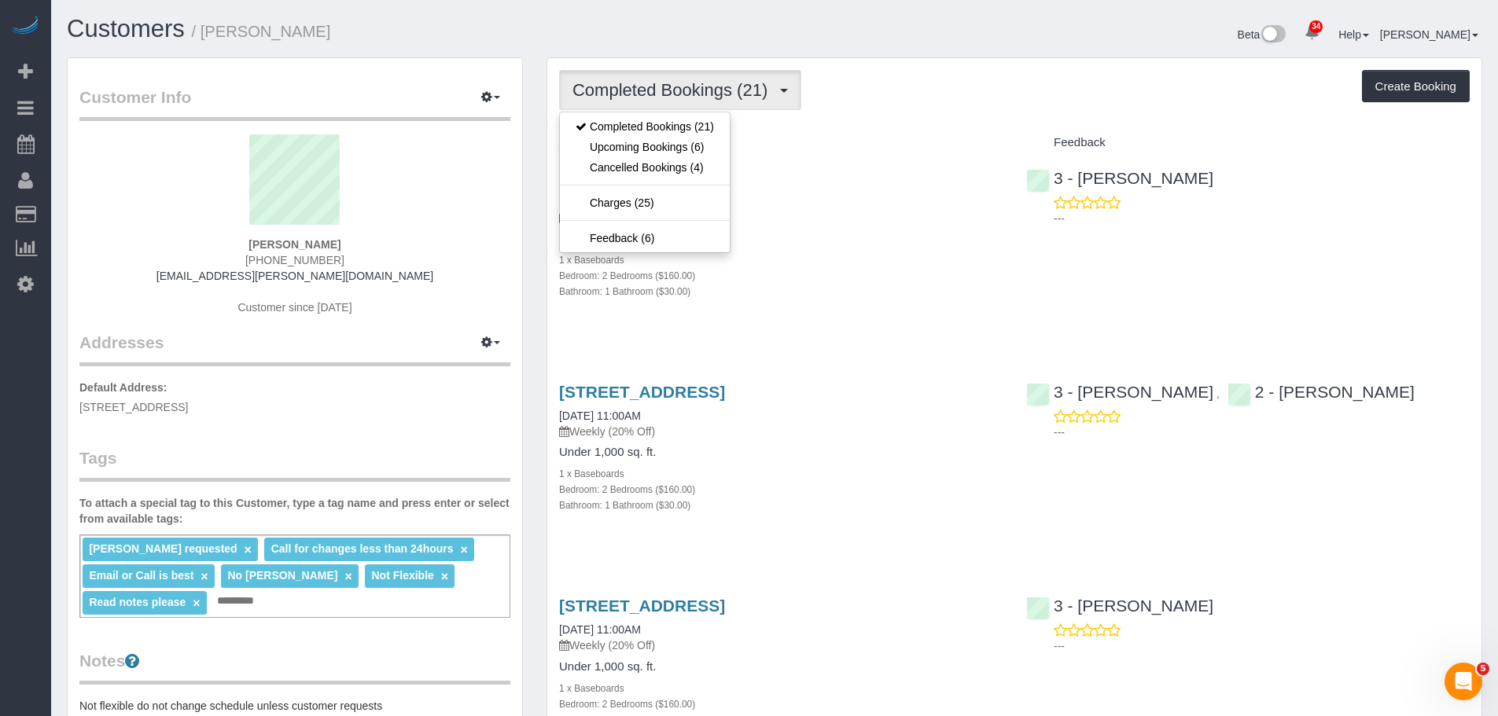
click at [884, 94] on div "Completed Bookings (21) Completed Bookings (21) Upcoming Bookings (6) Cancelled…" at bounding box center [1014, 90] width 910 height 40
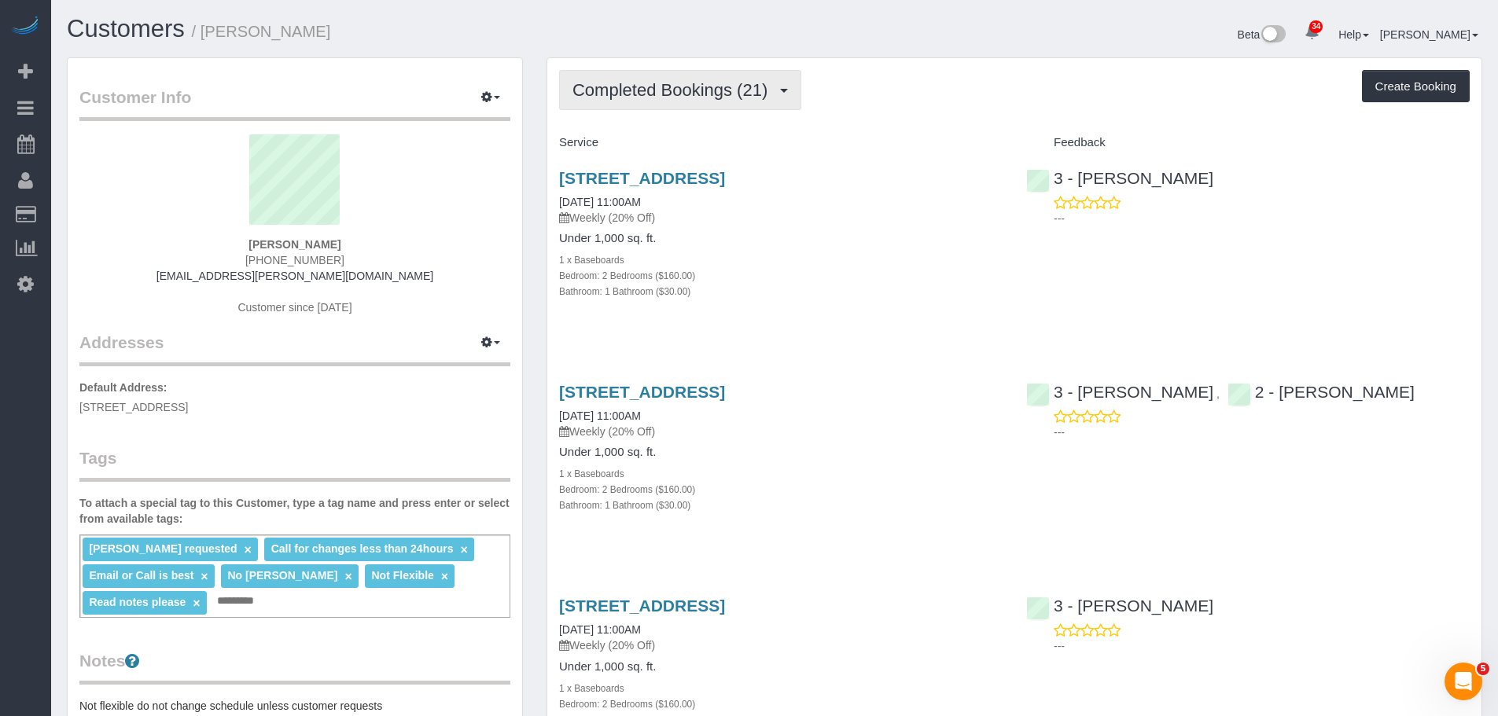
drag, startPoint x: 689, startPoint y: 93, endPoint x: 688, endPoint y: 111, distance: 18.1
click at [689, 92] on span "Completed Bookings (21)" at bounding box center [673, 90] width 203 height 20
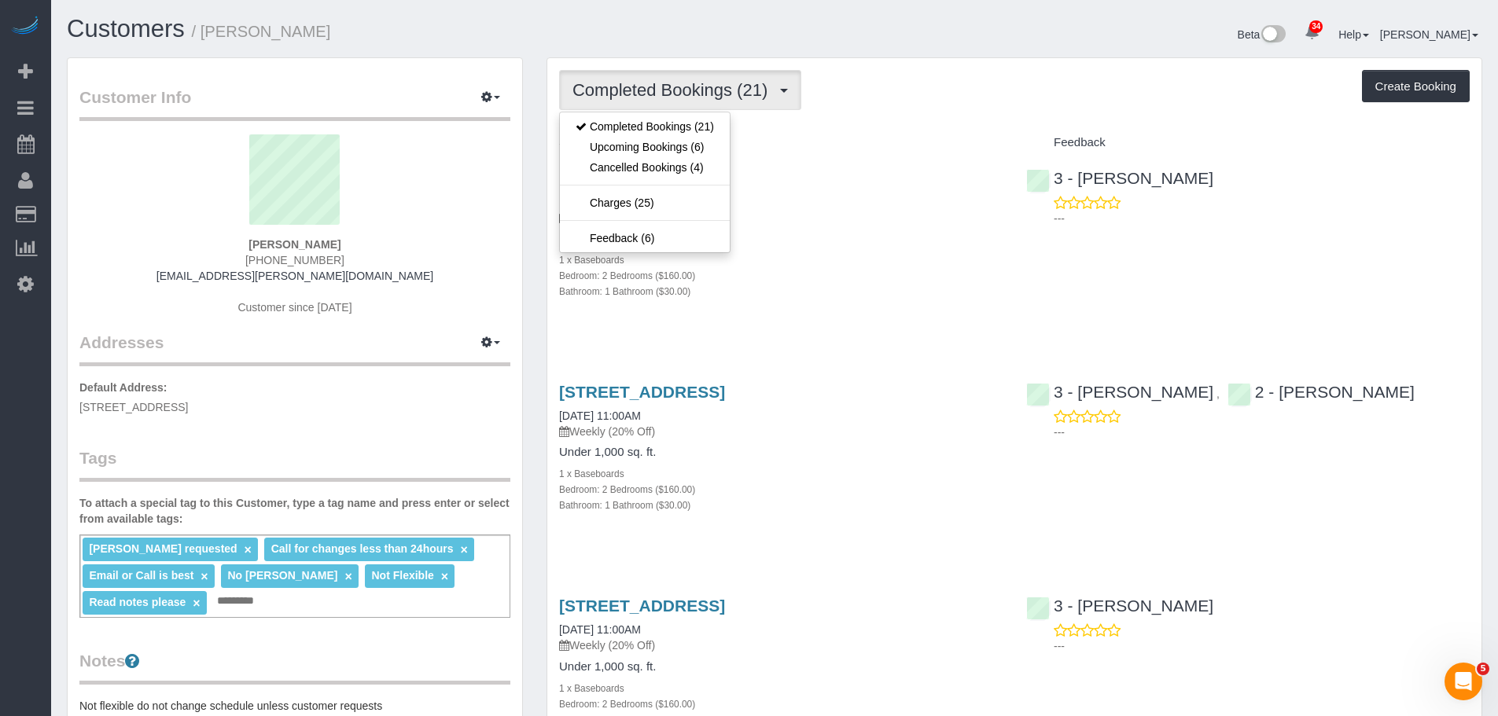
drag, startPoint x: 1019, startPoint y: 96, endPoint x: 1005, endPoint y: 100, distance: 14.7
click at [1020, 96] on div "Completed Bookings (21) Completed Bookings (21) Upcoming Bookings (6) Cancelled…" at bounding box center [1014, 90] width 910 height 40
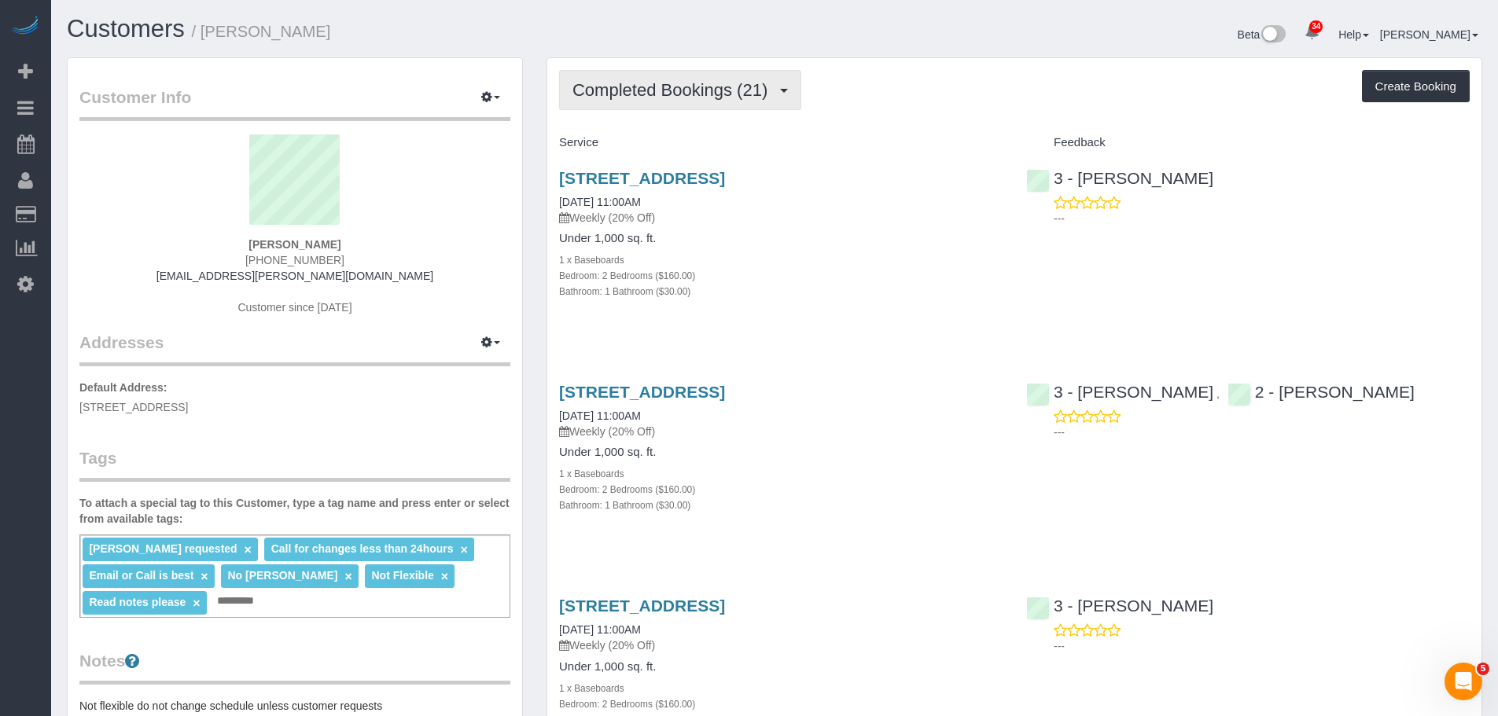
click at [725, 72] on button "Completed Bookings (21)" at bounding box center [680, 90] width 242 height 40
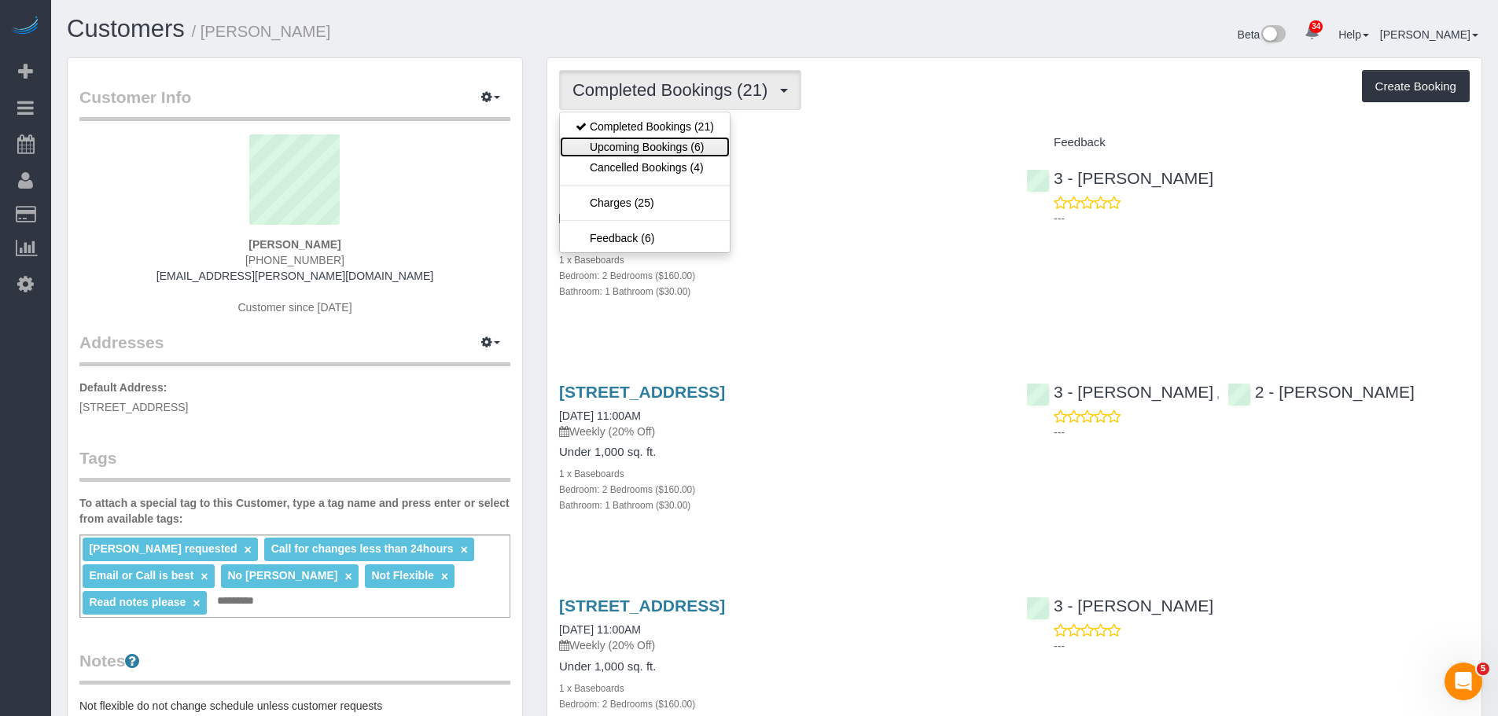
click at [677, 149] on link "Upcoming Bookings (6)" at bounding box center [645, 147] width 170 height 20
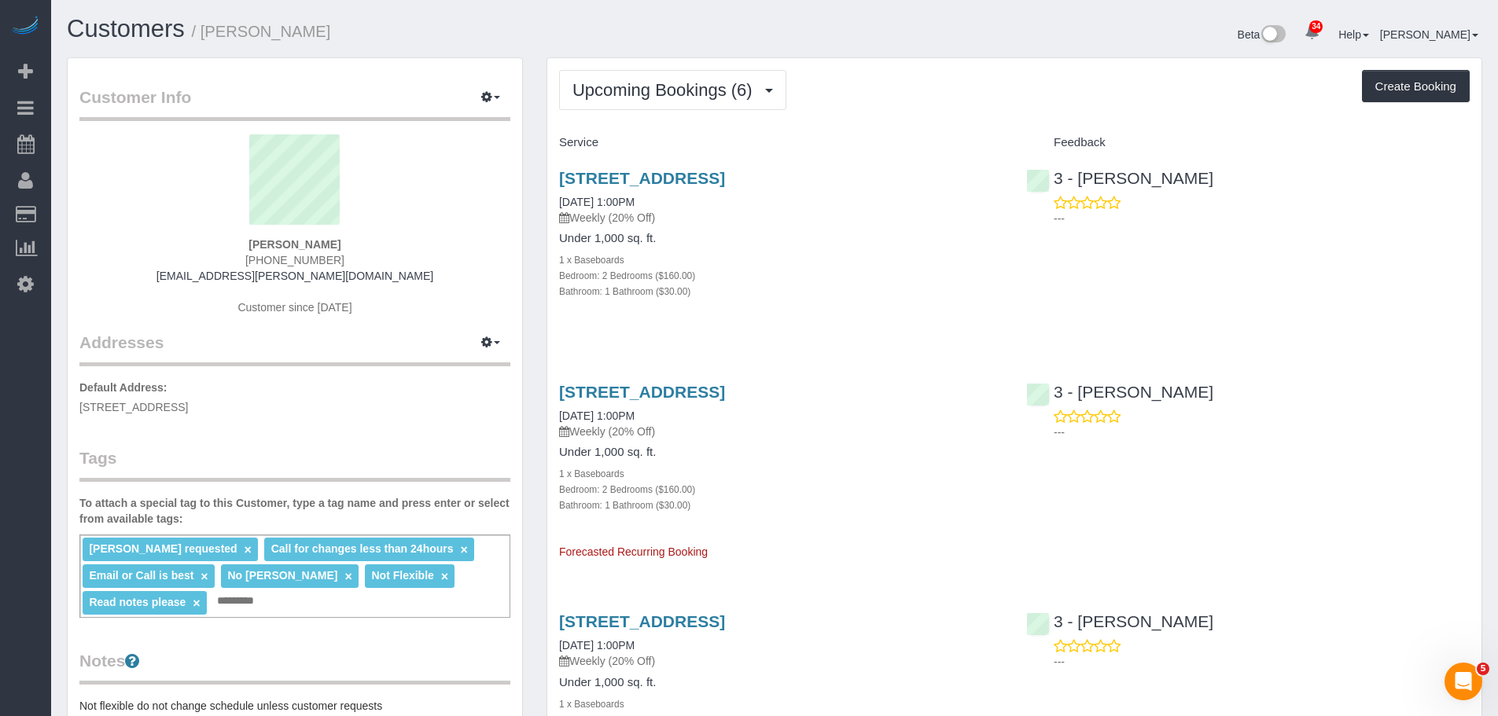
click at [847, 101] on div "Upcoming Bookings (6) Completed Bookings (21) Upcoming Bookings (6) Cancelled B…" at bounding box center [1014, 90] width 910 height 40
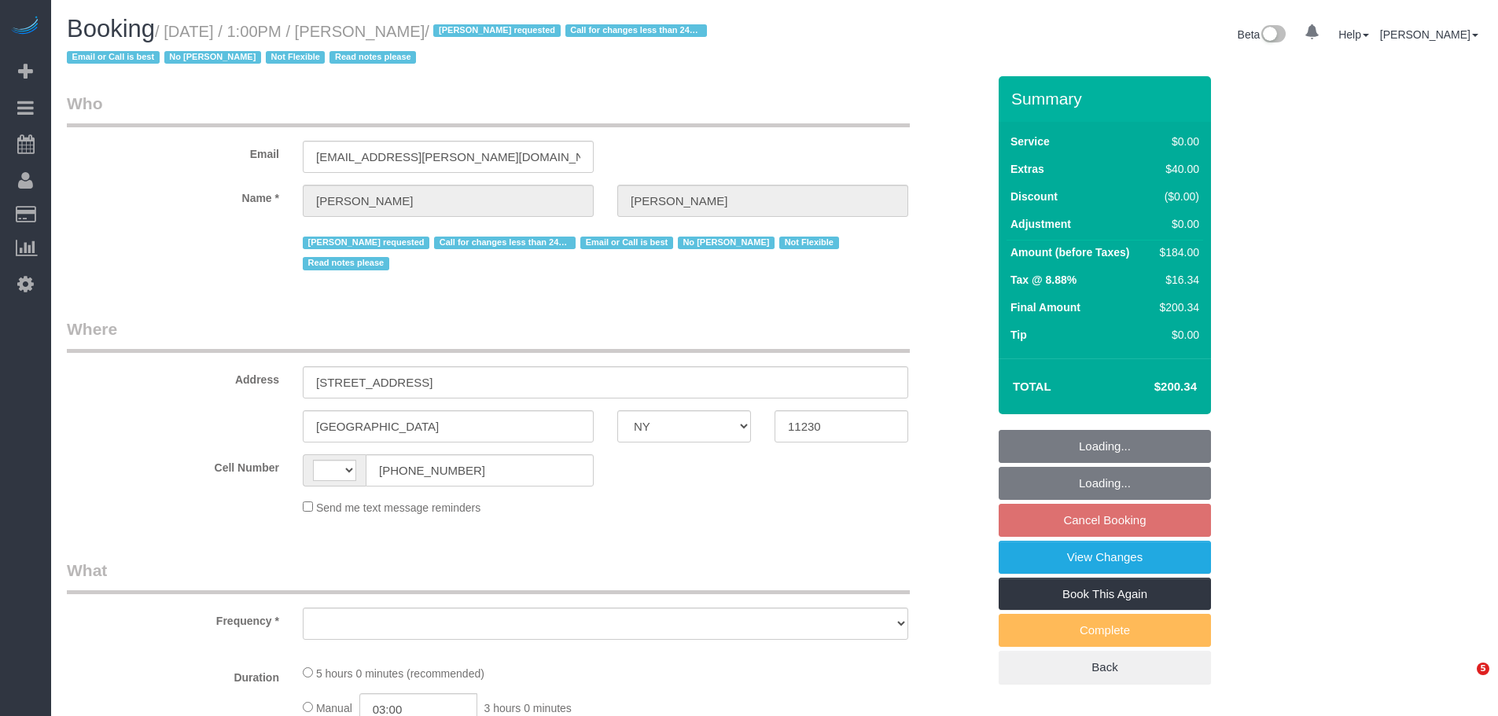
select select "NY"
select select "object:588"
select select "string:stripe-pm_1QmKY94VGloSiKo7nTMEHlKd"
select select "2"
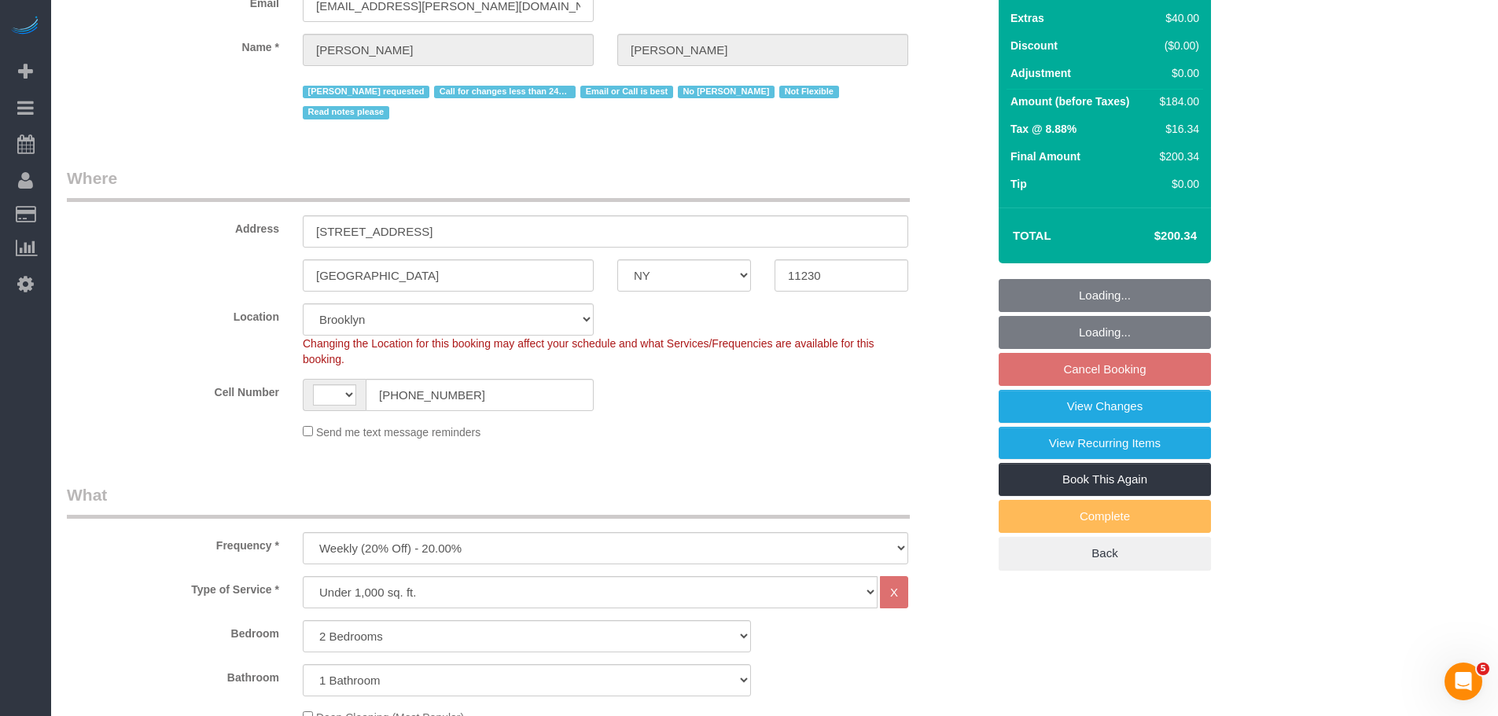
select select "number:89"
select select "number:90"
select select "number:15"
select select "number:5"
select select "string:[GEOGRAPHIC_DATA]"
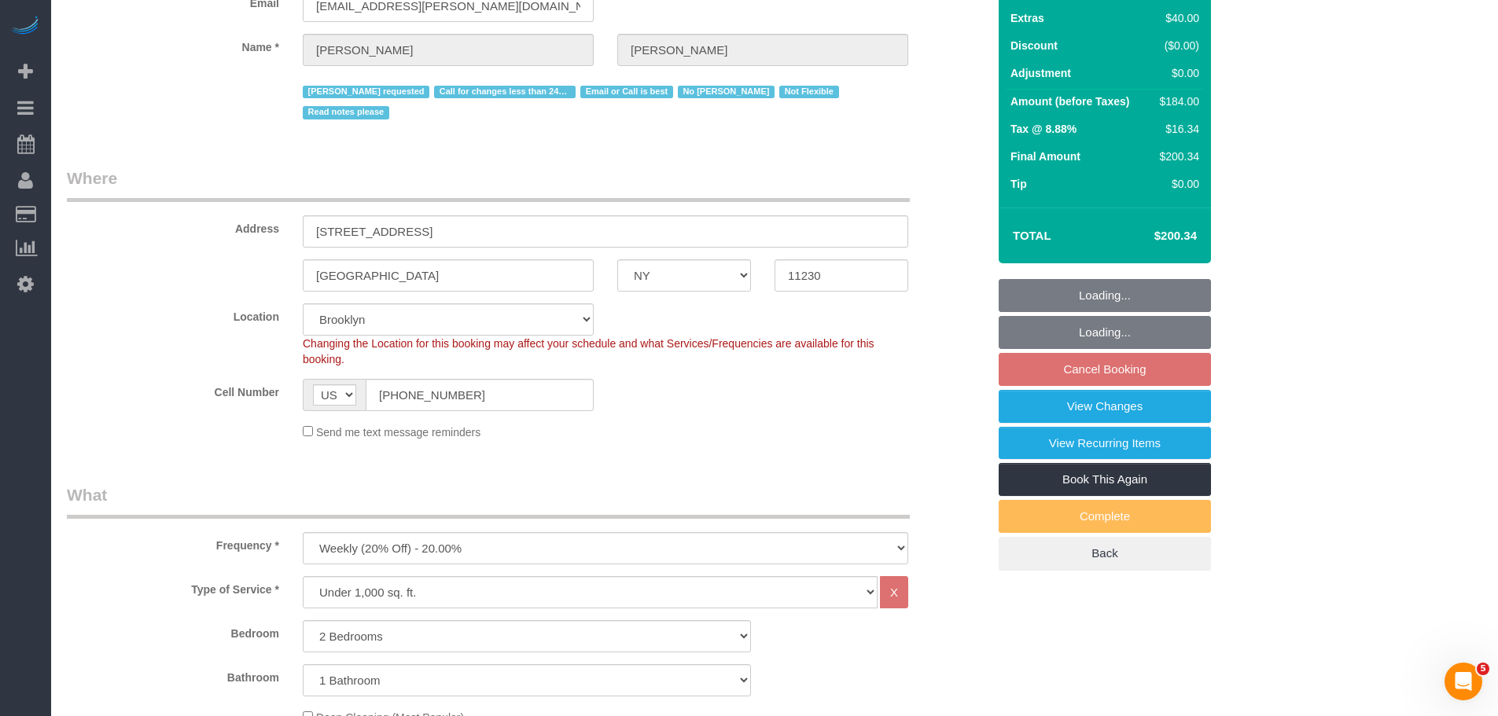
select select "object:1047"
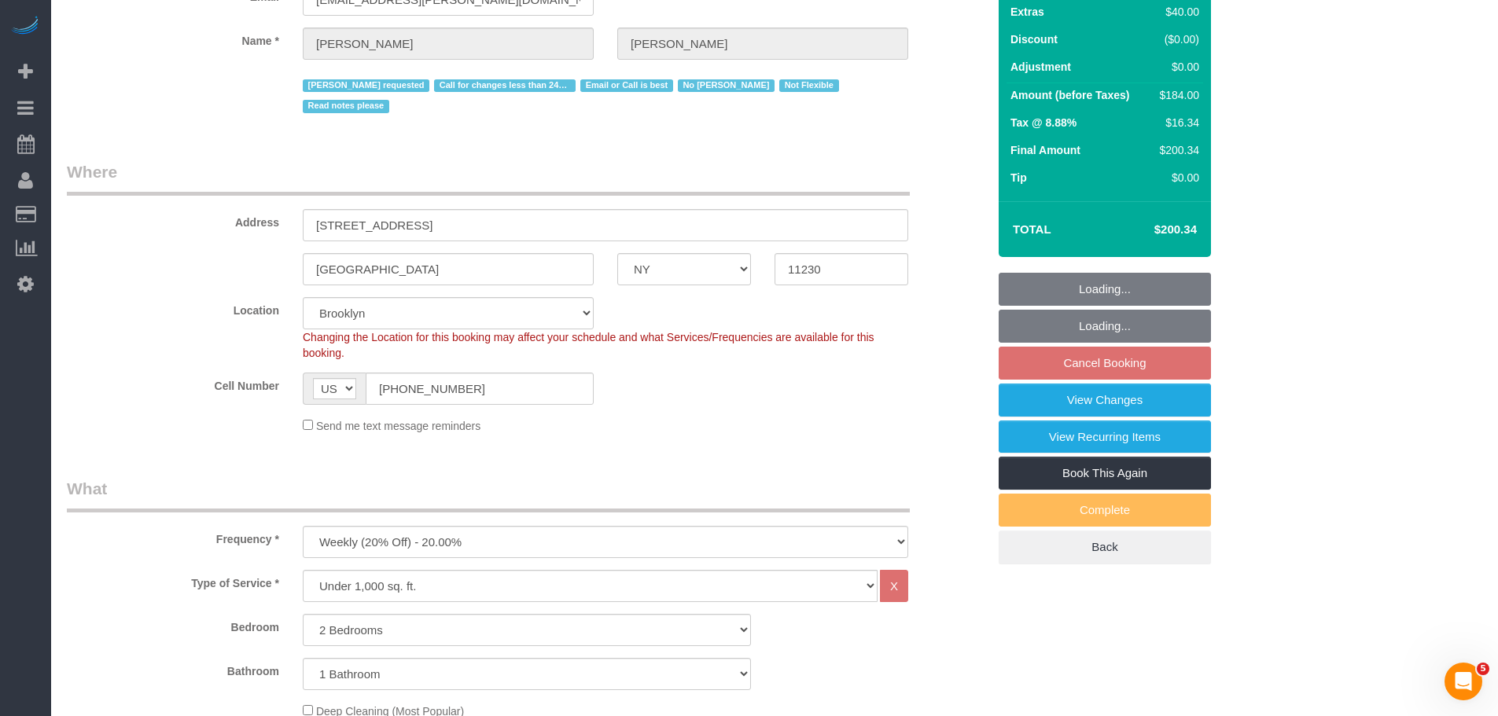
select select "spot6"
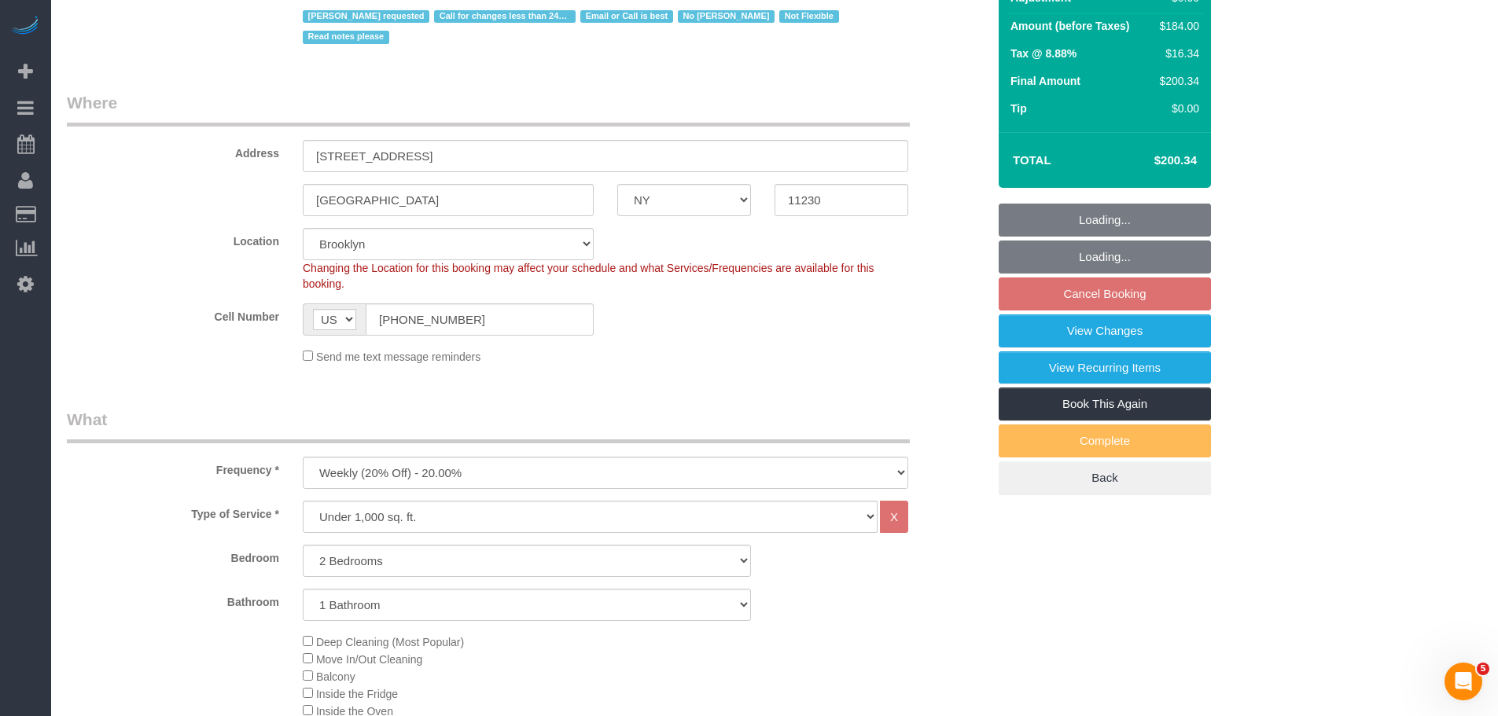
scroll to position [314, 0]
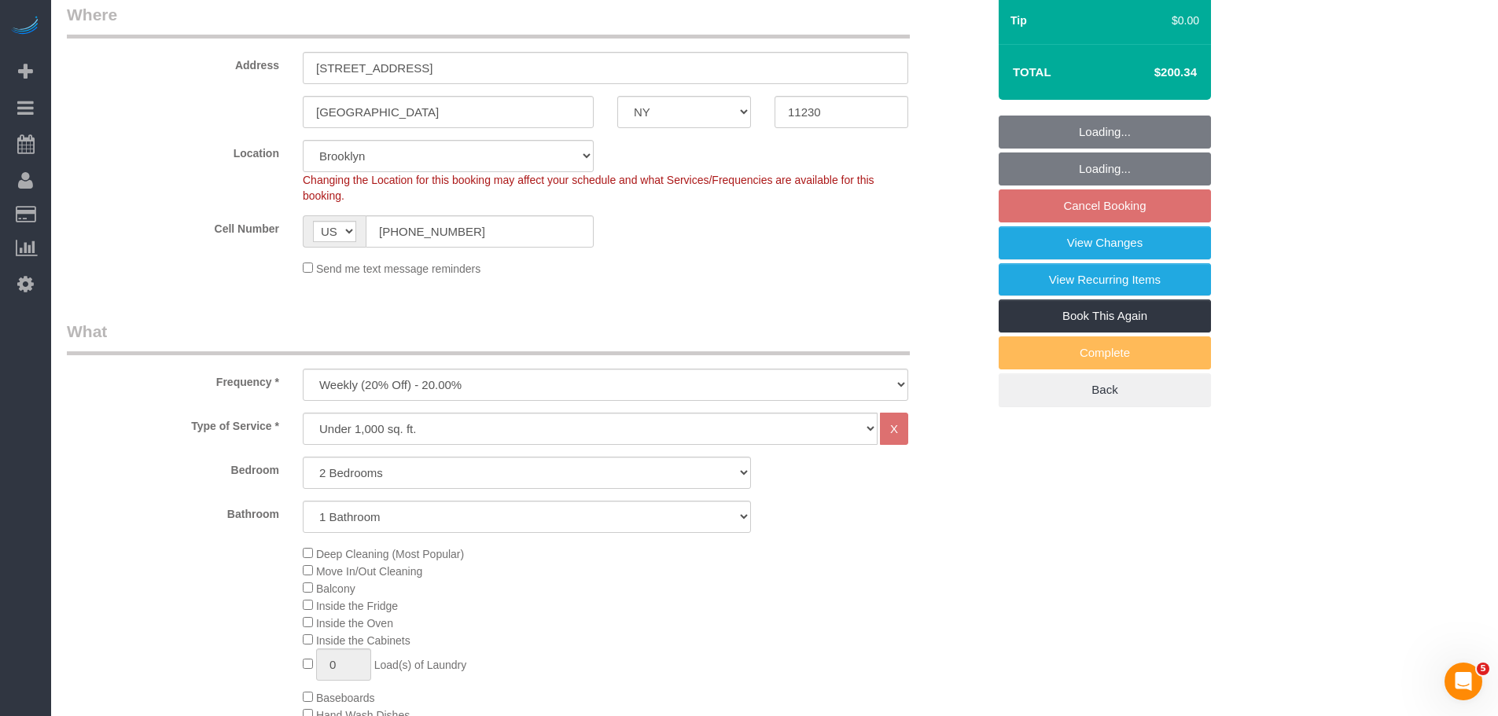
select select "2"
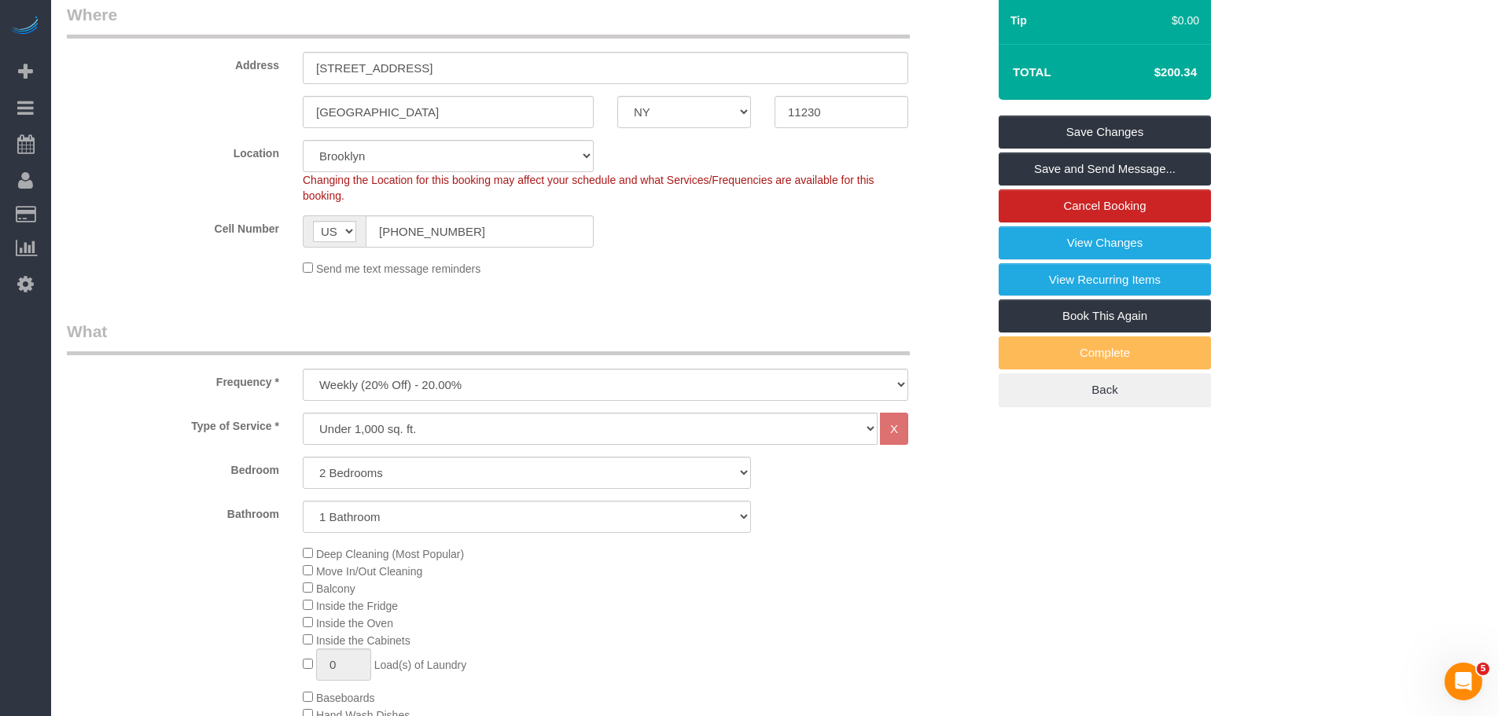
scroll to position [157, 0]
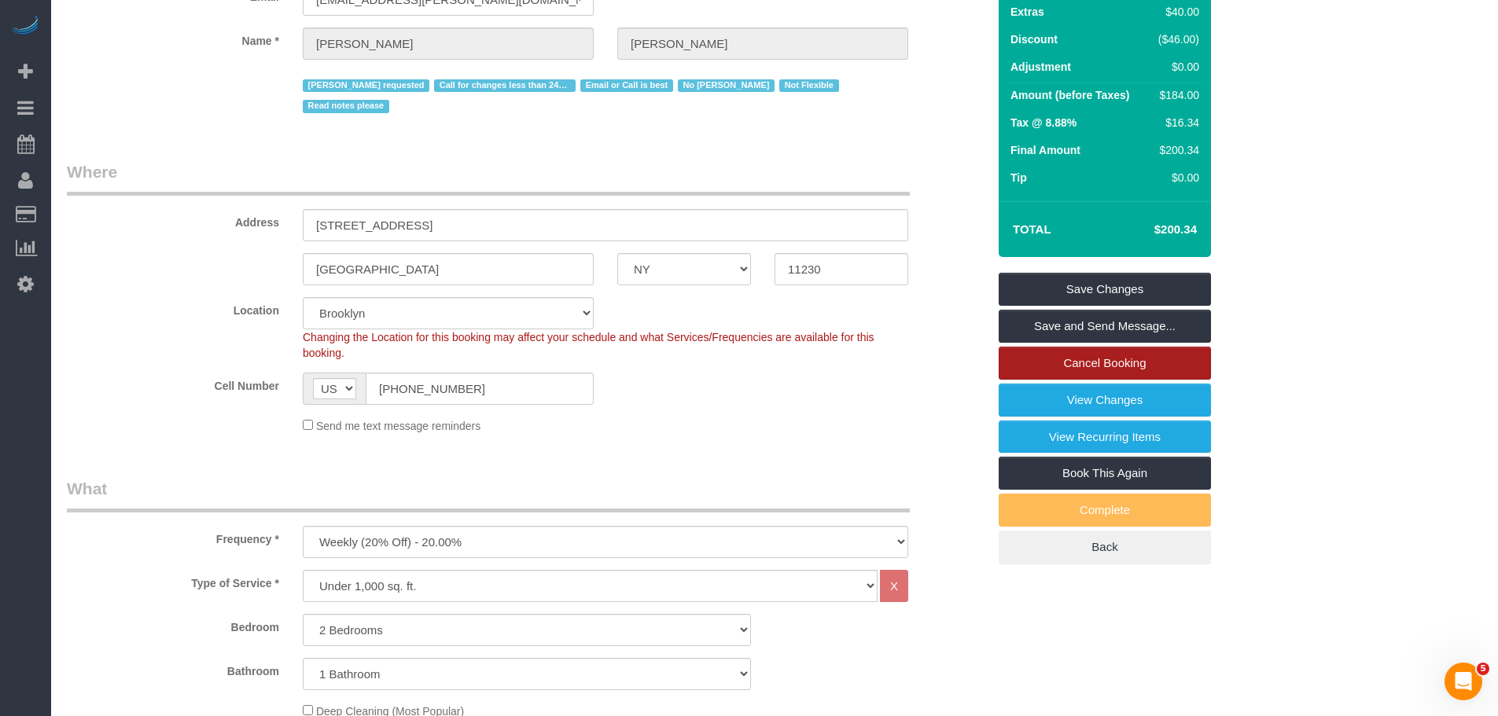
click at [1103, 365] on link "Cancel Booking" at bounding box center [1104, 363] width 212 height 33
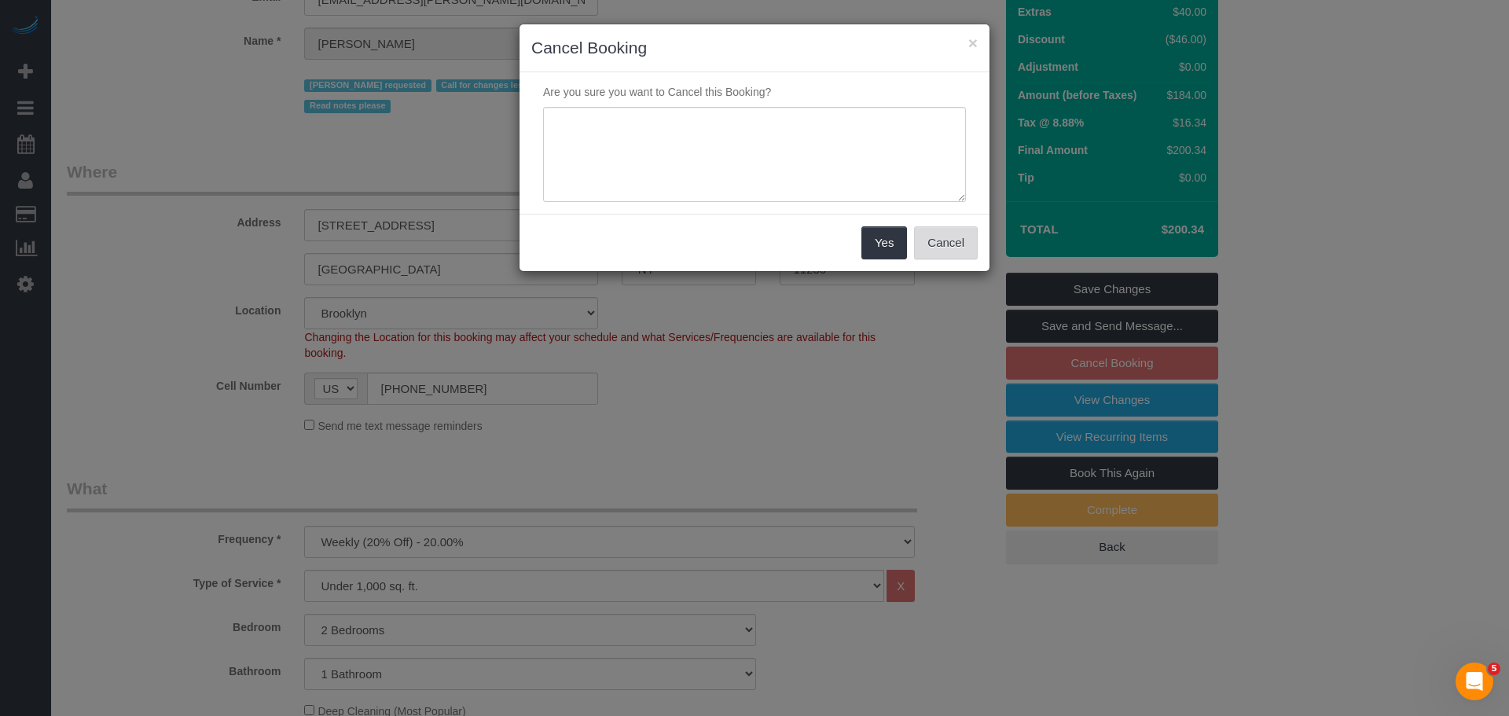
click at [941, 254] on button "Cancel" at bounding box center [946, 242] width 64 height 33
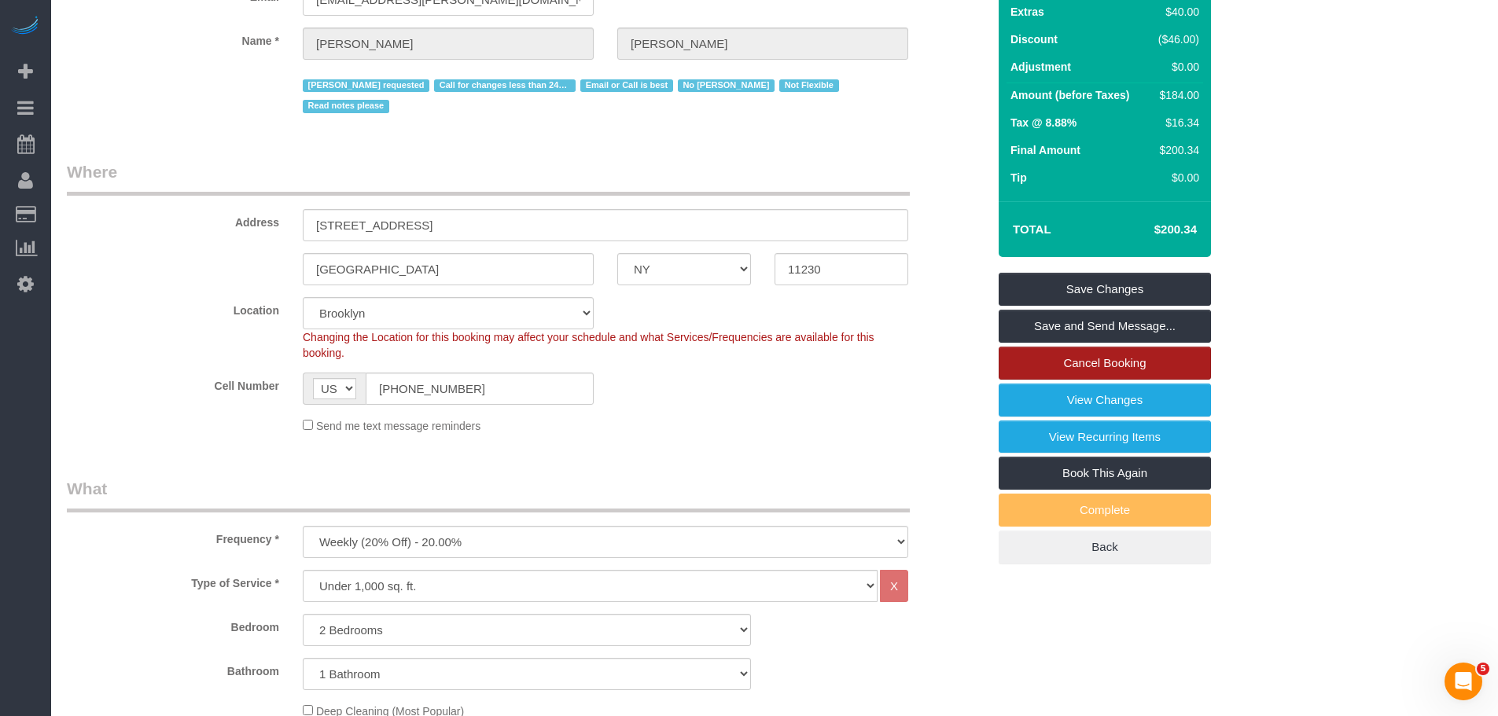
click at [1147, 351] on link "Cancel Booking" at bounding box center [1104, 363] width 212 height 33
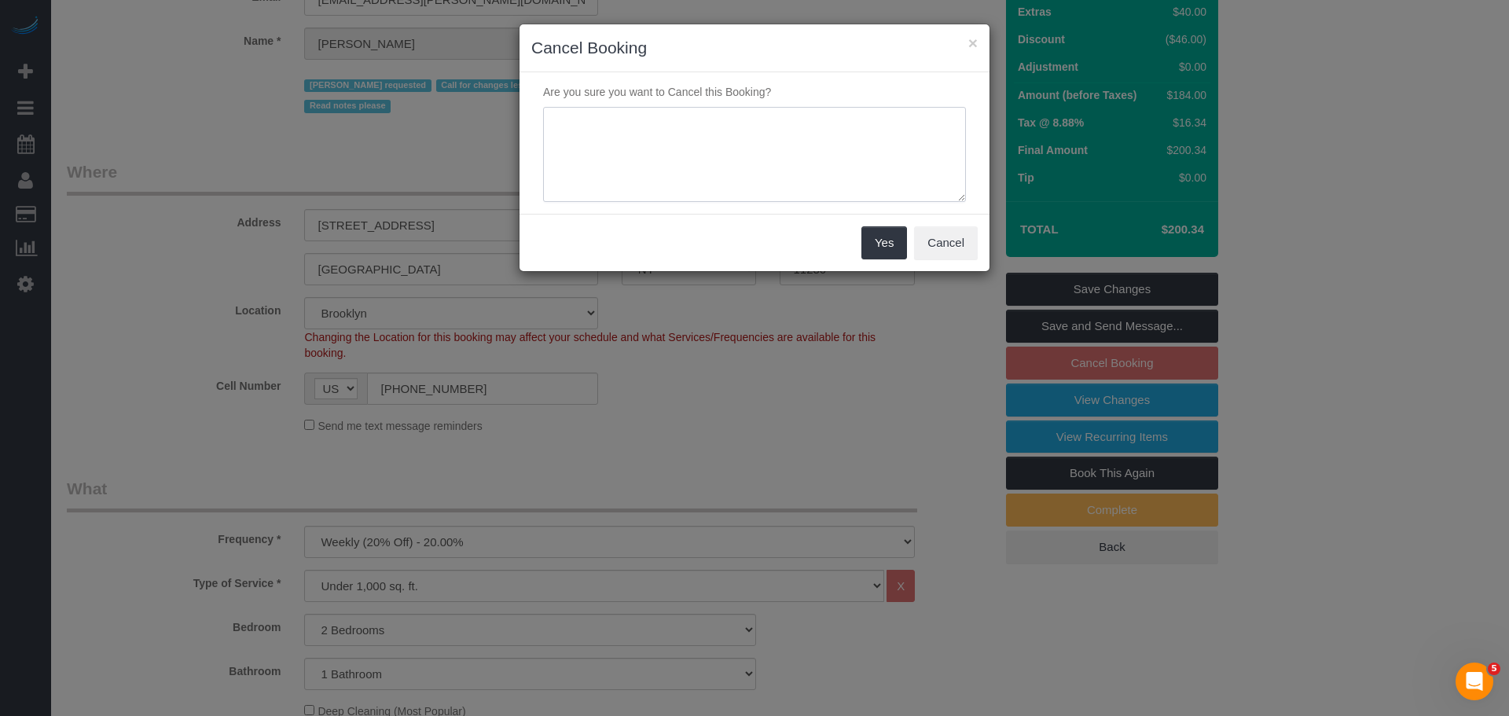
click at [732, 145] on textarea at bounding box center [754, 155] width 423 height 96
type textarea "c"
type textarea "Cancelled as requested."
click at [887, 252] on button "Yes" at bounding box center [885, 242] width 46 height 33
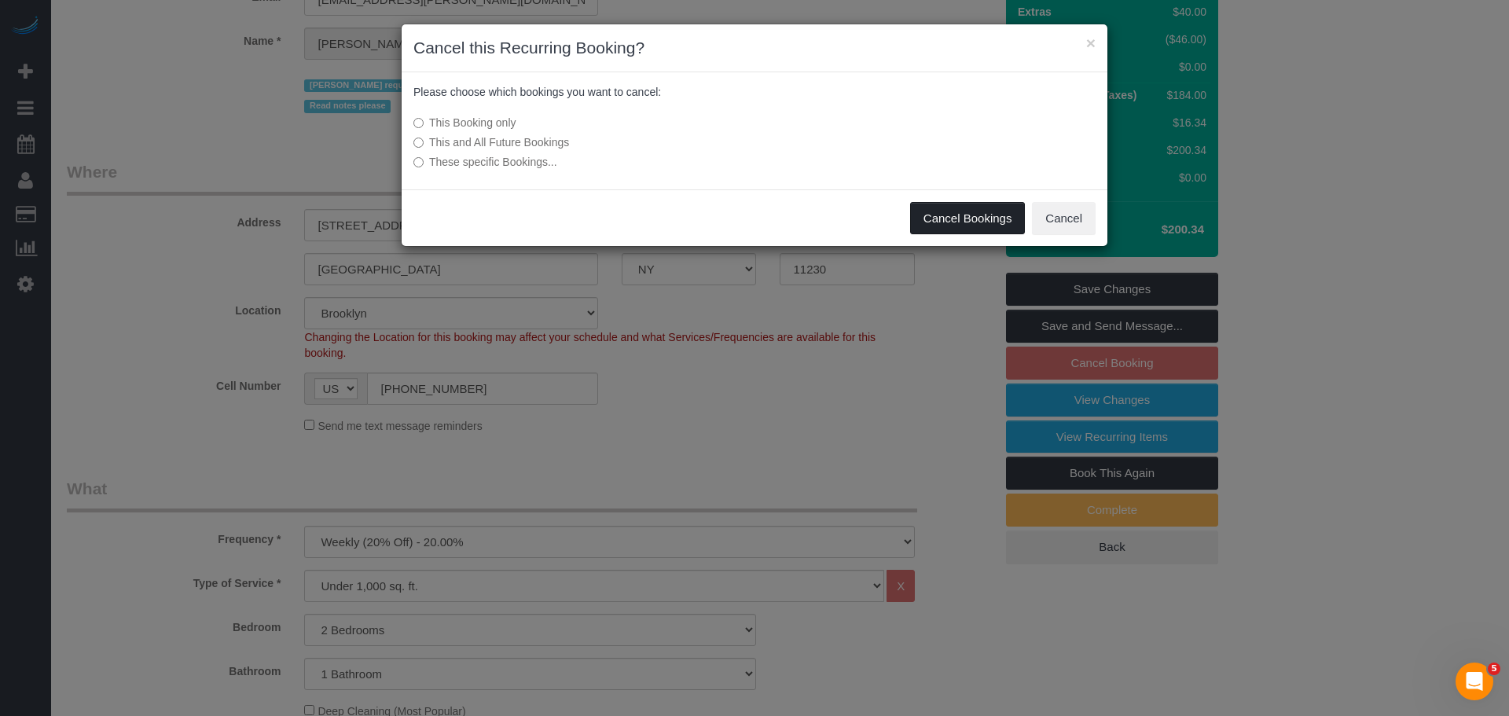
click at [972, 217] on button "Cancel Bookings" at bounding box center [968, 218] width 116 height 33
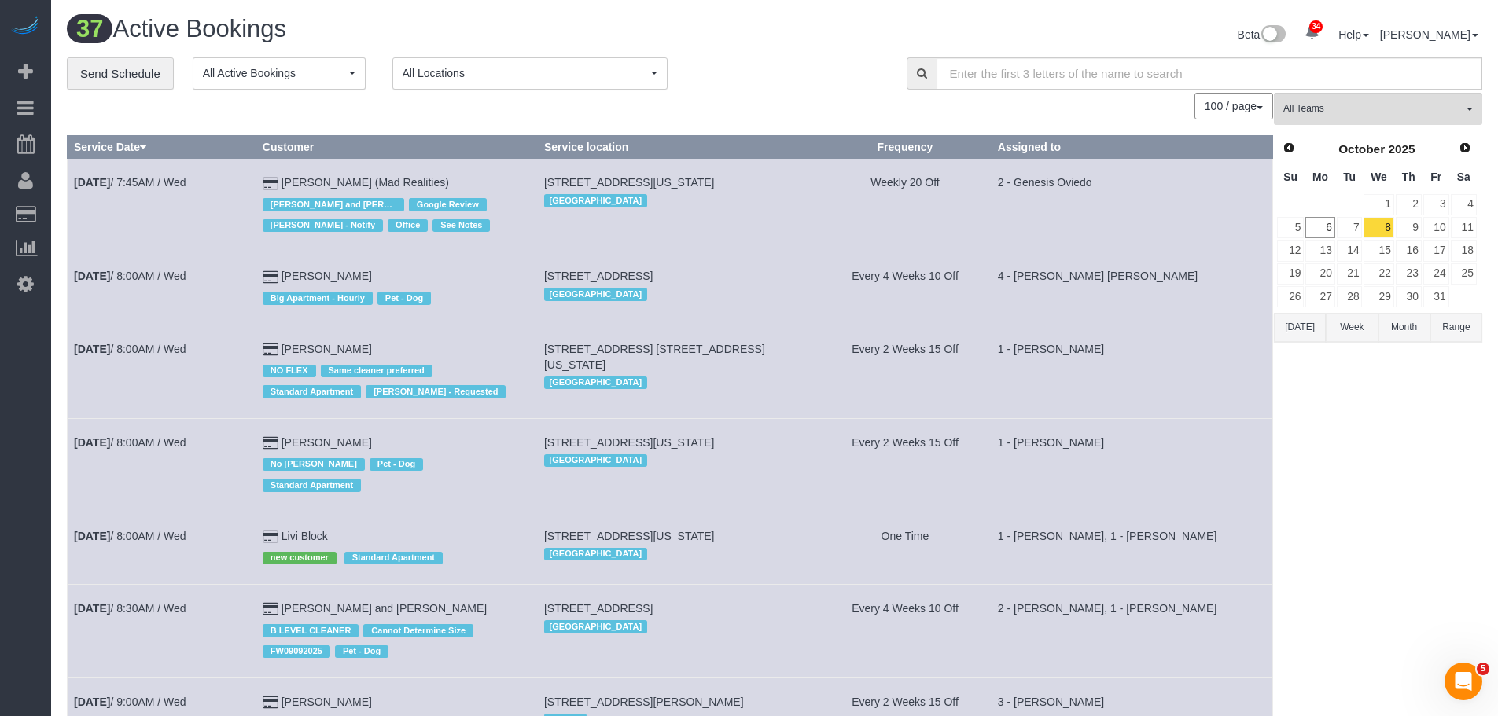
click at [706, 263] on td "[STREET_ADDRESS] [GEOGRAPHIC_DATA]" at bounding box center [677, 288] width 281 height 72
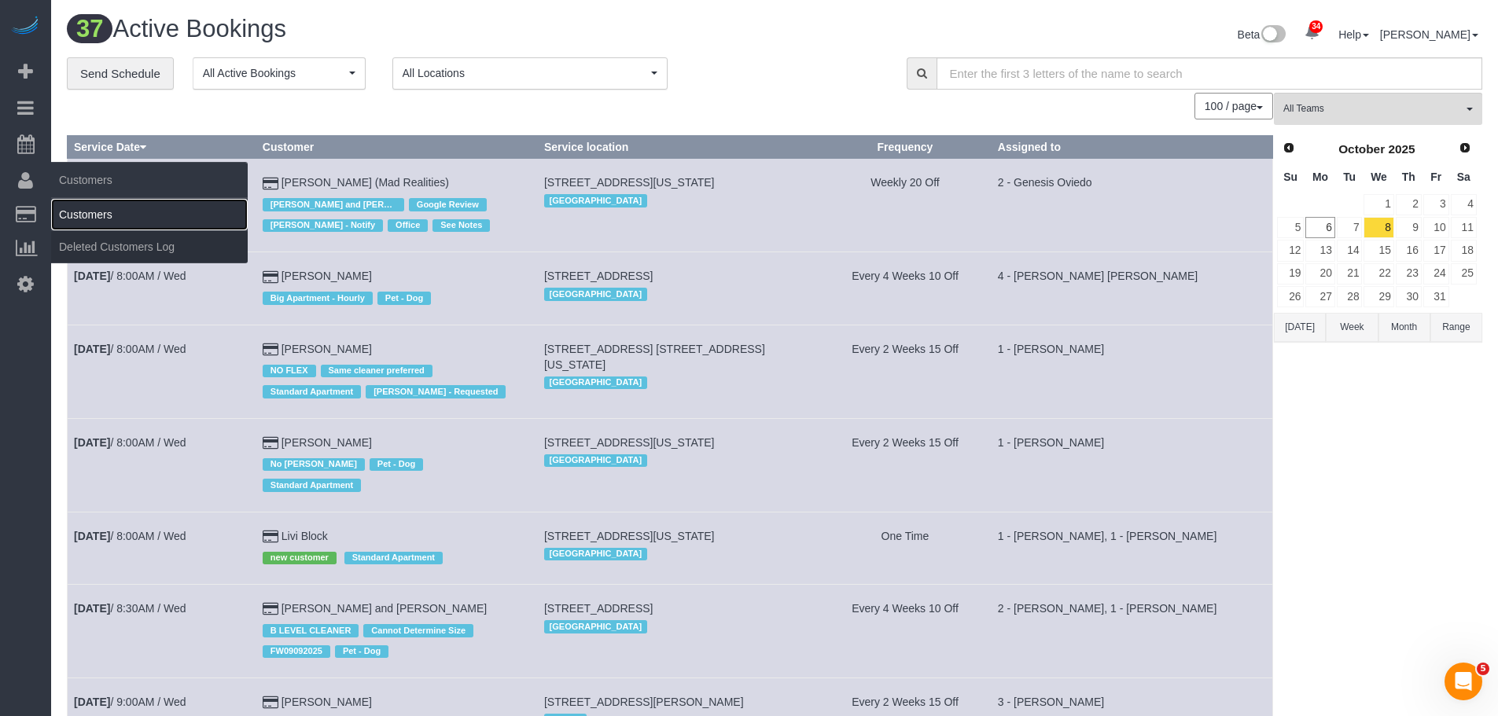
drag, startPoint x: 119, startPoint y: 226, endPoint x: 237, endPoint y: 225, distance: 118.7
click at [119, 225] on link "Customers" at bounding box center [149, 214] width 197 height 31
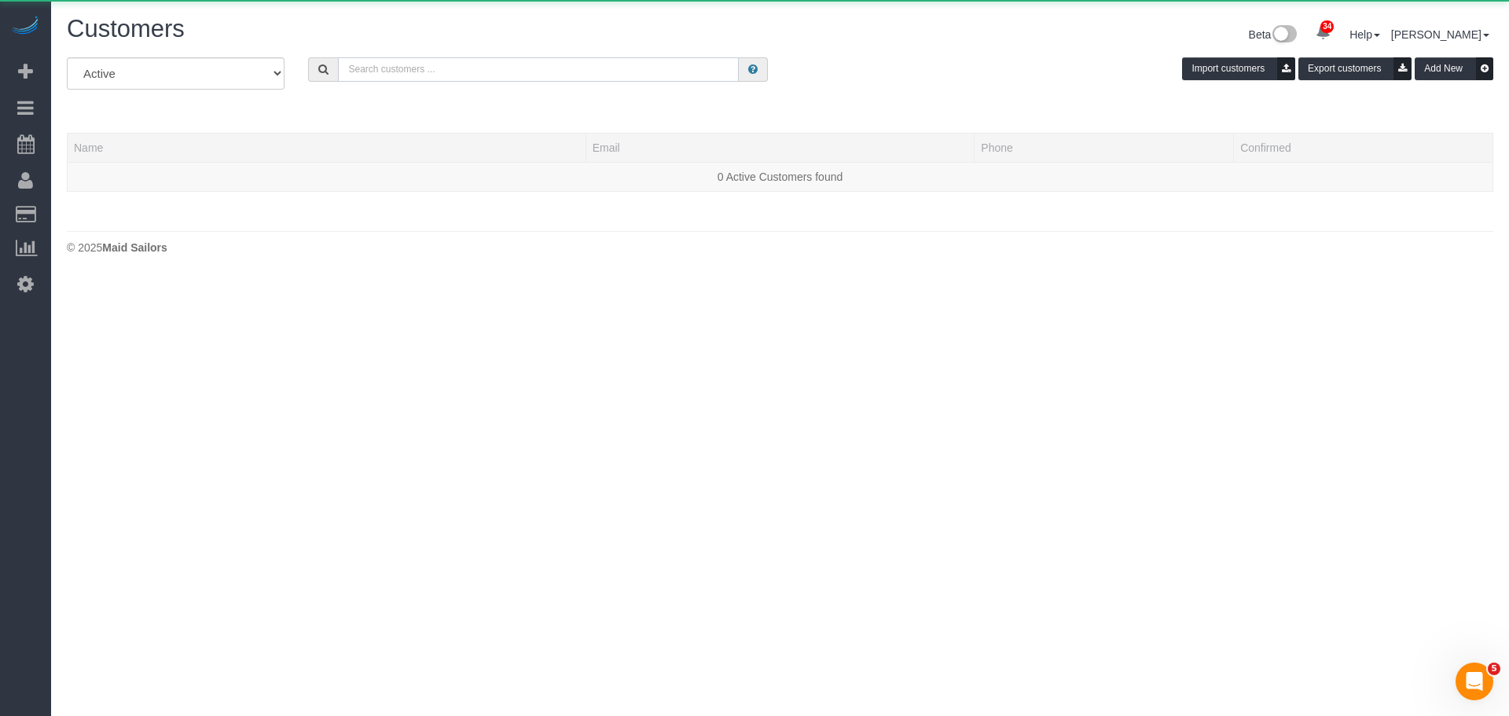
click at [419, 74] on input "text" at bounding box center [538, 69] width 401 height 24
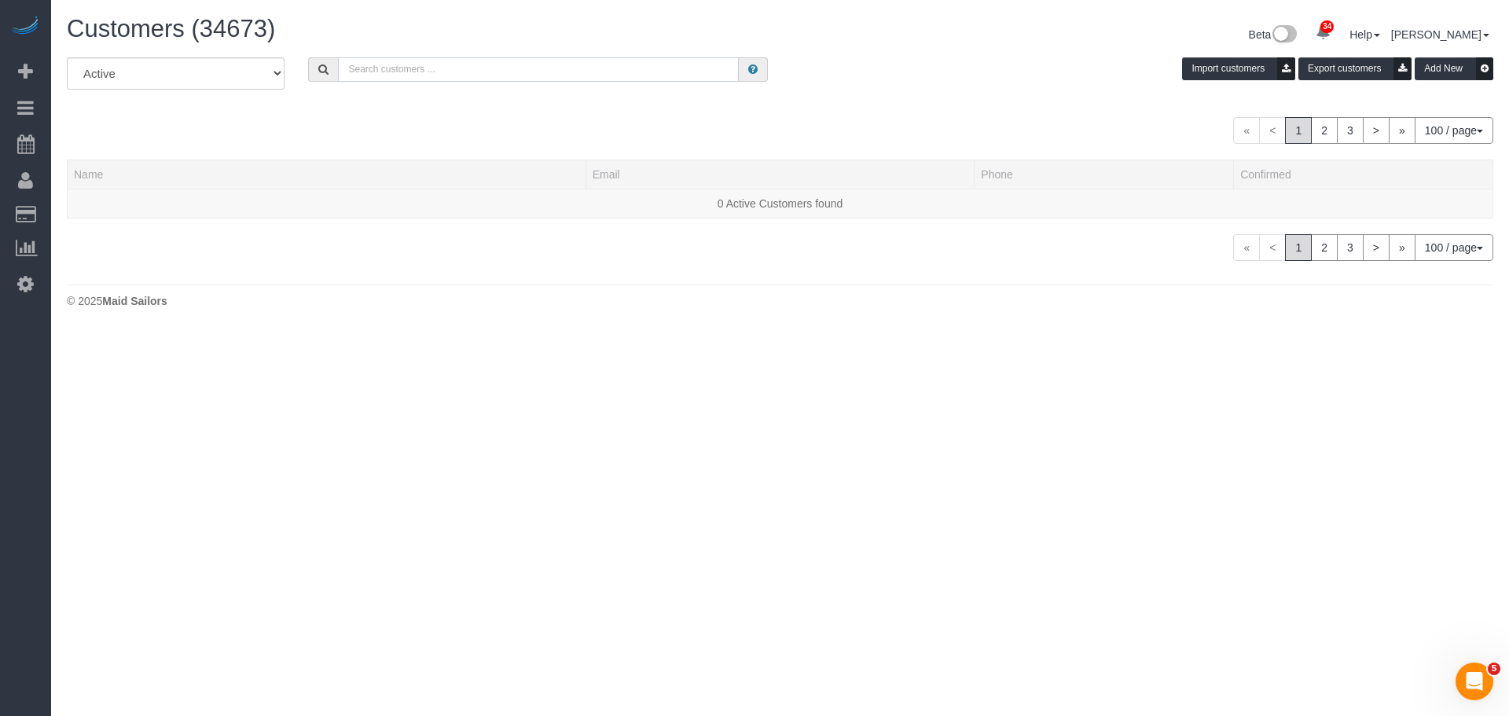
paste input "[PERSON_NAME]"
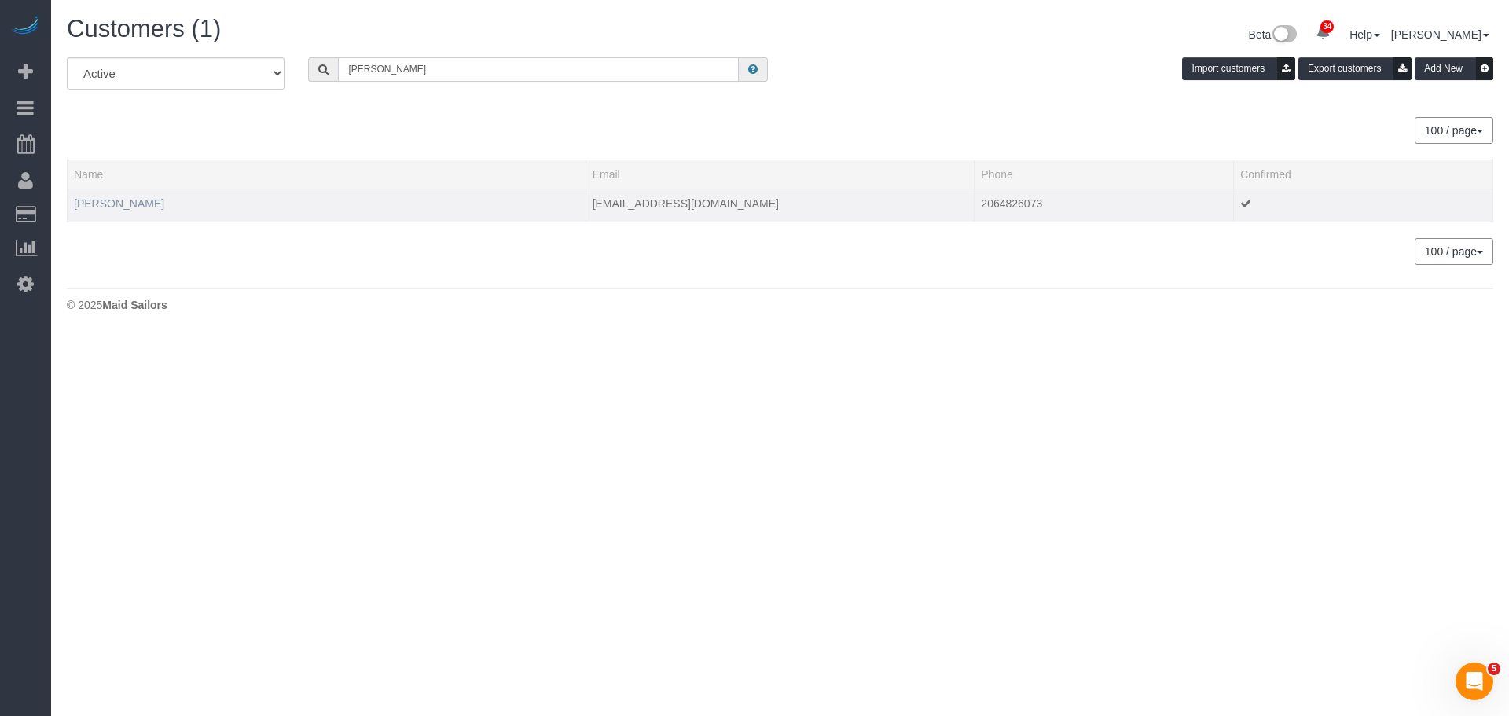
type input "[PERSON_NAME]"
click at [108, 204] on link "[PERSON_NAME]" at bounding box center [119, 203] width 90 height 13
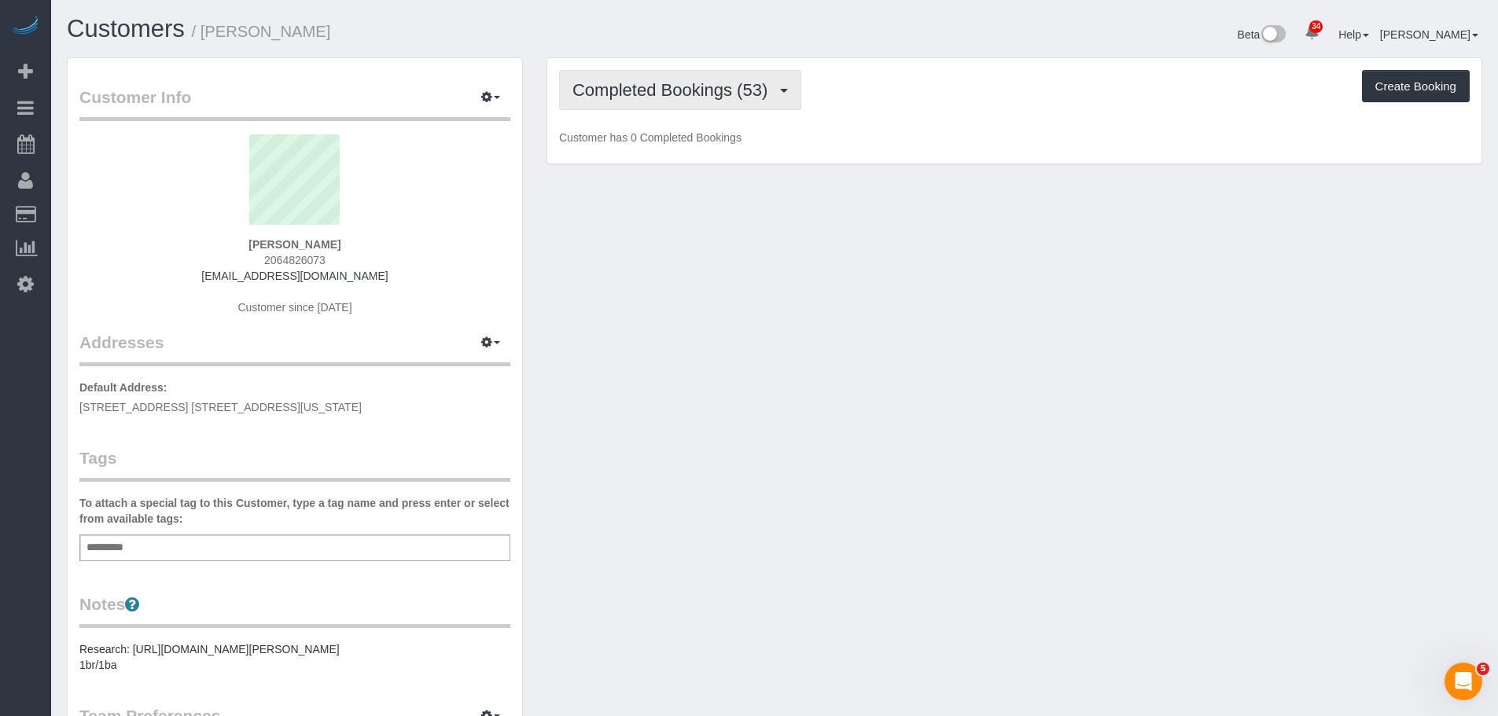
click at [650, 96] on span "Completed Bookings (53)" at bounding box center [673, 90] width 203 height 20
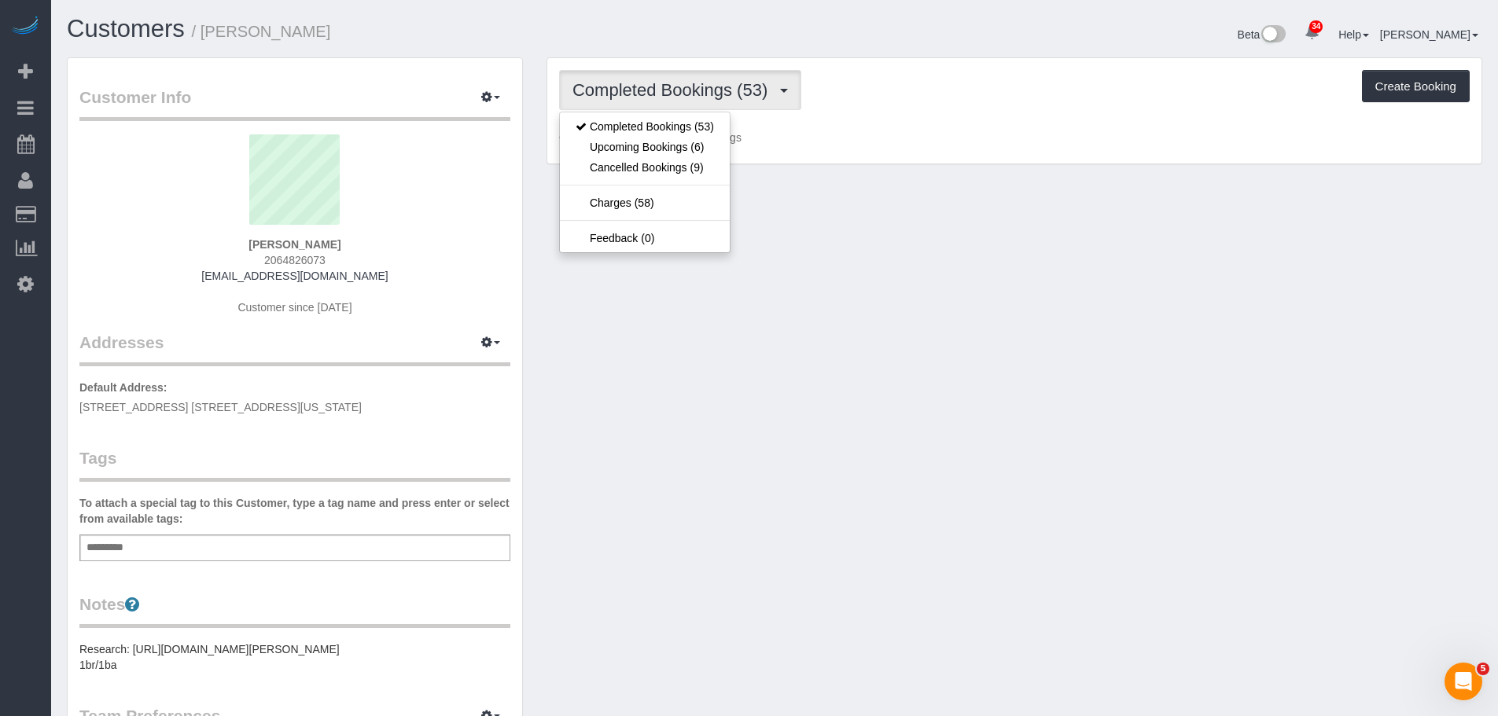
click at [975, 122] on div "Completed Bookings (53) Completed Bookings (53) Upcoming Bookings (6) Cancelled…" at bounding box center [1014, 111] width 934 height 106
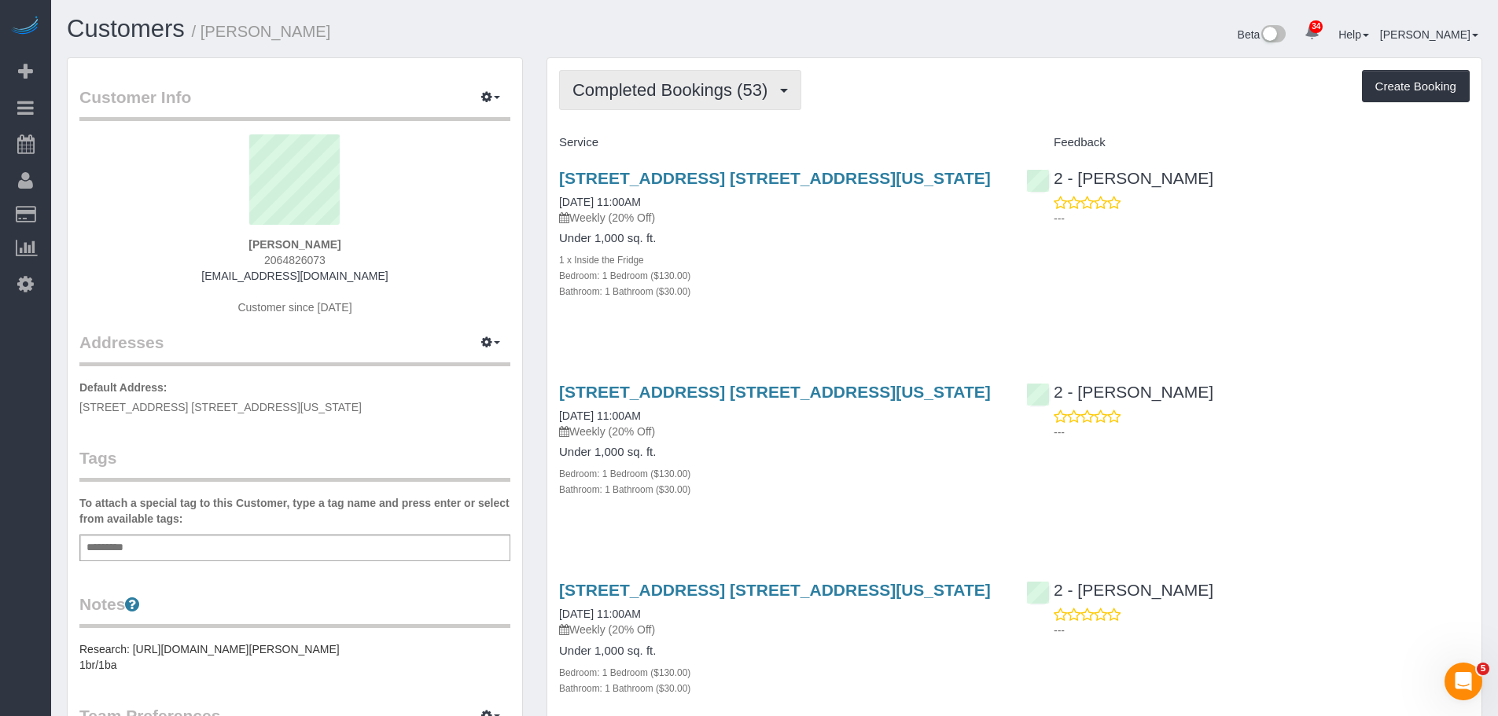
click at [704, 88] on span "Completed Bookings (53)" at bounding box center [673, 90] width 203 height 20
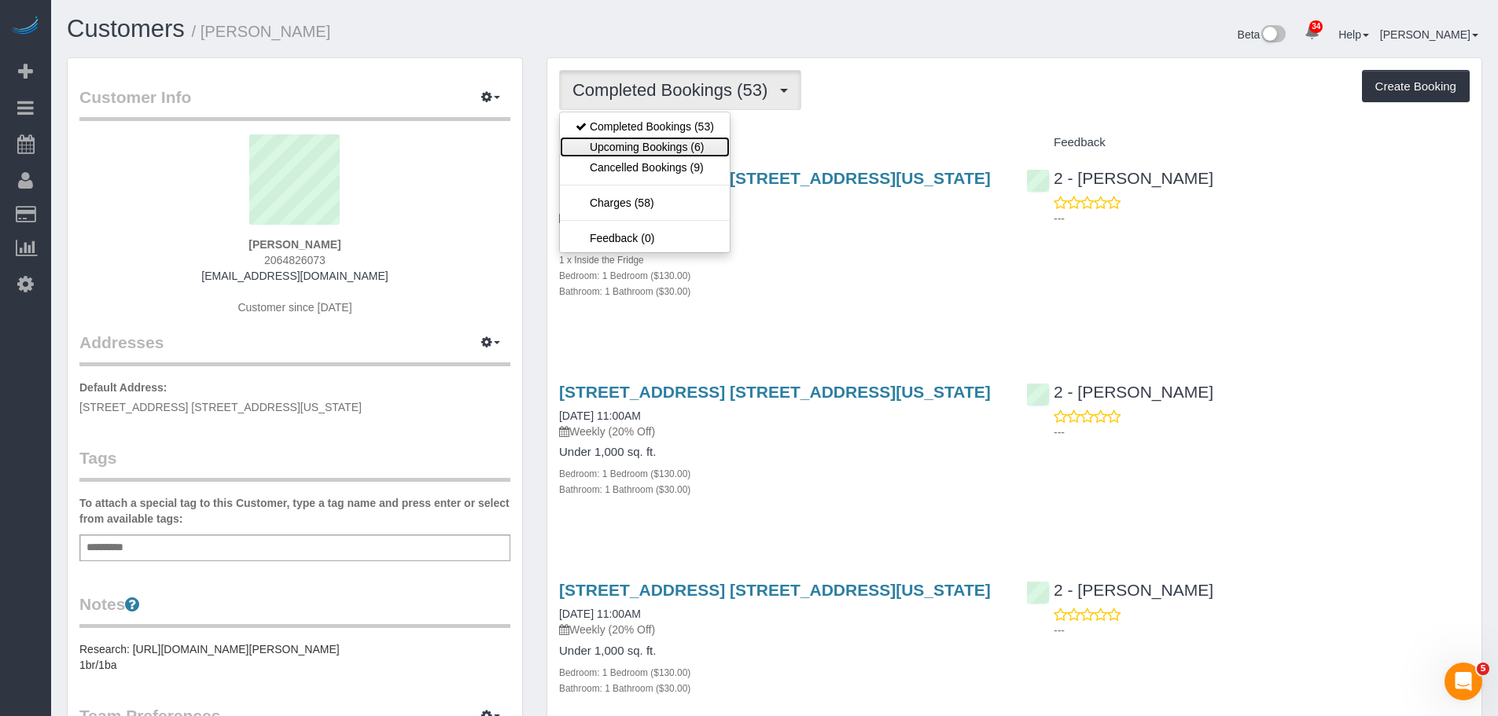
click at [704, 139] on link "Upcoming Bookings (6)" at bounding box center [645, 147] width 170 height 20
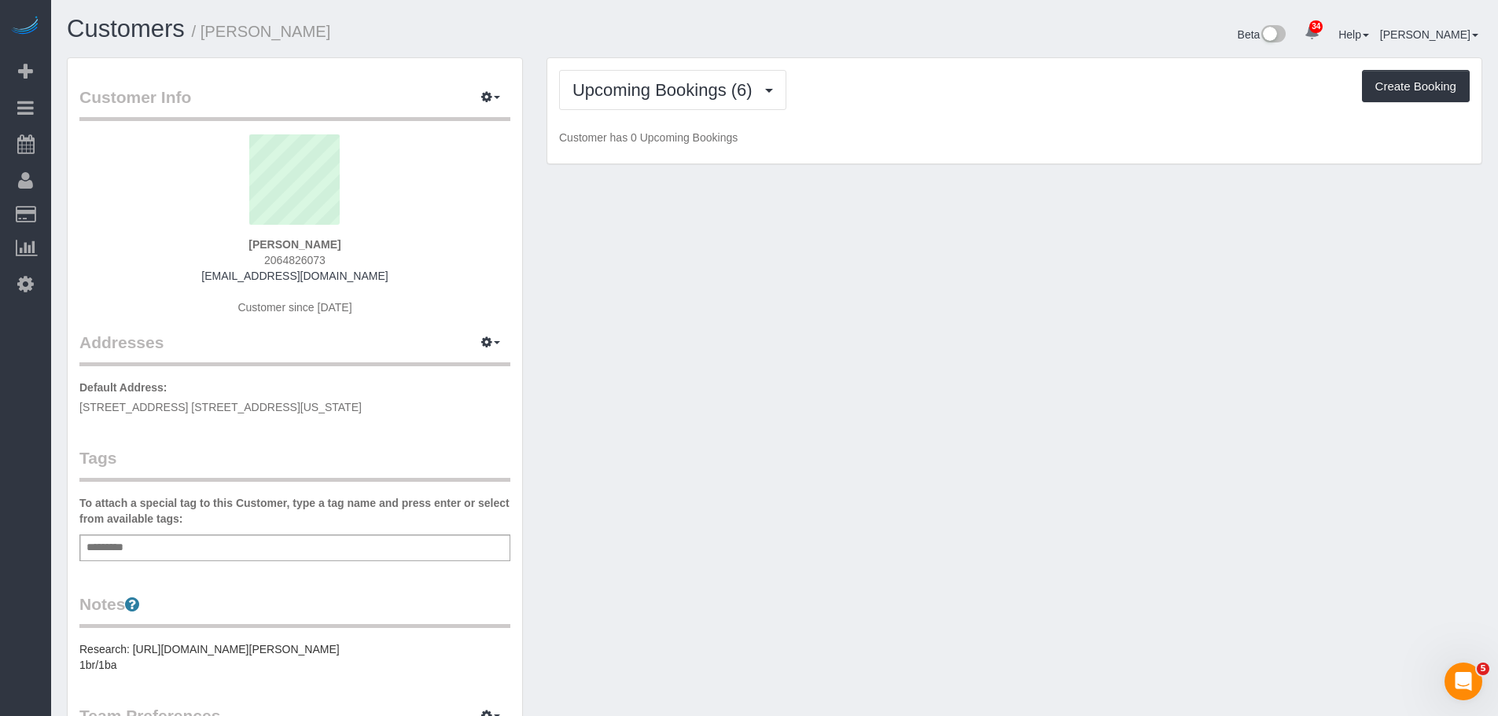
click at [1018, 112] on div "Upcoming Bookings (6) Completed Bookings (53) Upcoming Bookings (6) Cancelled B…" at bounding box center [1014, 111] width 934 height 106
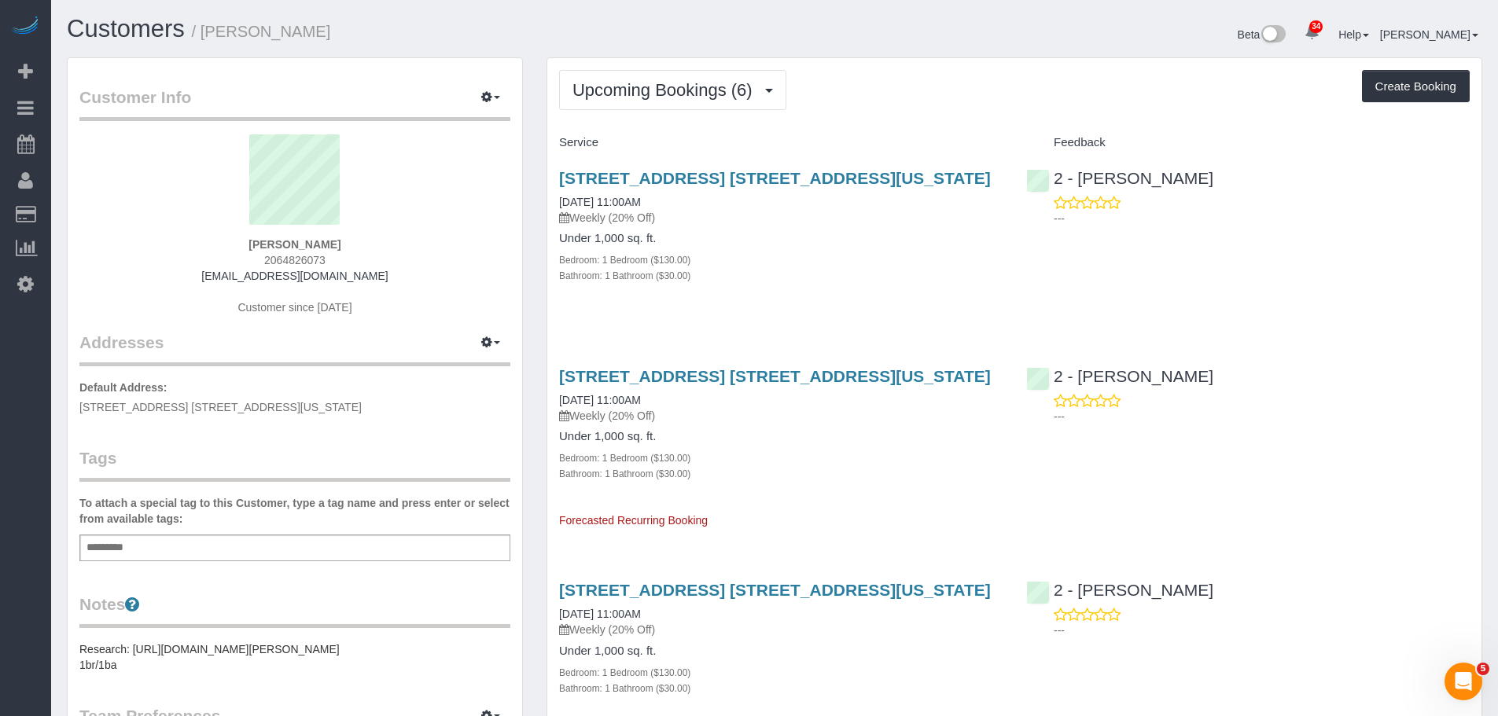
click at [978, 97] on div "Upcoming Bookings (6) Completed Bookings (53) Upcoming Bookings (6) Cancelled B…" at bounding box center [1014, 90] width 910 height 40
click at [968, 139] on h4 "Service" at bounding box center [780, 142] width 443 height 13
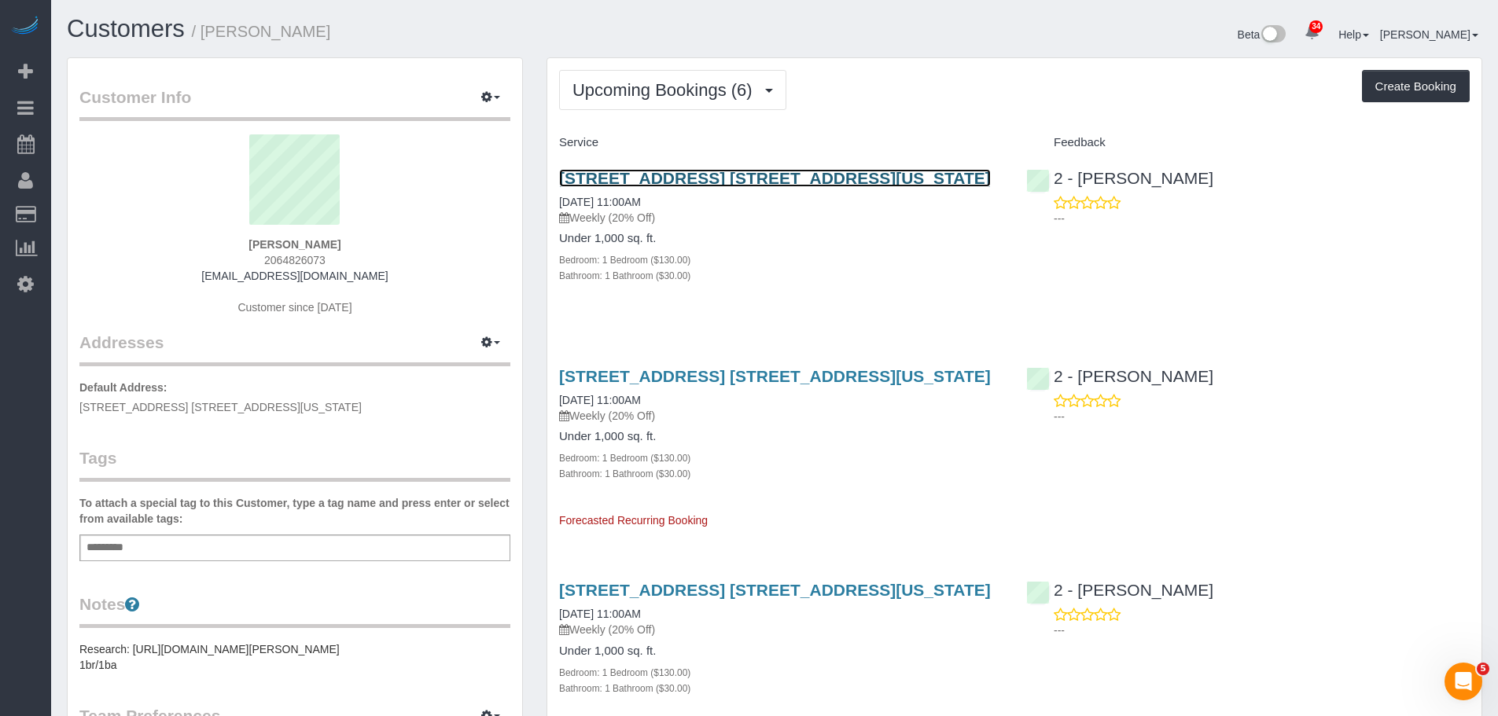
click at [890, 177] on link "[STREET_ADDRESS] [STREET_ADDRESS][US_STATE]" at bounding box center [775, 178] width 432 height 18
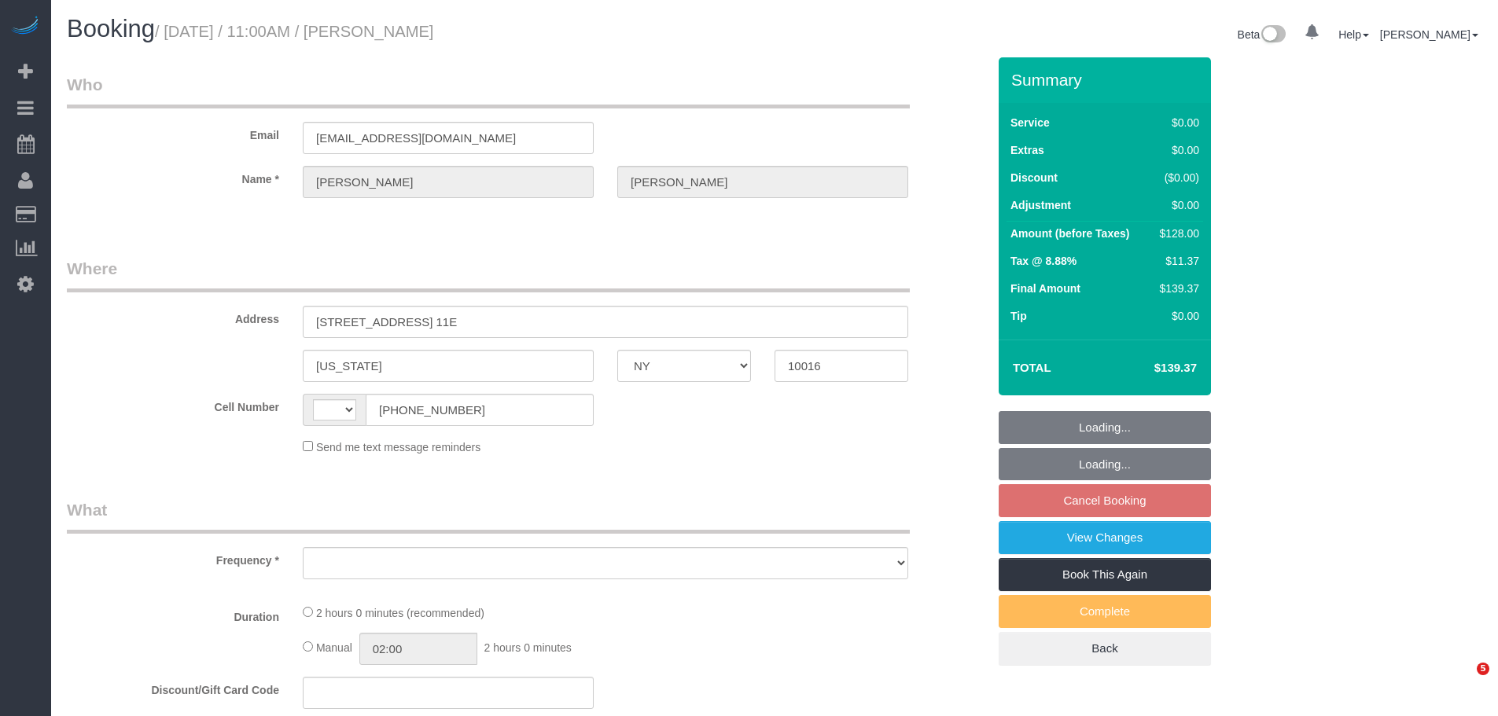
select select "NY"
select select "string:[GEOGRAPHIC_DATA]"
select select "object:731"
select select "number:89"
select select "number:90"
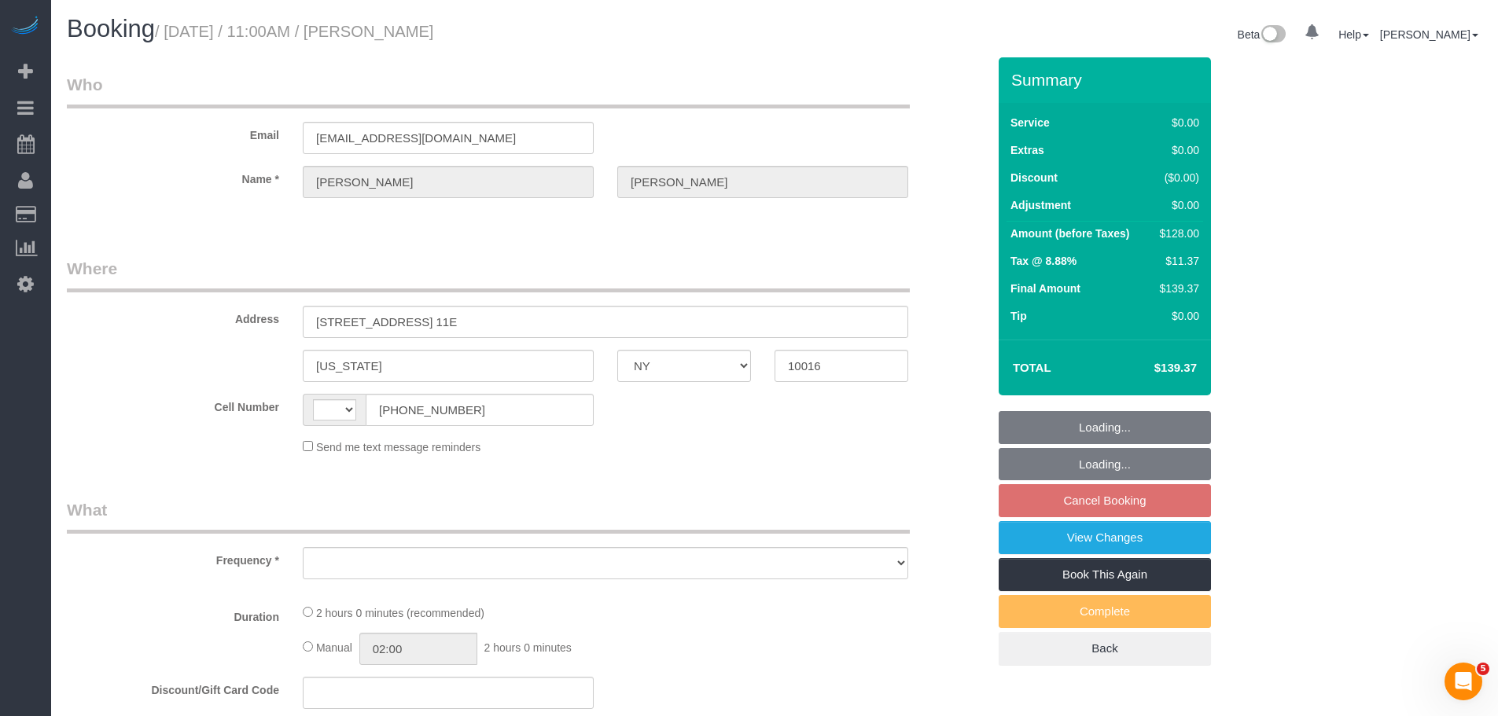
select select "number:15"
select select "number:6"
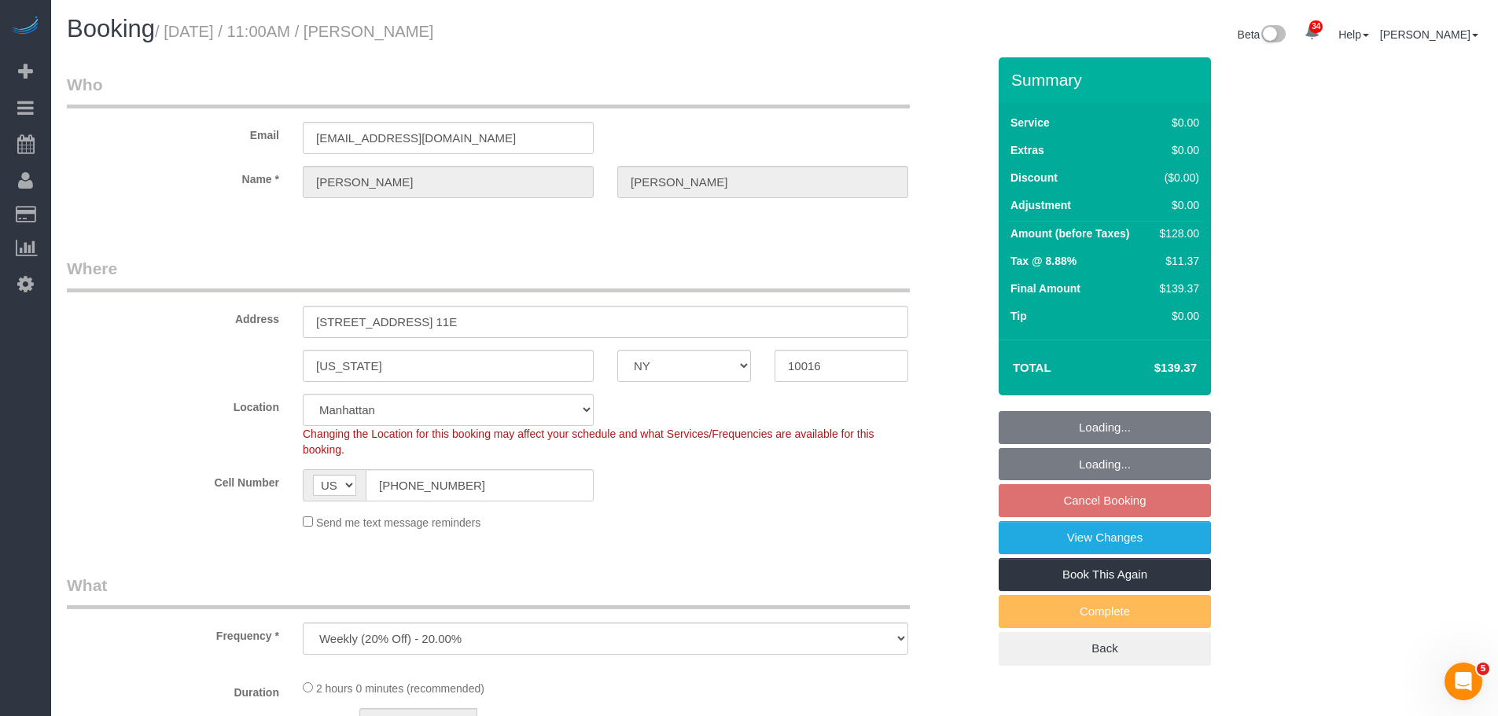
select select "string:stripe-pm_1Pehcb4VGloSiKo7kAgfW8VD"
select select "object:957"
select select "spot4"
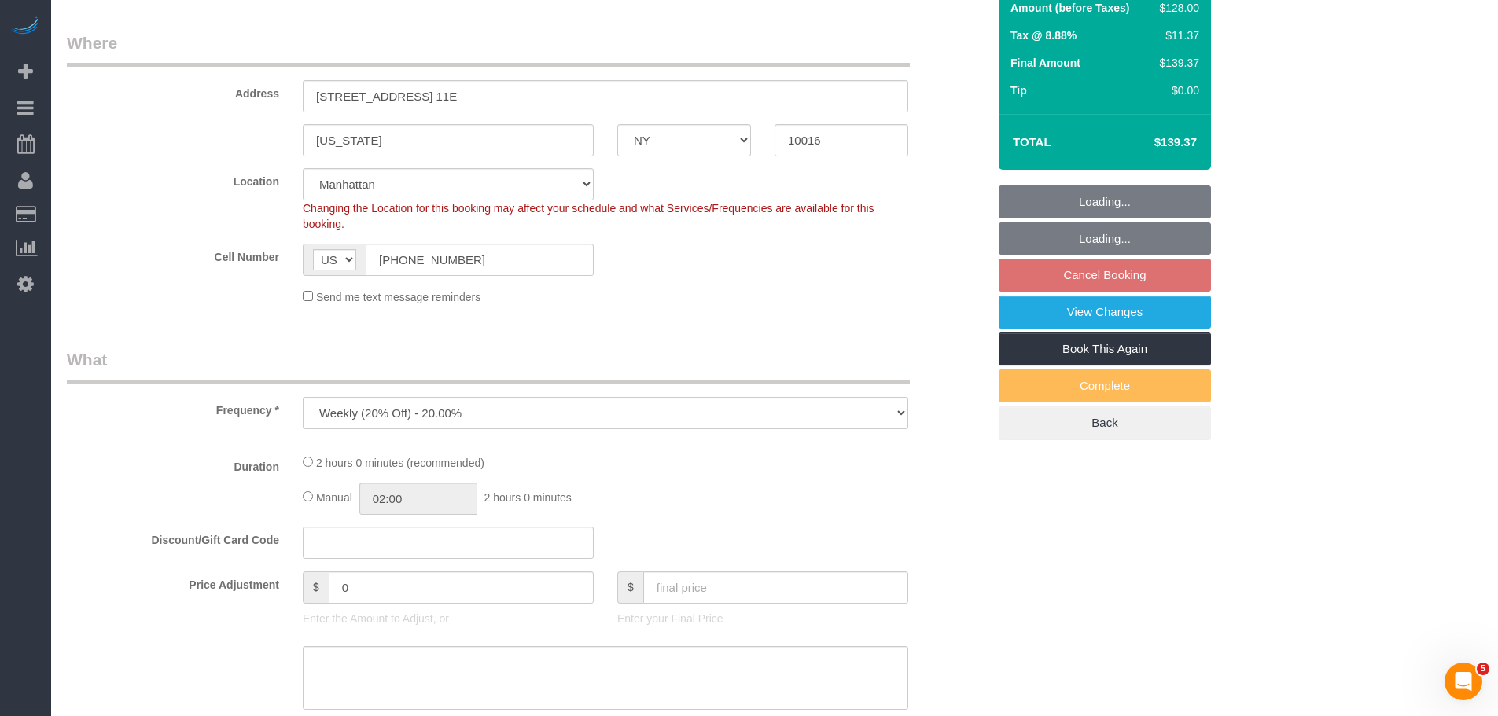
select select "1"
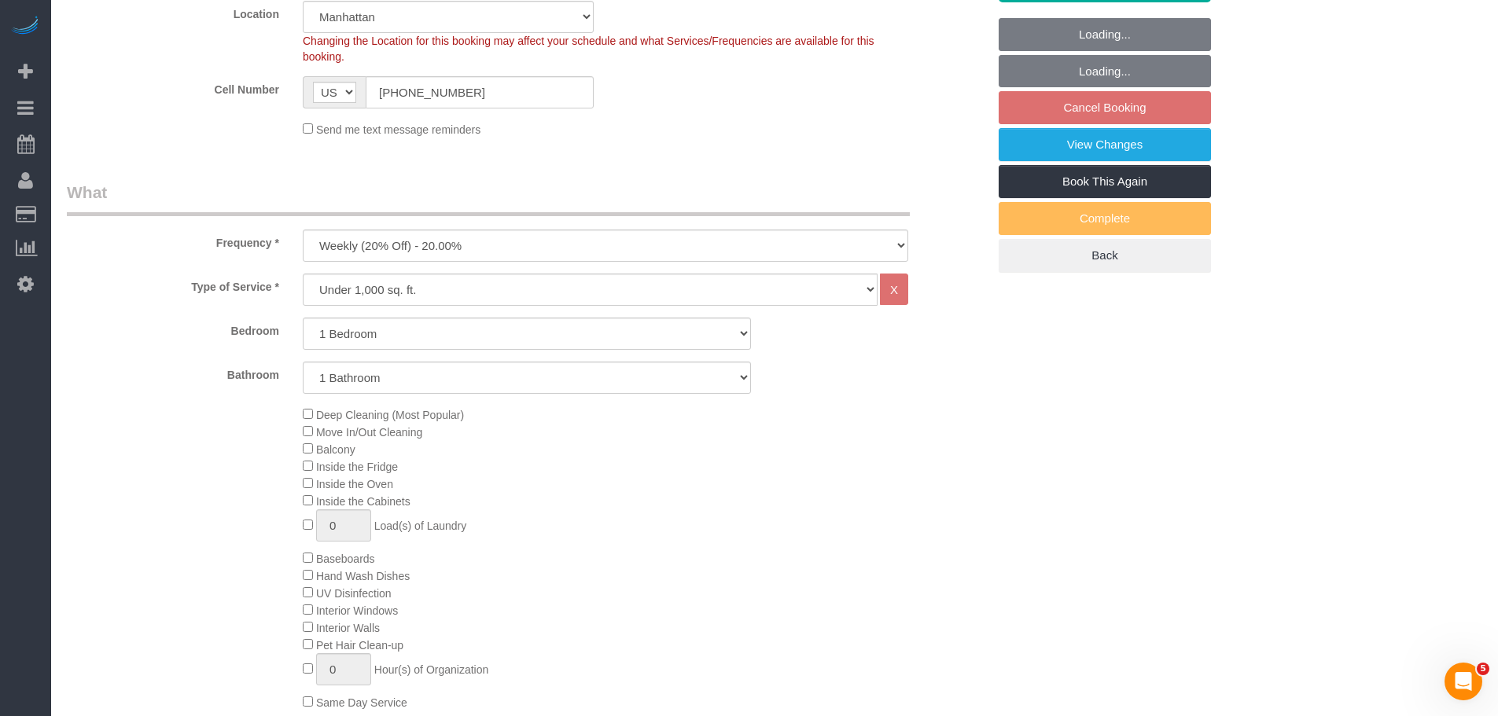
select select "1"
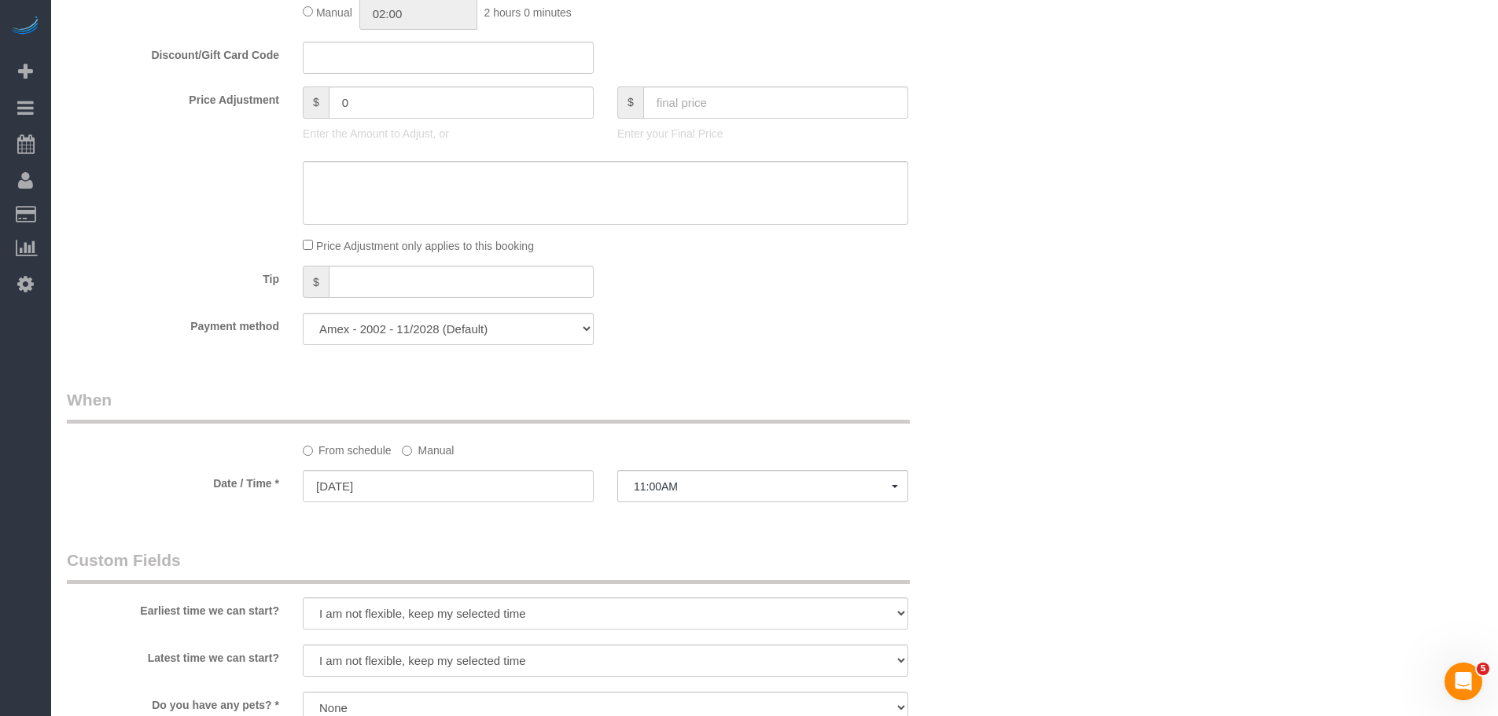
scroll to position [1494, 0]
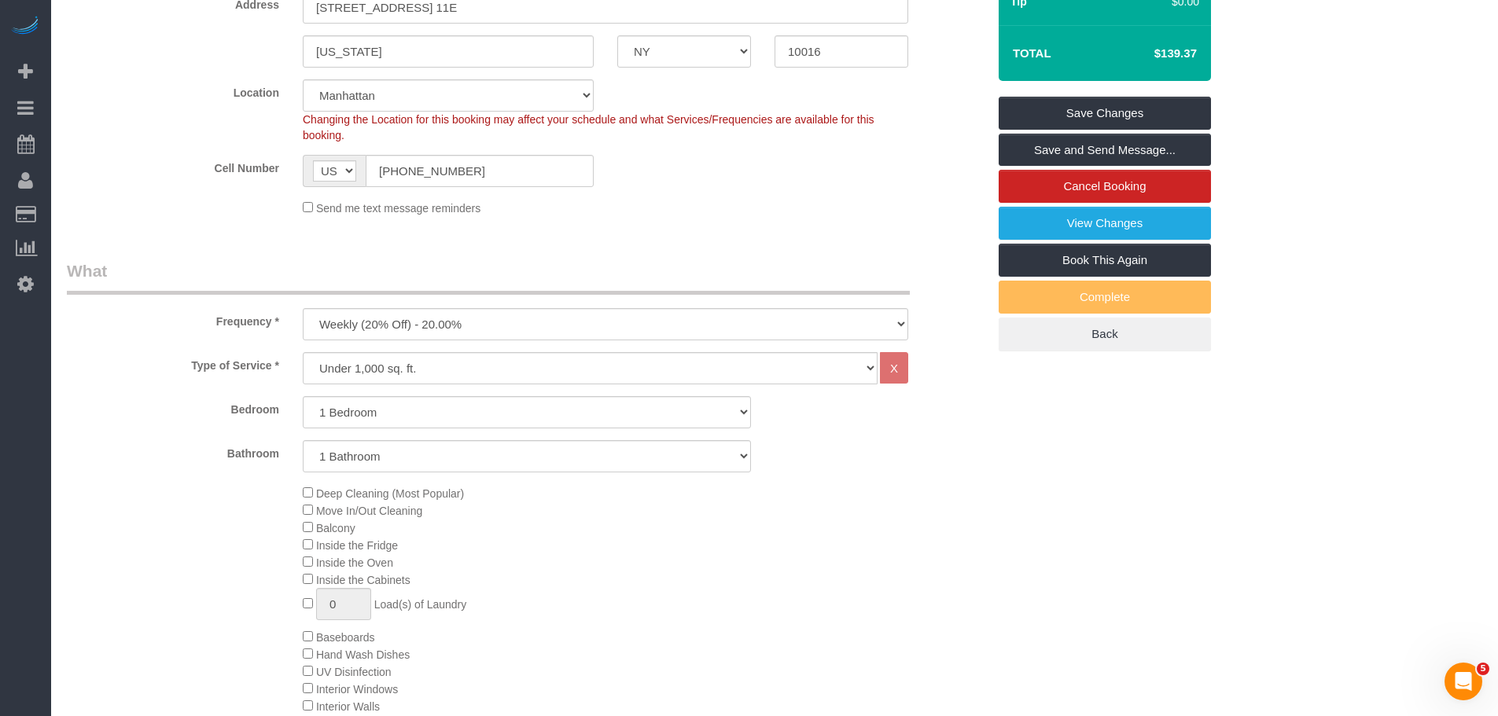
scroll to position [0, 0]
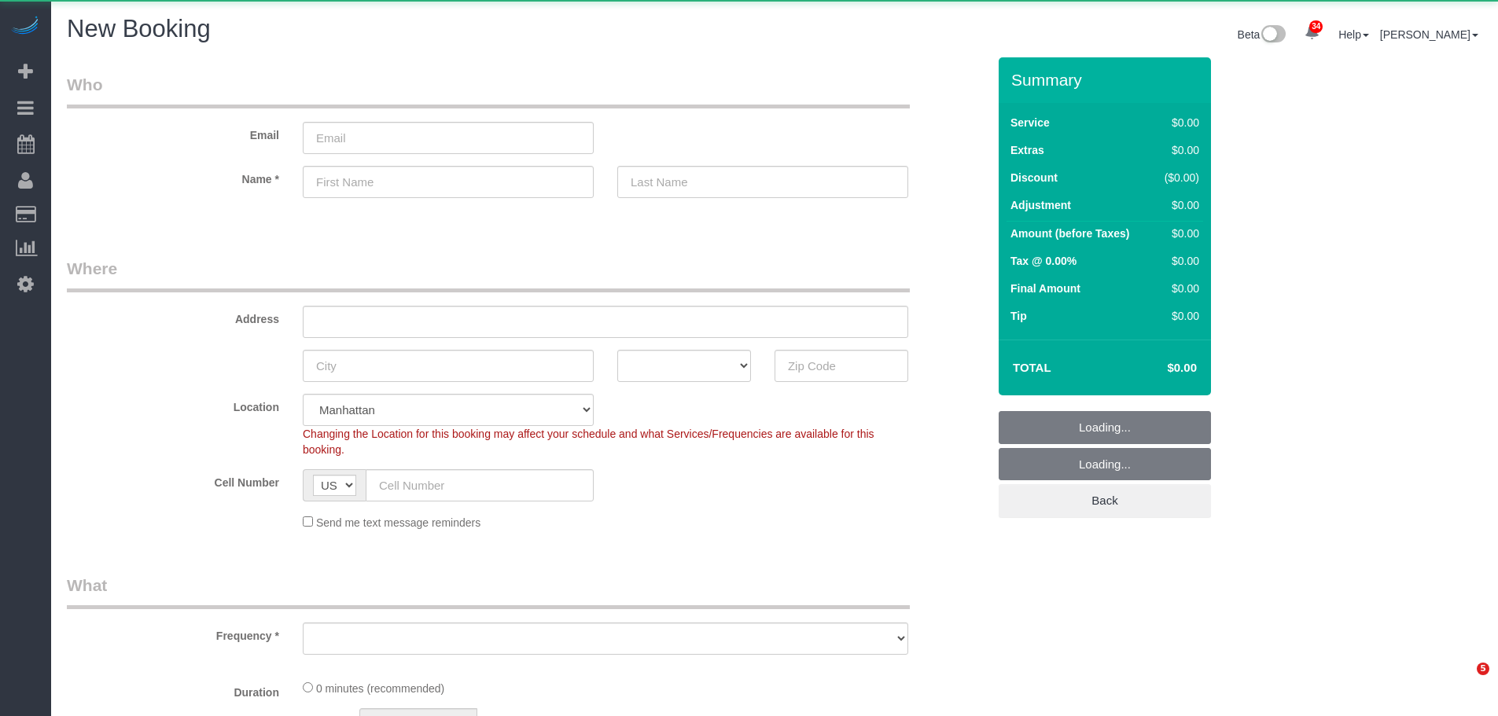
select select "number:89"
select select "number:90"
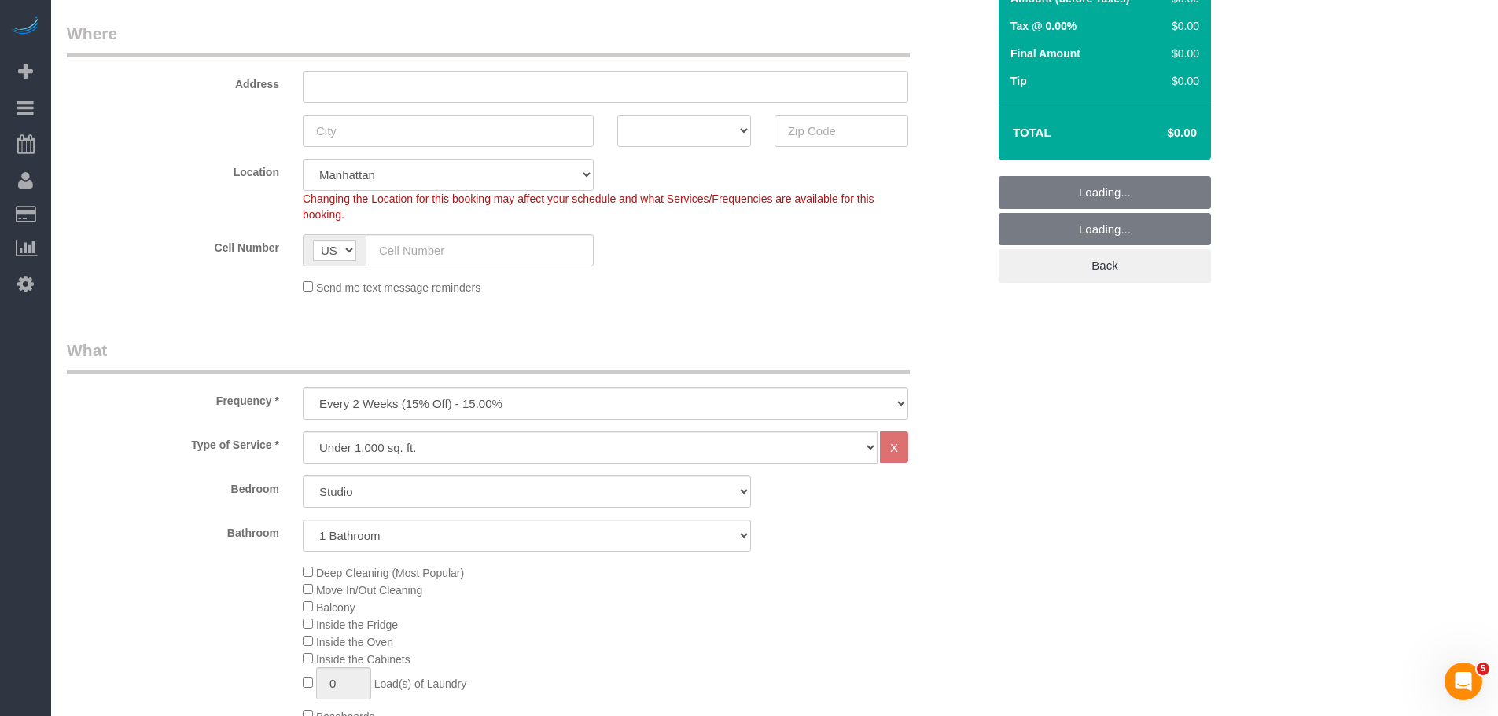
scroll to position [236, 0]
click at [527, 395] on select "One Time Weekly (20% Off) - 20.00% Every 2 Weeks (15% Off) - 15.00% Every 4 Wee…" at bounding box center [605, 403] width 605 height 32
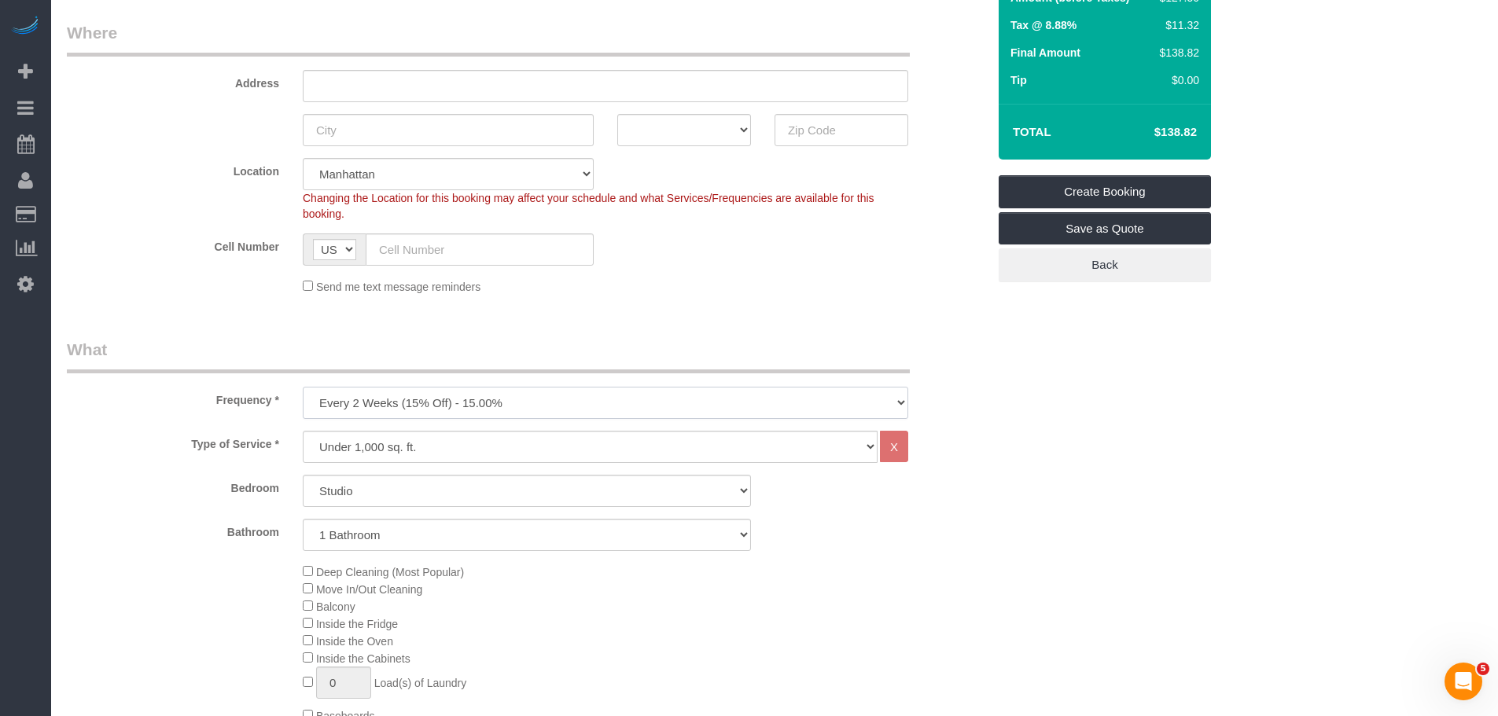
select select "object:2374"
click at [303, 387] on select "One Time Weekly (20% Off) - 20.00% Every 2 Weeks (15% Off) - 15.00% Every 4 Wee…" at bounding box center [605, 403] width 605 height 32
click at [606, 457] on select "Under 1,000 sq. ft. 1,001 - 1,500 sq. ft. 1,500+ sq. ft. Custom Cleaning Office…" at bounding box center [590, 447] width 575 height 32
select select "213"
click at [303, 431] on select "Under 1,000 sq. ft. 1,001 - 1,500 sq. ft. 1,500+ sq. ft. Custom Cleaning Office…" at bounding box center [590, 447] width 575 height 32
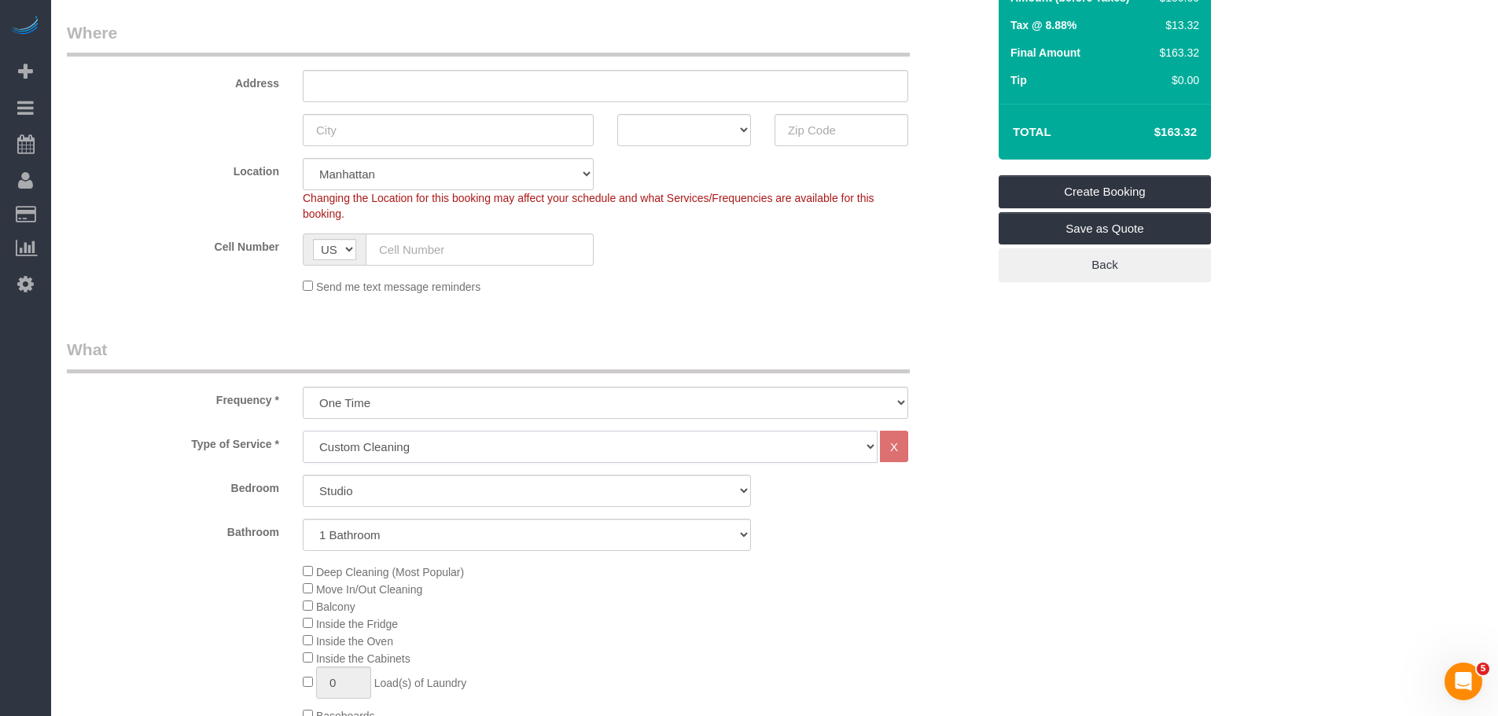
select select "1"
select select "120"
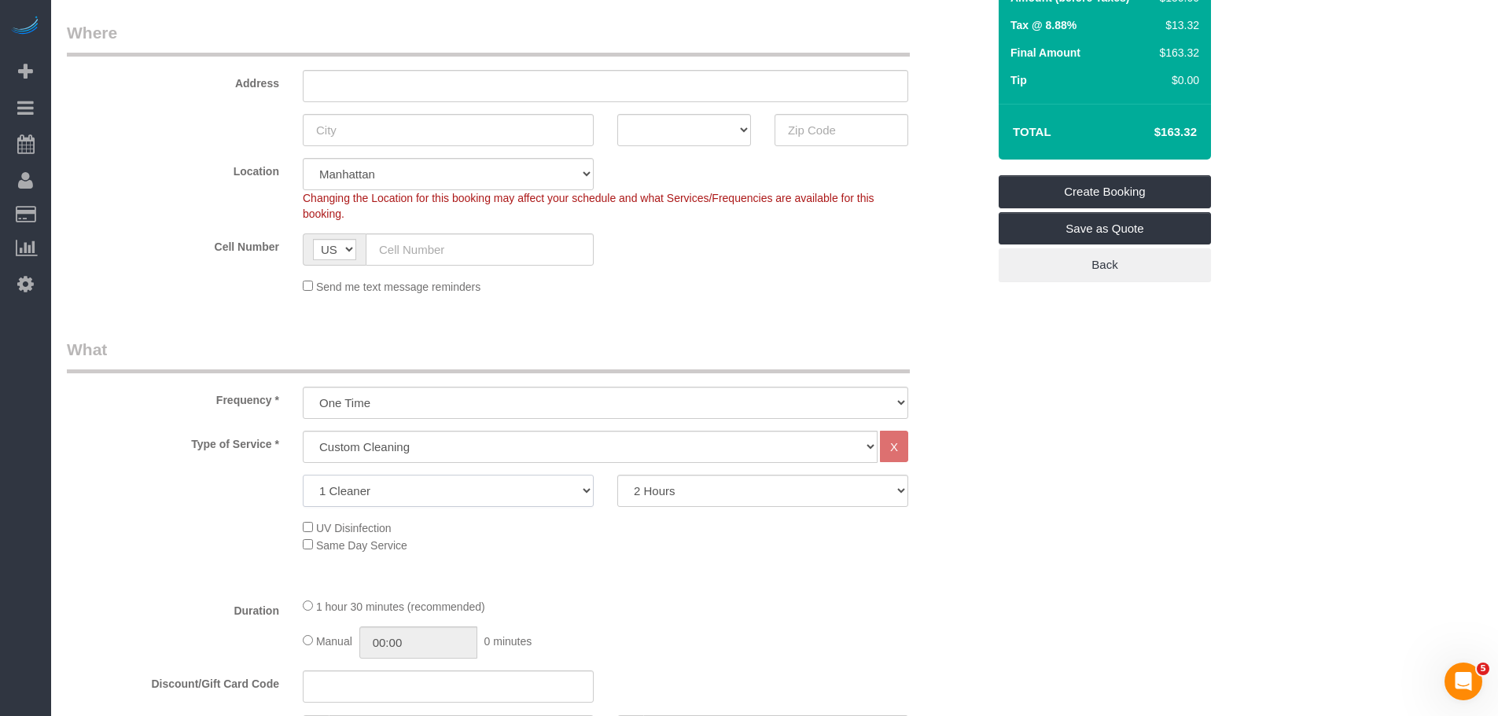
click at [461, 499] on select "1 Cleaner 2 Cleaners 3 Cleaners 4 Cleaners 5 Cleaners" at bounding box center [448, 491] width 291 height 32
select select "2"
click at [303, 475] on select "1 Cleaner 2 Cleaners 3 Cleaners 4 Cleaners 5 Cleaners" at bounding box center [448, 491] width 291 height 32
click at [694, 491] on select "2 Hours 2.5 Hours 3 Hours 3.5 Hours 4 Hours 4.5 Hours 5 Hours 5.5 Hours 6 Hours…" at bounding box center [762, 491] width 291 height 32
select select "180"
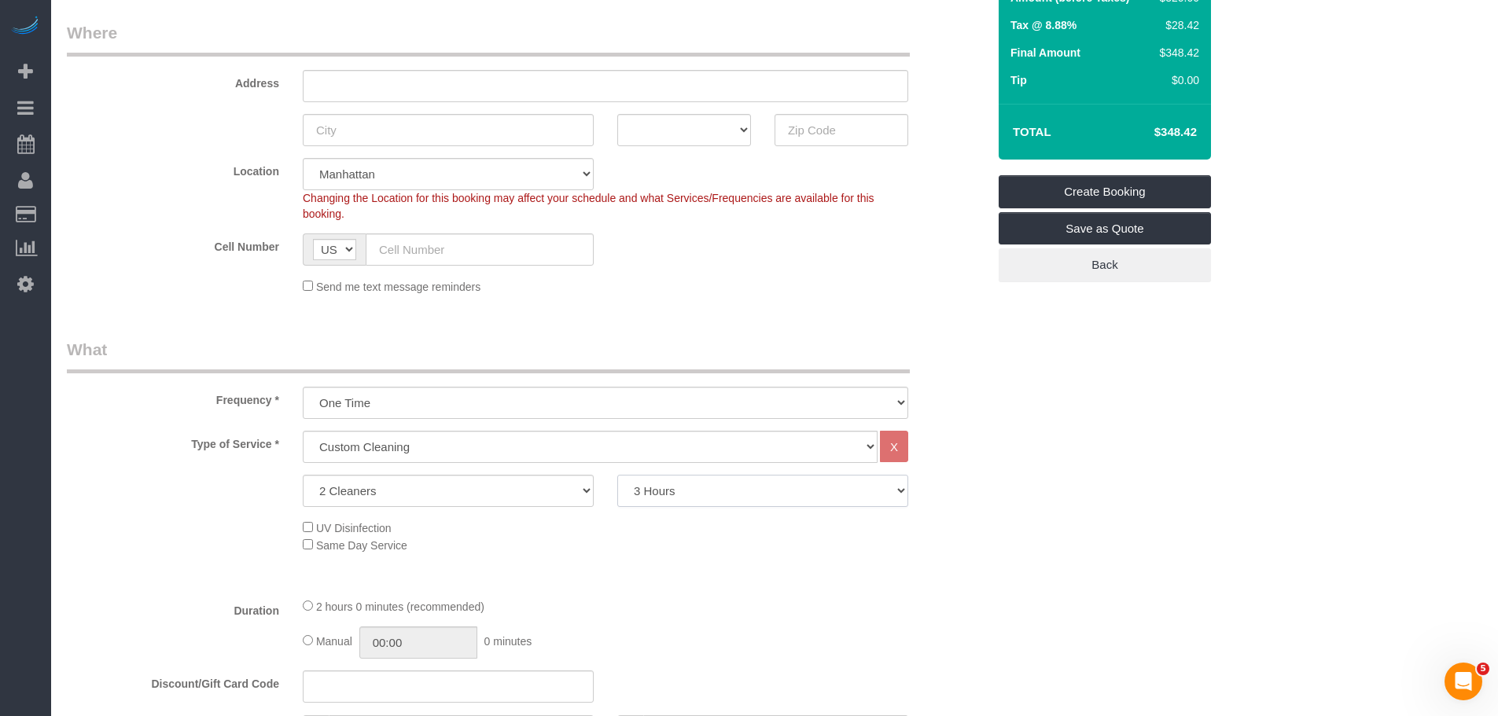
click at [617, 475] on select "2 Hours 2.5 Hours 3 Hours 3.5 Hours 4 Hours 4.5 Hours 5 Hours 5.5 Hours 6 Hours…" at bounding box center [762, 491] width 291 height 32
drag, startPoint x: 1058, startPoint y: 413, endPoint x: 1031, endPoint y: 443, distance: 39.5
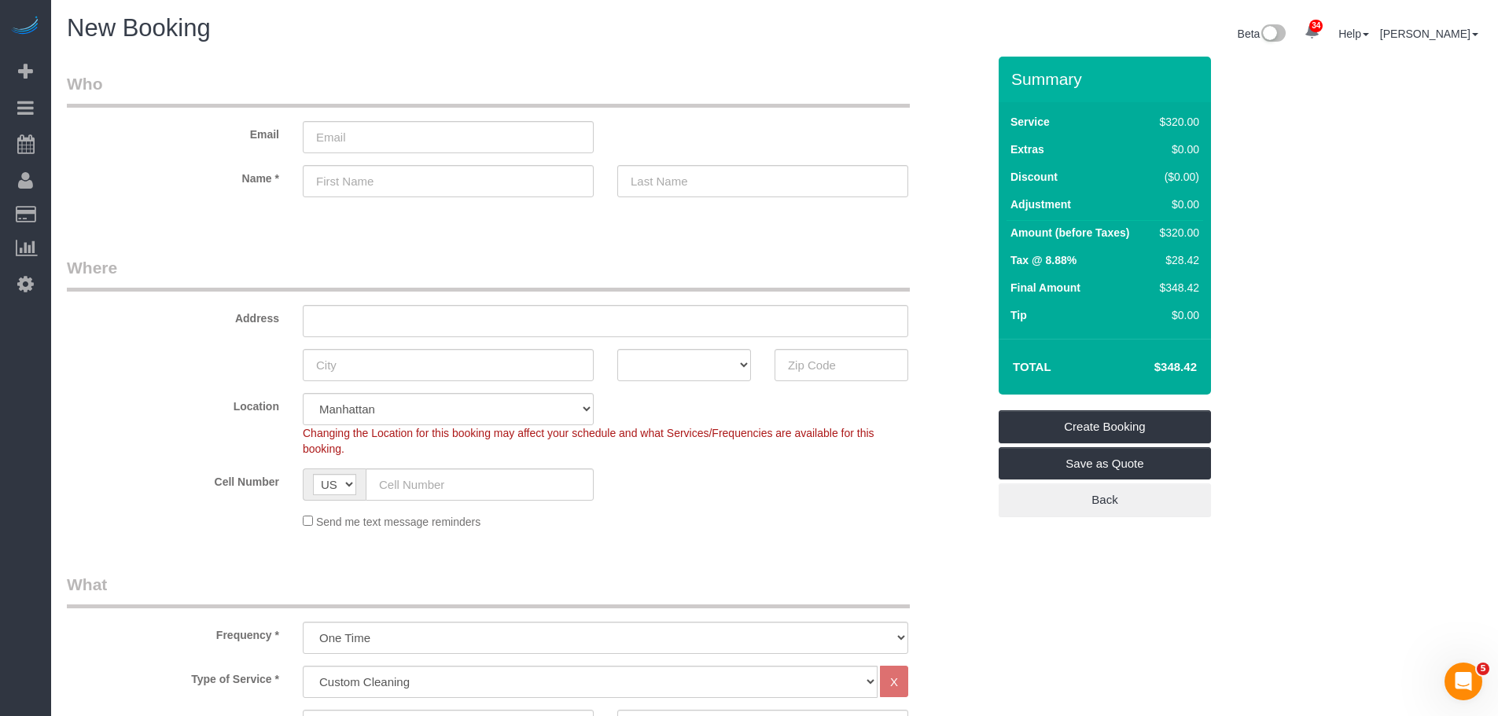
scroll to position [0, 0]
drag, startPoint x: 1167, startPoint y: 364, endPoint x: 1218, endPoint y: 376, distance: 52.4
click at [1218, 373] on div "Summary Service $480.00 Extras $0.00 Discount ($0.00) Adjustment $0.00 Amount (…" at bounding box center [1164, 303] width 354 height 492
copy table "Total"
click at [1124, 366] on h4 "$522.62" at bounding box center [1152, 368] width 90 height 13
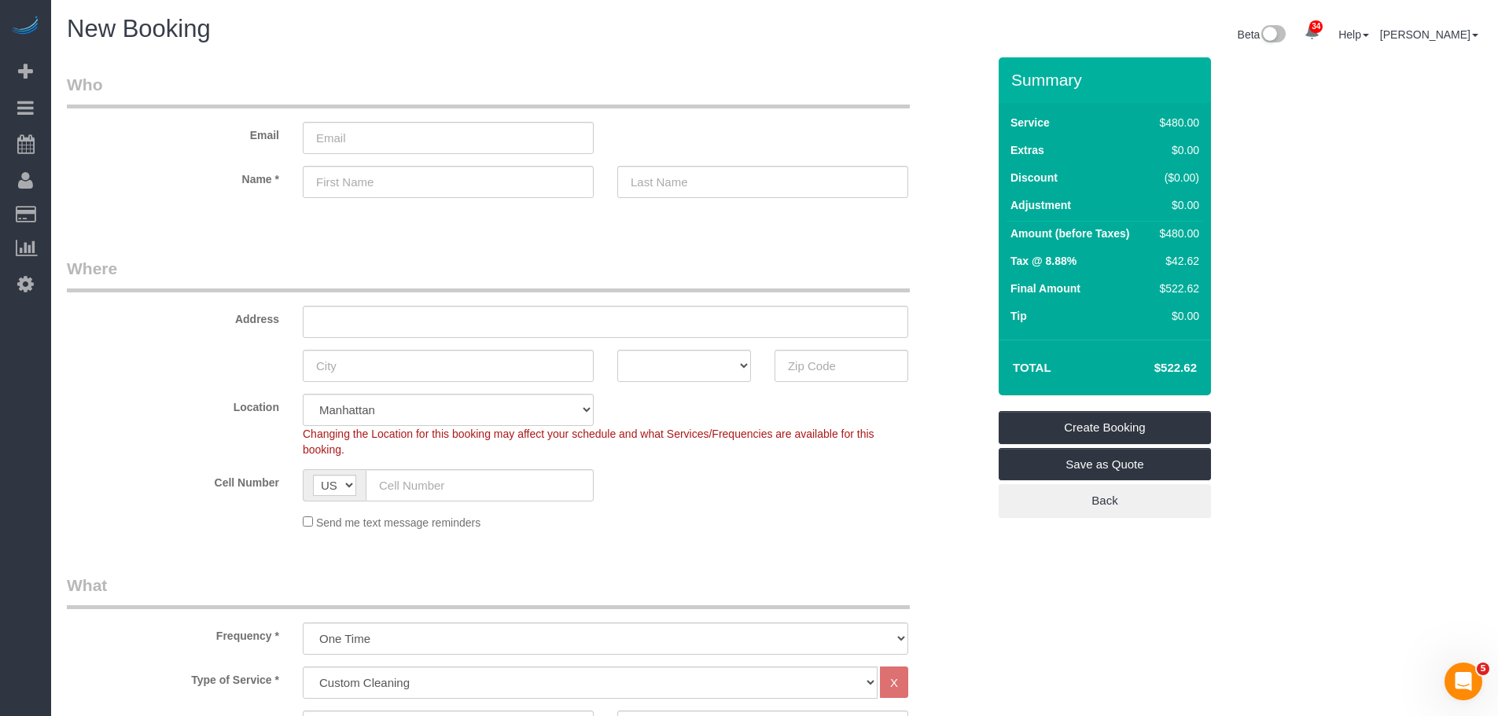
copy table "Total"
click at [404, 36] on h1 "New Booking" at bounding box center [415, 29] width 696 height 27
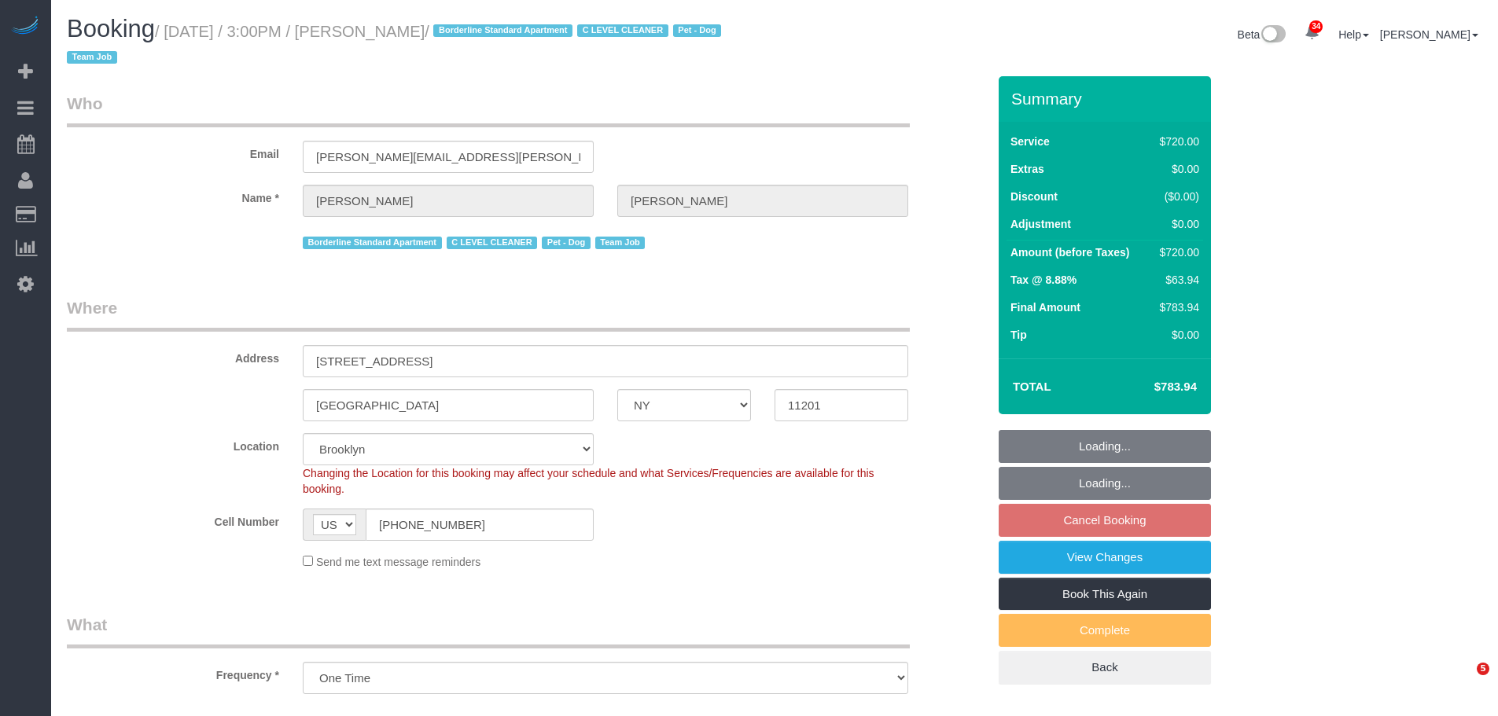
select select "NY"
select select "spot8"
select select "object:933"
select select "3"
select select "180"
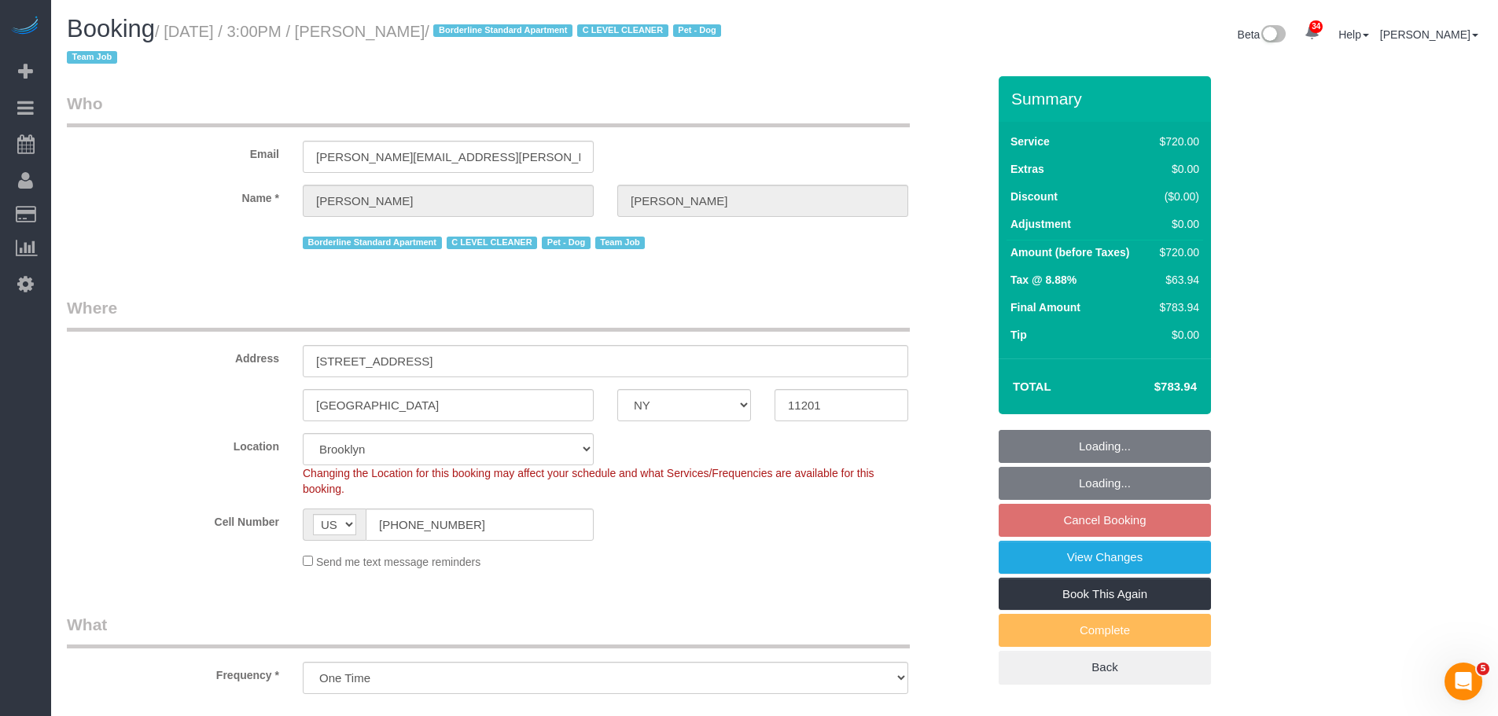
select select "number:63"
select select "number:78"
select select "number:13"
select select "number:5"
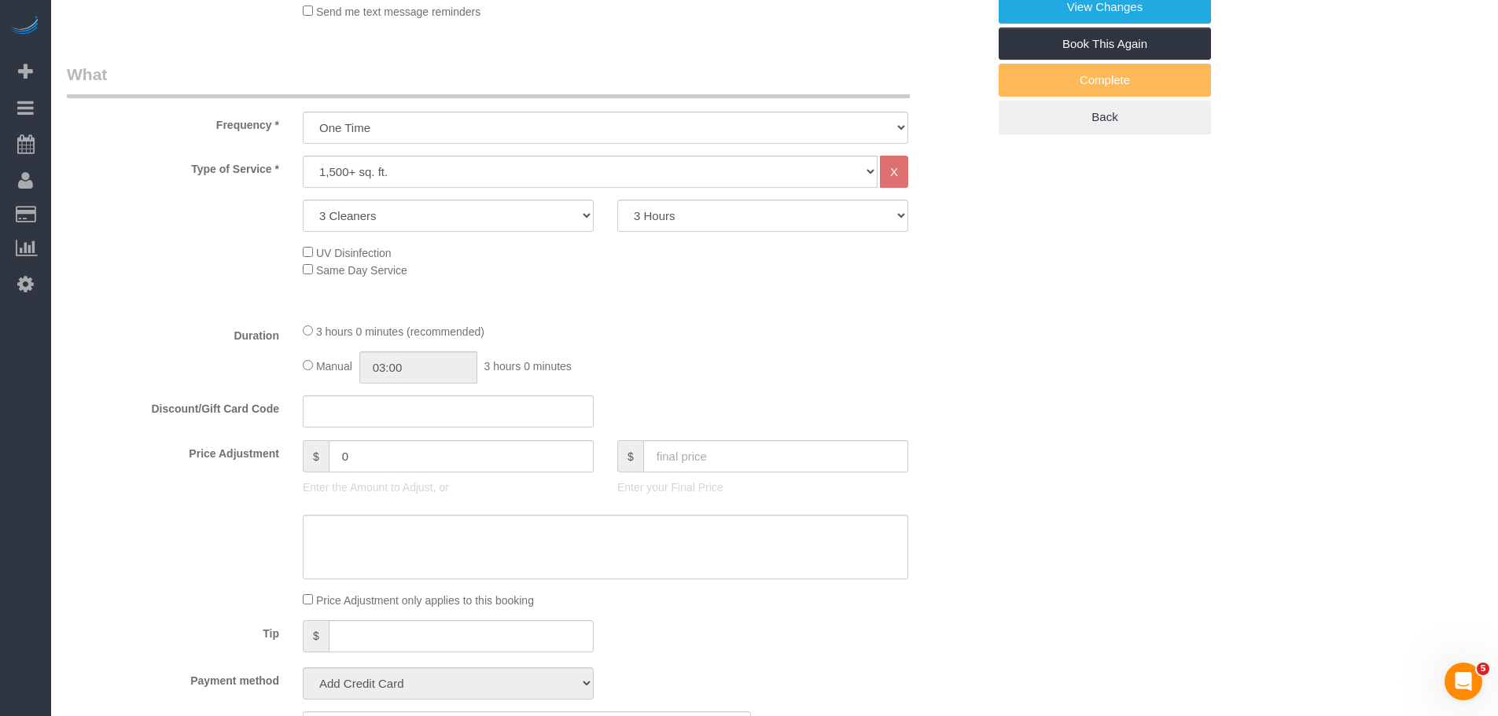
select select "string:stripe-pm_1SE9fS4VGloSiKo7iQJ7ZpLW"
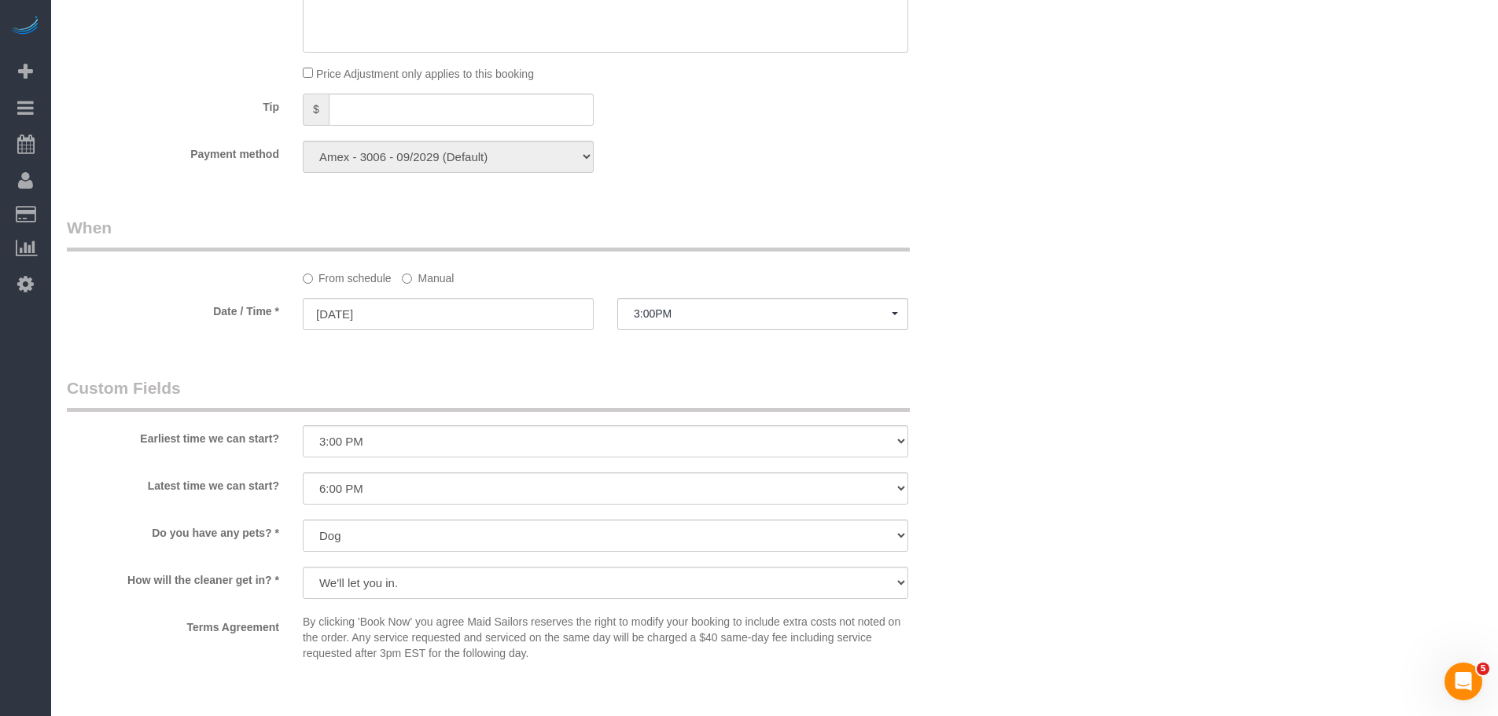
select select "spot68"
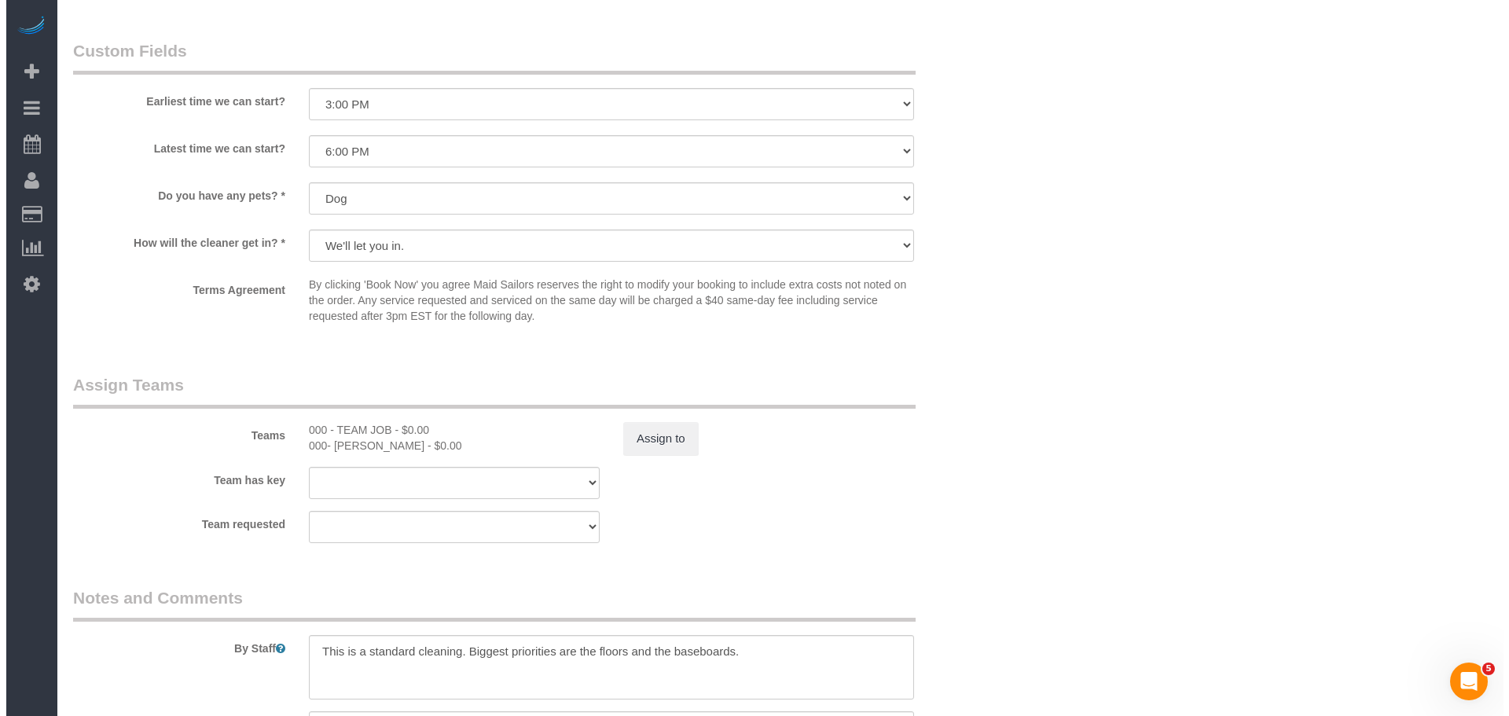
scroll to position [1415, 0]
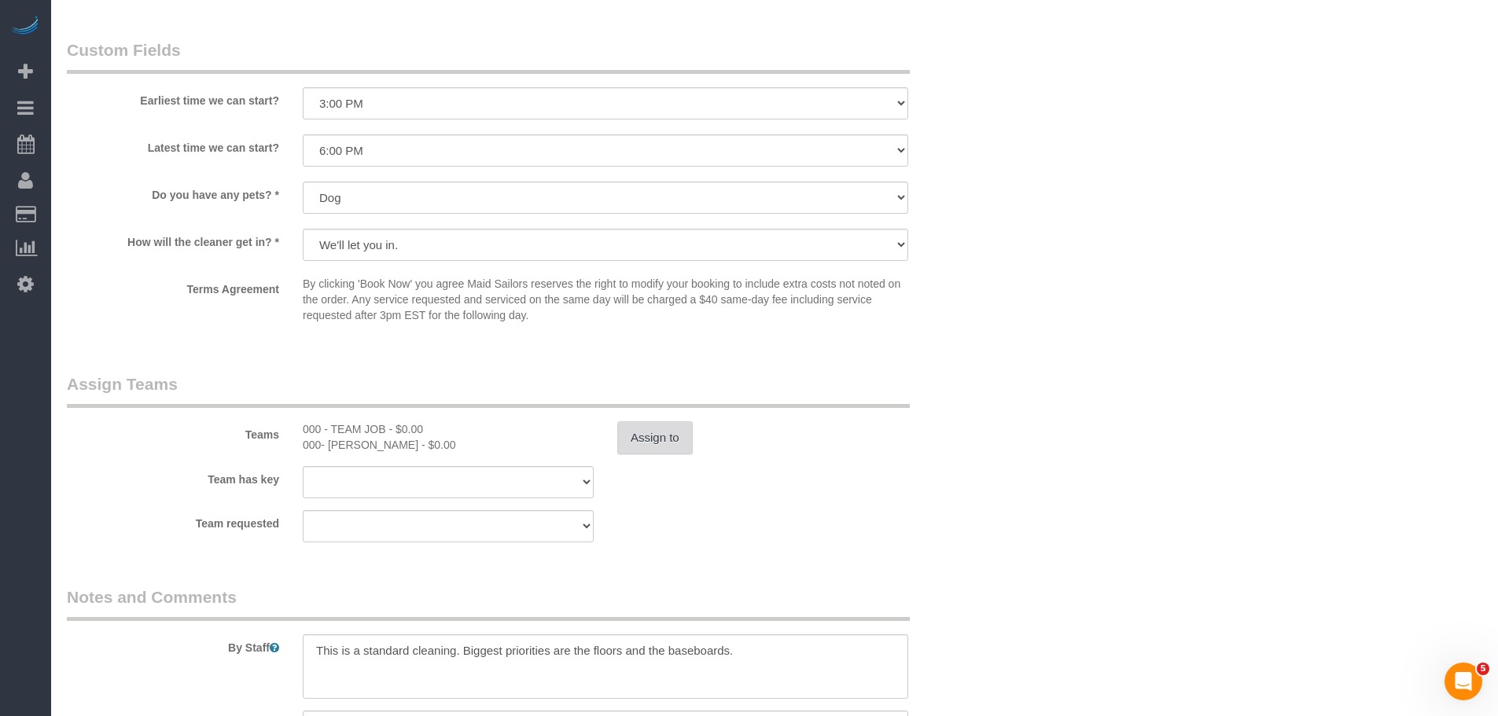
click at [660, 432] on button "Assign to" at bounding box center [654, 437] width 75 height 33
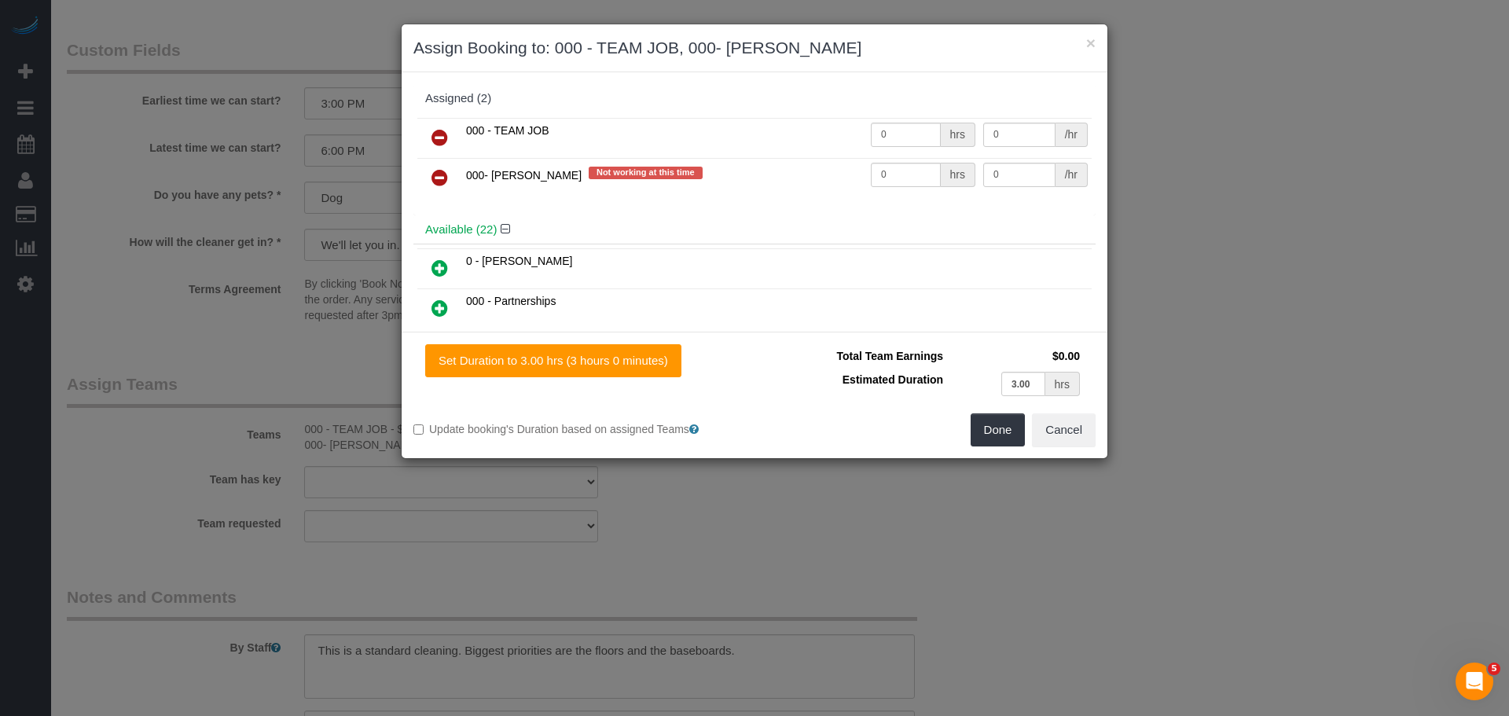
click at [443, 130] on icon at bounding box center [440, 137] width 17 height 19
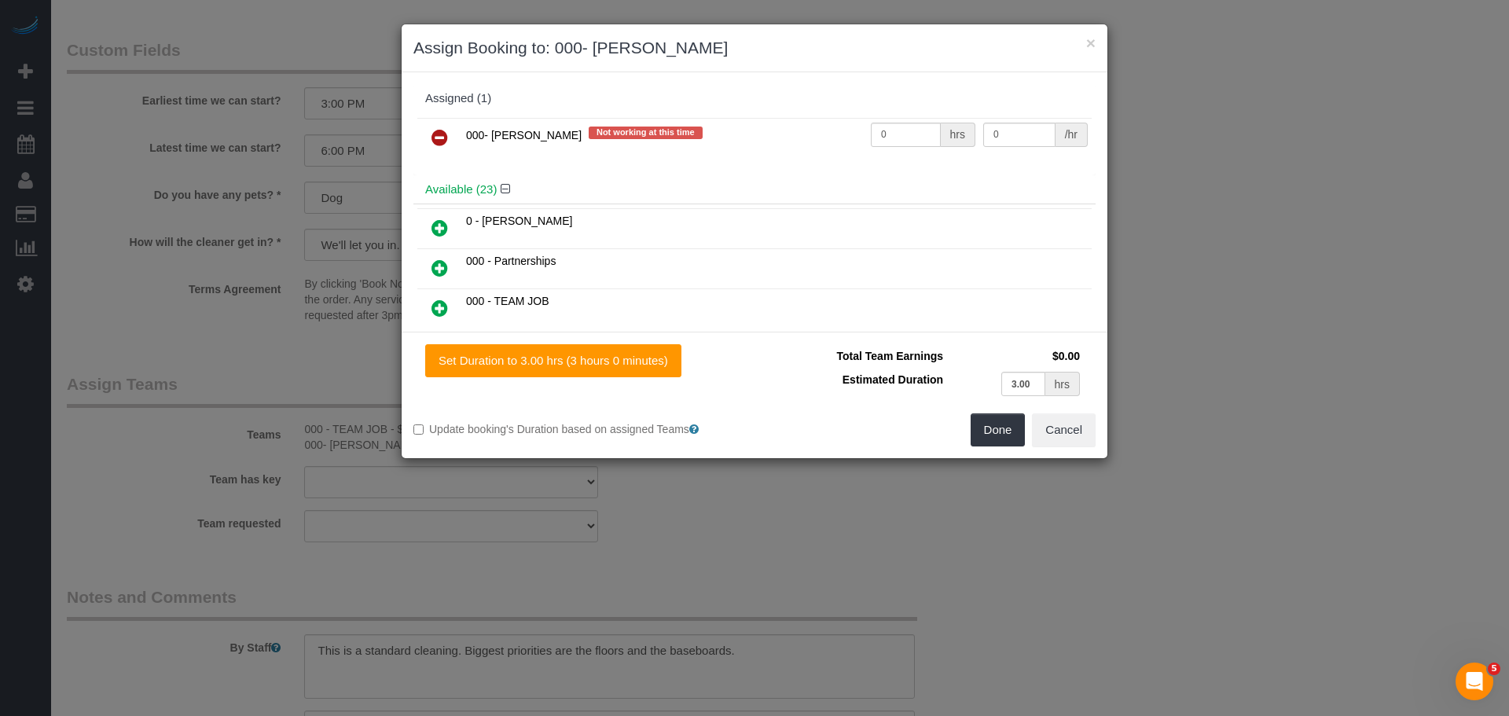
click at [443, 125] on link at bounding box center [439, 138] width 37 height 31
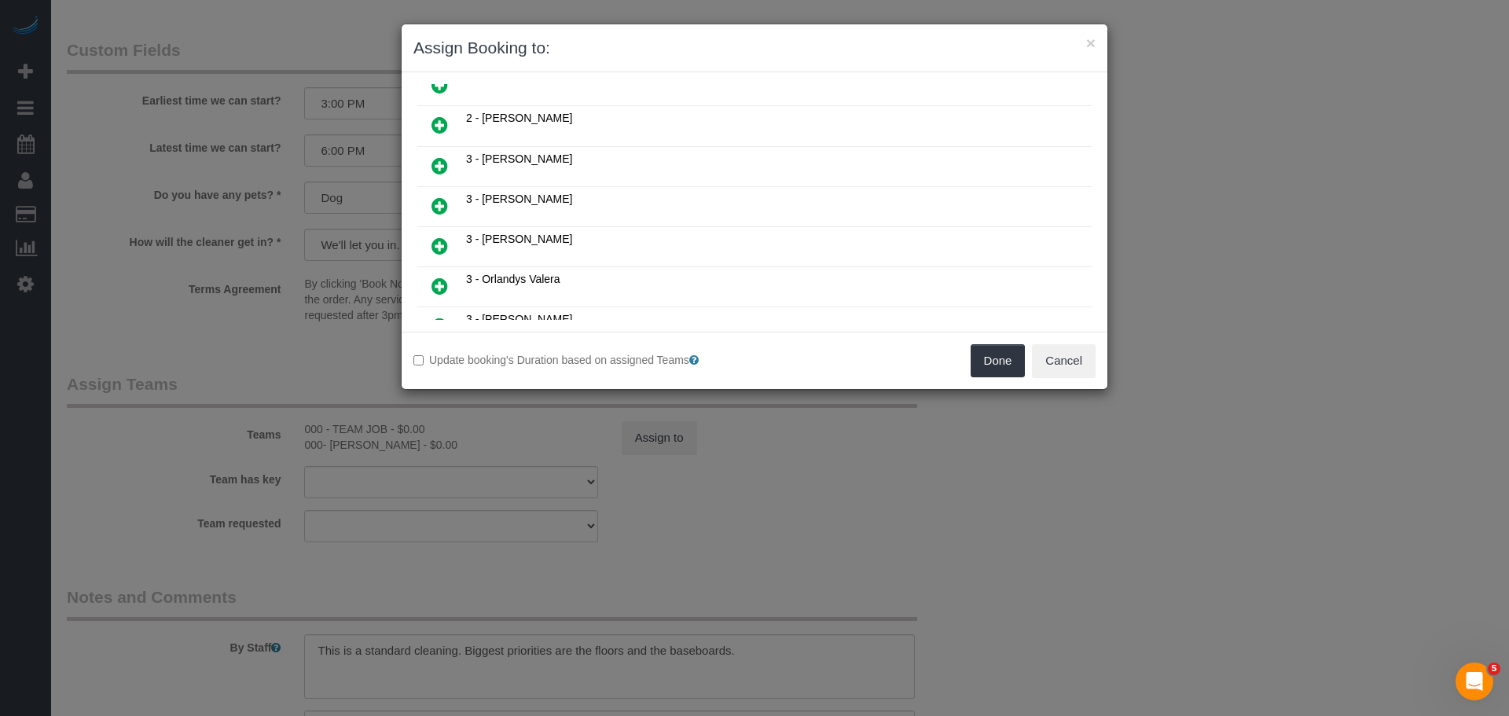
scroll to position [670, 0]
click at [444, 206] on icon at bounding box center [440, 203] width 17 height 19
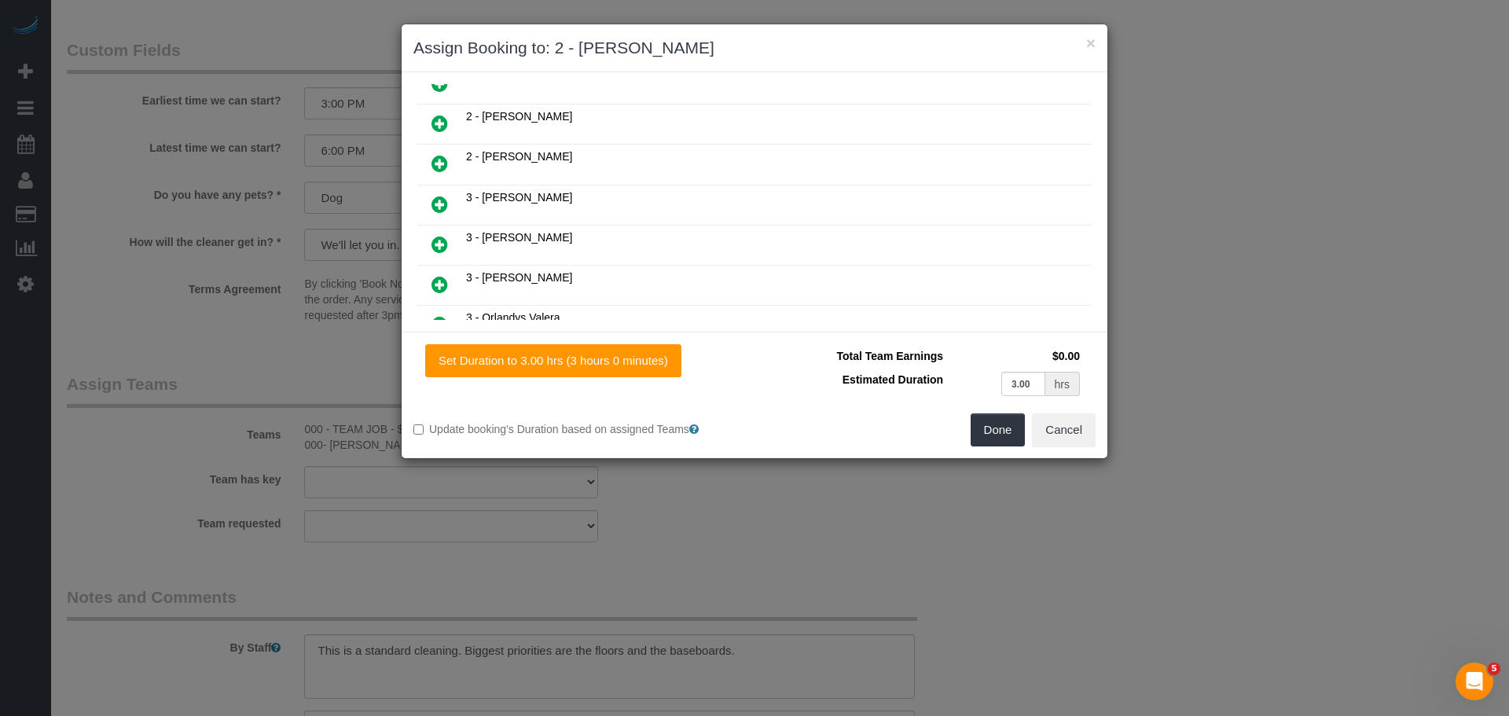
click at [443, 160] on icon at bounding box center [440, 163] width 17 height 19
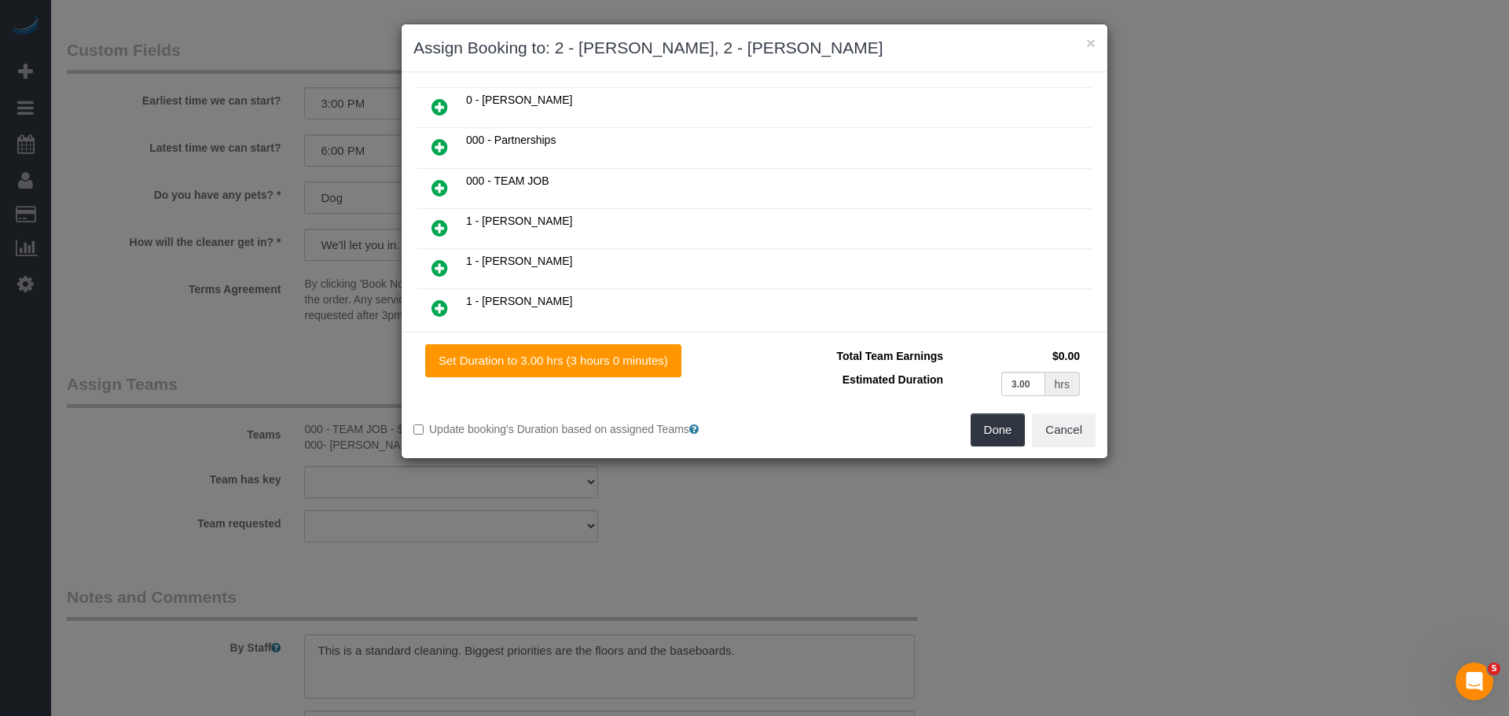
scroll to position [0, 0]
click at [450, 268] on link at bounding box center [439, 270] width 37 height 31
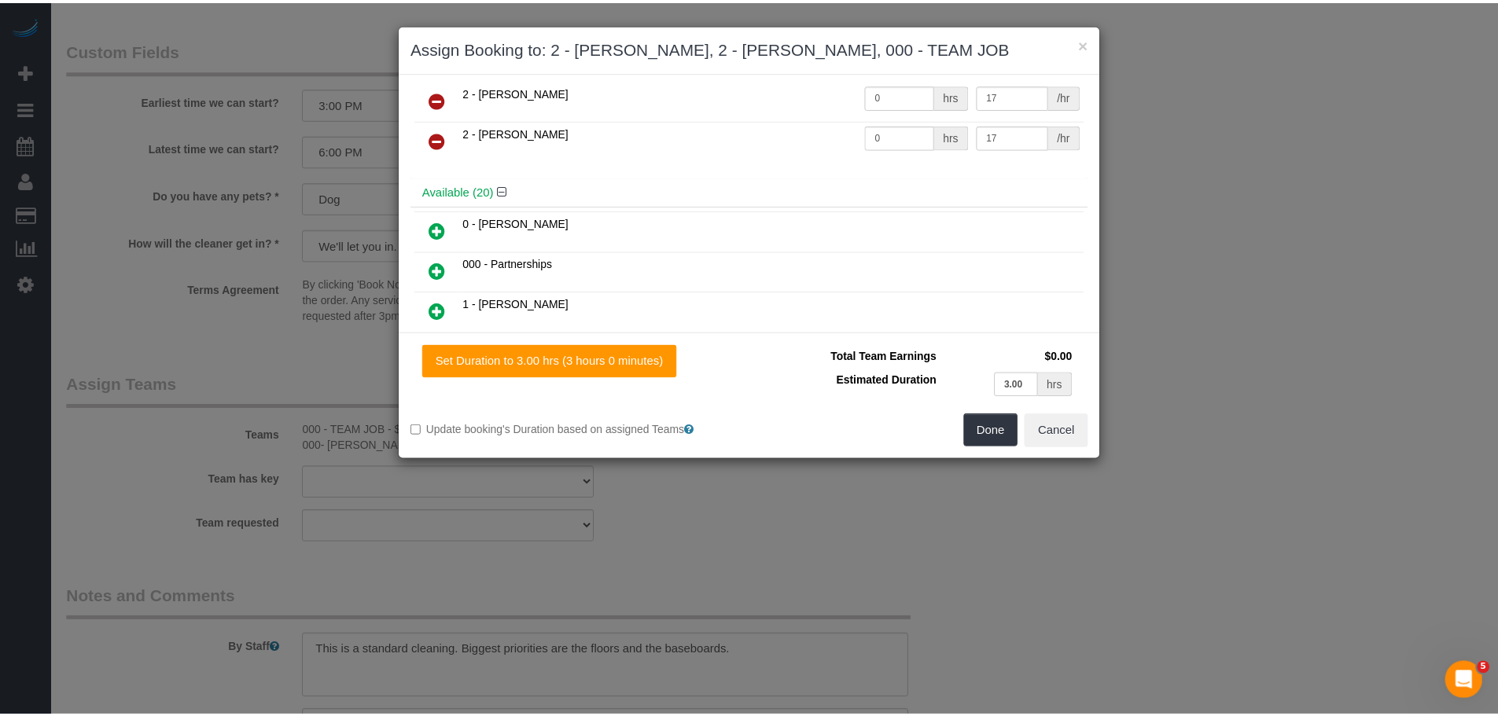
scroll to position [119, 0]
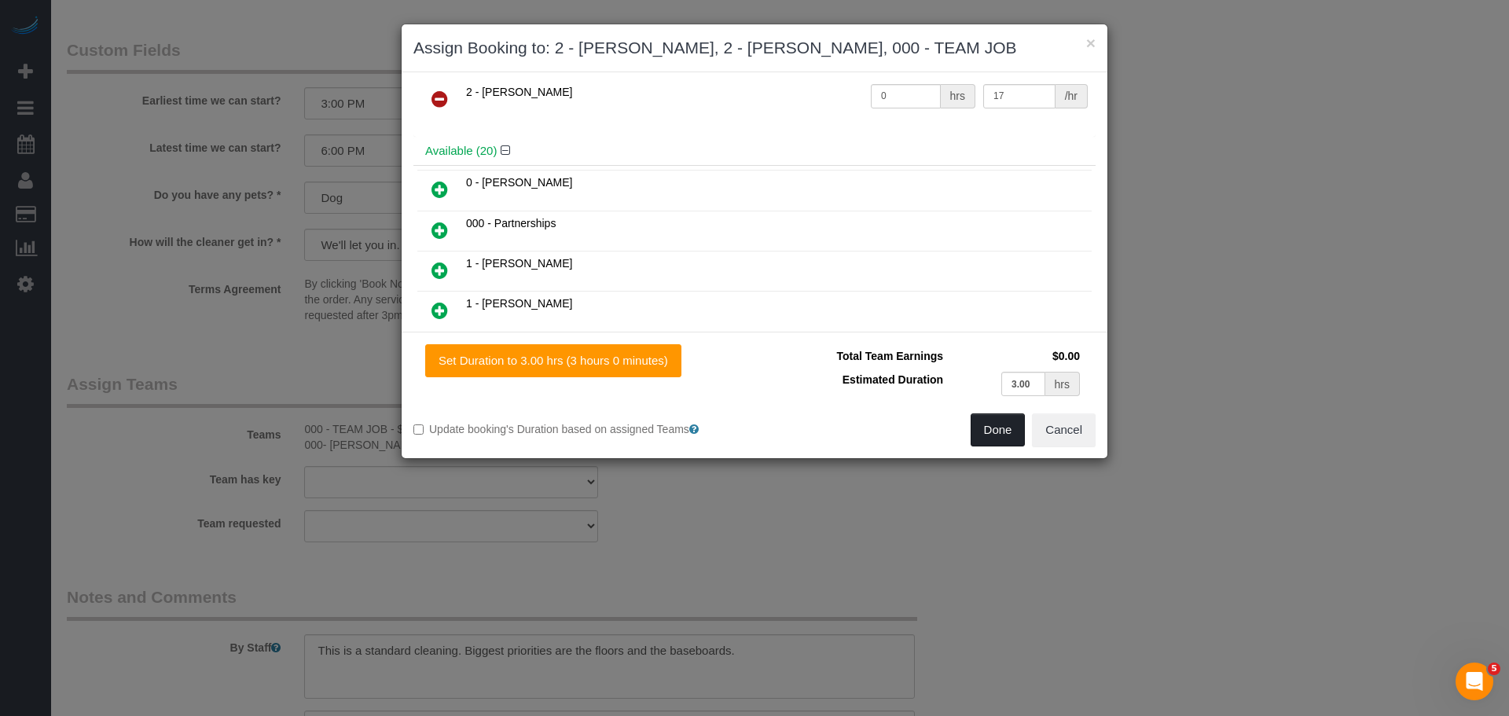
click at [1002, 424] on button "Done" at bounding box center [998, 429] width 55 height 33
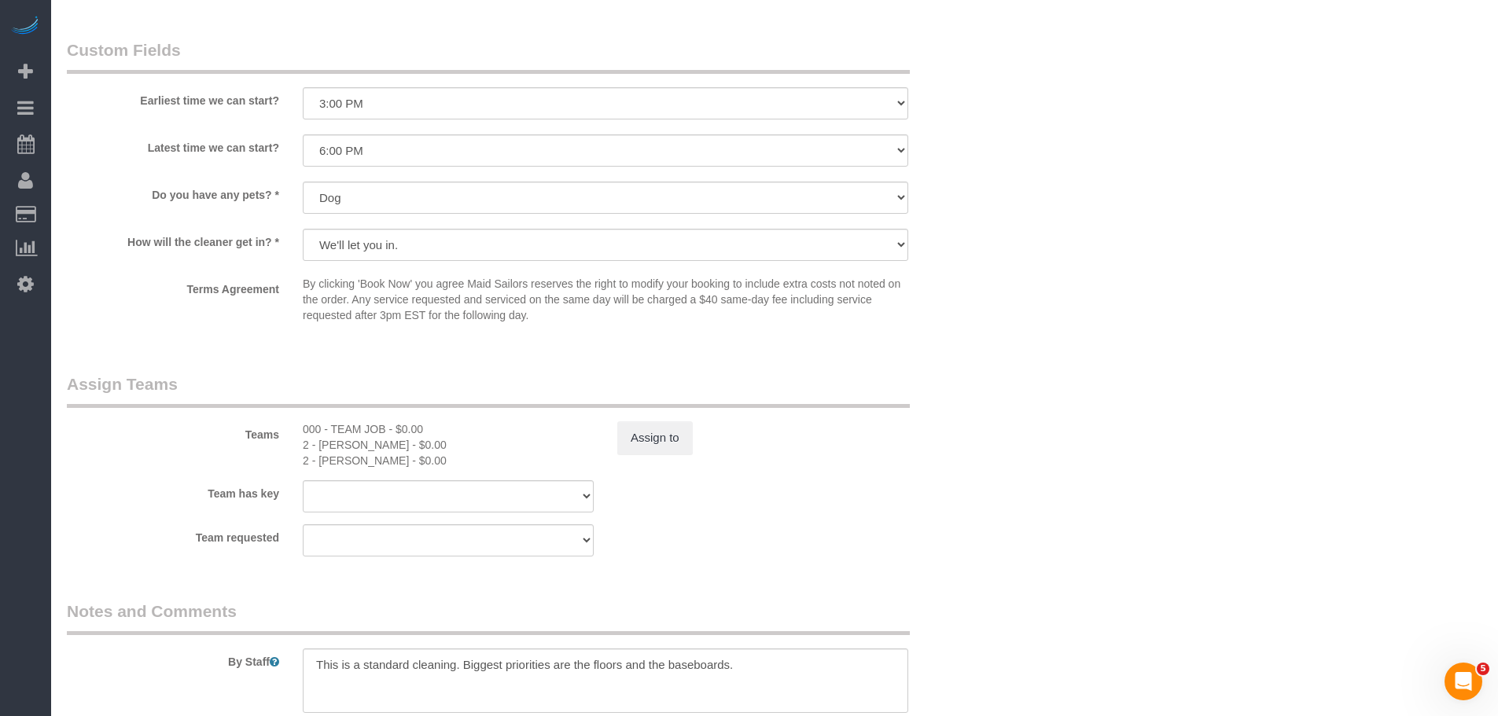
drag, startPoint x: 1104, startPoint y: 264, endPoint x: 1098, endPoint y: 278, distance: 15.5
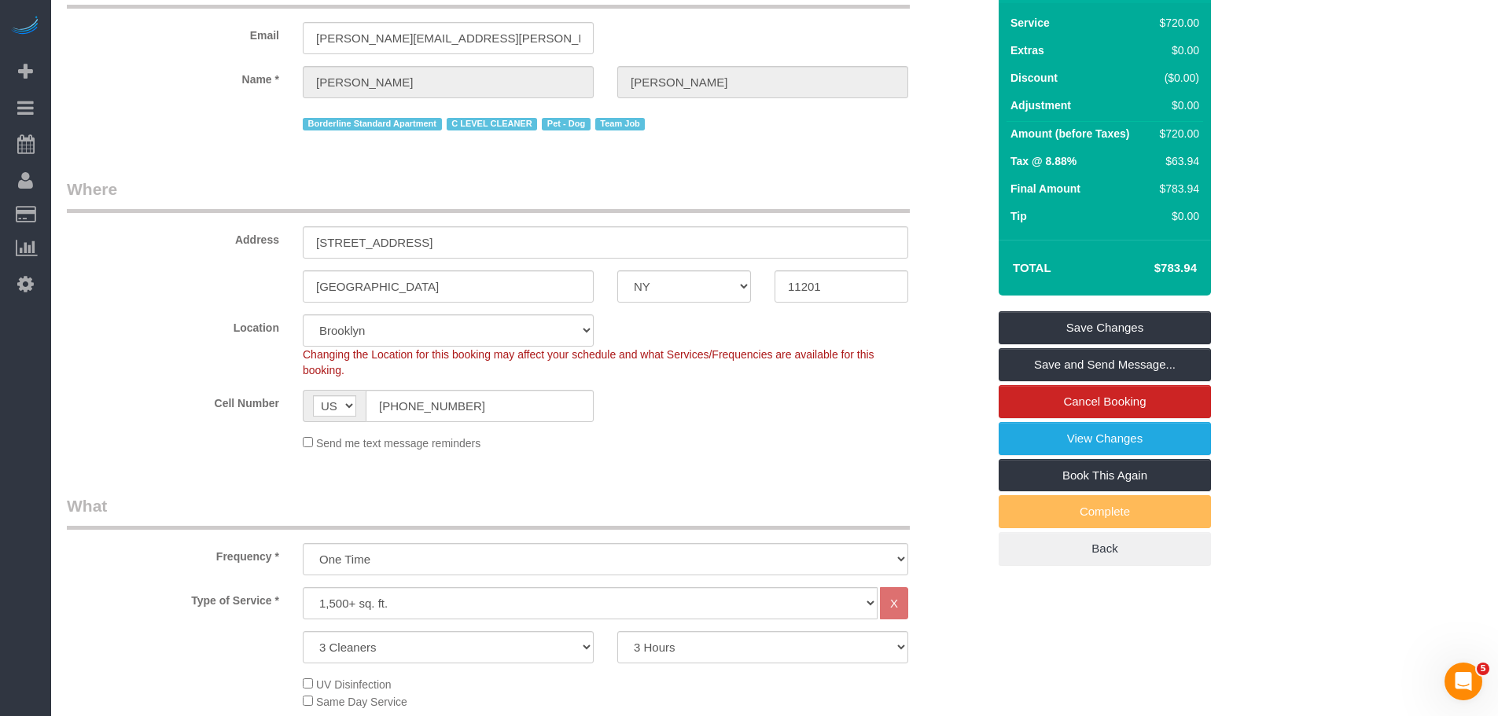
scroll to position [0, 0]
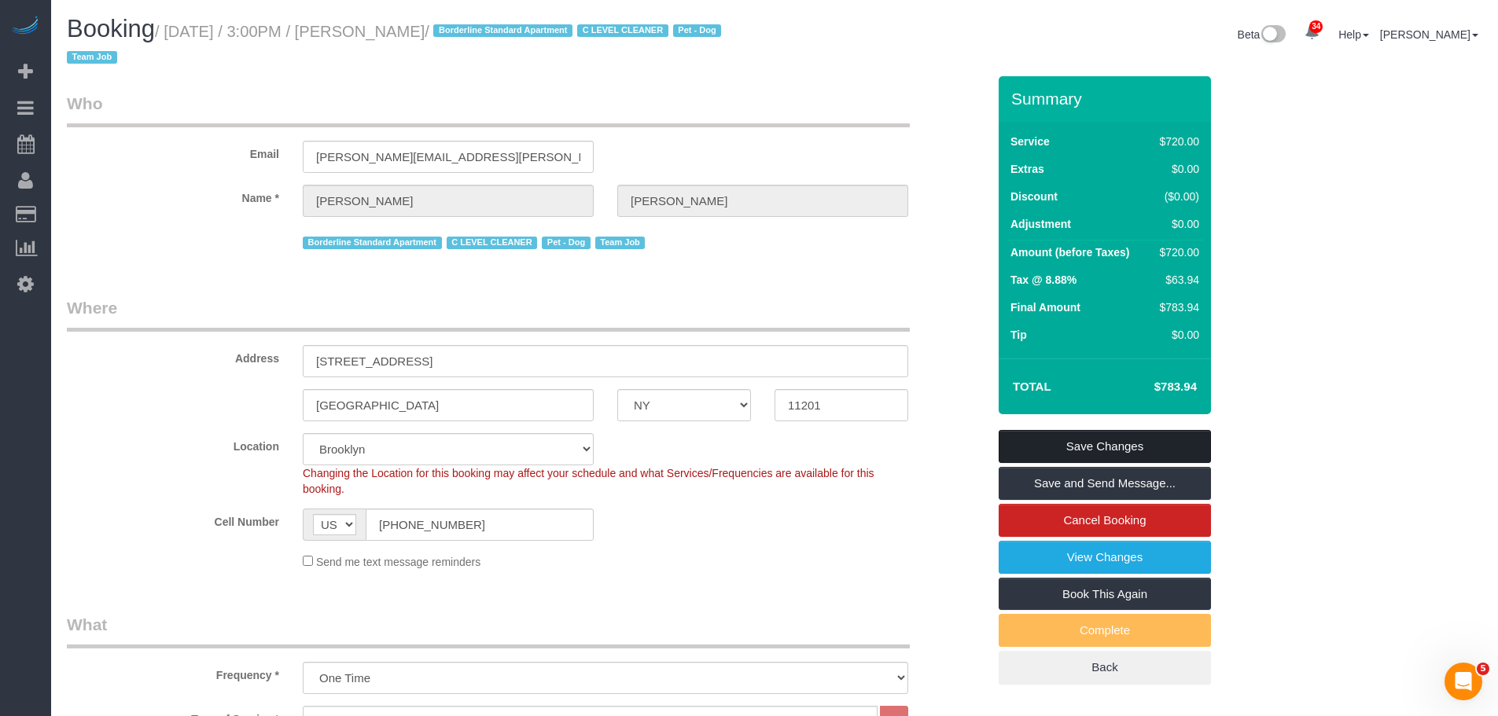
click at [1087, 448] on link "Save Changes" at bounding box center [1104, 446] width 212 height 33
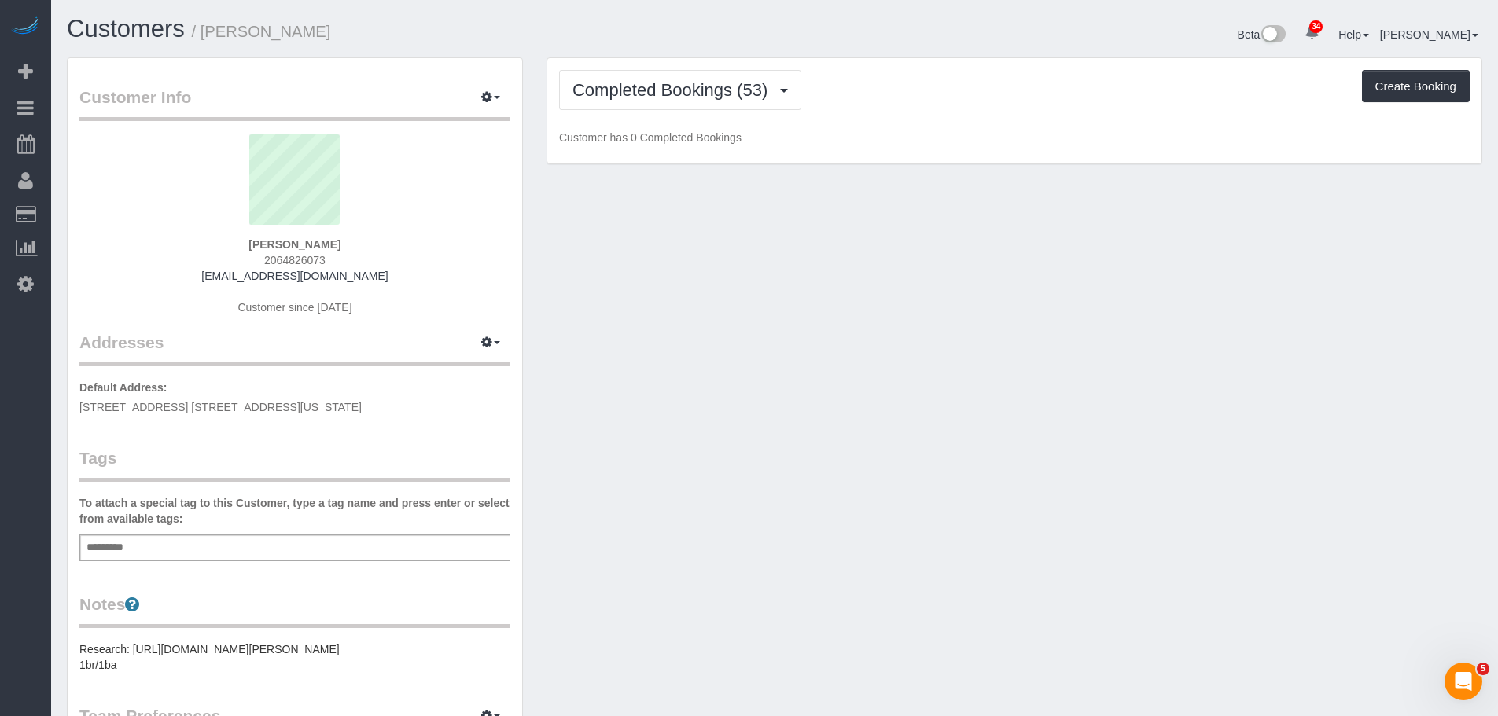
click at [974, 99] on div "Completed Bookings (53) Completed Bookings (53) Upcoming Bookings (6) Cancelled…" at bounding box center [1014, 90] width 910 height 40
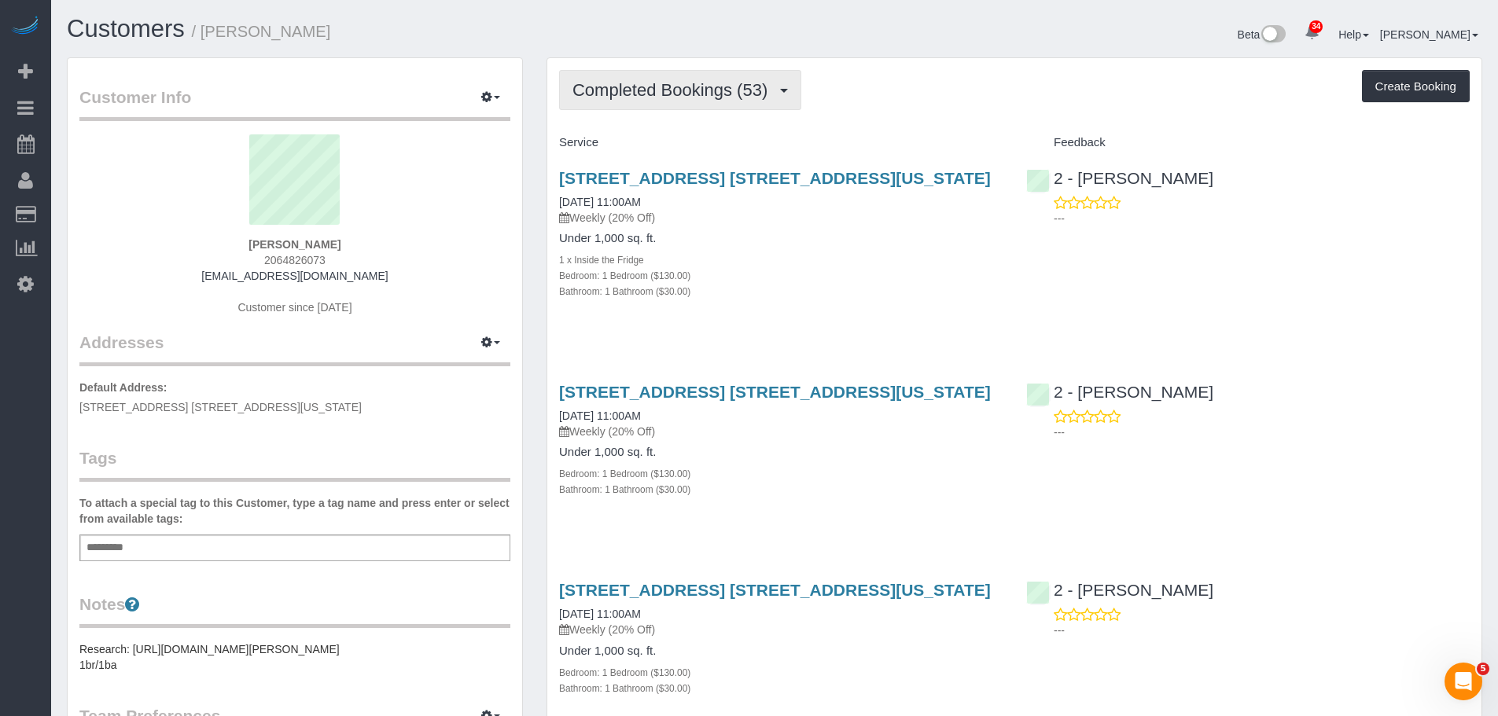
click at [719, 90] on span "Completed Bookings (53)" at bounding box center [673, 90] width 203 height 20
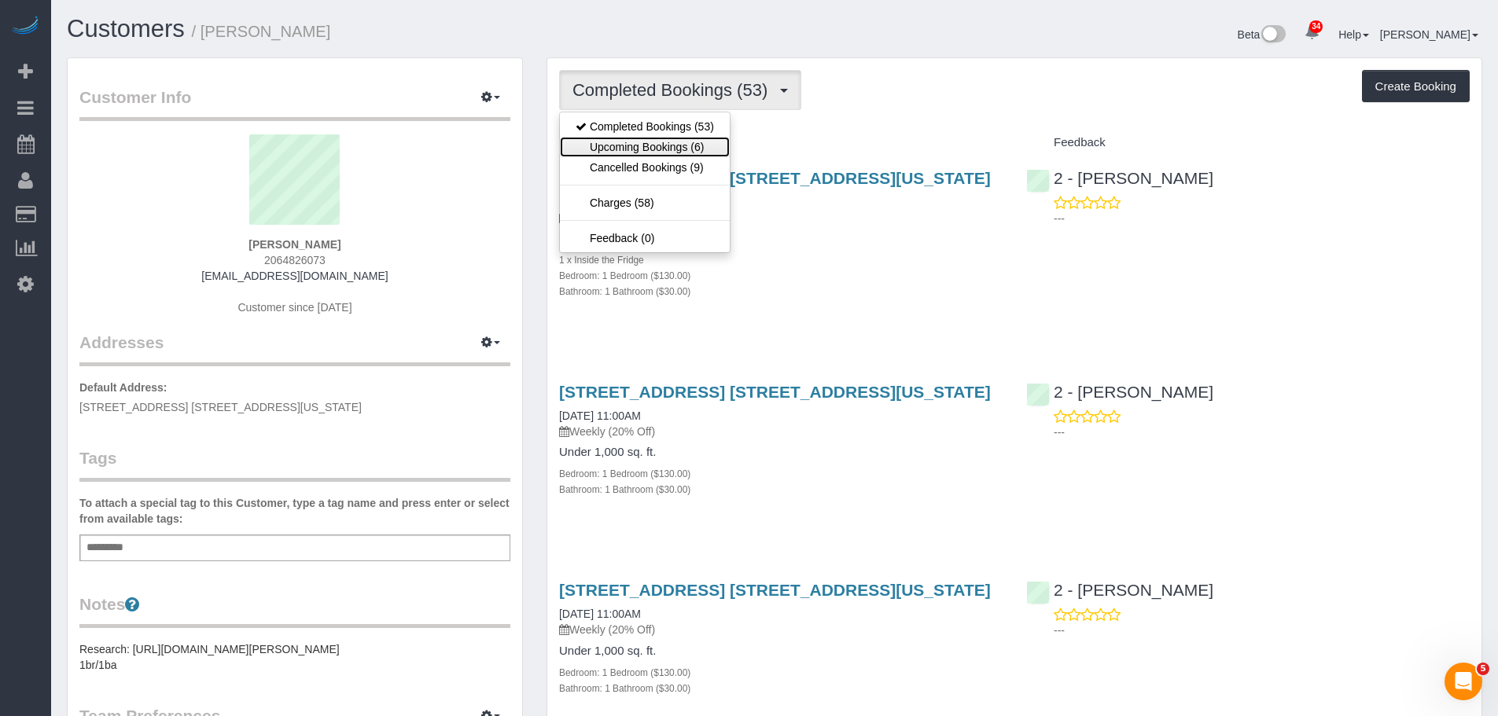
click at [716, 145] on link "Upcoming Bookings (6)" at bounding box center [645, 147] width 170 height 20
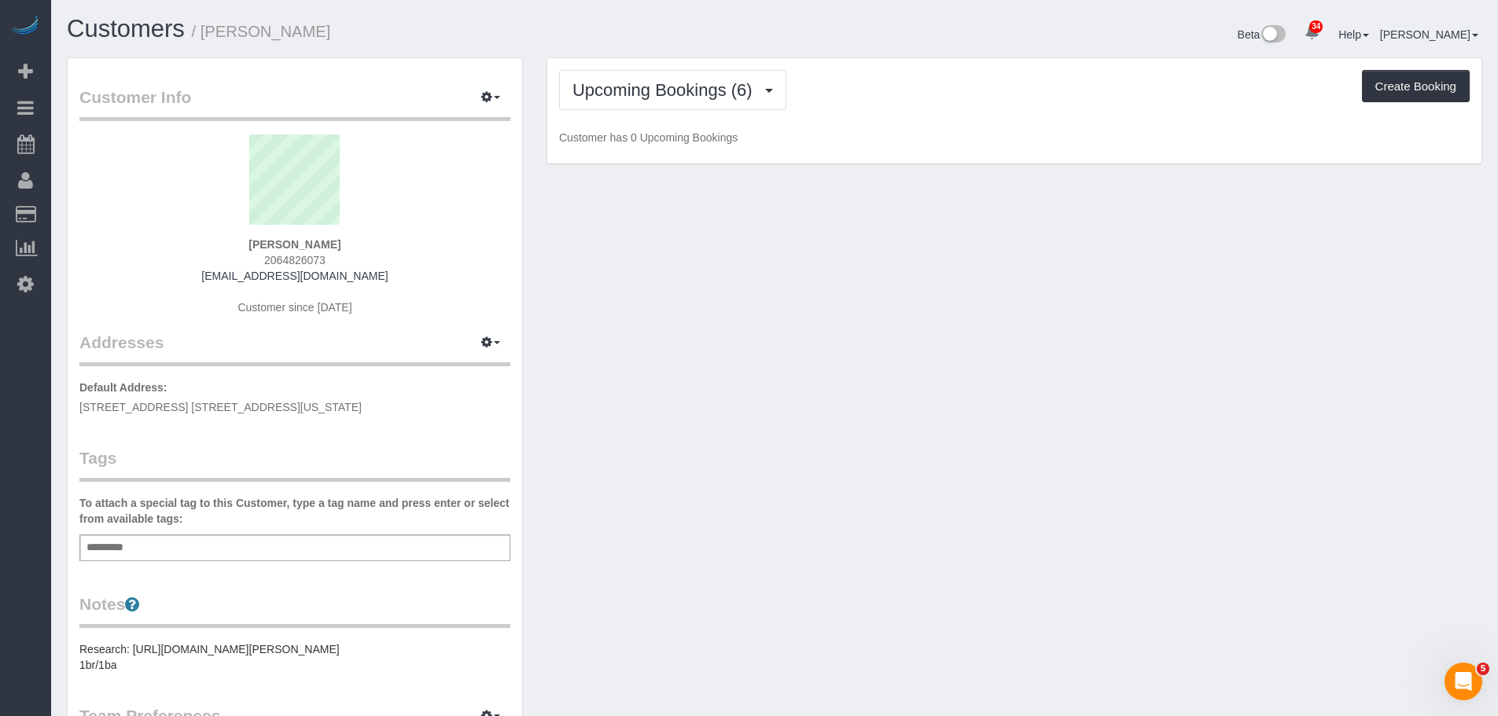
click at [990, 116] on div "Upcoming Bookings (6) Completed Bookings (53) Upcoming Bookings (6) Cancelled B…" at bounding box center [1014, 111] width 934 height 106
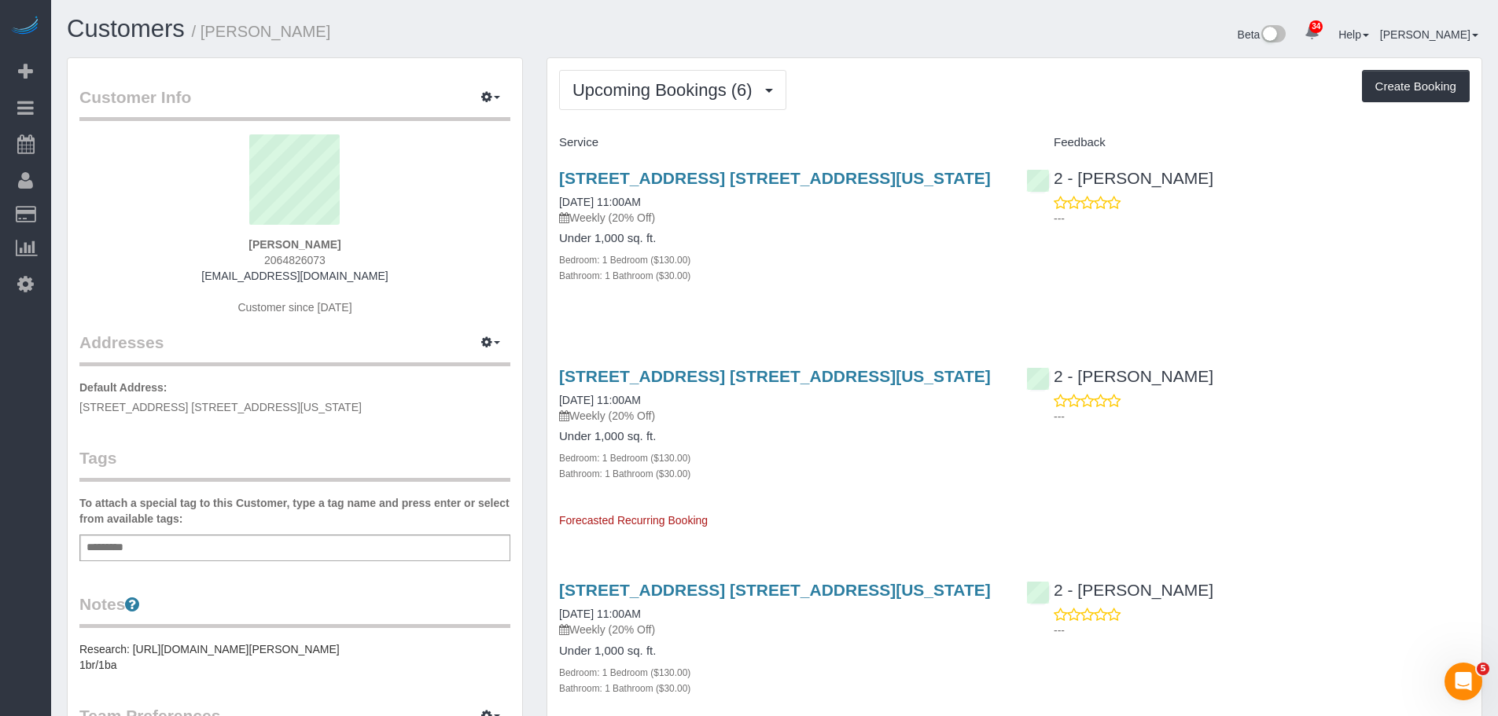
click at [983, 105] on div "Upcoming Bookings (6) Completed Bookings (53) Upcoming Bookings (6) Cancelled B…" at bounding box center [1014, 90] width 910 height 40
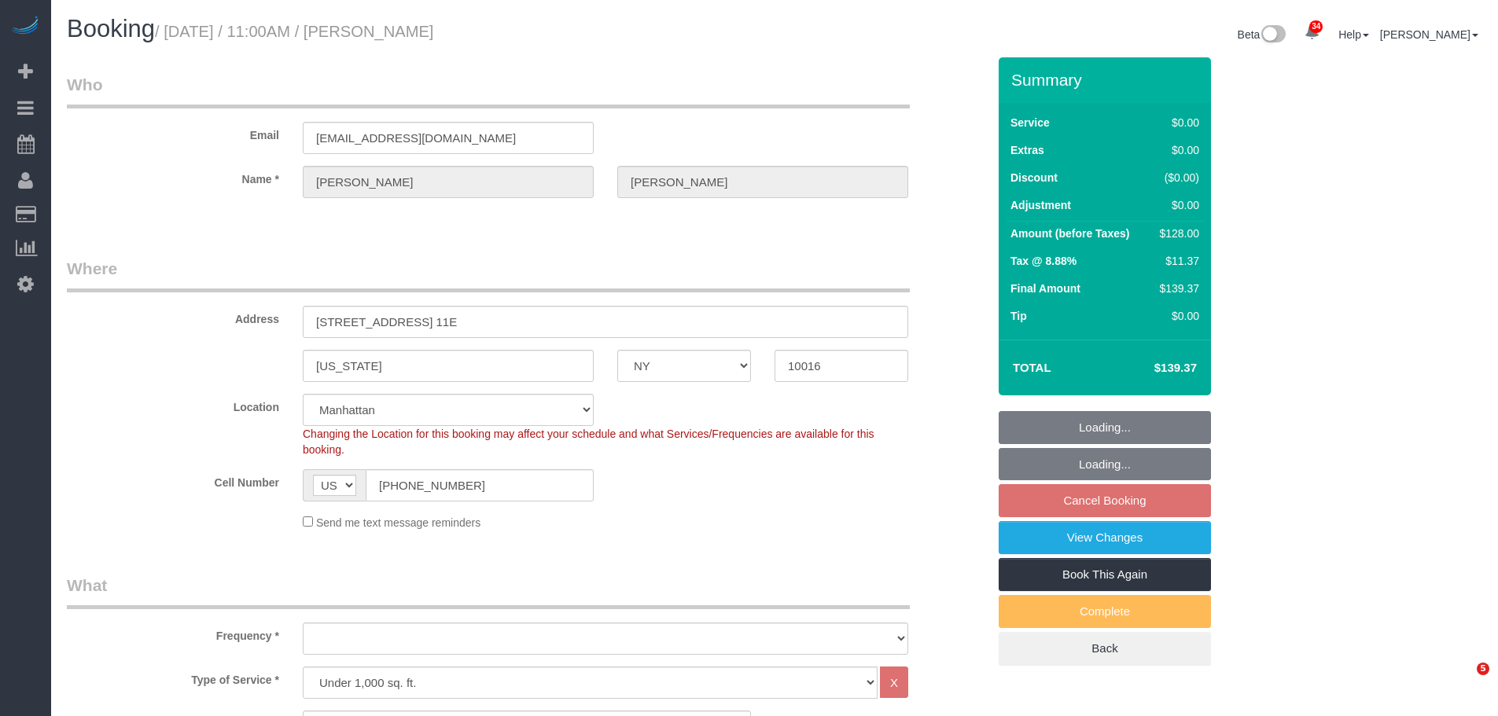
select select "NY"
select select "1"
select select "object:1101"
select select "1"
select select "spot4"
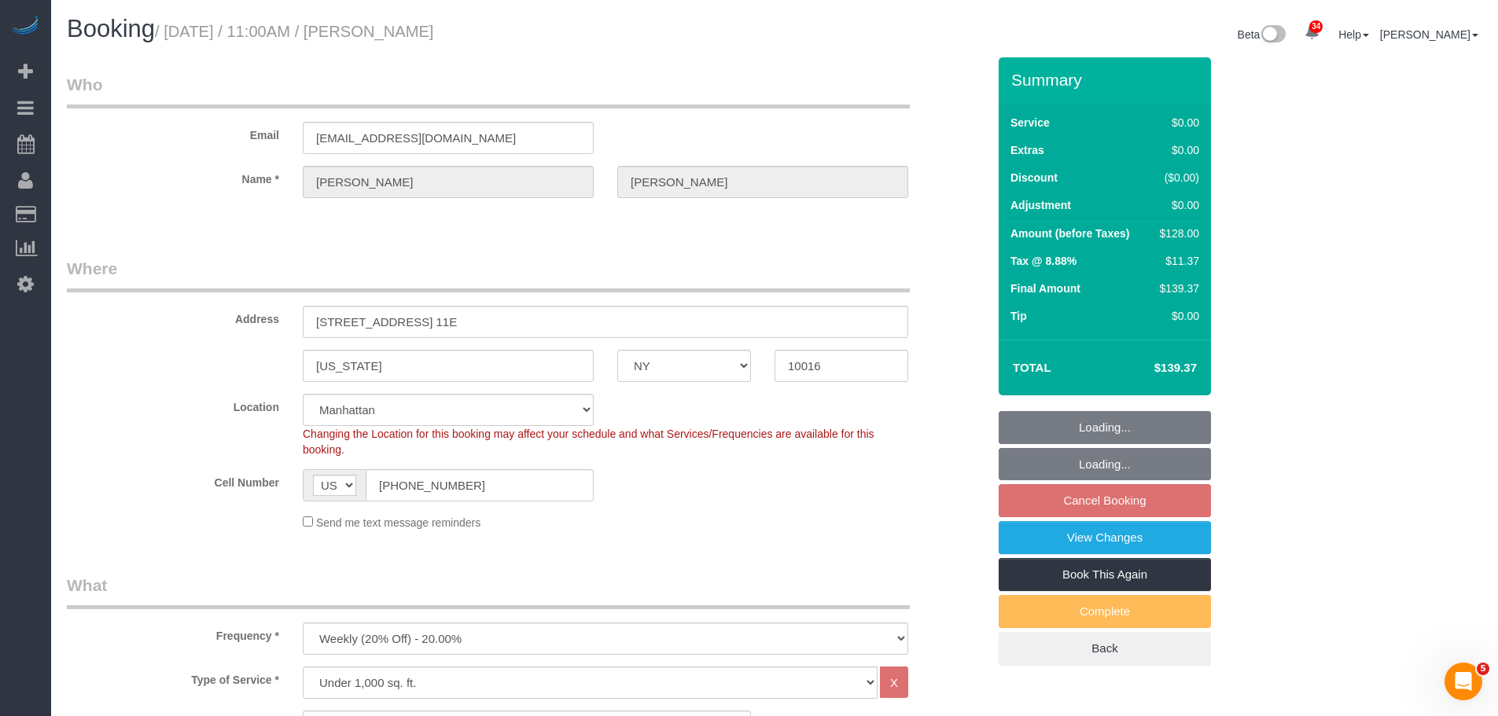
select select "number:89"
select select "number:90"
select select "number:15"
select select "number:6"
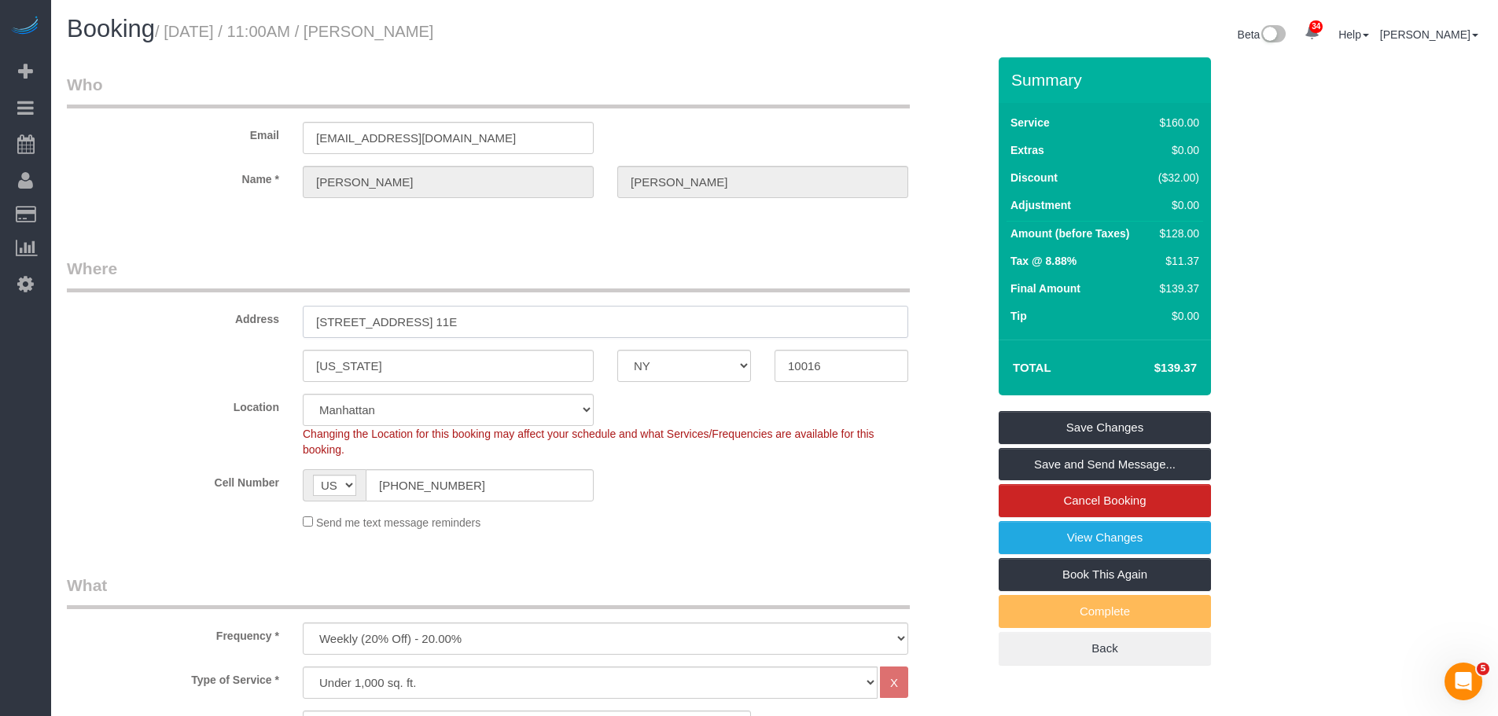
click at [130, 337] on div "Address 247 East 28th Street, Apt. 11E" at bounding box center [526, 297] width 943 height 81
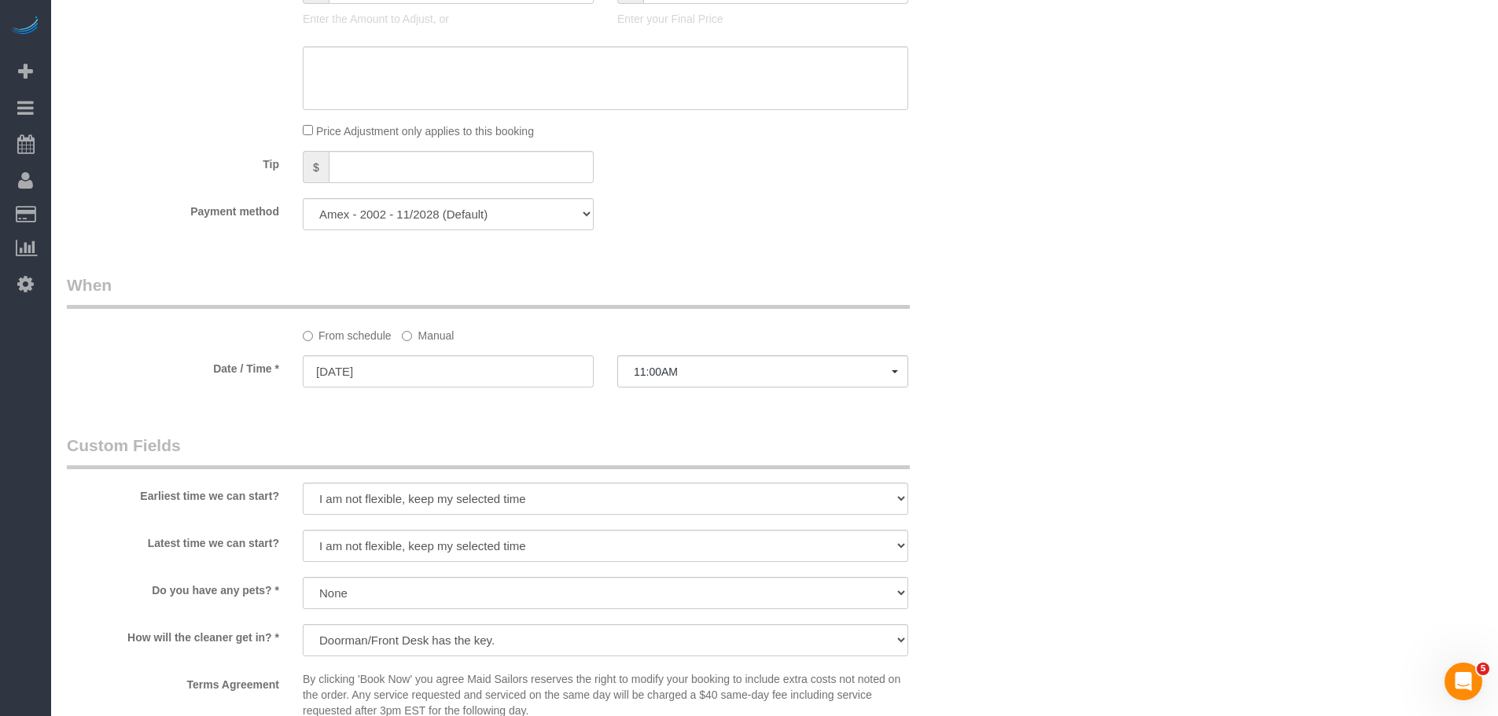
scroll to position [1415, 0]
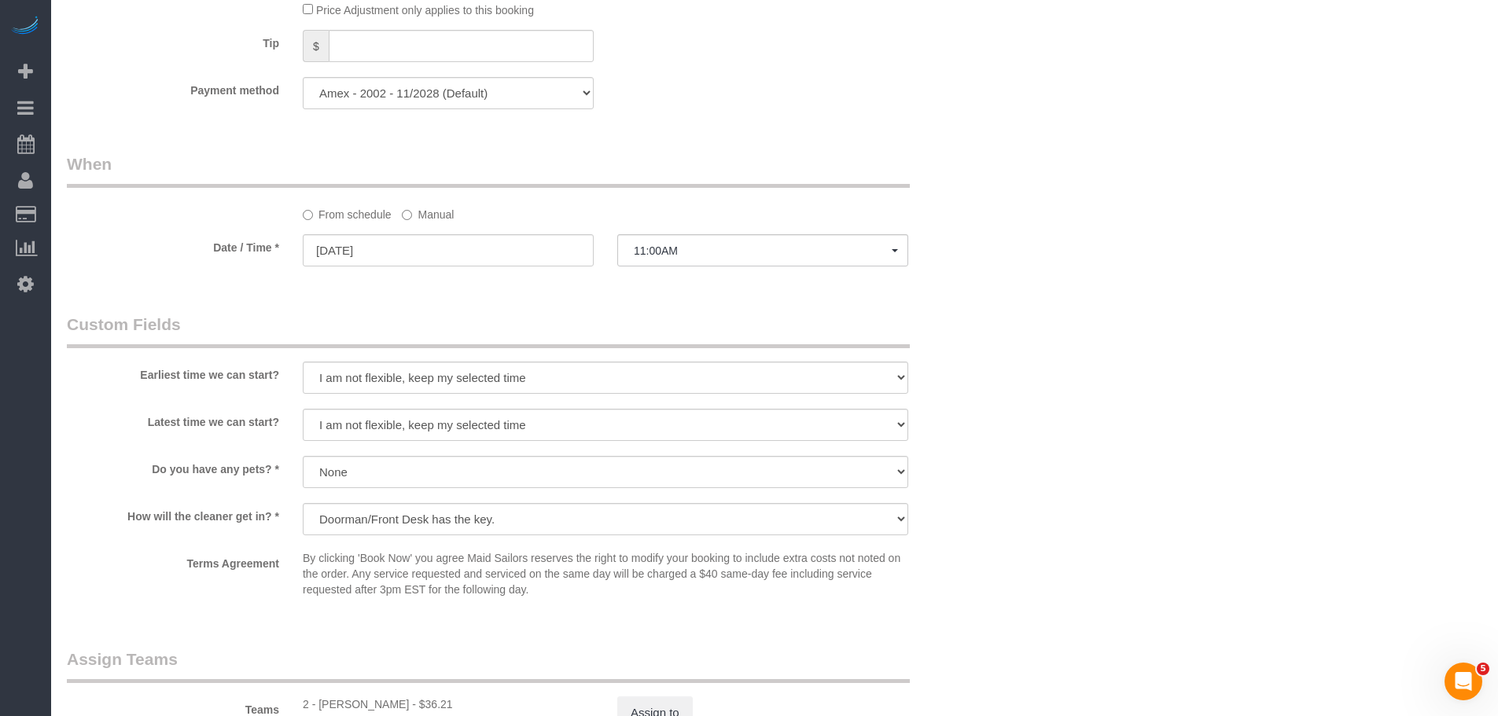
click at [417, 217] on label "Manual" at bounding box center [428, 211] width 52 height 21
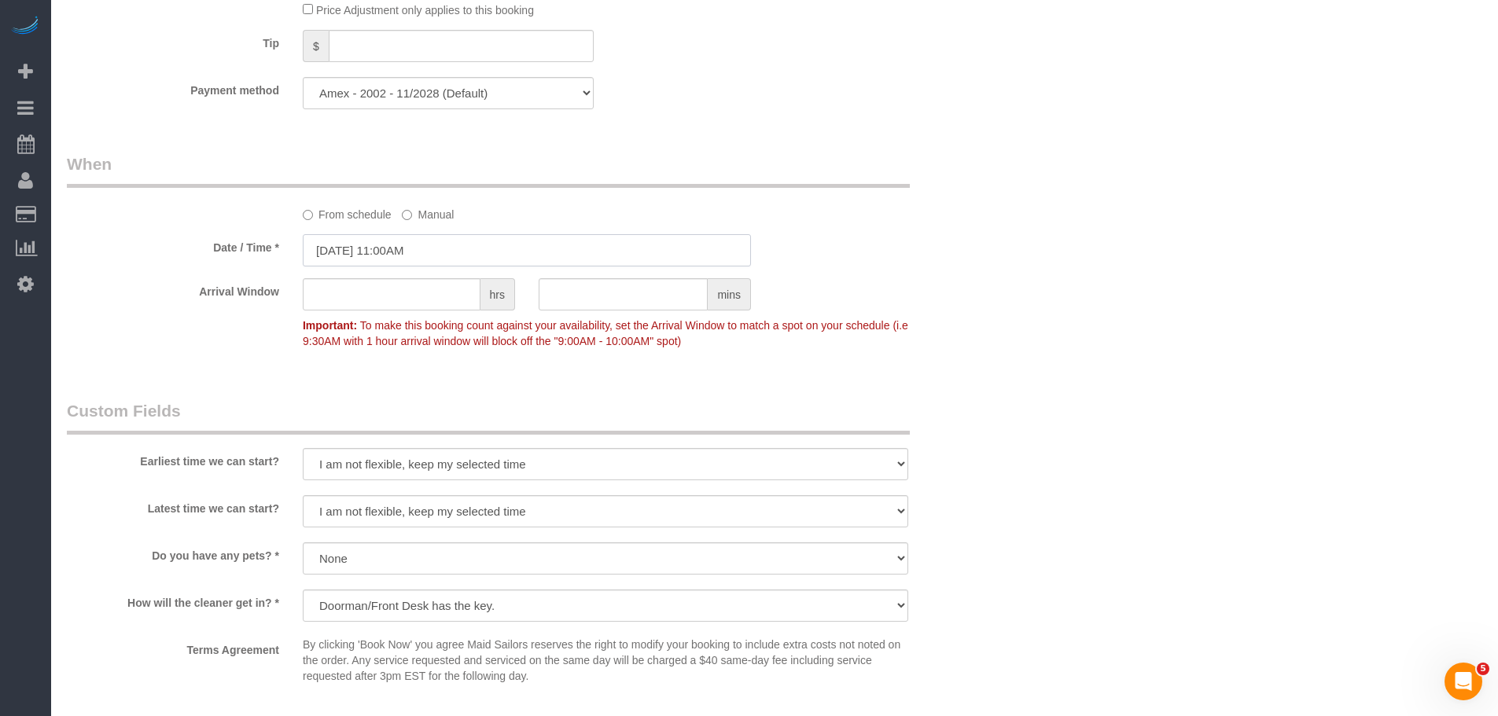
click at [402, 255] on input "10/09/2025 11:00AM" at bounding box center [527, 250] width 448 height 32
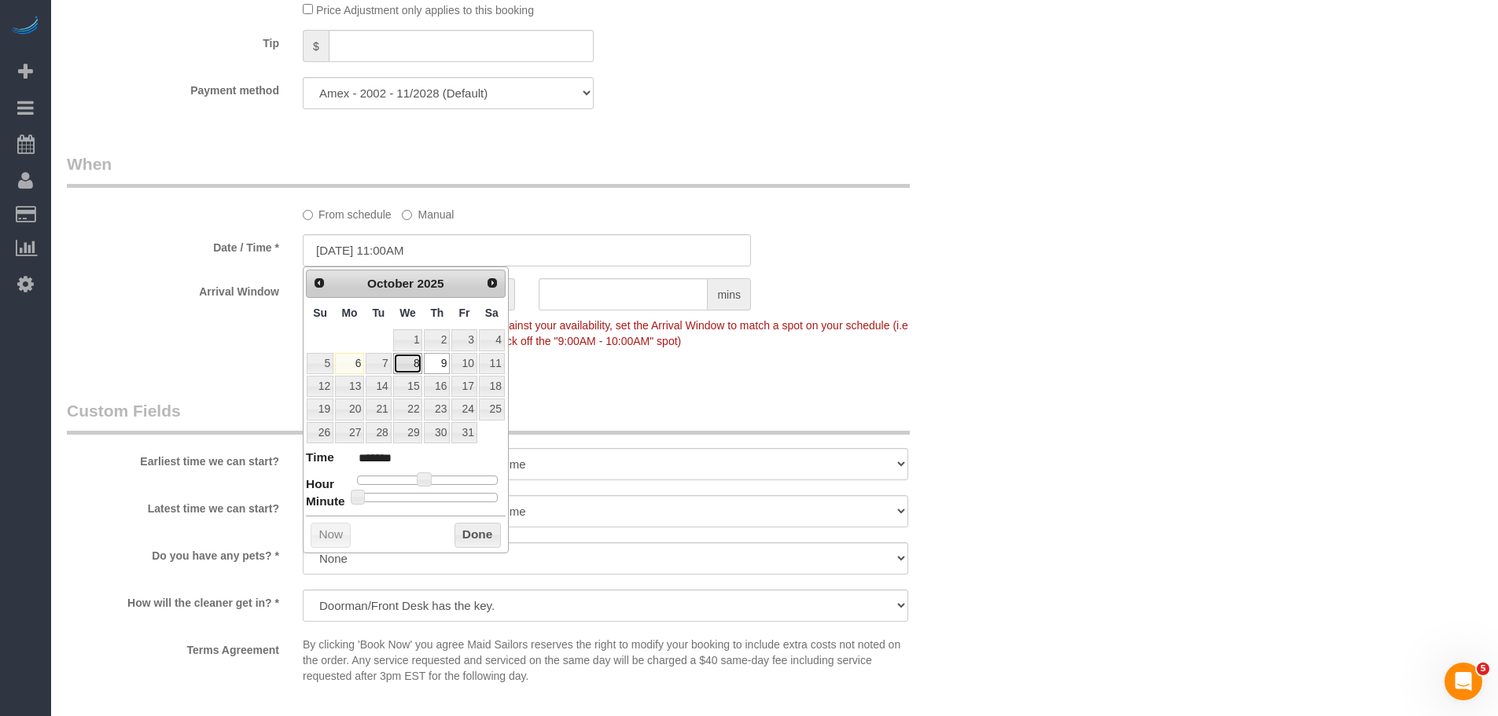
click at [409, 364] on link "8" at bounding box center [408, 363] width 30 height 21
click at [424, 483] on span at bounding box center [424, 479] width 14 height 14
type input "10/08/2025 12:00PM"
type input "*******"
type input "[DATE] 1:00PM"
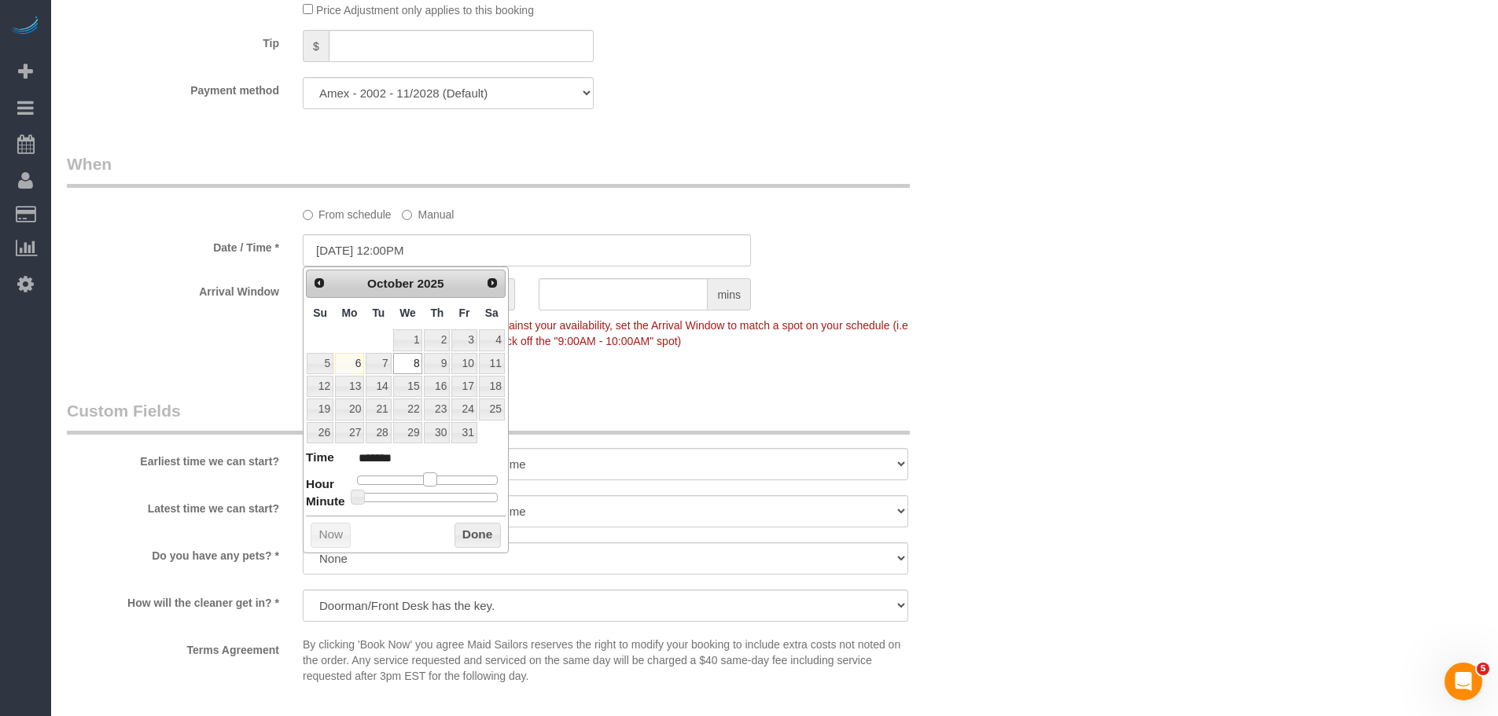
type input "******"
type input "10/08/2025 2:00PM"
type input "******"
click at [472, 539] on button "Done" at bounding box center [477, 535] width 46 height 25
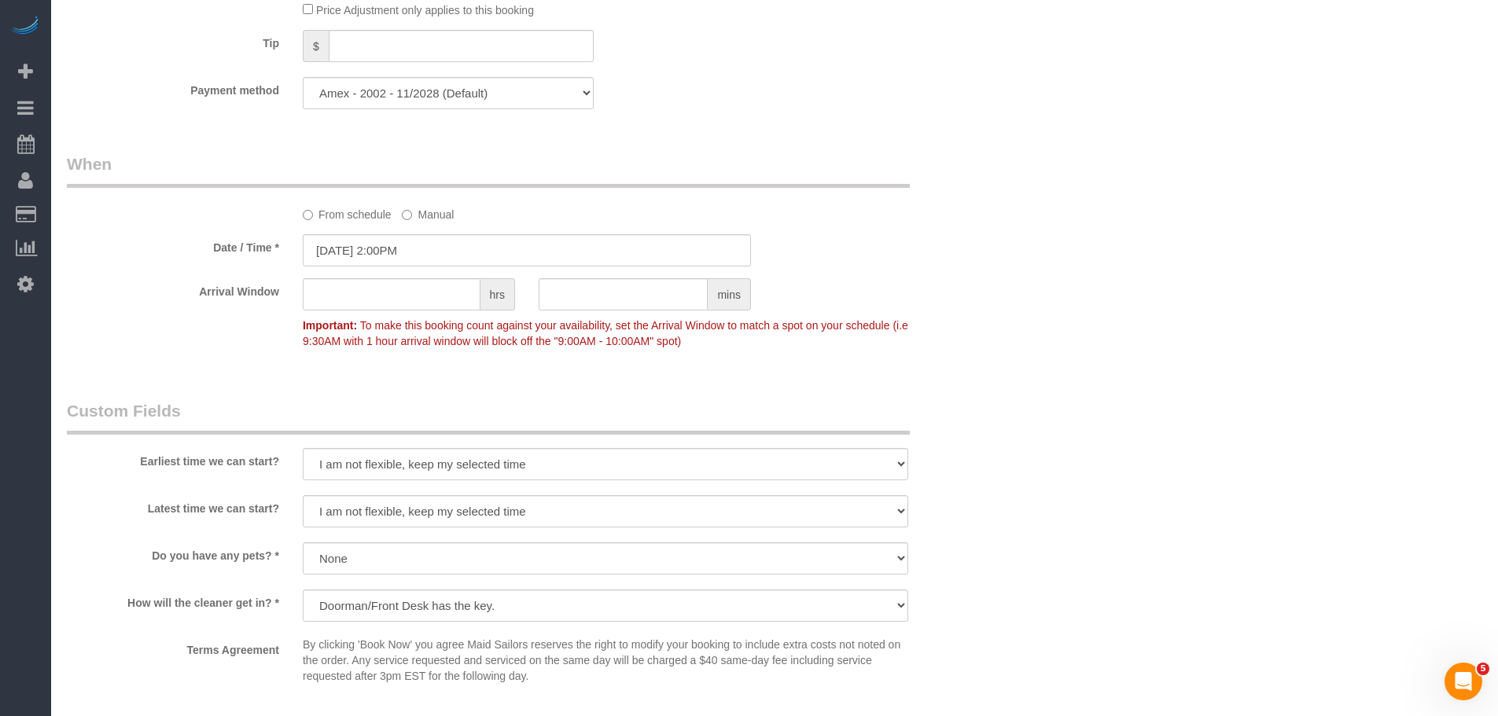
drag, startPoint x: 507, startPoint y: 465, endPoint x: 503, endPoint y: 562, distance: 96.8
click at [507, 465] on select "I am not flexible, keep my selected time 8:00 AM 9:00 AM 10:00 AM 11:00 AM 12:0…" at bounding box center [605, 464] width 605 height 32
select select "number:58"
click at [303, 448] on select "I am not flexible, keep my selected time 8:00 AM 9:00 AM 10:00 AM 11:00 AM 12:0…" at bounding box center [605, 464] width 605 height 32
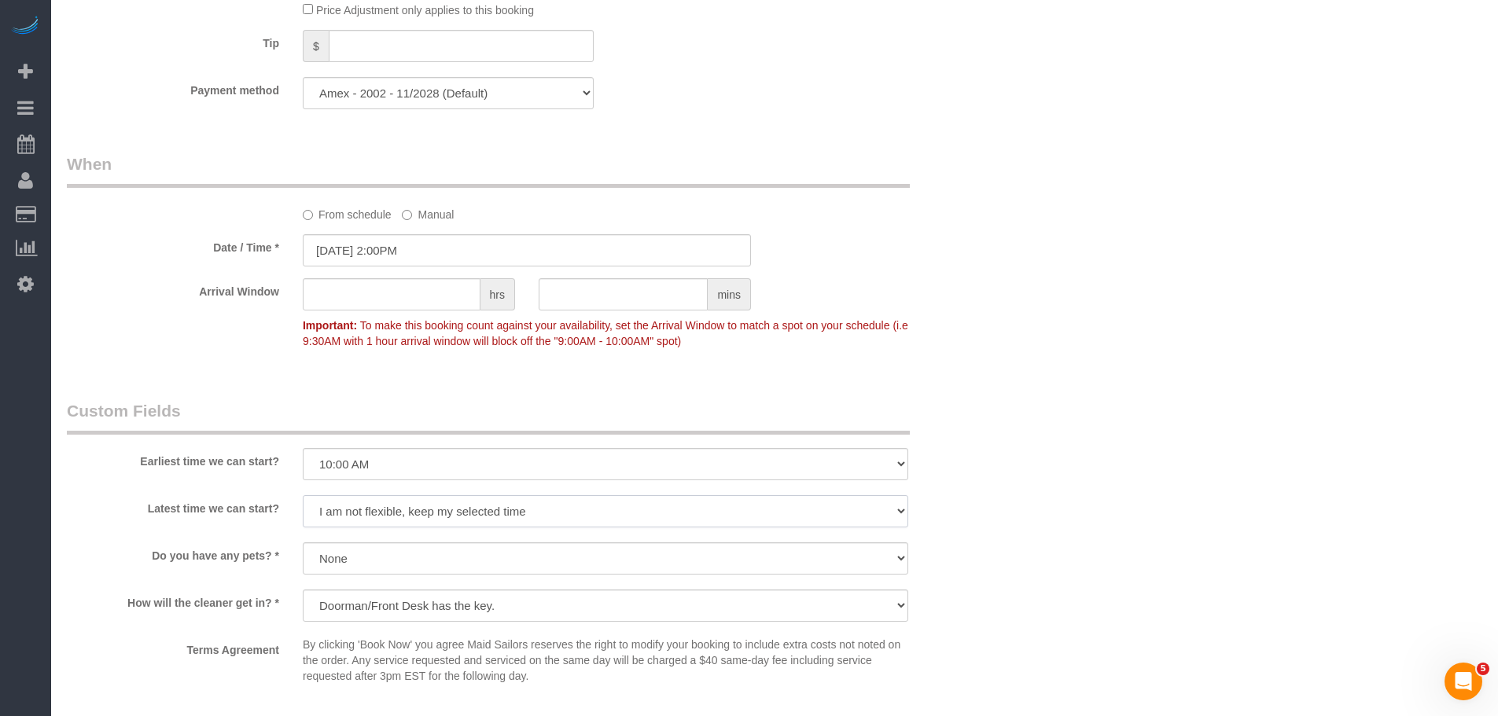
click at [531, 513] on select "I am not flexible, keep my selected time 8:00 AM 9:00 AM 10:00 AM 11:00 AM 12:0…" at bounding box center [605, 511] width 605 height 32
select select "number:79"
click at [303, 495] on select "I am not flexible, keep my selected time 8:00 AM 9:00 AM 10:00 AM 11:00 AM 12:0…" at bounding box center [605, 511] width 605 height 32
drag, startPoint x: 1255, startPoint y: 378, endPoint x: 1164, endPoint y: 411, distance: 97.0
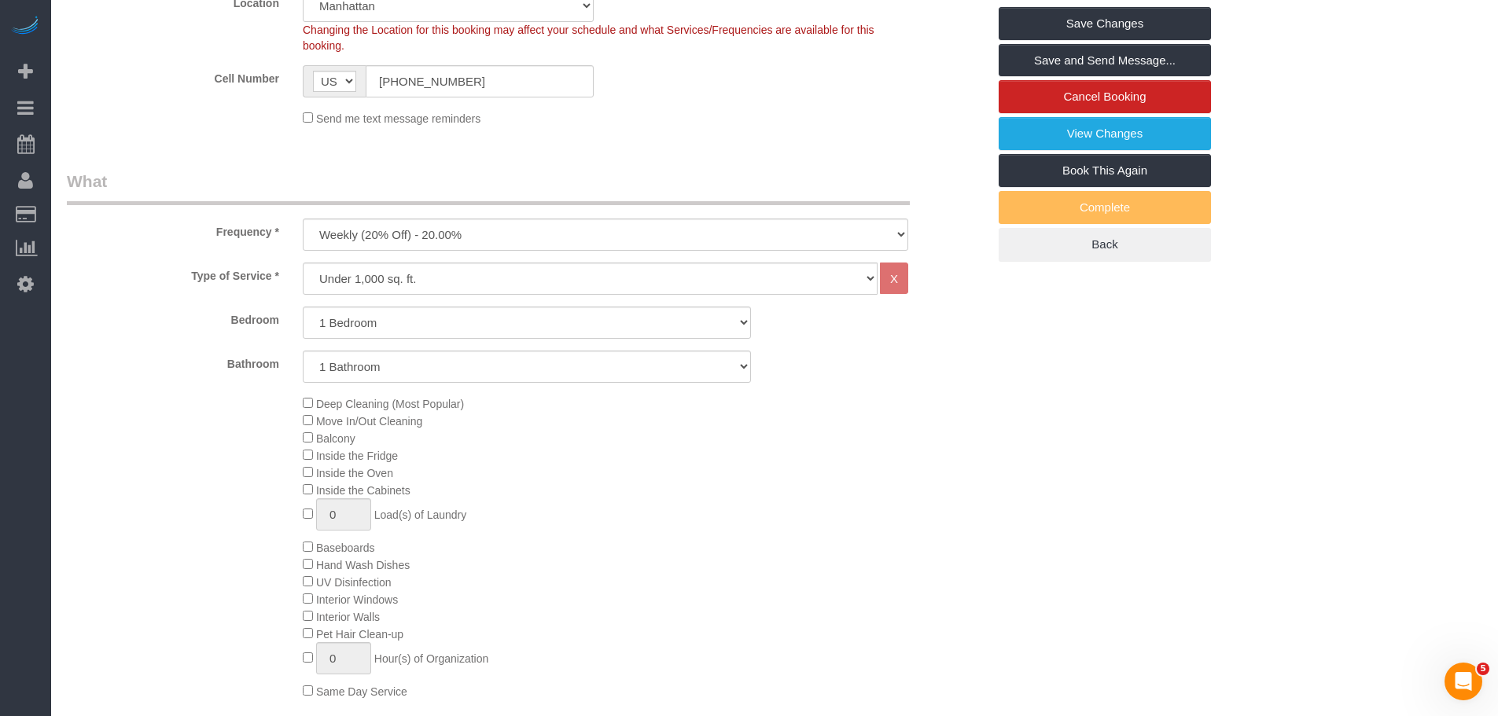
scroll to position [284, 0]
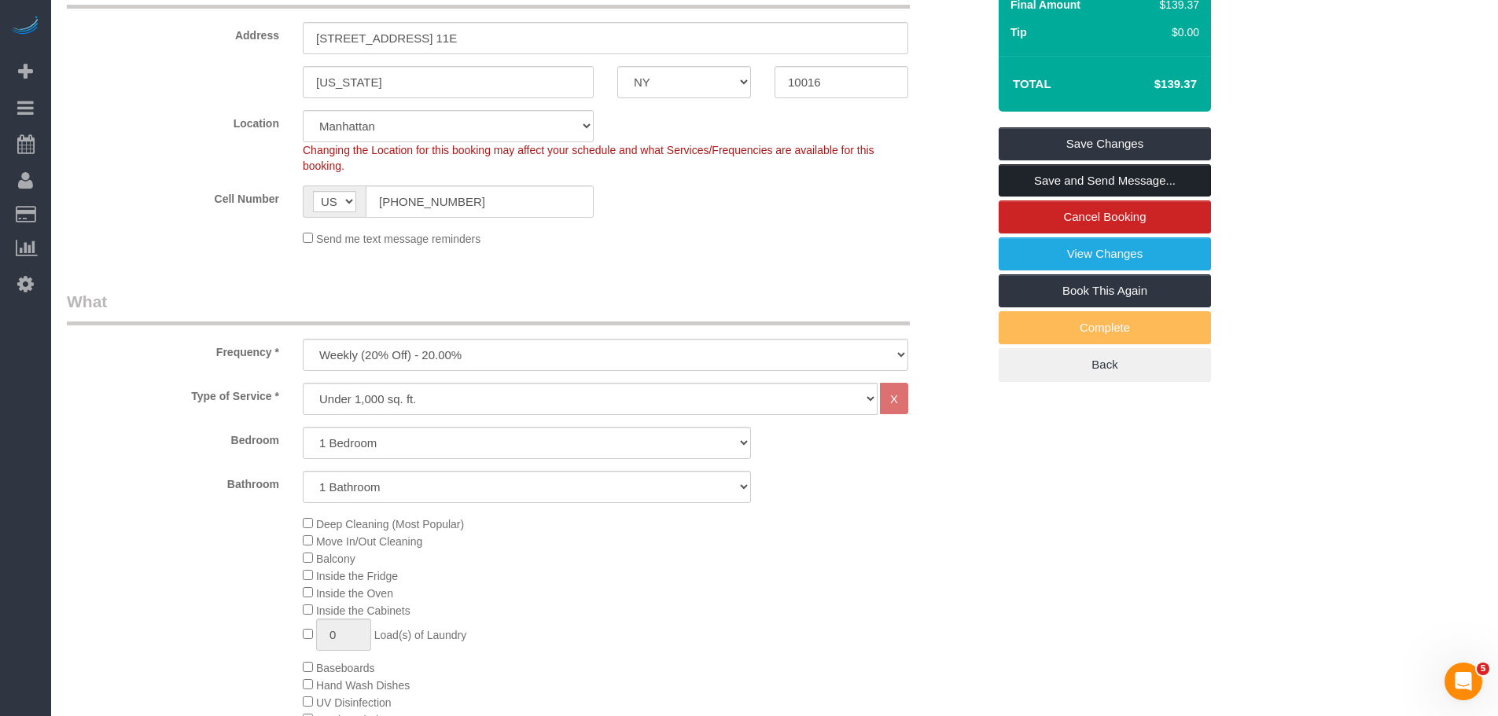
click at [1112, 187] on link "Save and Send Message..." at bounding box center [1104, 180] width 212 height 33
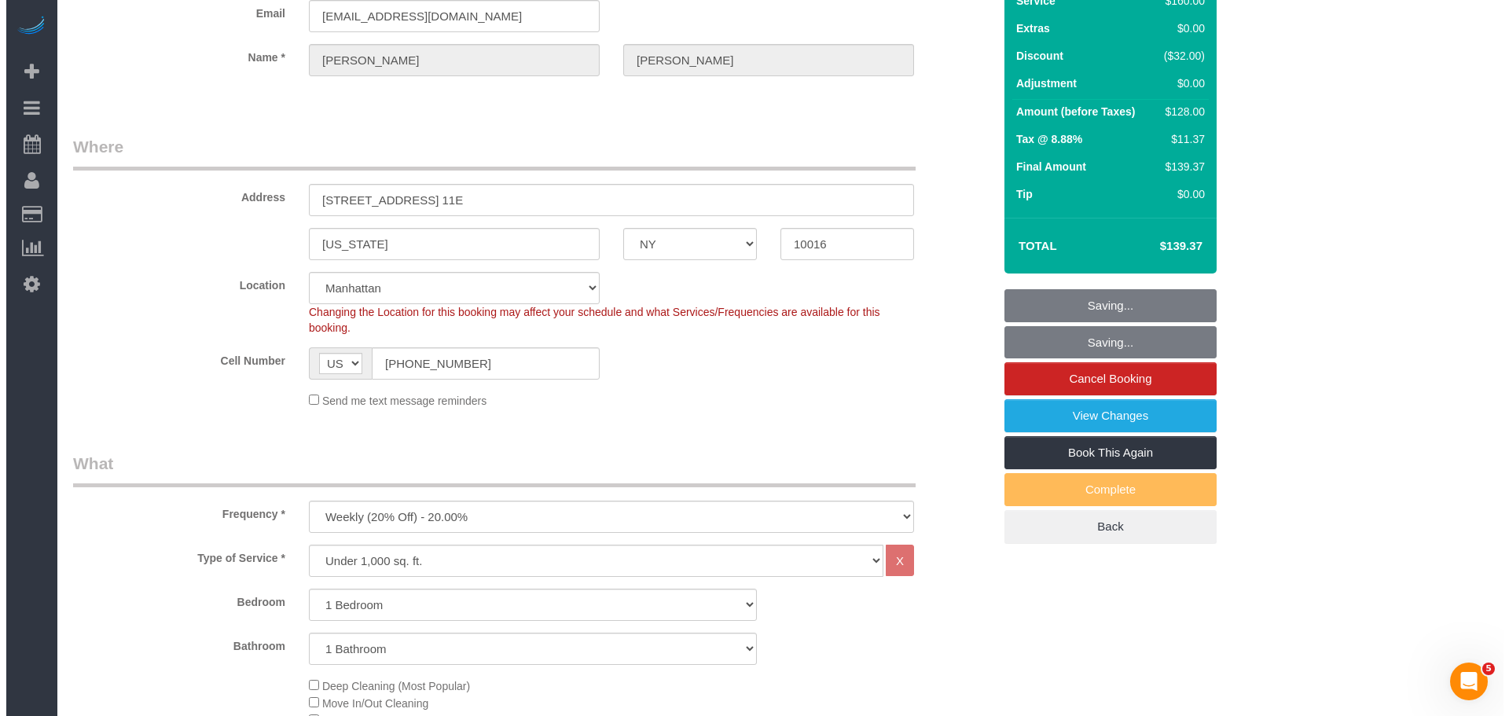
scroll to position [0, 0]
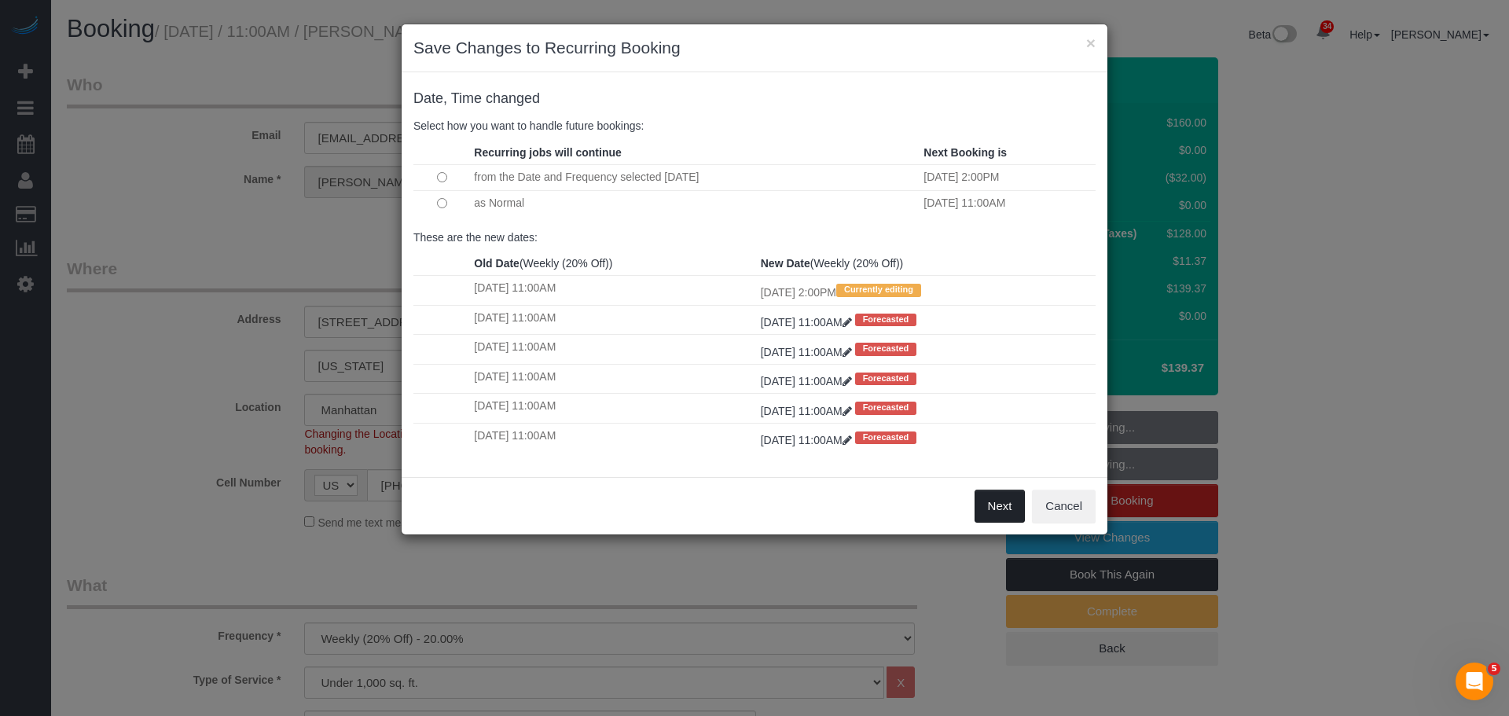
drag, startPoint x: 1006, startPoint y: 510, endPoint x: 998, endPoint y: 483, distance: 28.1
click at [1005, 510] on button "Next" at bounding box center [1000, 506] width 51 height 33
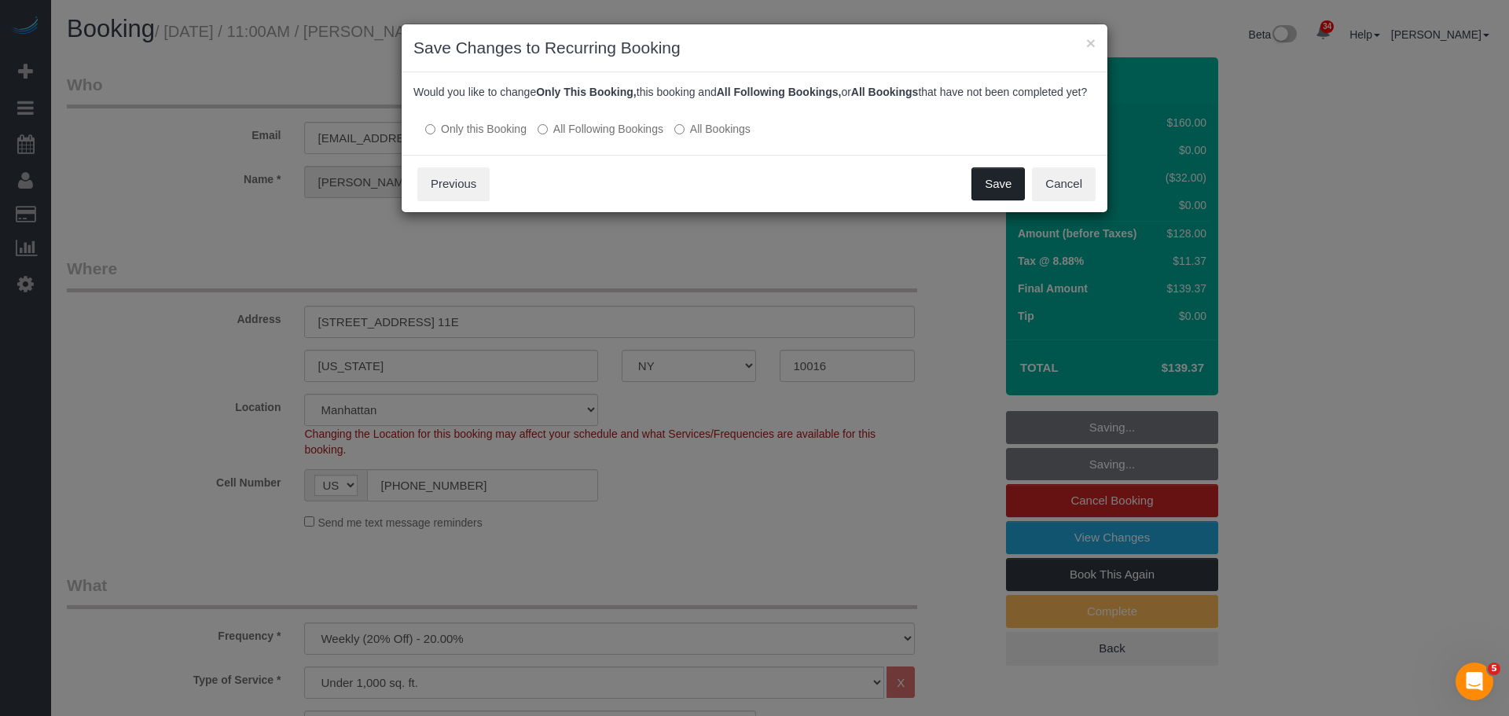
click at [983, 198] on button "Save" at bounding box center [998, 183] width 53 height 33
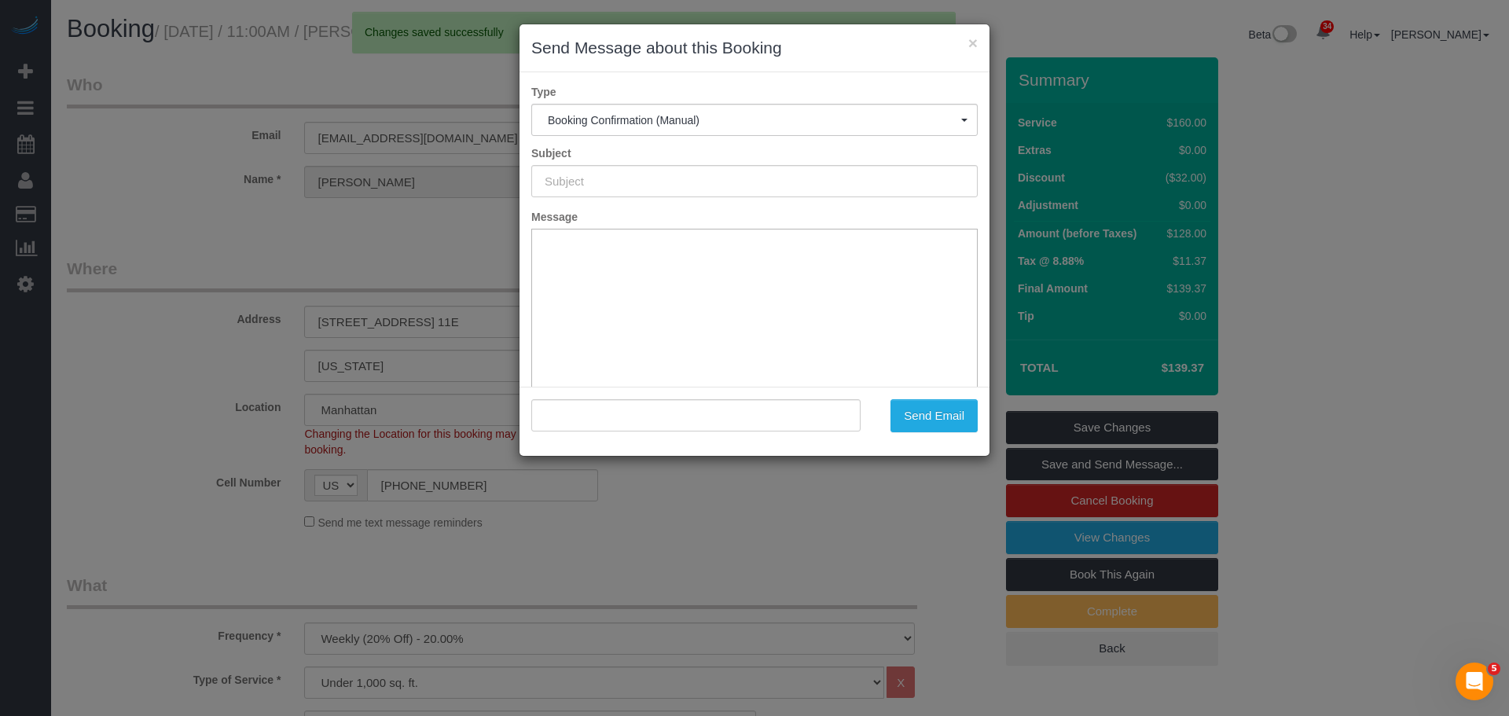
type input "Cleaning Confirmed for 10/08/2025 at 2:00pm"
type input ""Theodore Mahlum" <tedmahlum@gmail.com>"
click at [942, 402] on button "Send Email" at bounding box center [934, 415] width 87 height 33
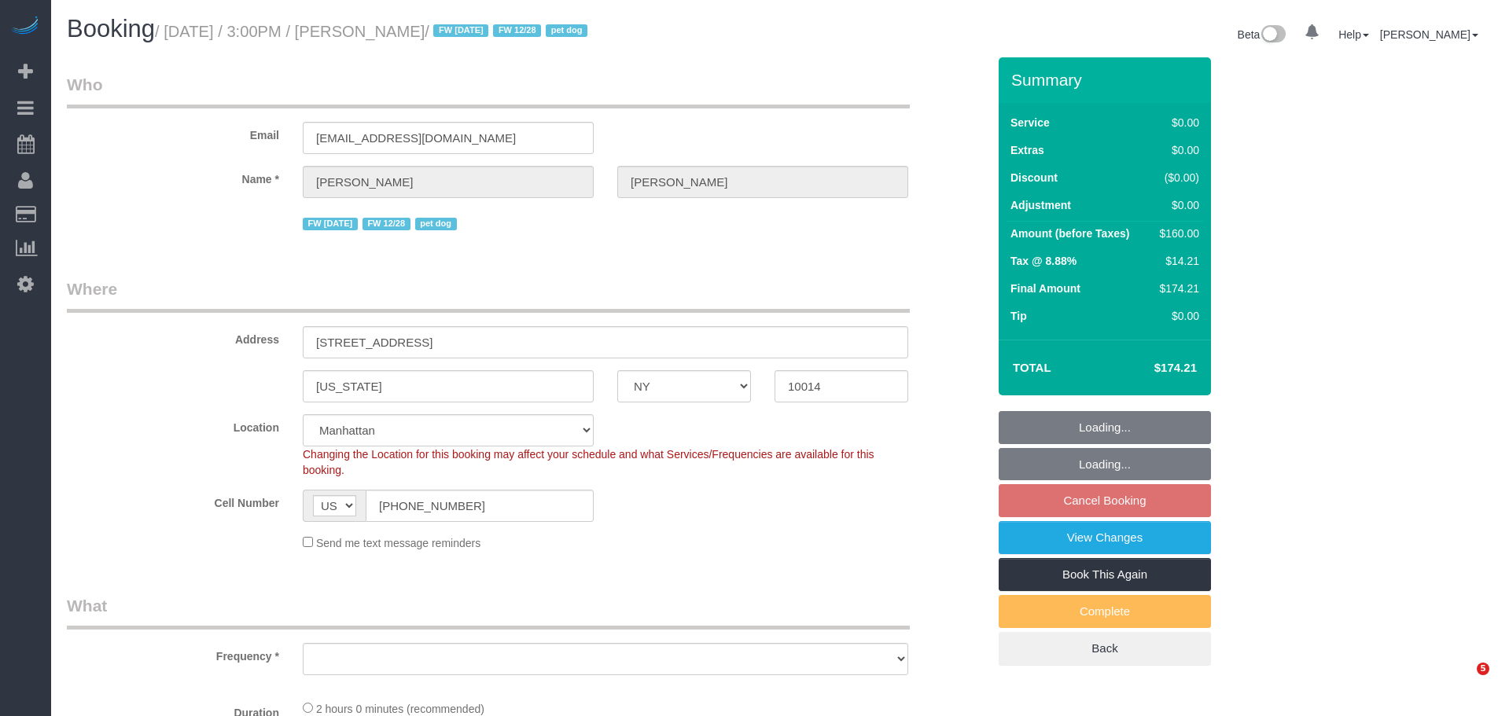
select select "NY"
select select "string:stripe-pm_1PpWXg4VGloSiKo7I5Xh9ocu"
select select "number:63"
select select "number:76"
select select "number:13"
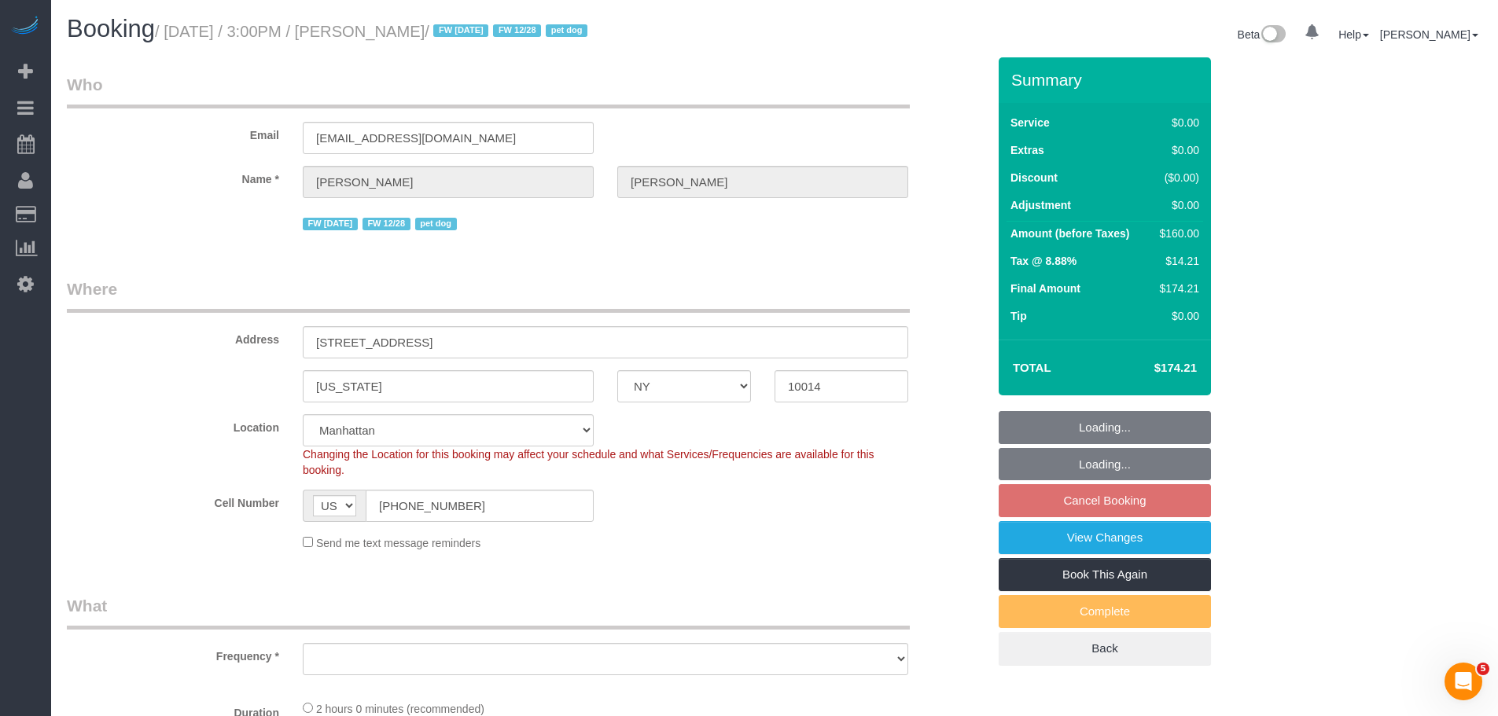
select select "number:5"
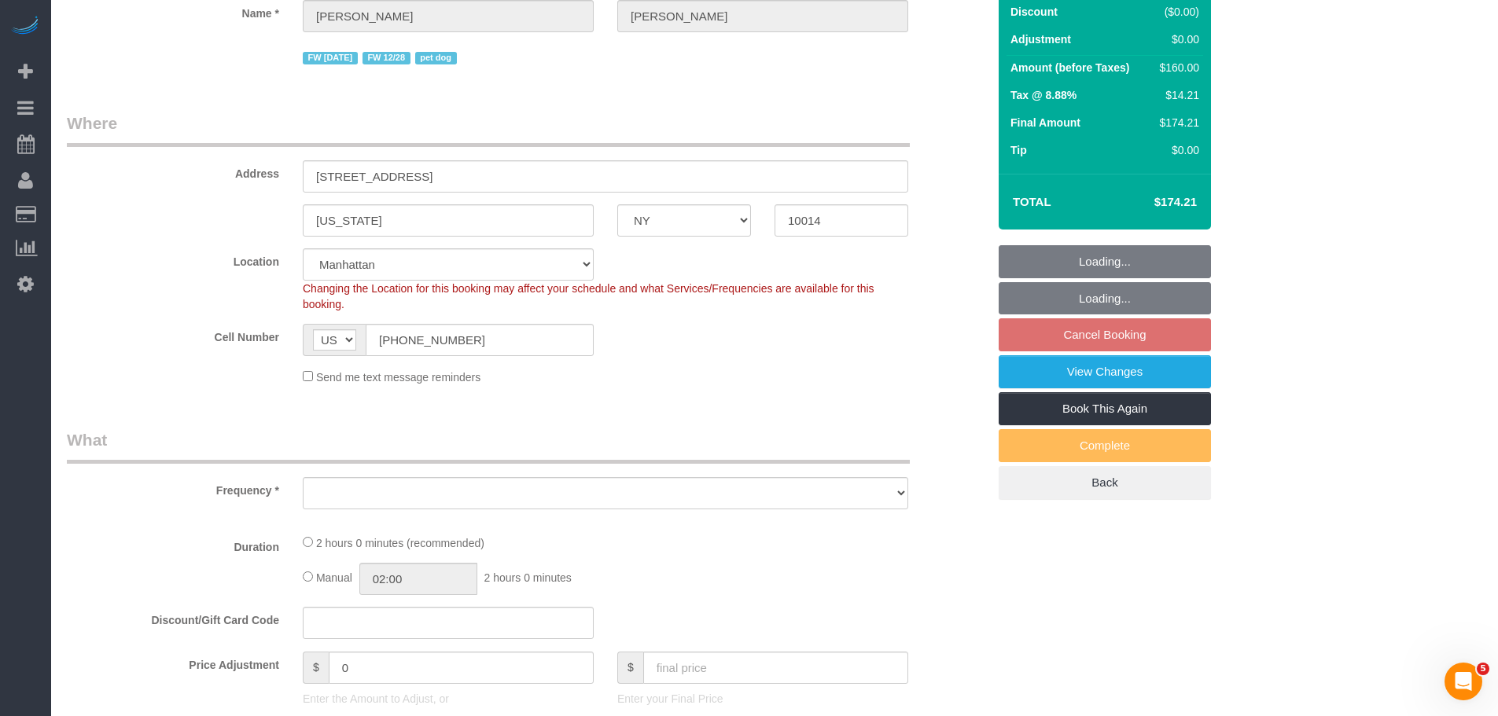
select select "object:1353"
select select "spot8"
select select "object:1465"
select select "1"
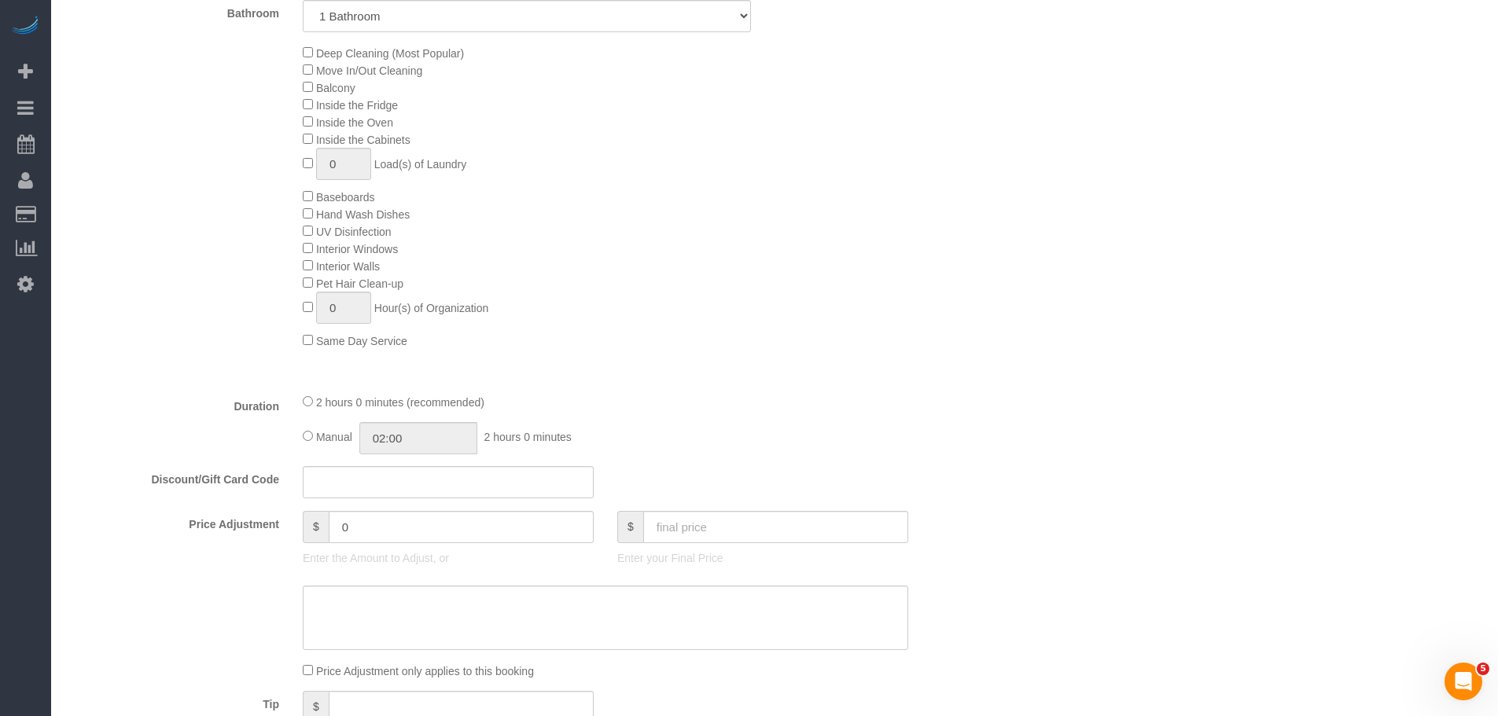
select select "1"
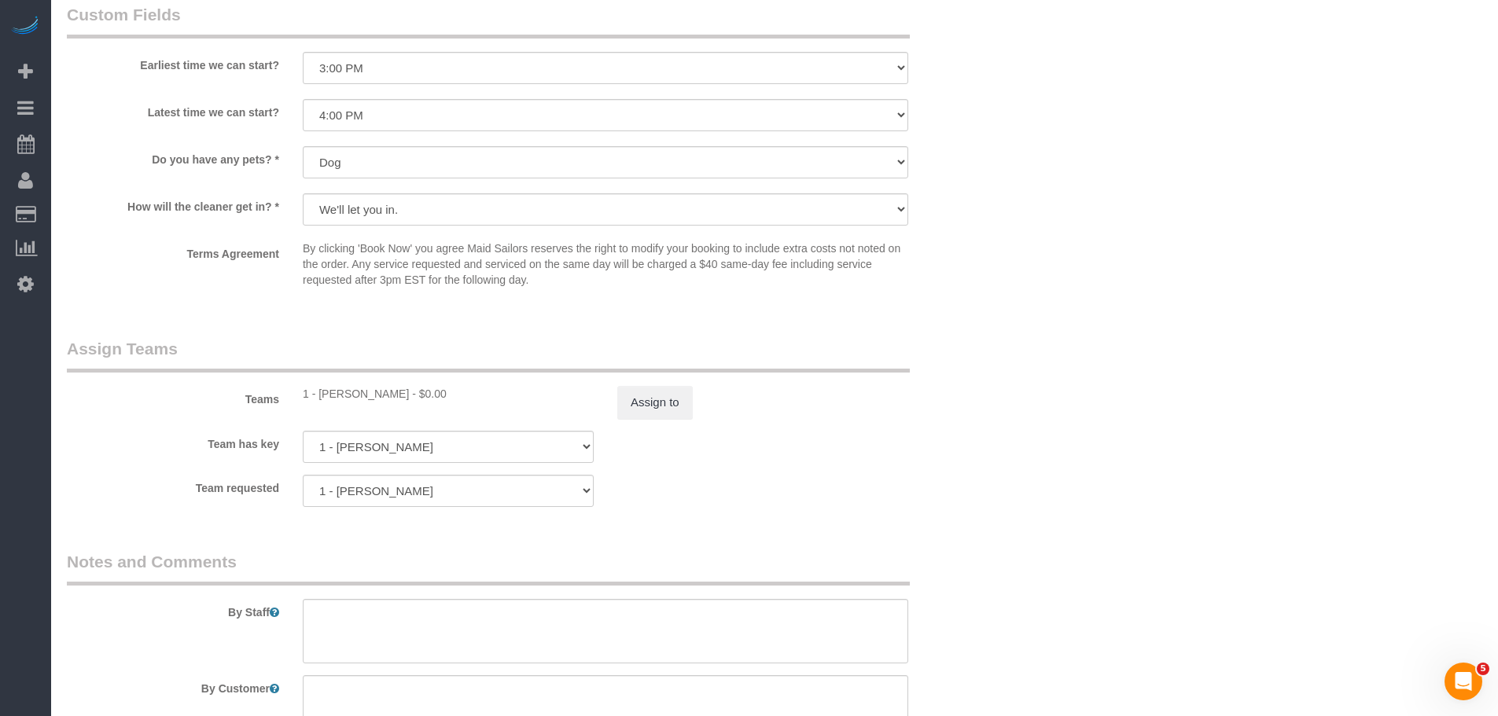
scroll to position [1651, 0]
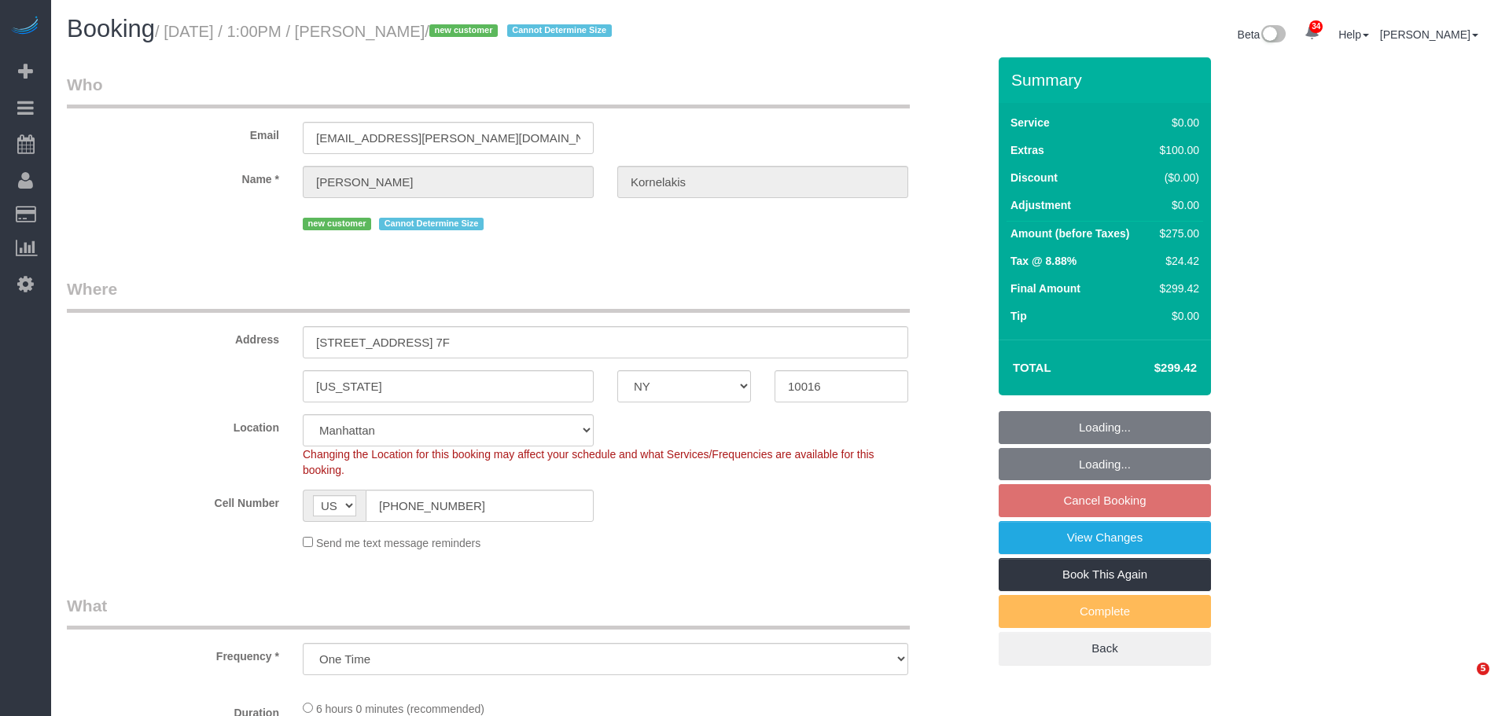
select select "NY"
select select "spot6"
select select "object:937"
select select "number:61"
select select "number:77"
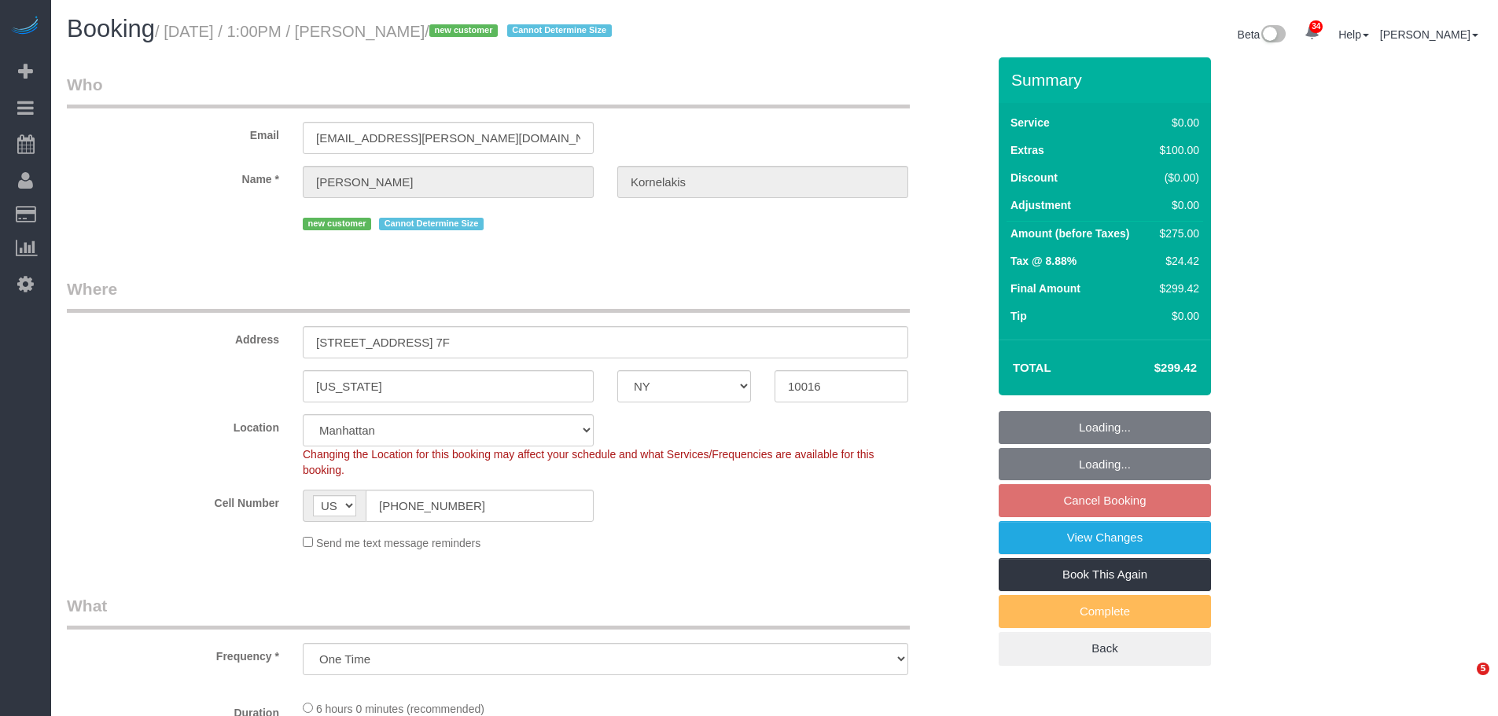
select select "number:15"
select select "number:5"
select select "string:stripe-pm_1SFG0D4VGloSiKo72ND7UiOM"
select select "2"
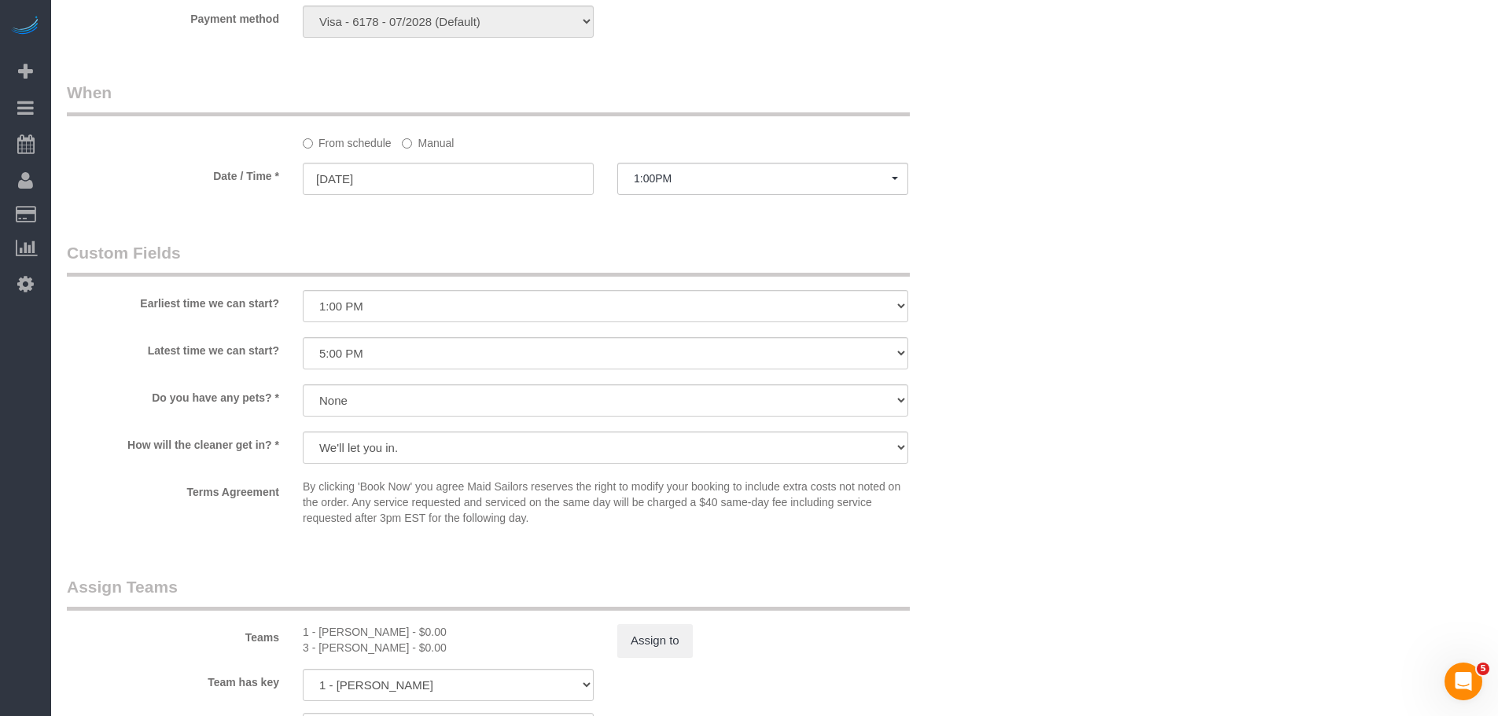
scroll to position [1572, 0]
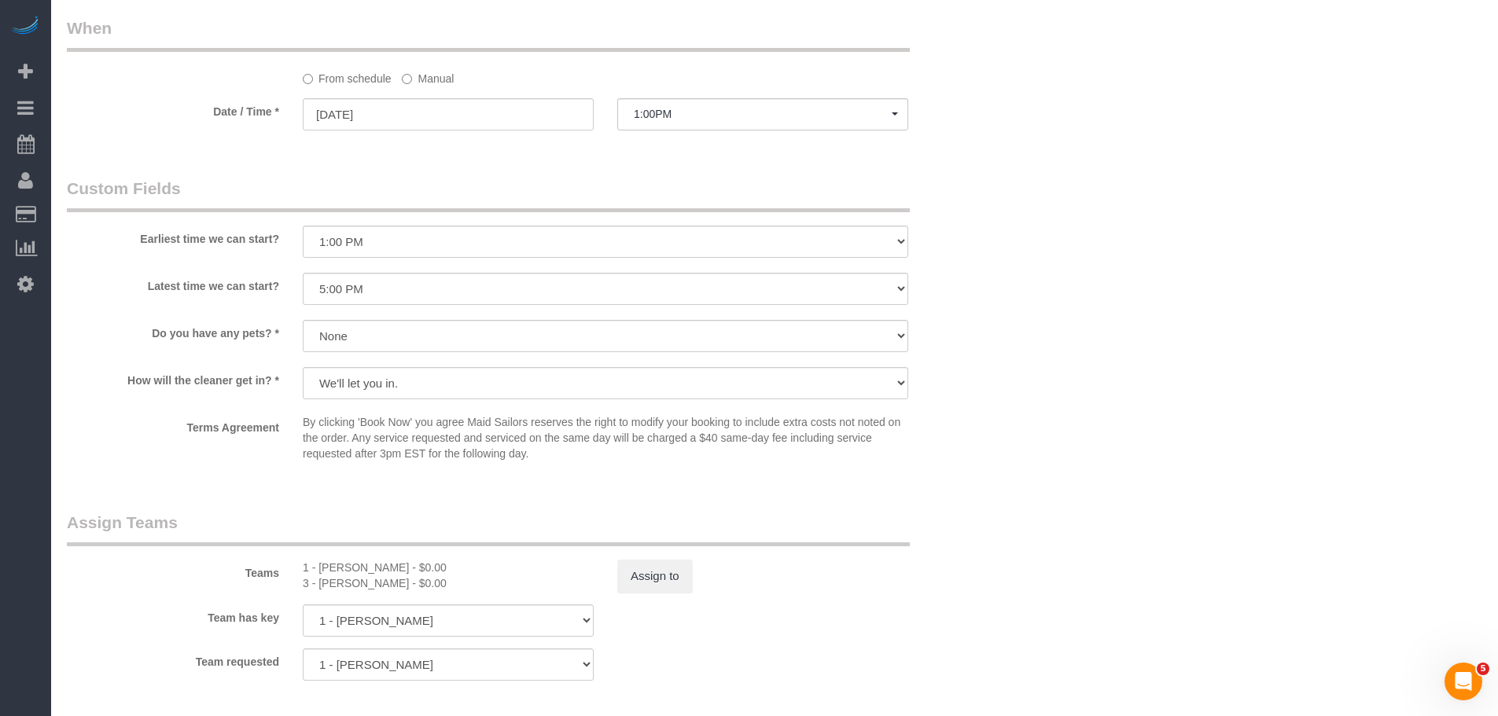
click at [429, 69] on label "Manual" at bounding box center [428, 75] width 52 height 21
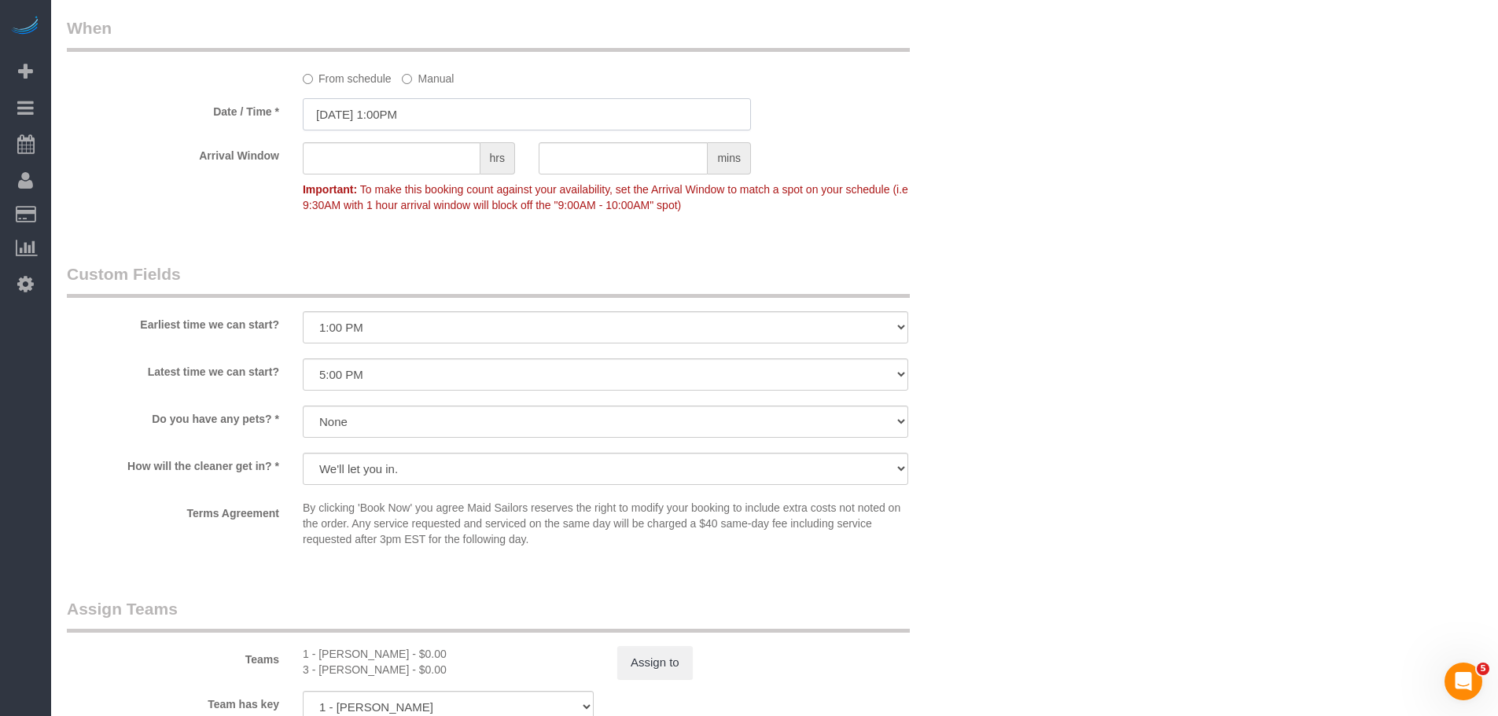
click at [438, 121] on input "[DATE] 1:00PM" at bounding box center [527, 114] width 448 height 32
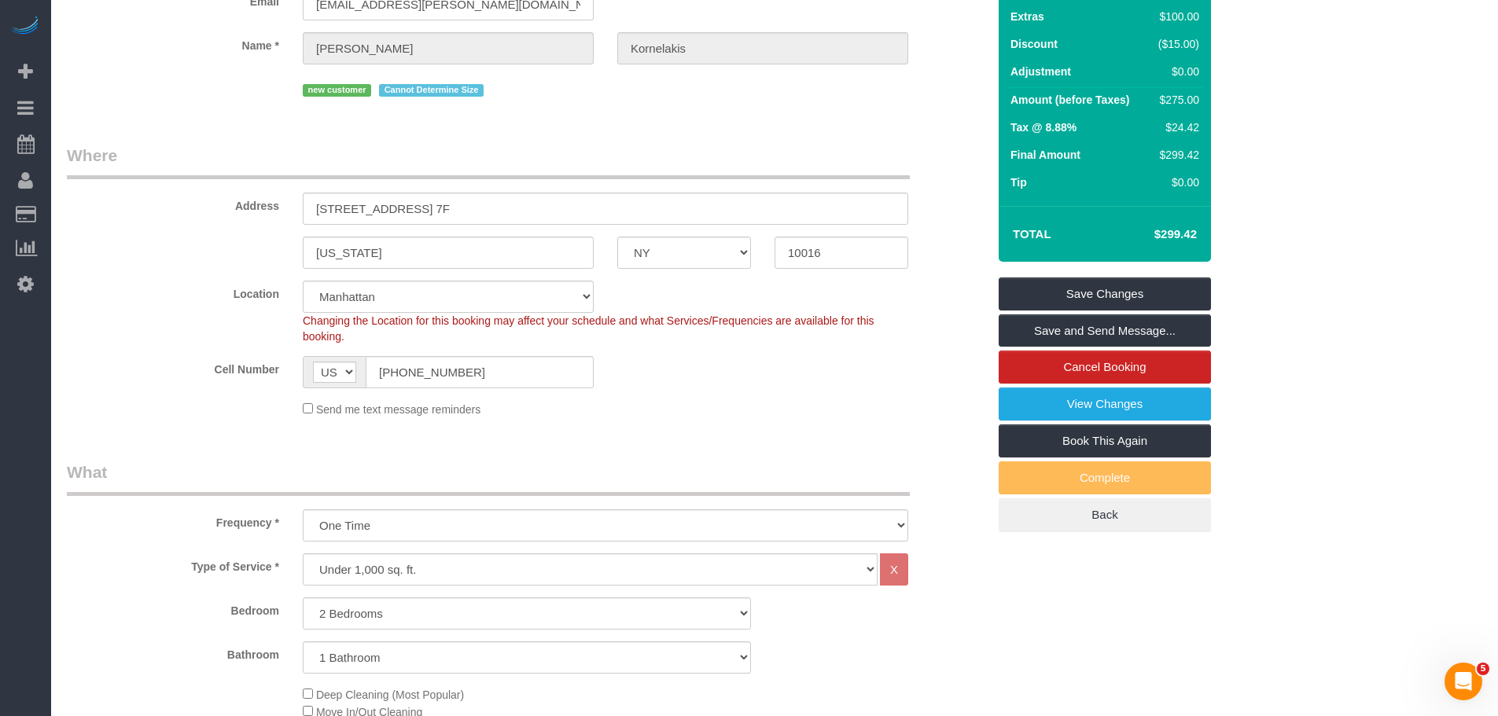
scroll to position [0, 0]
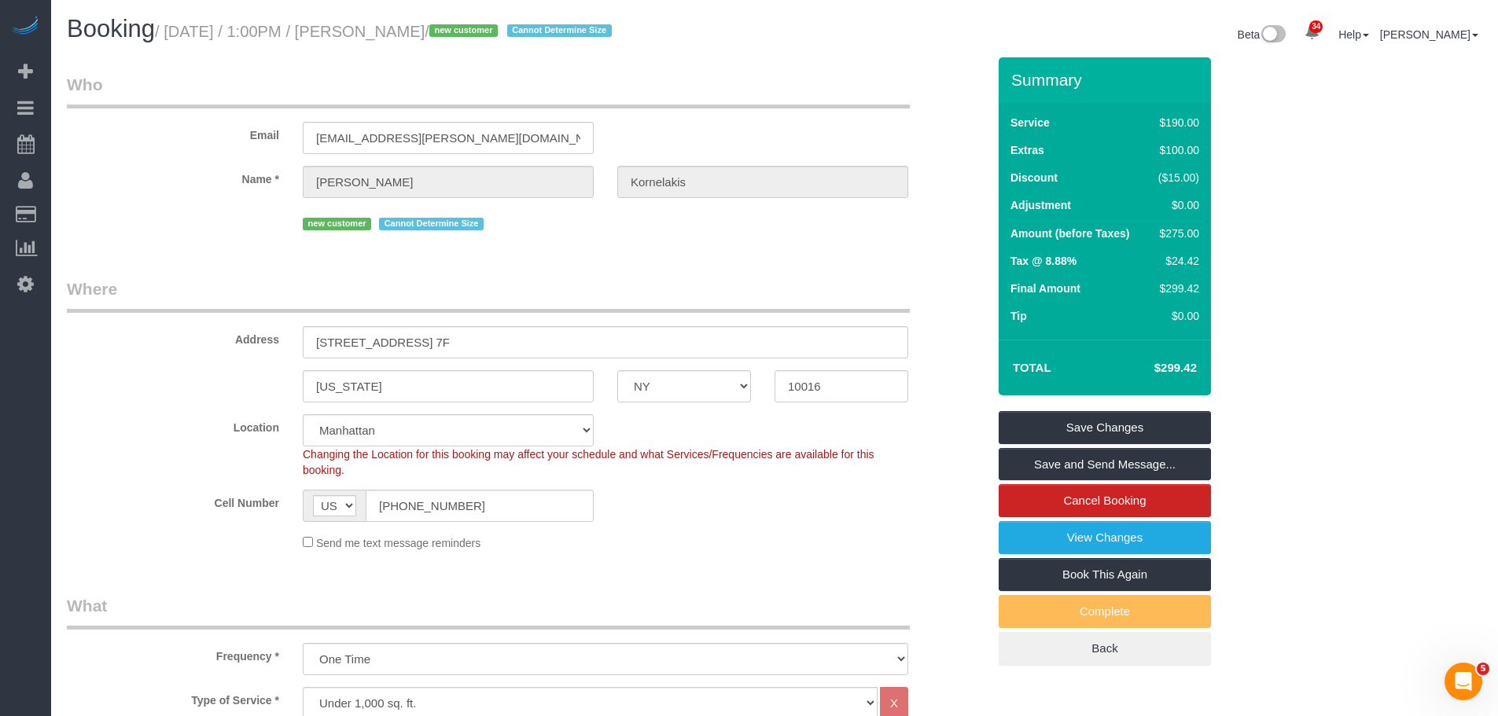
click at [864, 281] on legend "Where" at bounding box center [488, 294] width 843 height 35
click at [807, 108] on legend "Who" at bounding box center [488, 90] width 843 height 35
click at [406, 29] on small "/ [DATE] / 1:00PM / [PERSON_NAME] / new customer Cannot Determine Size" at bounding box center [385, 31] width 461 height 17
click at [399, 32] on small "/ [DATE] / 1:00PM / [PERSON_NAME] / new customer Cannot Determine Size" at bounding box center [385, 31] width 461 height 17
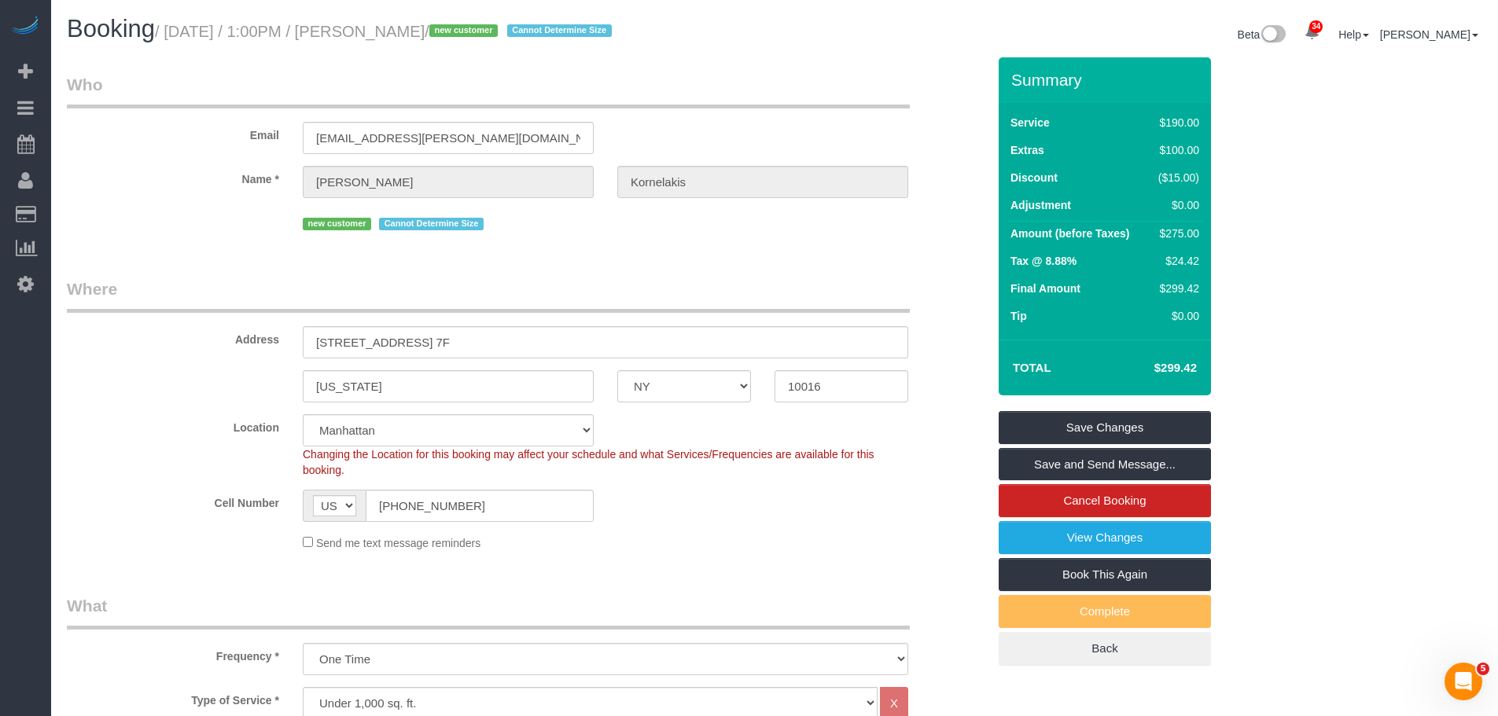
click at [443, 34] on small "/ [DATE] / 1:00PM / [PERSON_NAME] / new customer Cannot Determine Size" at bounding box center [385, 31] width 461 height 17
click at [398, 30] on small "/ [DATE] / 1:00PM / [PERSON_NAME] / new customer Cannot Determine Size" at bounding box center [385, 31] width 461 height 17
click at [460, 30] on small "/ [DATE] / 1:00PM / [PERSON_NAME] / new customer Cannot Determine Size" at bounding box center [385, 31] width 461 height 17
copy small "[PERSON_NAME]"
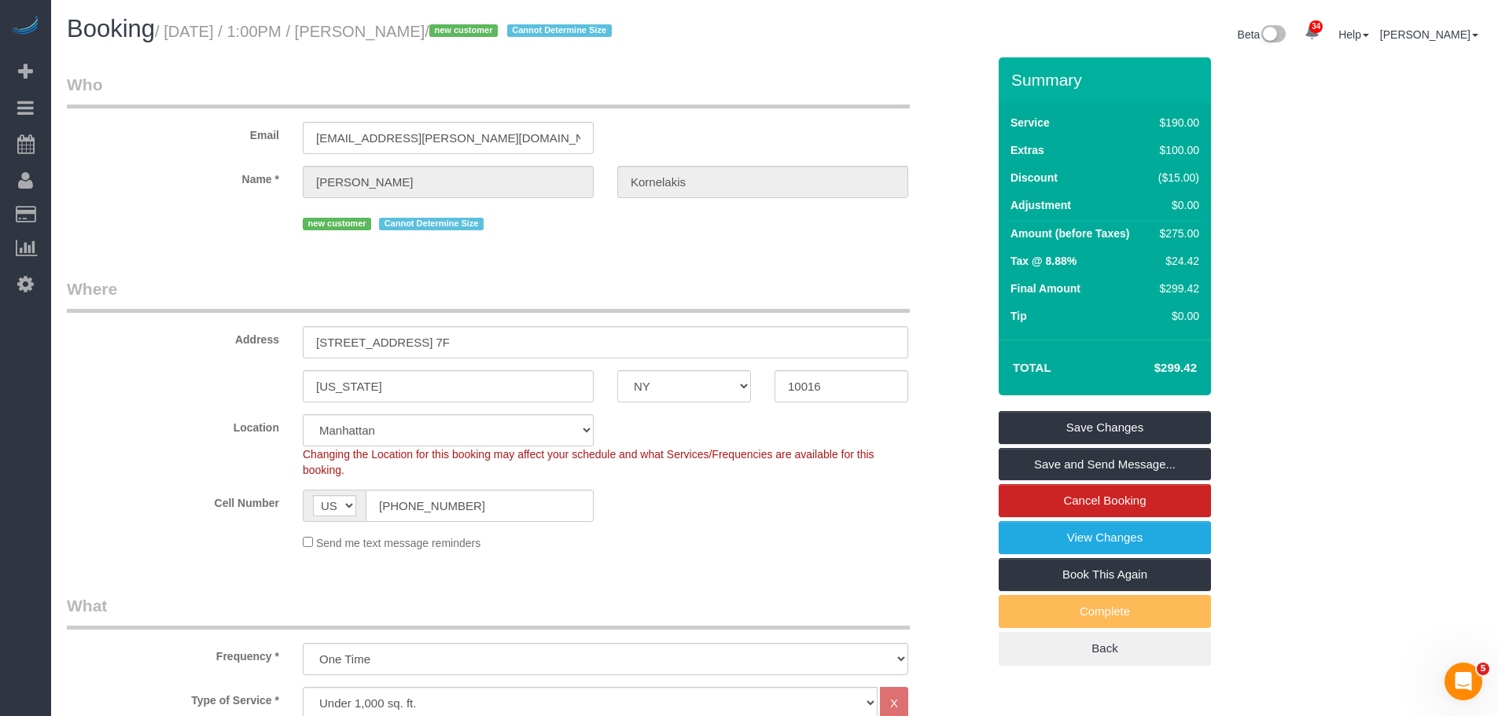
copy small "[PERSON_NAME]"
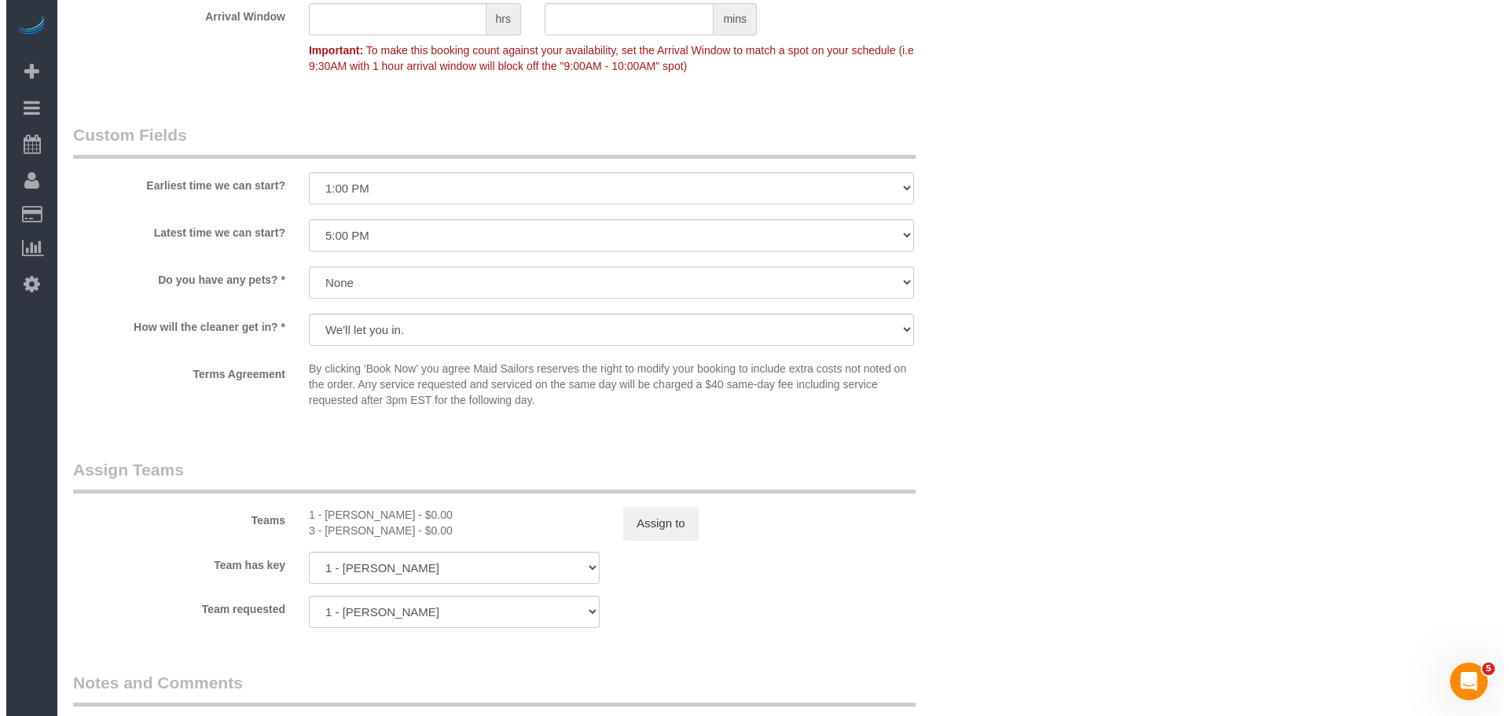
scroll to position [1729, 0]
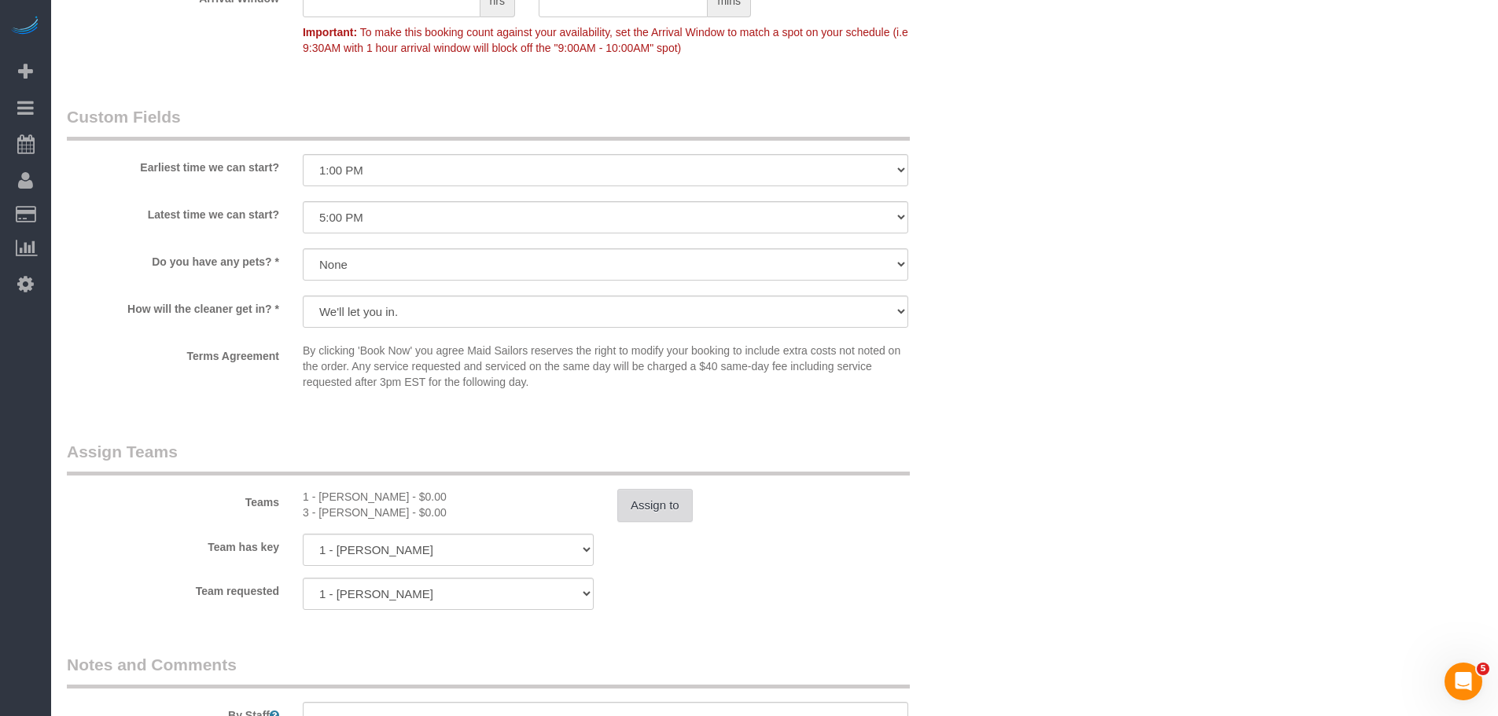
click at [634, 504] on button "Assign to" at bounding box center [654, 505] width 75 height 33
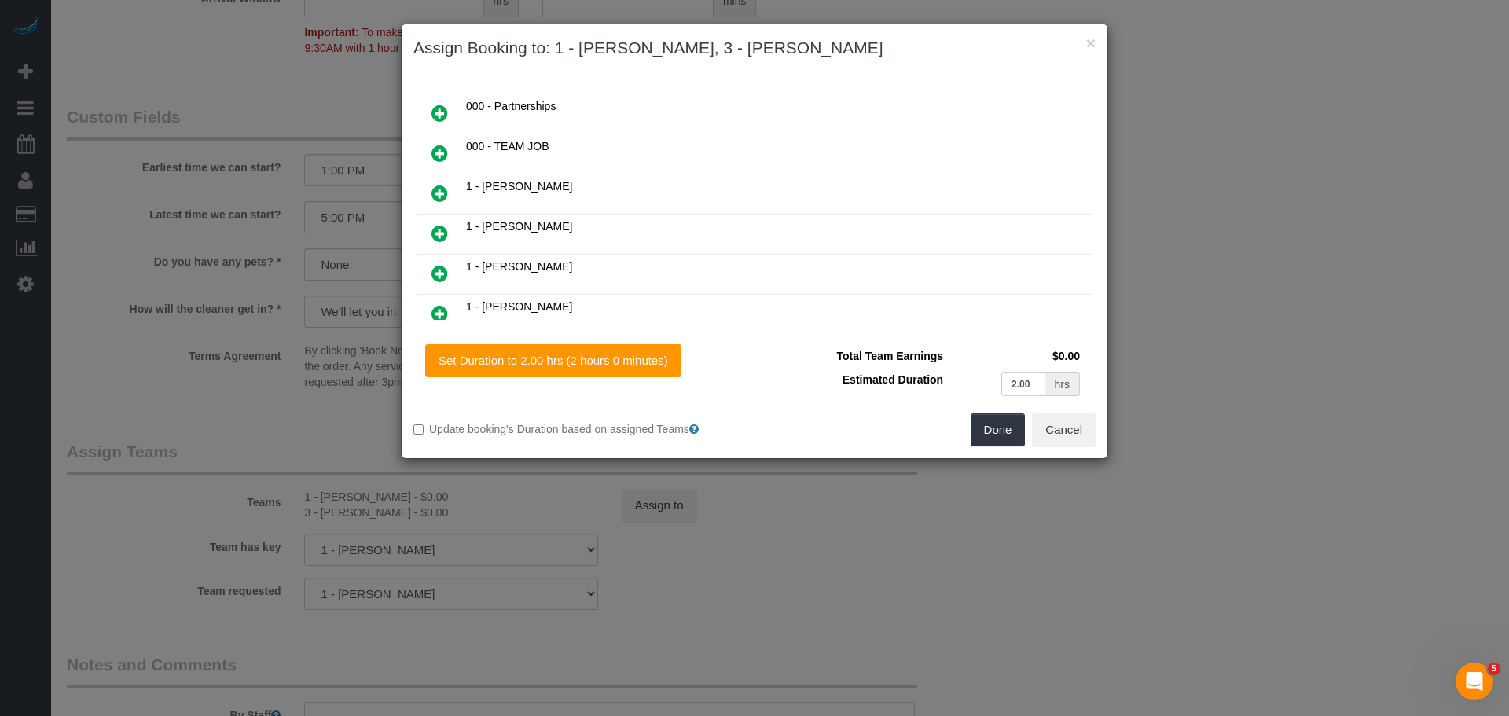
drag, startPoint x: 446, startPoint y: 149, endPoint x: 471, endPoint y: 161, distance: 28.1
click at [446, 148] on icon at bounding box center [440, 153] width 17 height 19
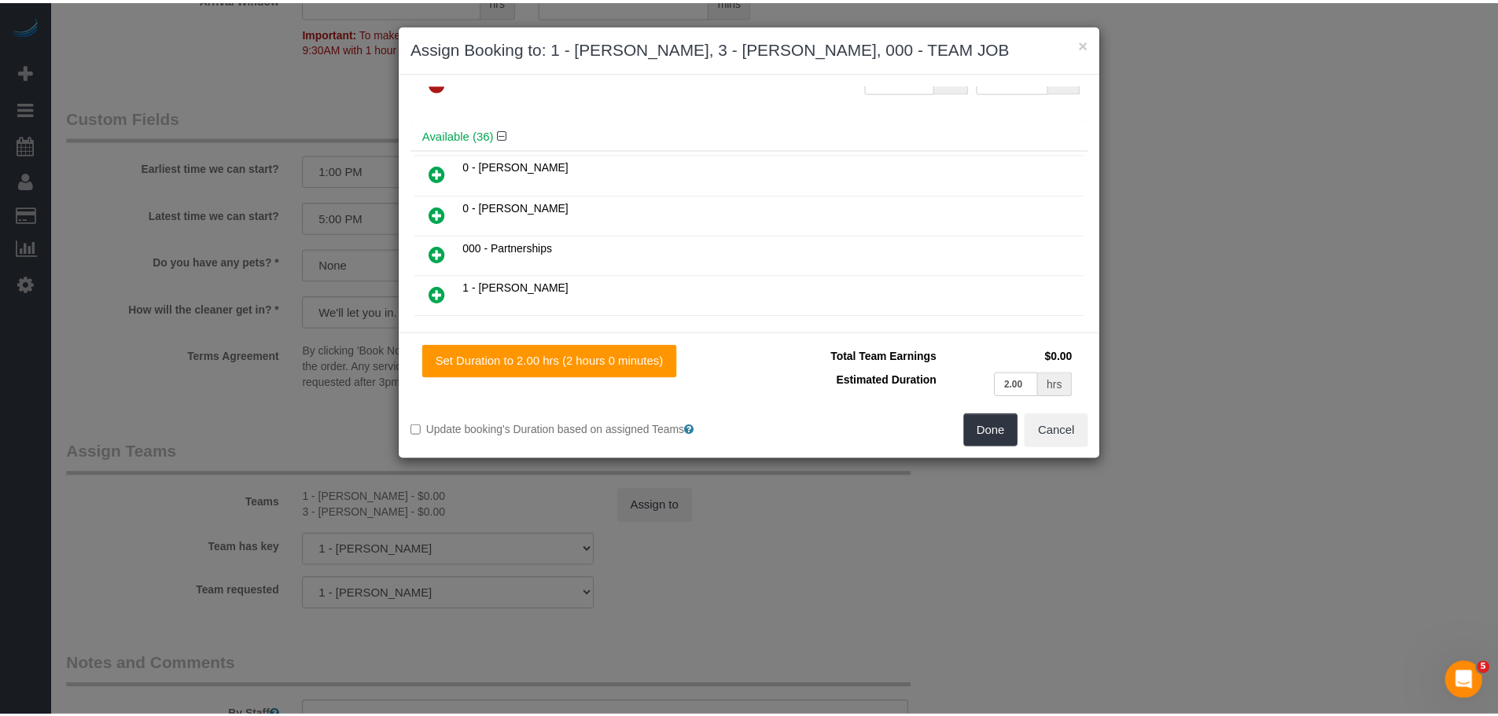
scroll to position [0, 0]
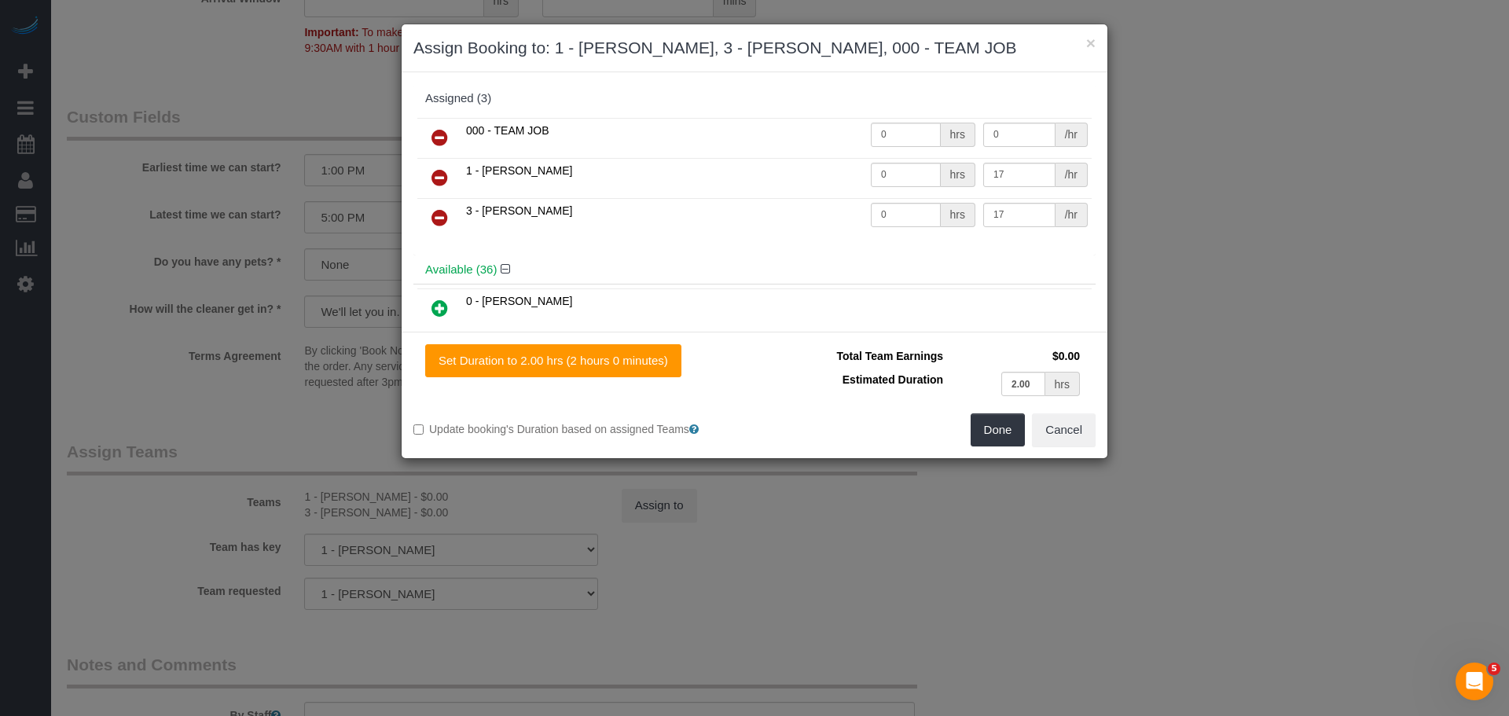
click at [443, 217] on icon at bounding box center [440, 217] width 17 height 19
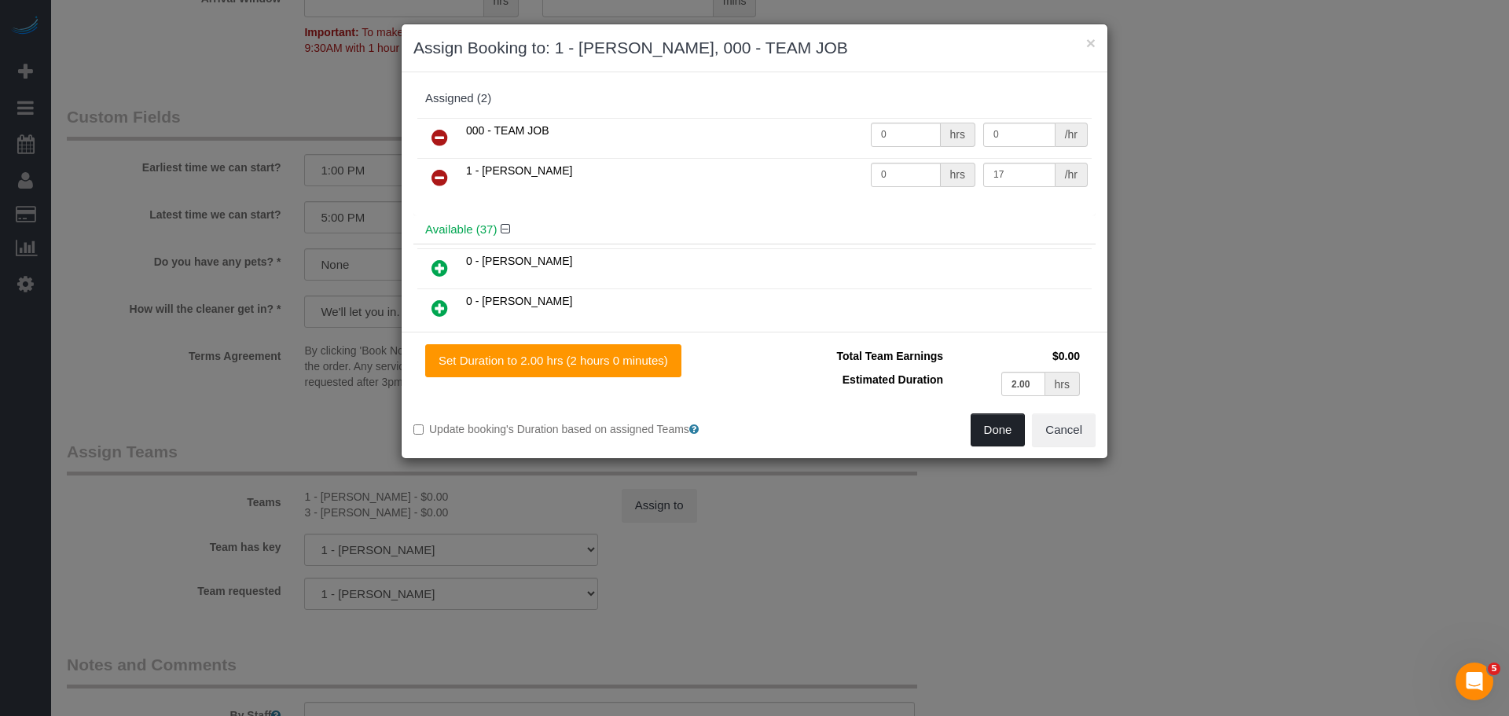
click at [1001, 439] on button "Done" at bounding box center [998, 429] width 55 height 33
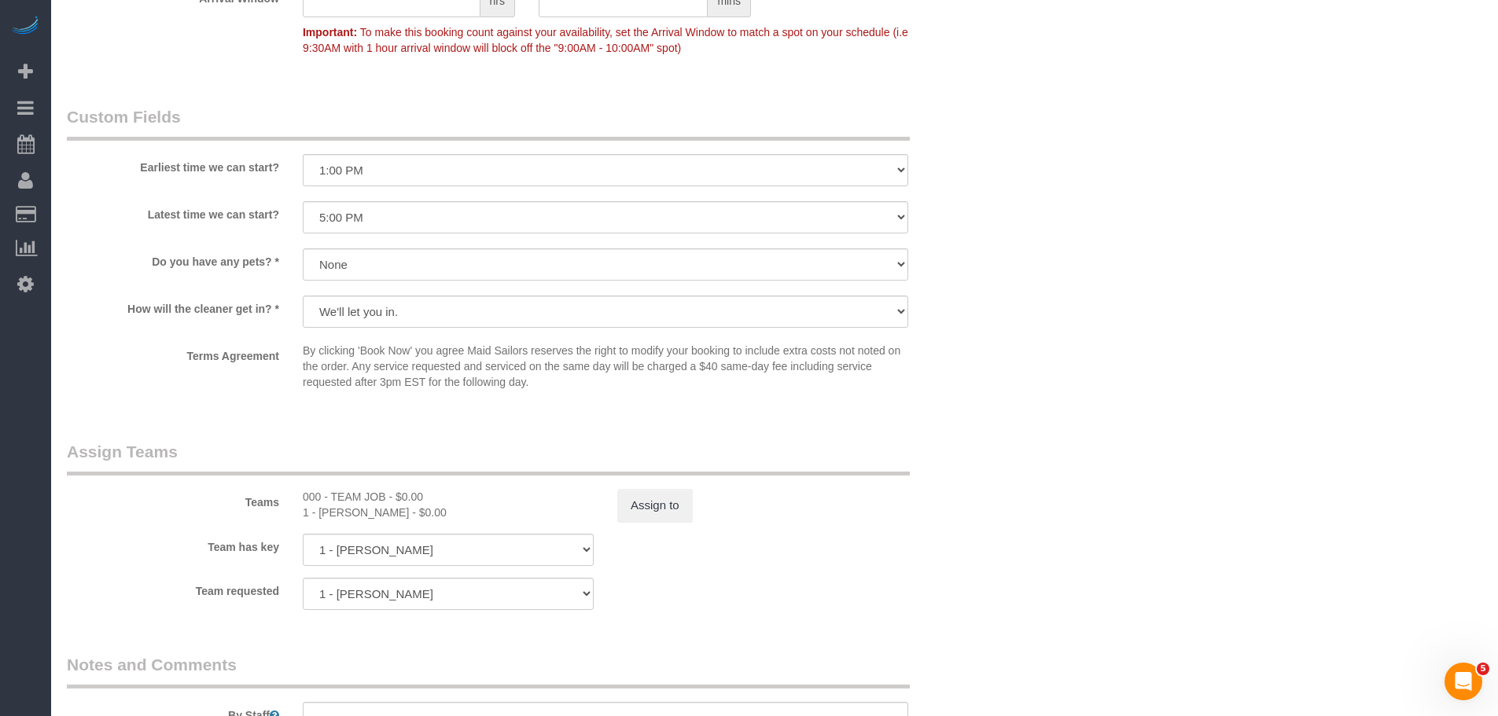
click at [998, 322] on div "How will the cleaner get in? * We'll let you in. Doorman/Front Desk has the key…" at bounding box center [526, 313] width 943 height 35
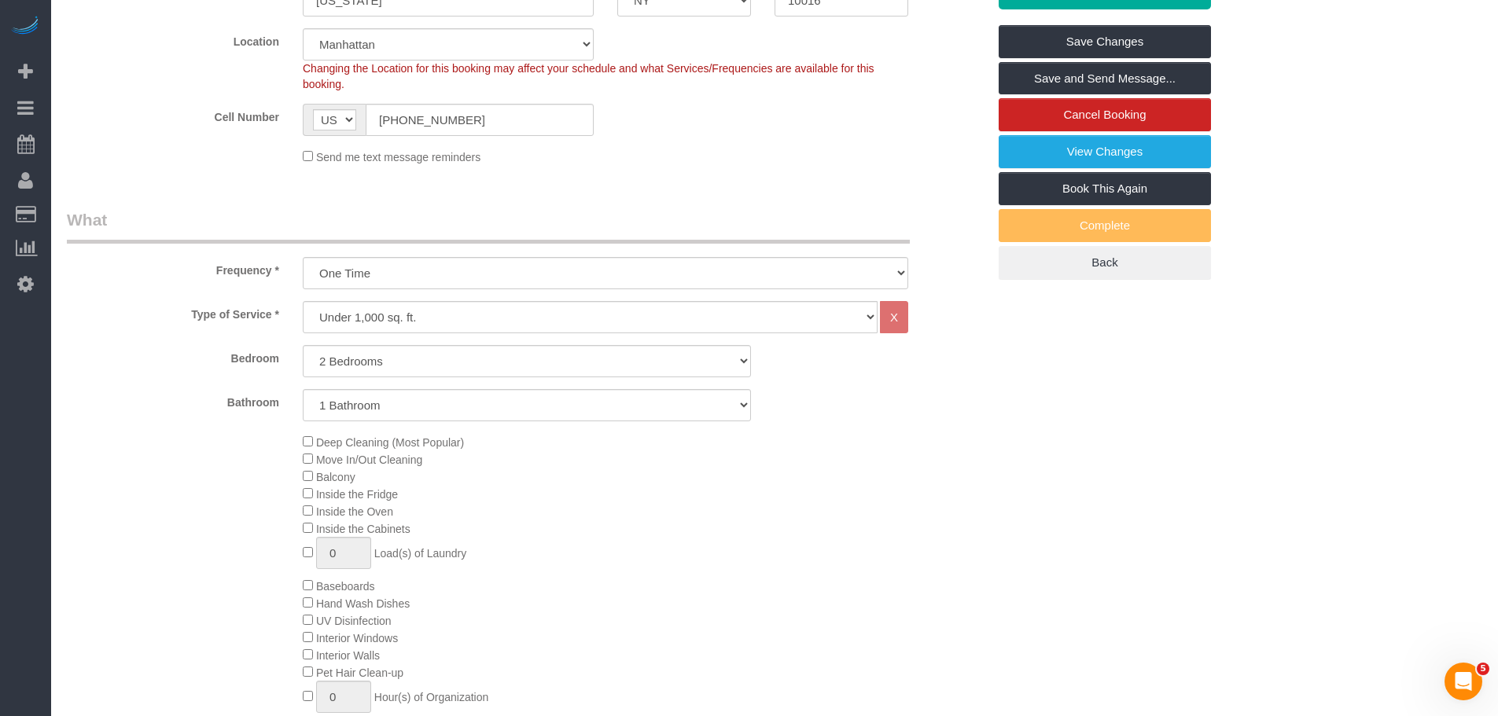
scroll to position [236, 0]
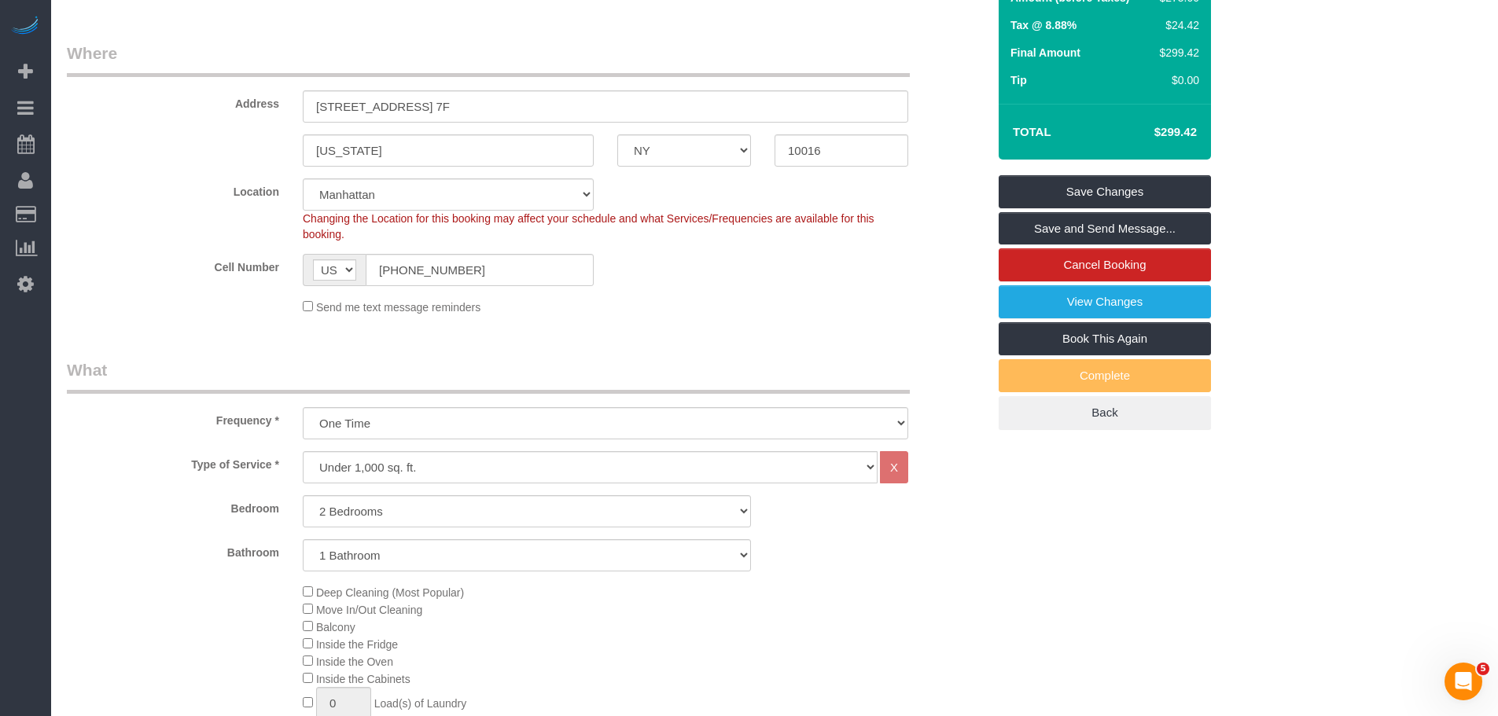
click at [1159, 173] on div "Summary Service $190.00 Extras $100.00 Discount ($15.00) Adjustment $0.00 Amoun…" at bounding box center [1104, 126] width 212 height 608
click at [1159, 191] on link "Save Changes" at bounding box center [1104, 191] width 212 height 33
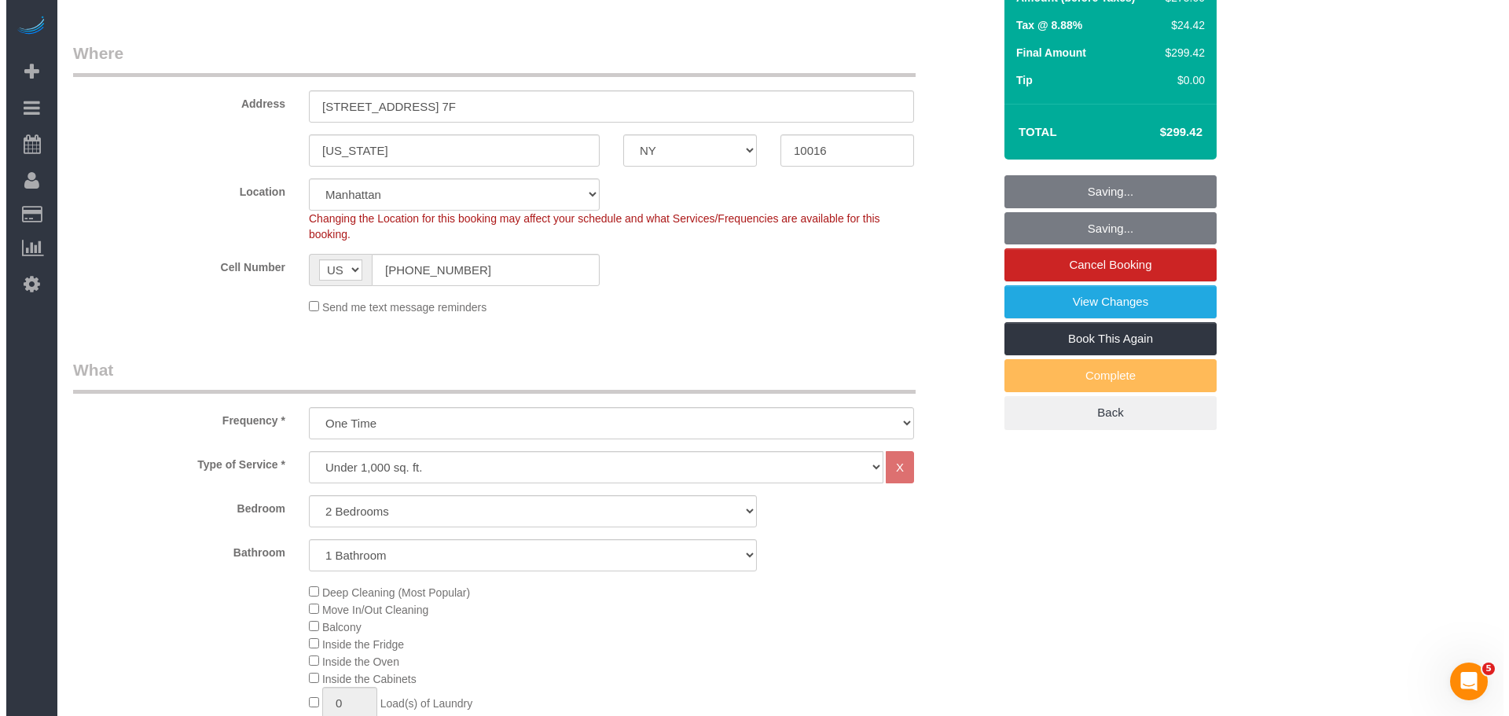
scroll to position [0, 0]
